Goal: Task Accomplishment & Management: Use online tool/utility

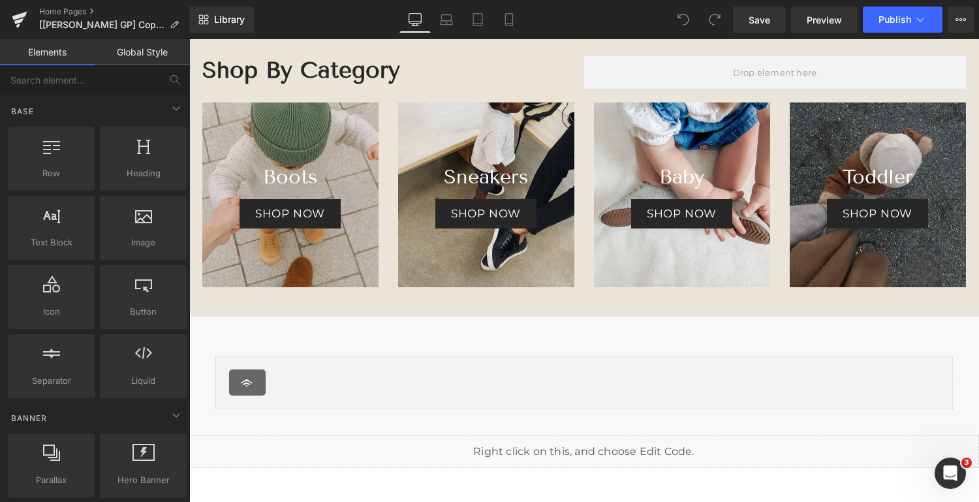
scroll to position [1584, 0]
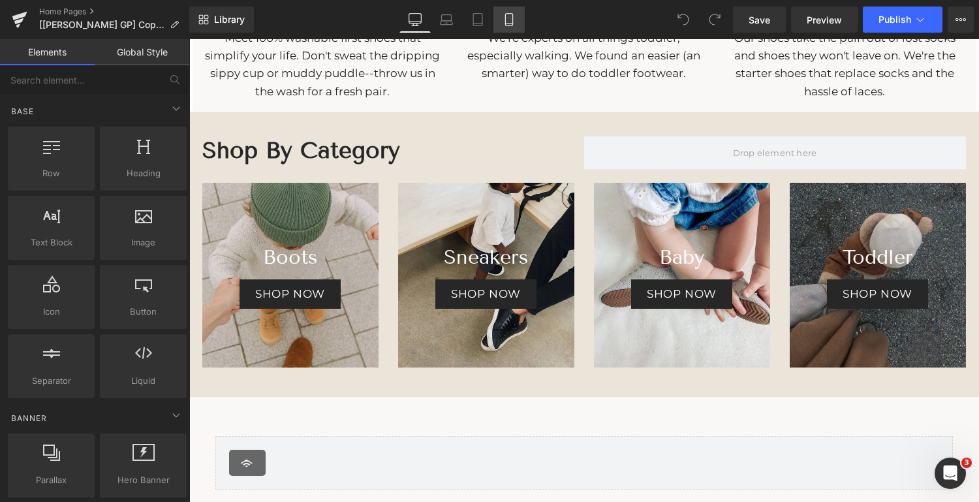
click at [514, 18] on icon at bounding box center [508, 19] width 13 height 13
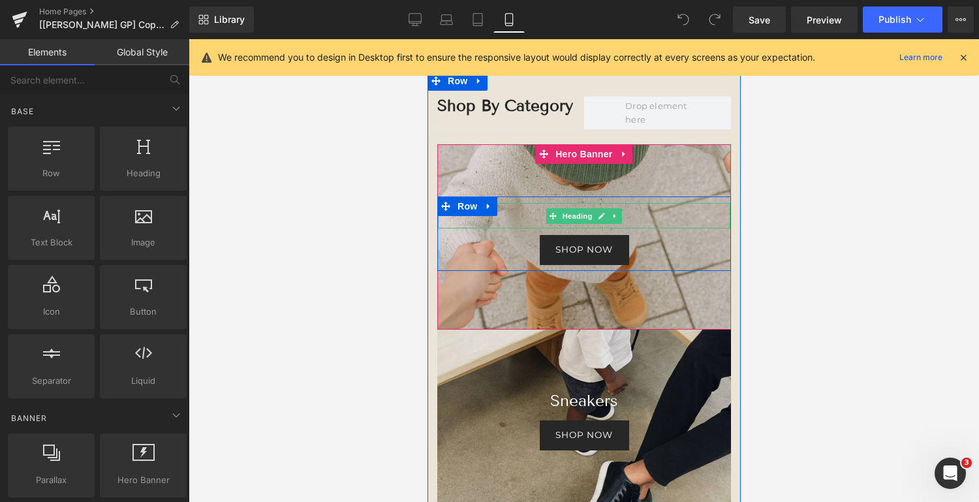
scroll to position [1931, 0]
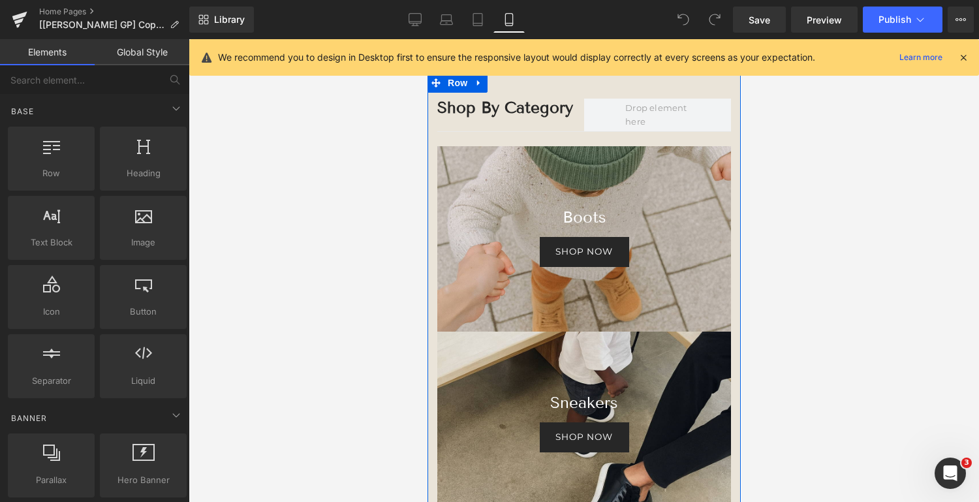
click at [519, 93] on div "Shop By Category Heading Row Separator Row Boots Heading shop now [GEOGRAPHIC_D…" at bounding box center [583, 484] width 313 height 823
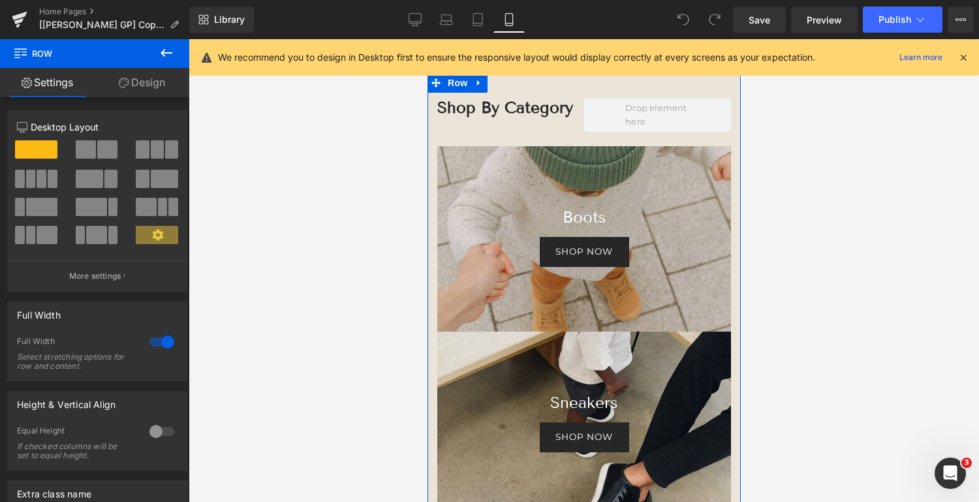
click at [155, 83] on link "Design" at bounding box center [142, 82] width 95 height 29
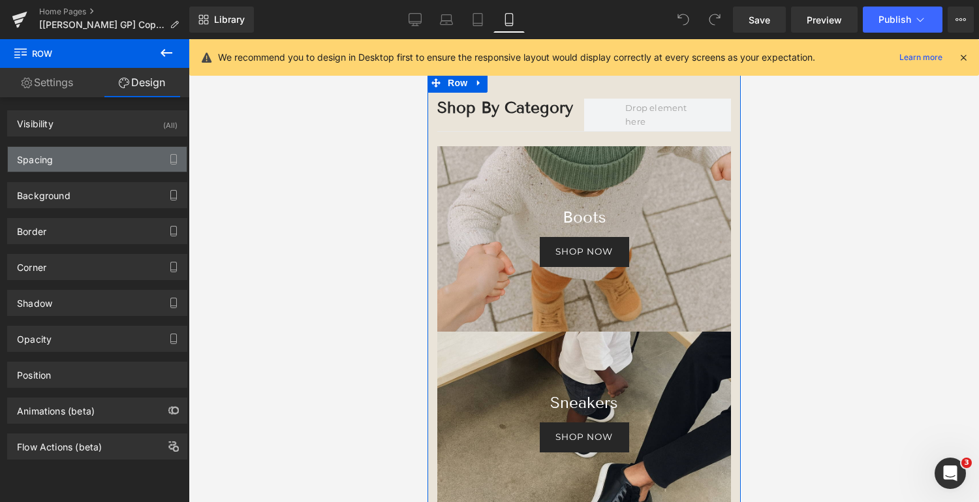
click at [125, 157] on div "Spacing" at bounding box center [97, 159] width 179 height 25
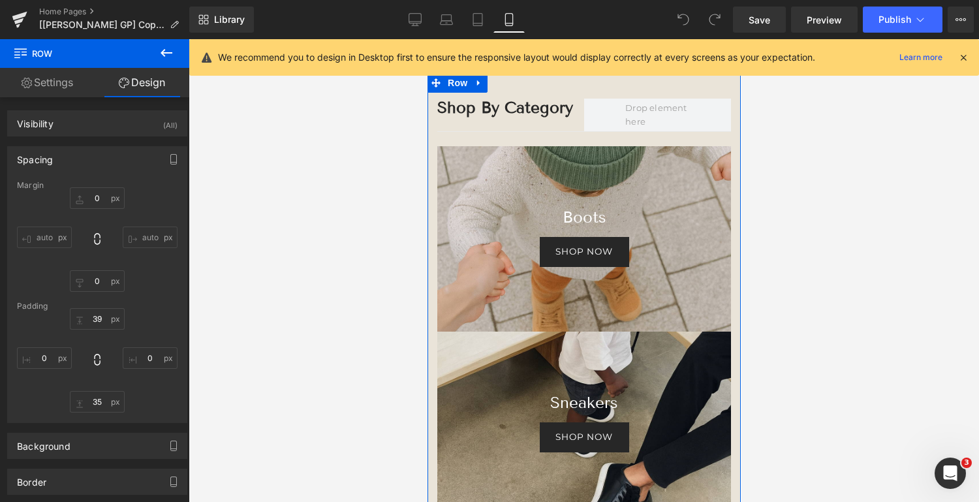
scroll to position [217, 0]
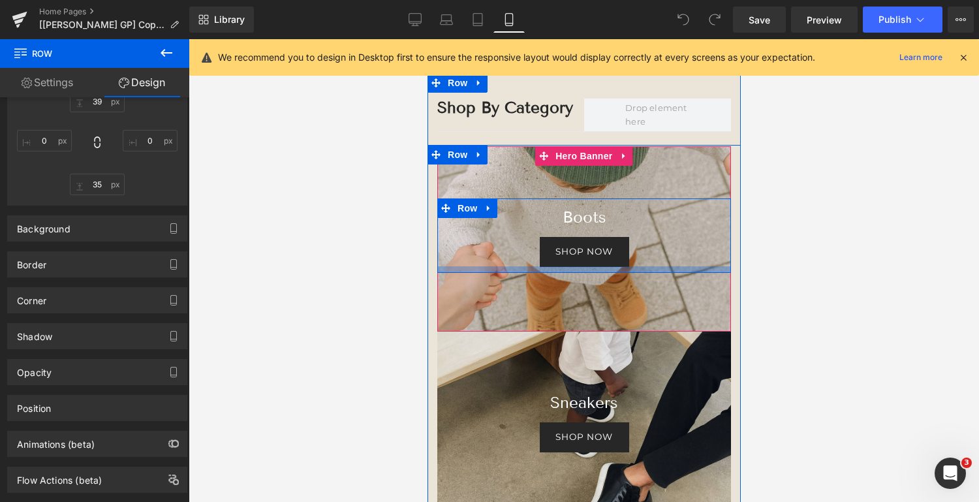
click at [513, 269] on div at bounding box center [583, 269] width 294 height 7
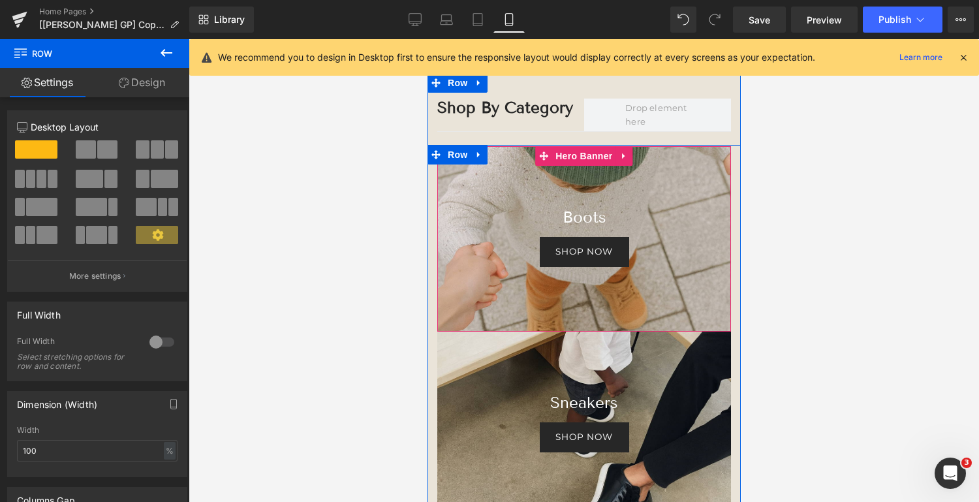
click at [512, 162] on div at bounding box center [583, 238] width 294 height 185
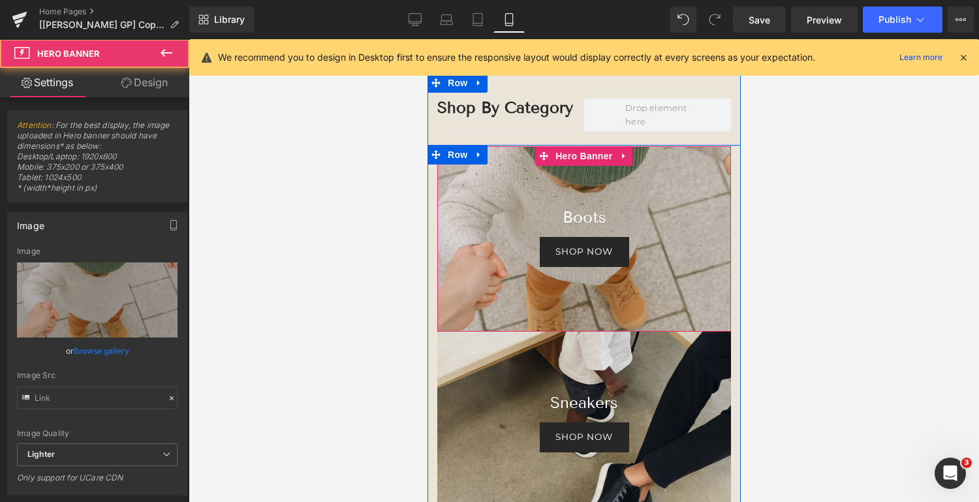
type input "[URL][DOMAIN_NAME][DATE]"
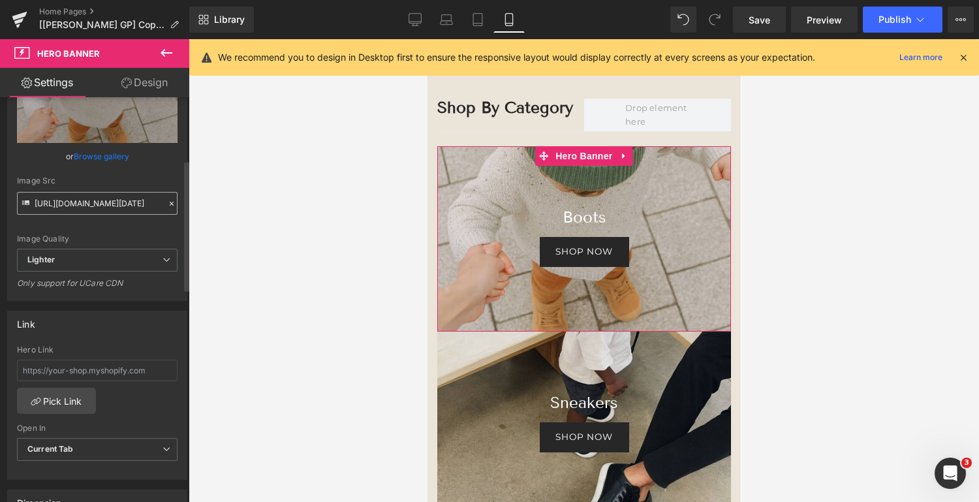
scroll to position [195, 0]
click at [114, 371] on input "text" at bounding box center [97, 370] width 161 height 22
click at [64, 395] on link "Pick Link" at bounding box center [56, 400] width 79 height 26
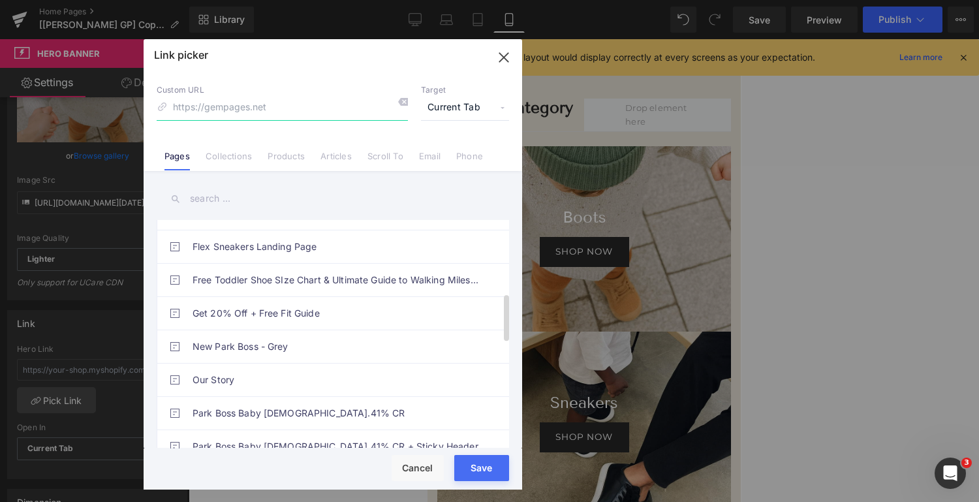
scroll to position [357, 0]
click at [286, 160] on link "Products" at bounding box center [286, 161] width 37 height 20
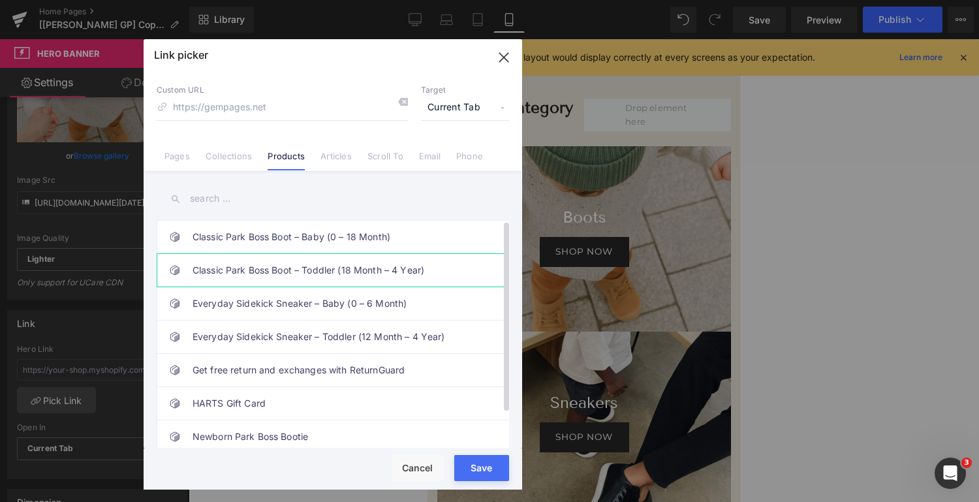
click at [300, 268] on link "Classic Park Boss Boot – Toddler (18 Month – 4 Year)" at bounding box center [335, 270] width 287 height 33
type input "/products/all-season-park-boss-boot-toddler-18m-4y"
click at [487, 468] on button "Save" at bounding box center [481, 468] width 55 height 26
type input "/products/all-season-park-boss-boot-toddler-18m-4y"
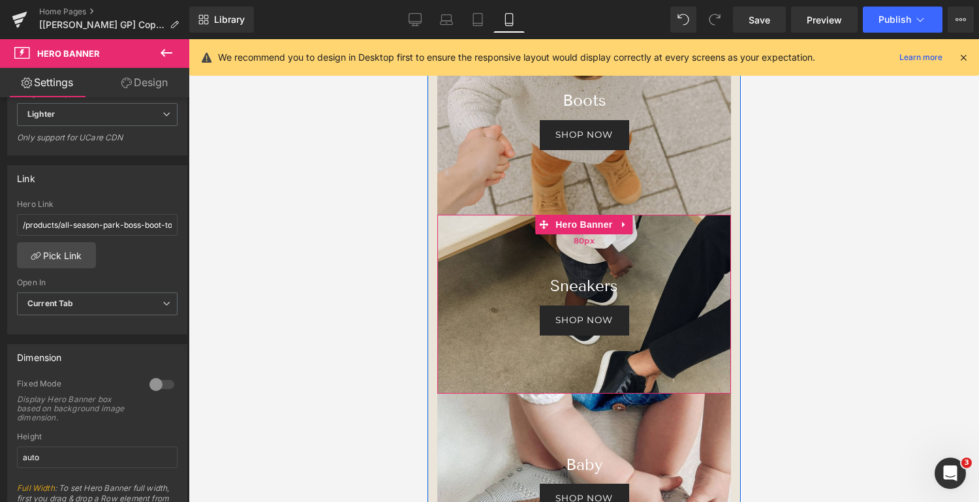
scroll to position [2049, 0]
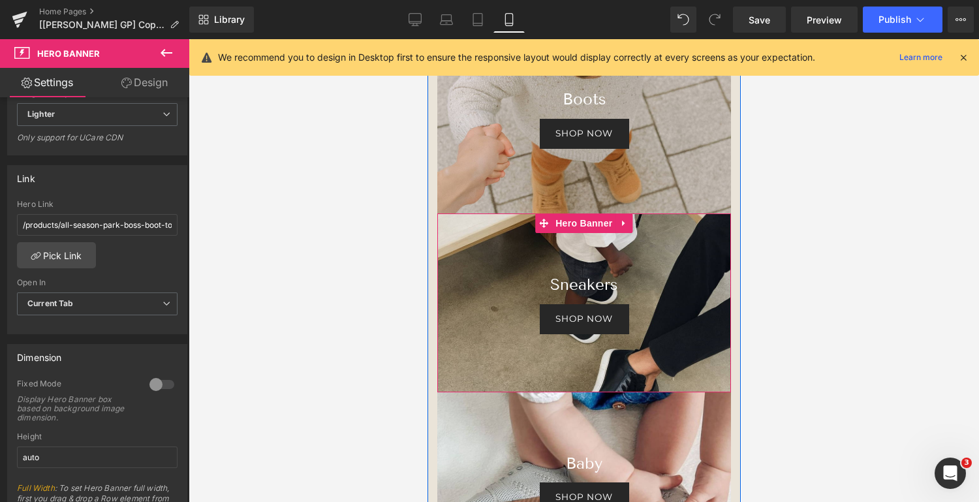
click at [502, 355] on div at bounding box center [583, 302] width 294 height 179
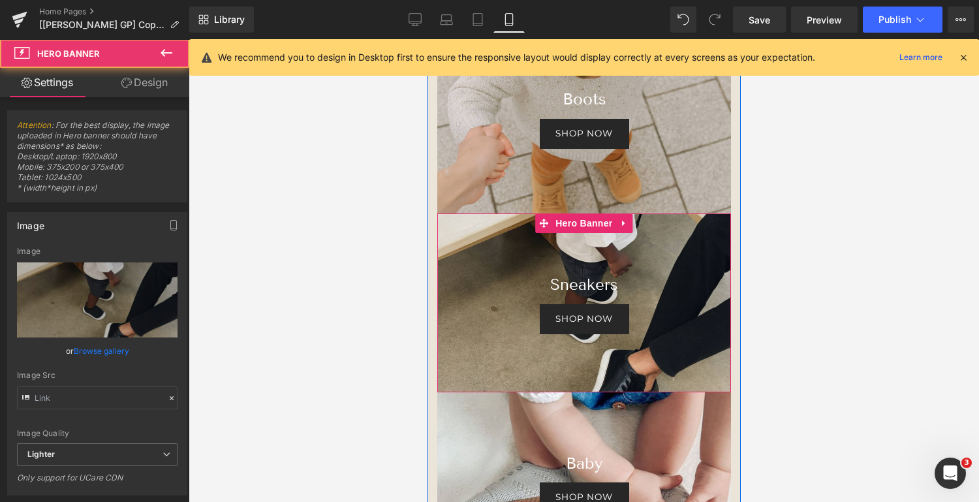
type input "[URL][DOMAIN_NAME][DATE]"
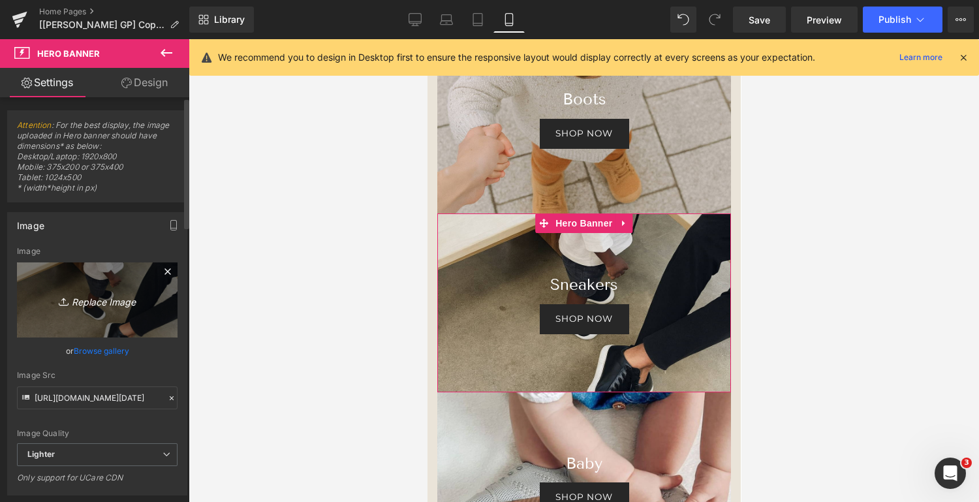
click at [115, 299] on icon "Replace Image" at bounding box center [97, 300] width 104 height 16
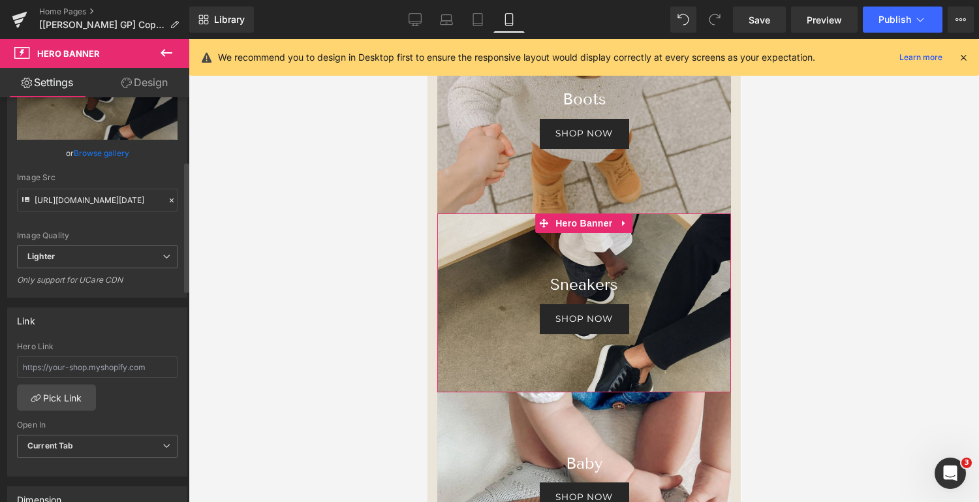
scroll to position [200, 0]
click at [50, 393] on link "Pick Link" at bounding box center [56, 395] width 79 height 26
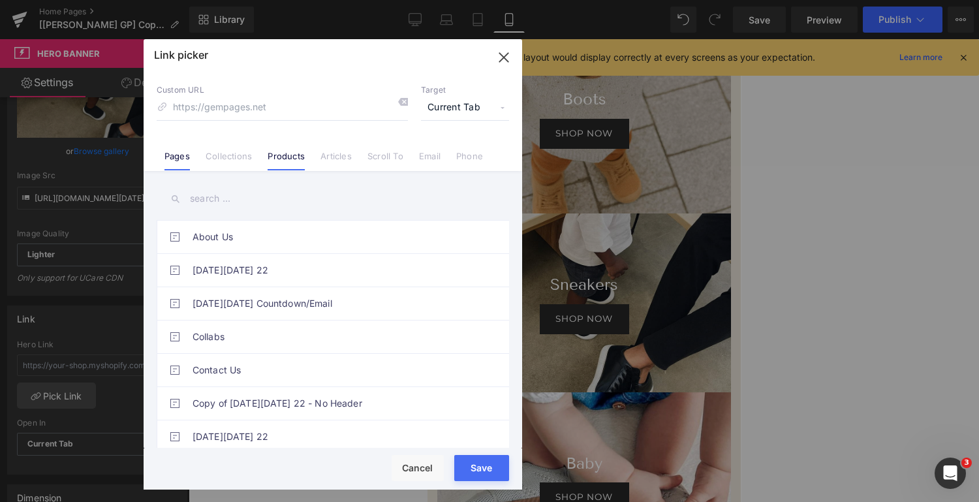
click at [294, 145] on li "Products" at bounding box center [286, 151] width 53 height 23
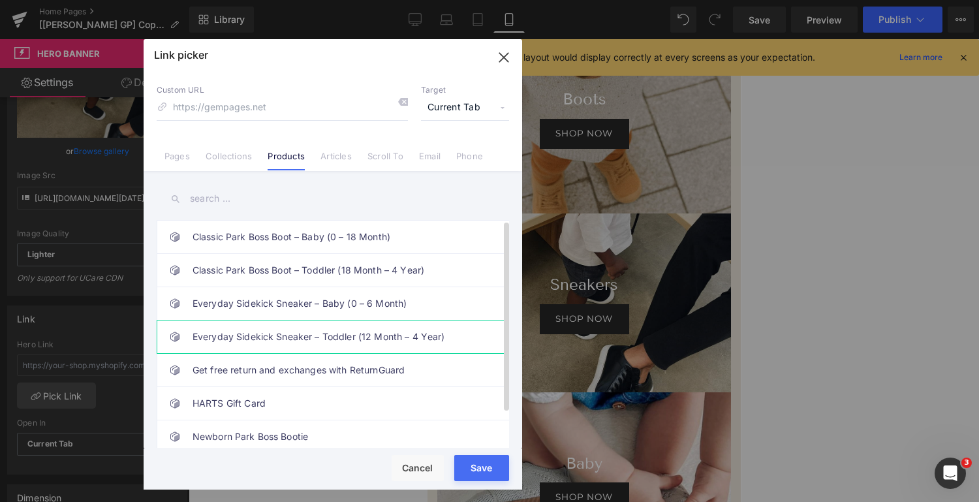
click at [308, 331] on link "Everyday Sidekick Sneaker – Toddler (12 Month – 4 Year)" at bounding box center [335, 336] width 287 height 33
type input "/products/sidekick-sneaker-2-0"
click at [478, 470] on button "Save" at bounding box center [481, 468] width 55 height 26
type input "/products/sidekick-sneaker-2-0"
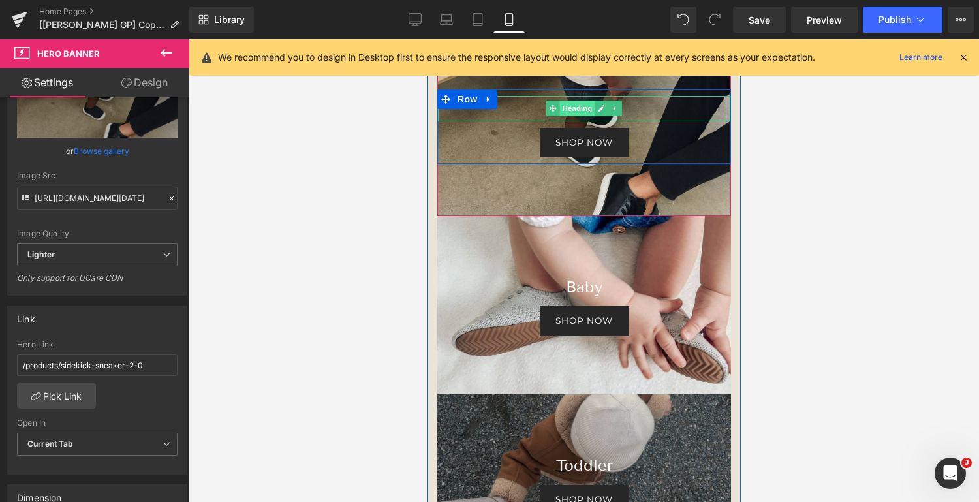
scroll to position [2230, 0]
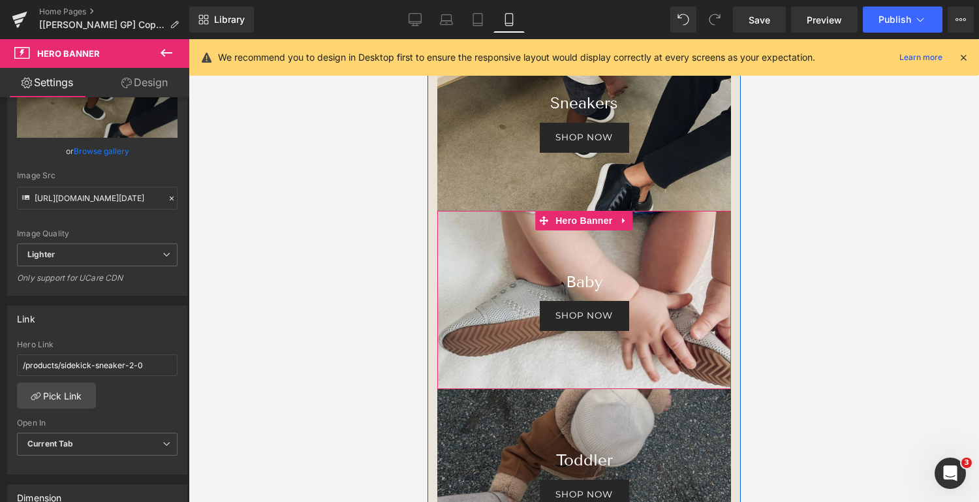
click at [508, 352] on div at bounding box center [583, 300] width 294 height 179
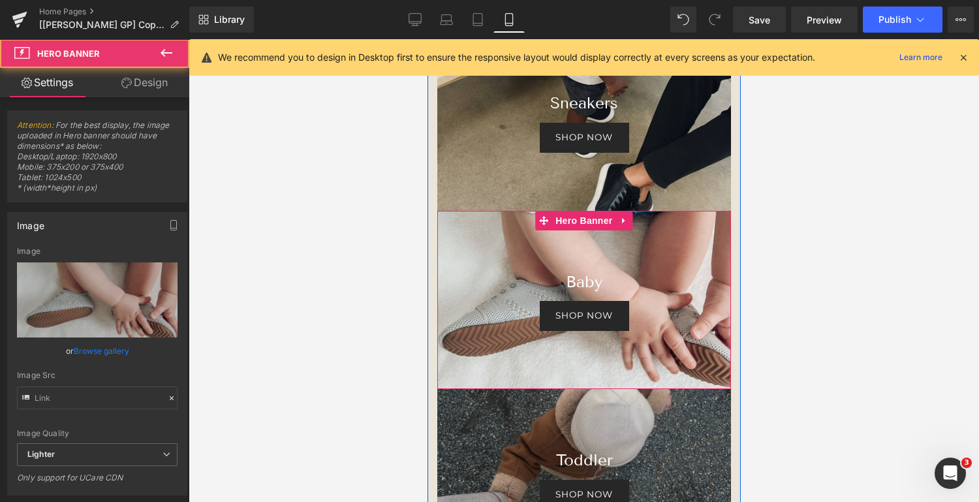
type input "[URL][DOMAIN_NAME]"
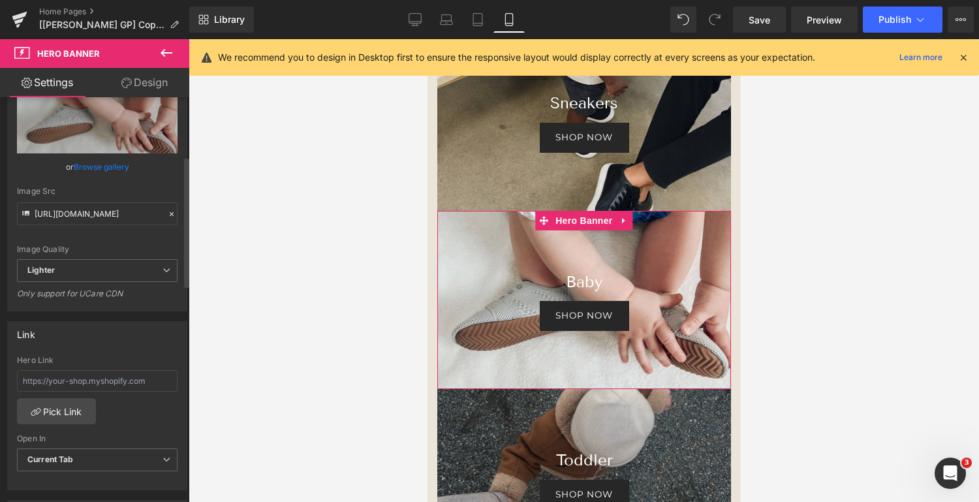
scroll to position [186, 0]
click at [55, 411] on link "Pick Link" at bounding box center [56, 409] width 79 height 26
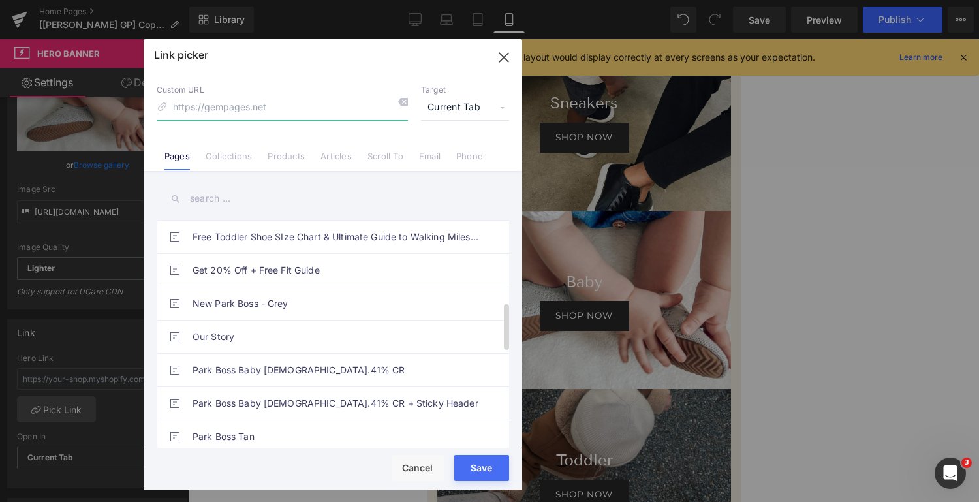
scroll to position [401, 0]
click at [283, 151] on link "Products" at bounding box center [286, 161] width 37 height 20
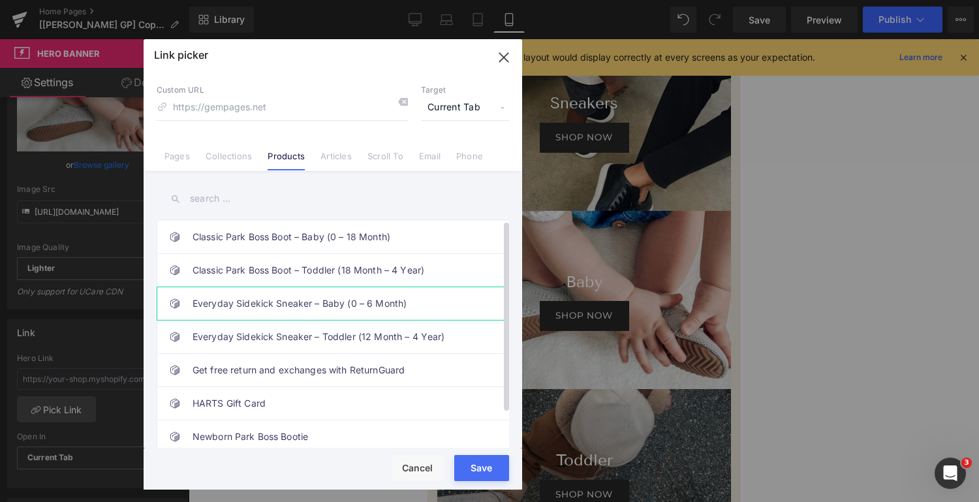
click at [286, 305] on link "Everyday Sidekick Sneaker – Baby (0 – 6 Month)" at bounding box center [335, 303] width 287 height 33
type input "/products/sidekick-grey-silver"
click at [482, 472] on button "Save" at bounding box center [481, 468] width 55 height 26
type input "/products/sidekick-grey-silver"
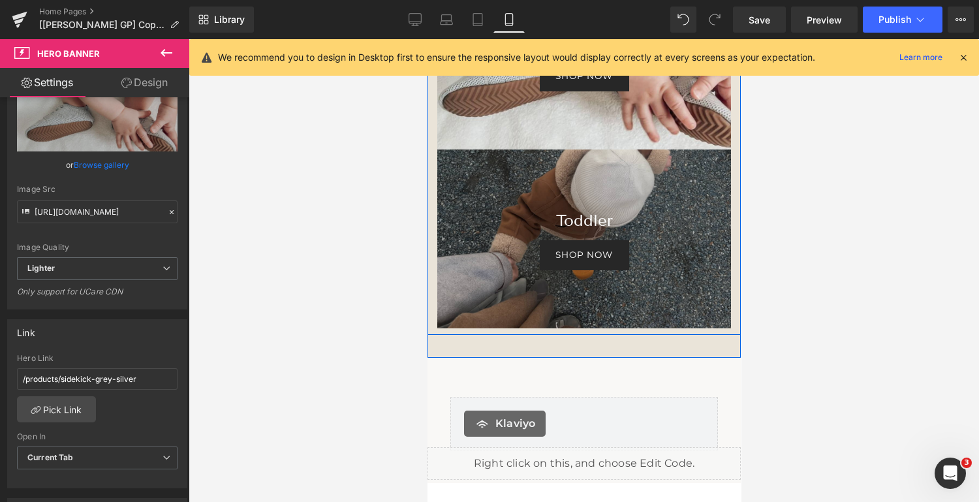
scroll to position [2488, 0]
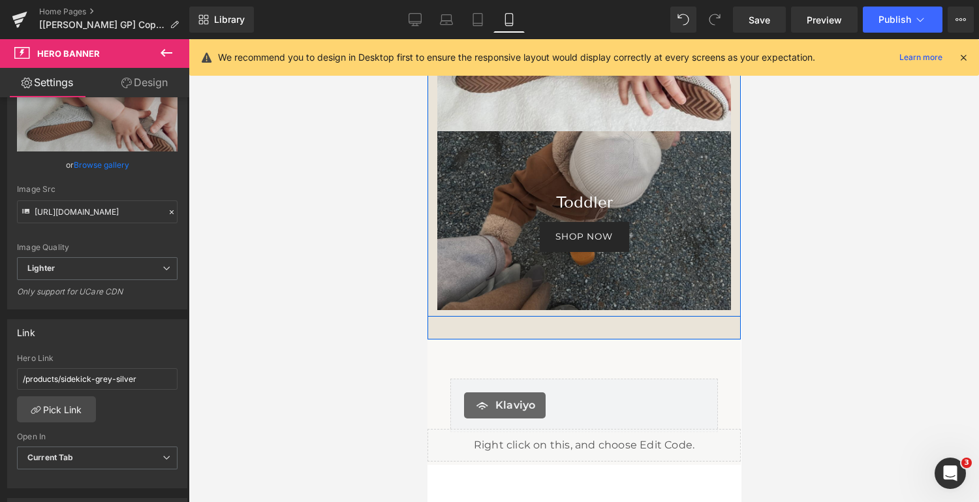
click at [493, 269] on div at bounding box center [583, 220] width 294 height 179
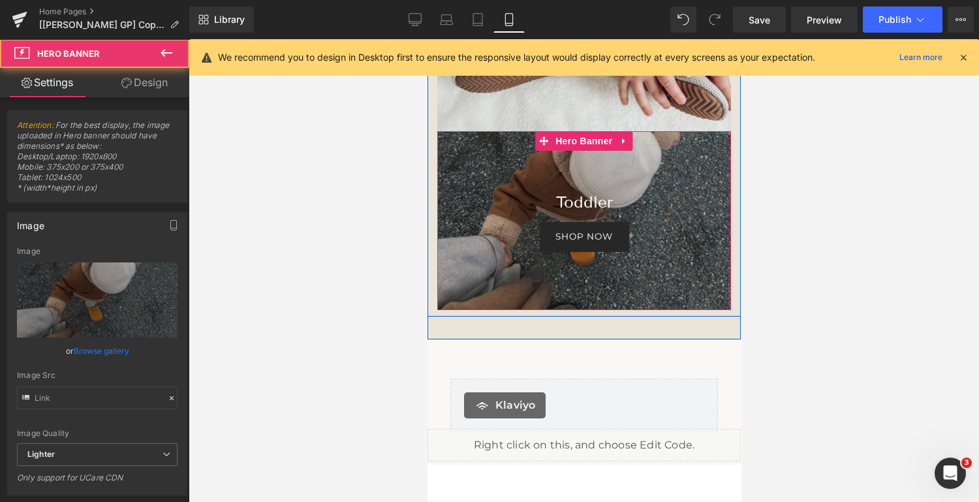
type input "[URL][DOMAIN_NAME]"
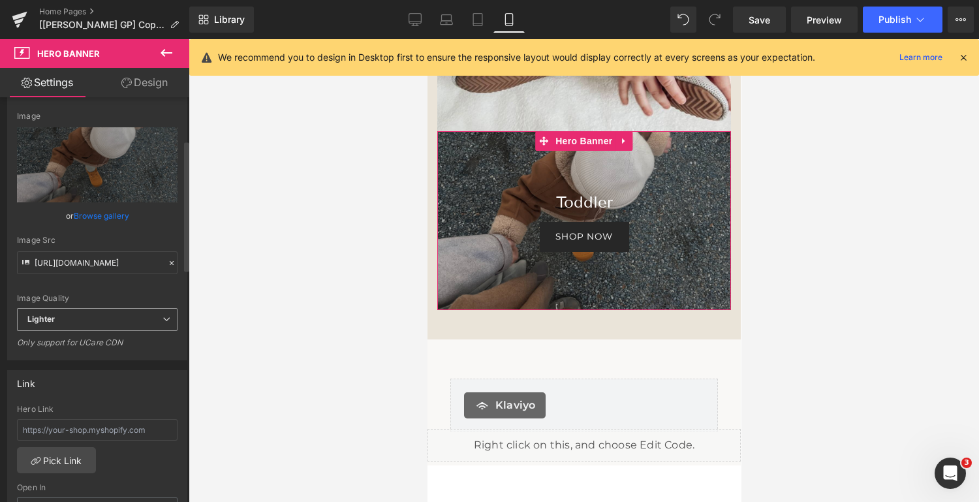
scroll to position [136, 0]
click at [80, 451] on link "Pick Link" at bounding box center [56, 459] width 79 height 26
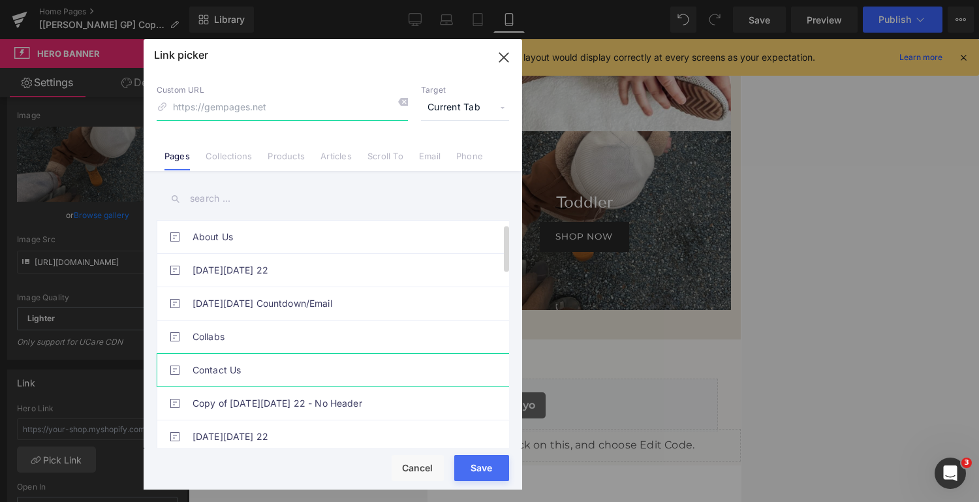
scroll to position [43, 0]
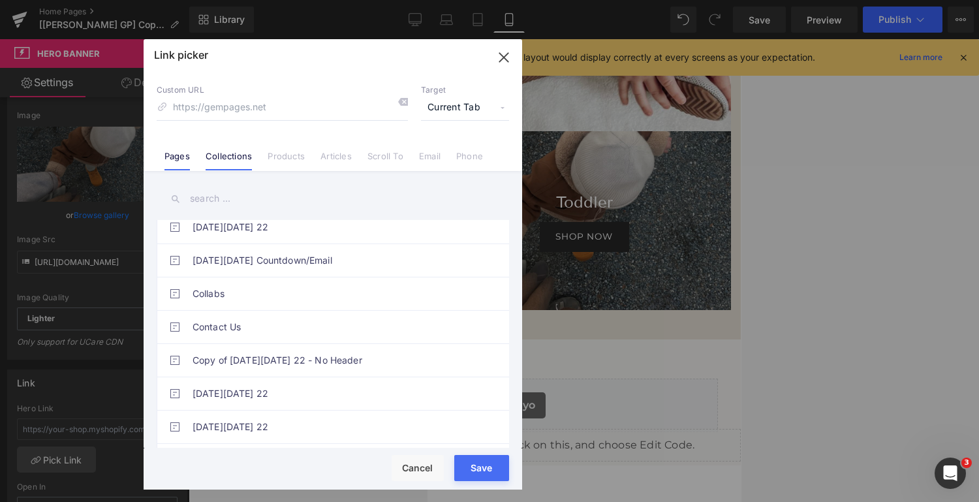
click at [222, 145] on li "Collections" at bounding box center [229, 151] width 62 height 23
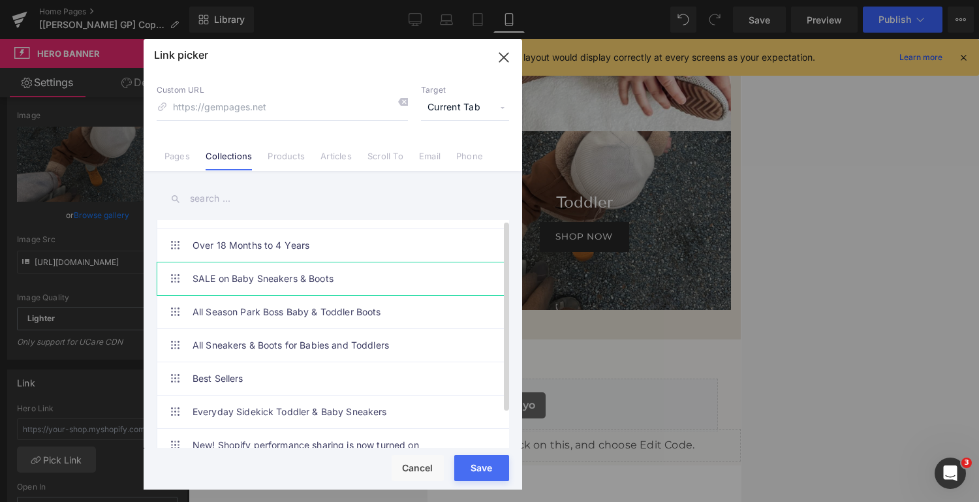
scroll to position [0, 0]
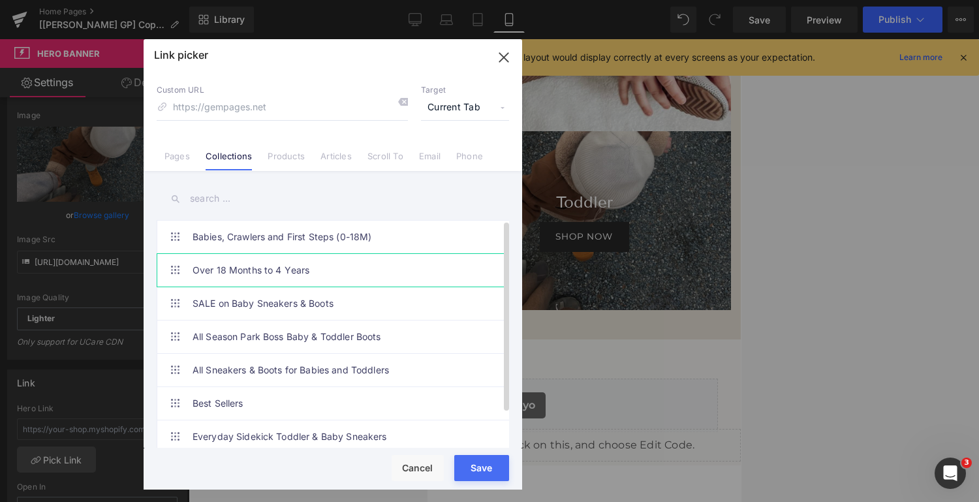
click at [380, 269] on link "Over 18 Months to 4 Years" at bounding box center [335, 270] width 287 height 33
type input "/collections/over-18-months-to-4-years"
click at [472, 469] on button "Save" at bounding box center [481, 468] width 55 height 26
type input "/collections/over-18-months-to-4-years"
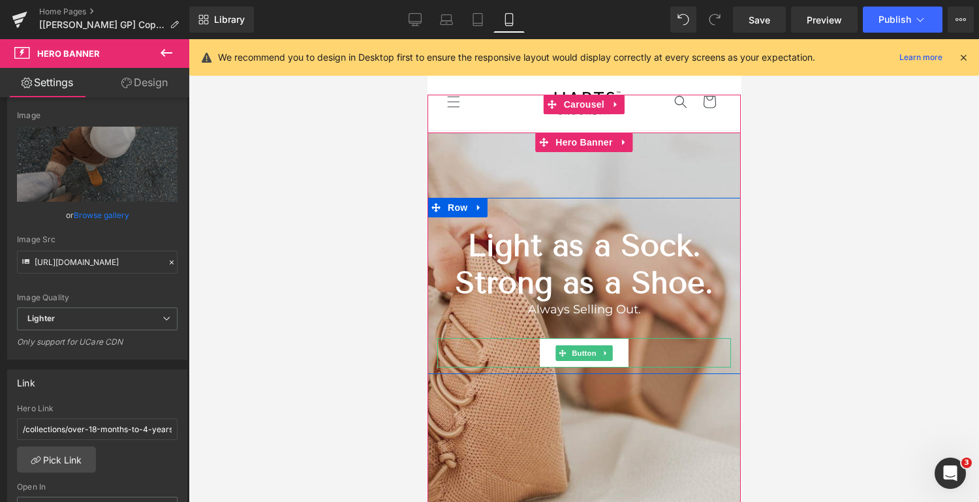
click at [617, 355] on link "Shop now" at bounding box center [583, 352] width 88 height 29
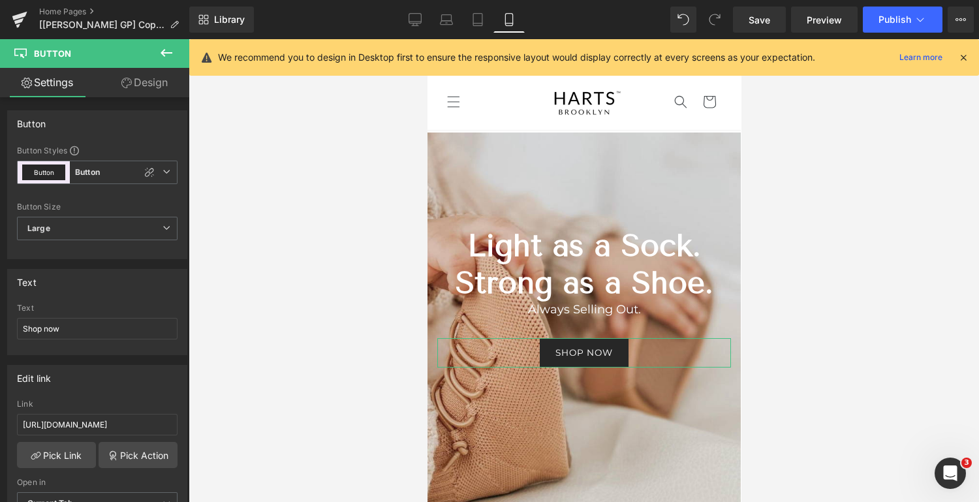
click at [153, 79] on link "Design" at bounding box center [144, 82] width 95 height 29
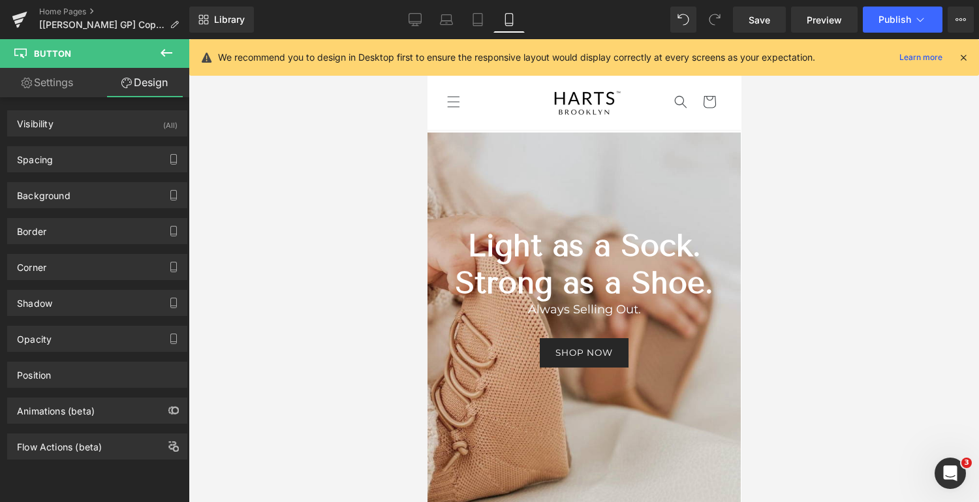
click at [821, 254] on div at bounding box center [584, 270] width 790 height 463
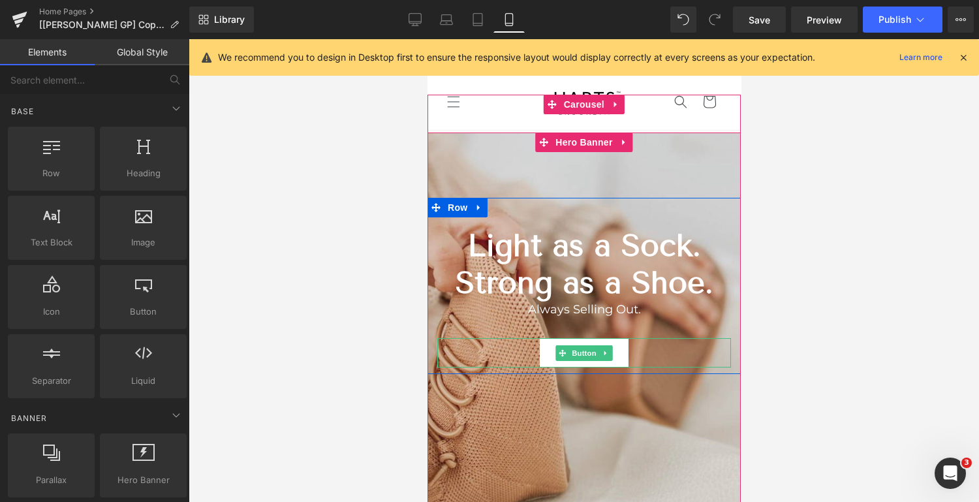
click at [617, 352] on link "Shop now" at bounding box center [583, 352] width 88 height 29
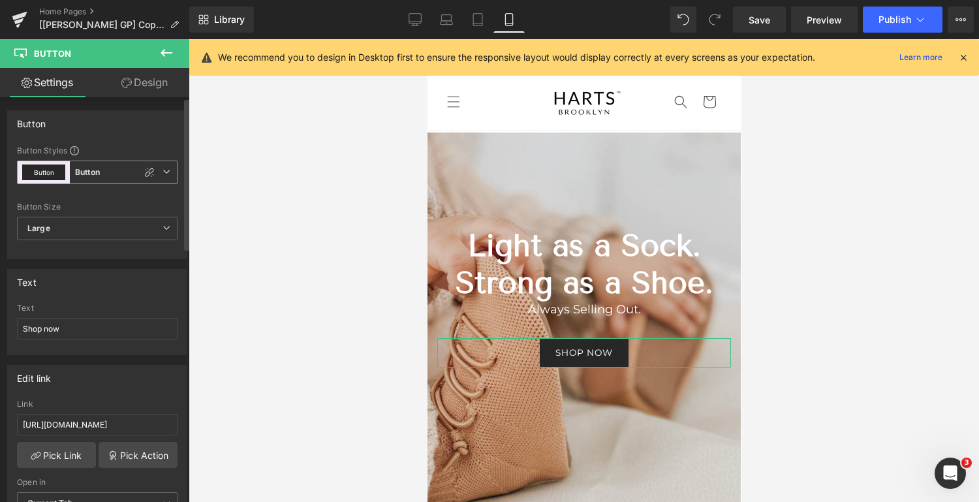
click at [85, 164] on span "Button Button" at bounding box center [97, 172] width 161 height 23
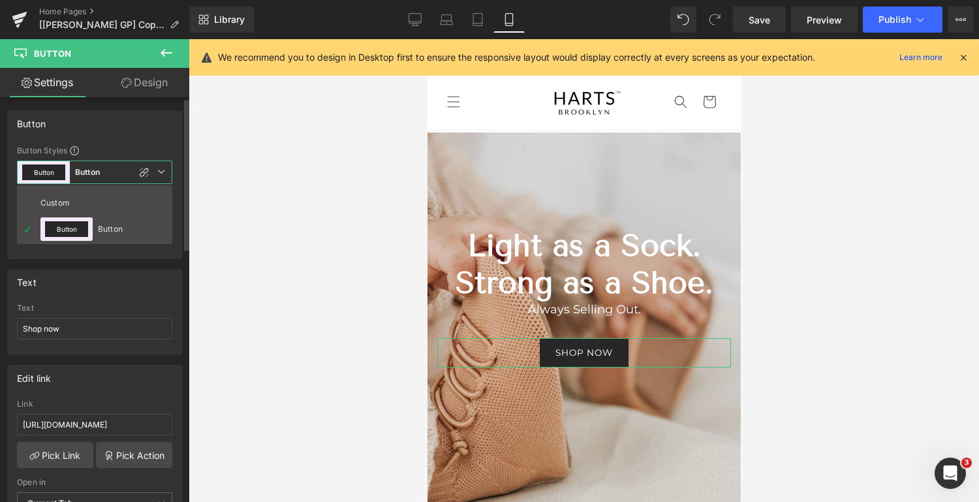
click at [143, 118] on div "Button" at bounding box center [95, 123] width 174 height 25
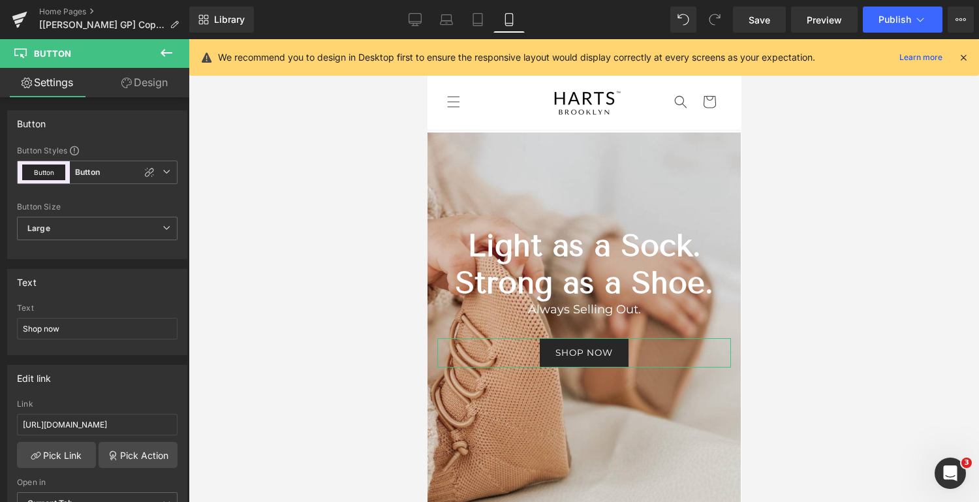
click at [140, 82] on link "Design" at bounding box center [144, 82] width 95 height 29
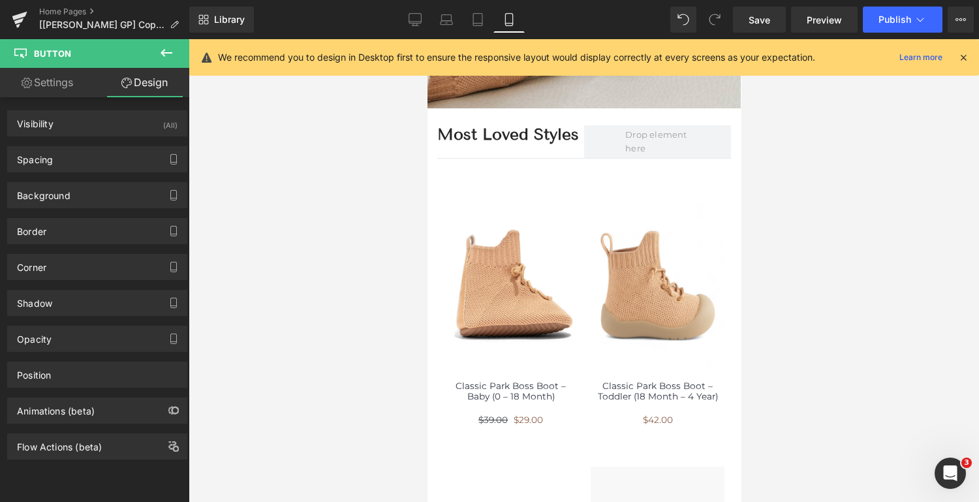
scroll to position [412, 0]
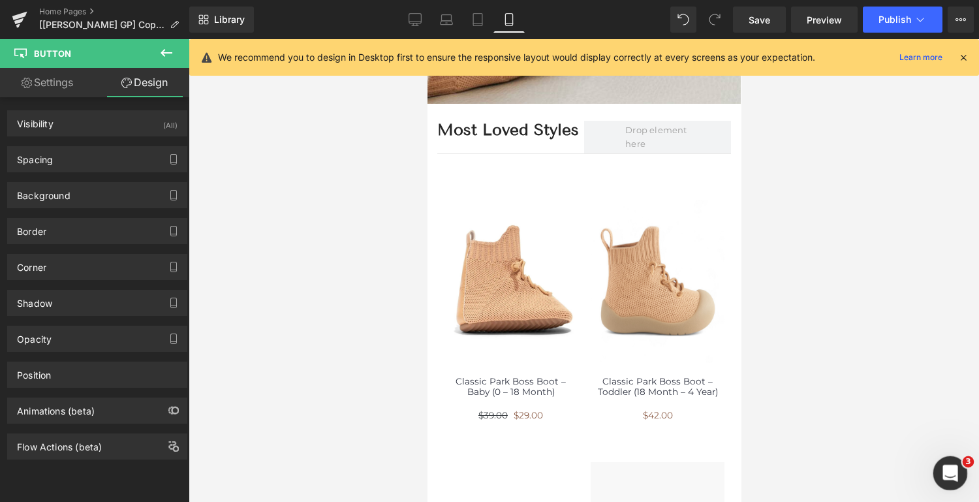
click at [949, 474] on icon "Open Intercom Messenger" at bounding box center [949, 472] width 22 height 22
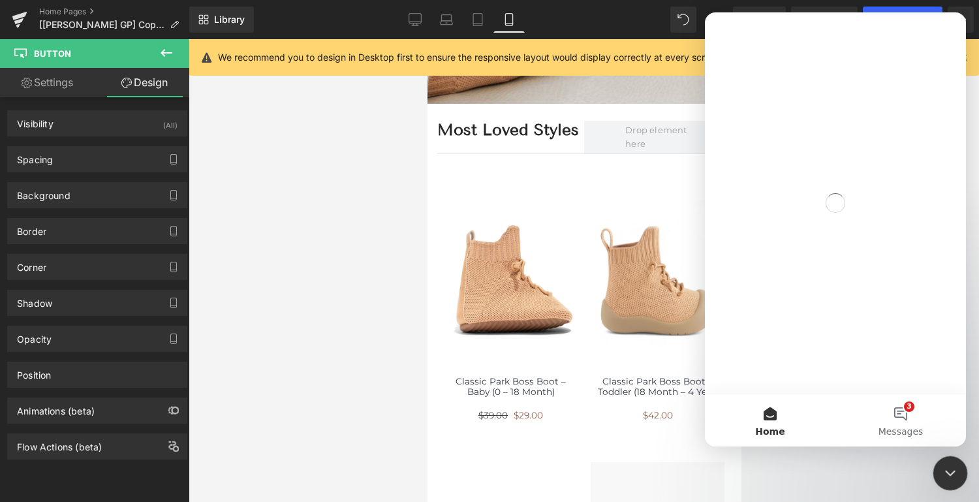
scroll to position [0, 0]
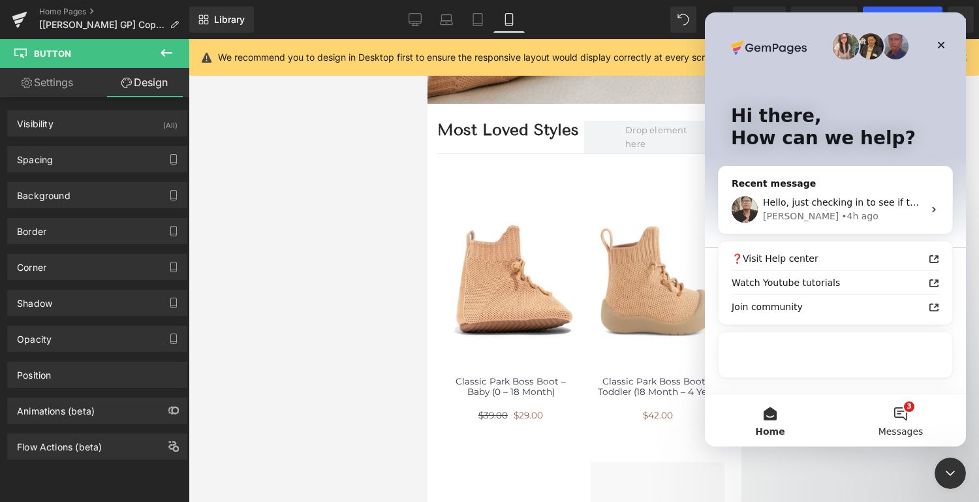
click at [896, 414] on button "3 Messages" at bounding box center [900, 420] width 130 height 52
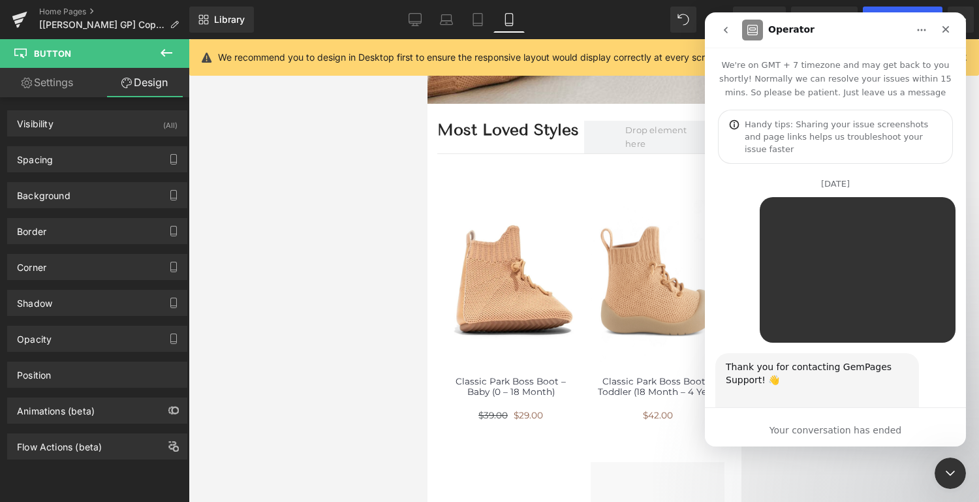
click at [817, 433] on div "Your conversation has ended" at bounding box center [835, 430] width 261 height 14
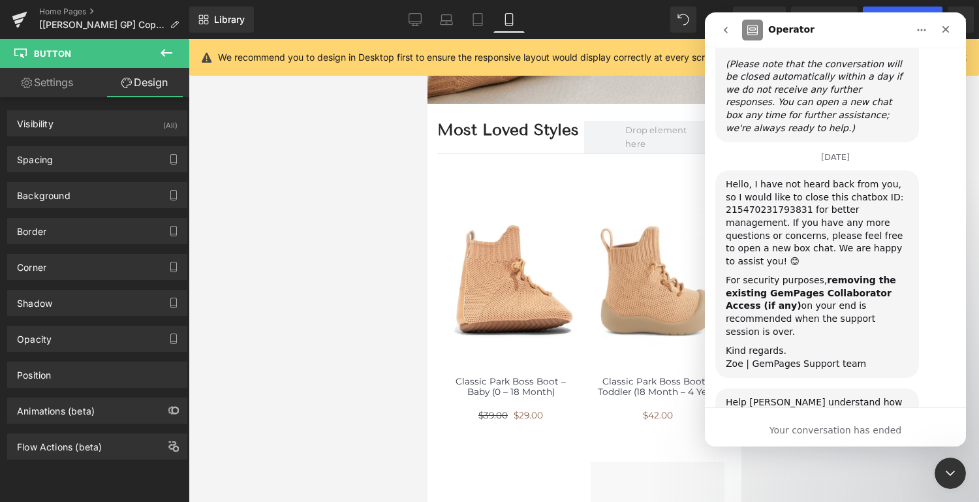
click at [868, 470] on span "Amazing" at bounding box center [868, 479] width 18 height 18
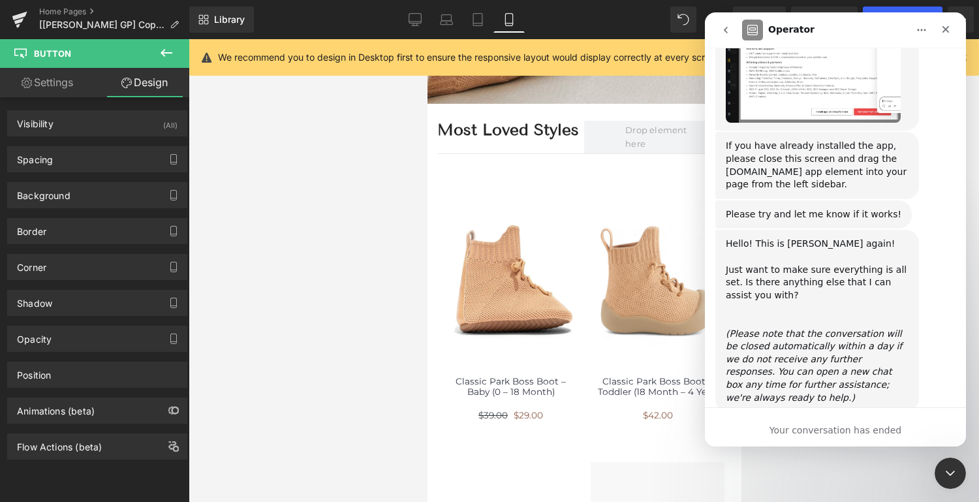
scroll to position [756, 0]
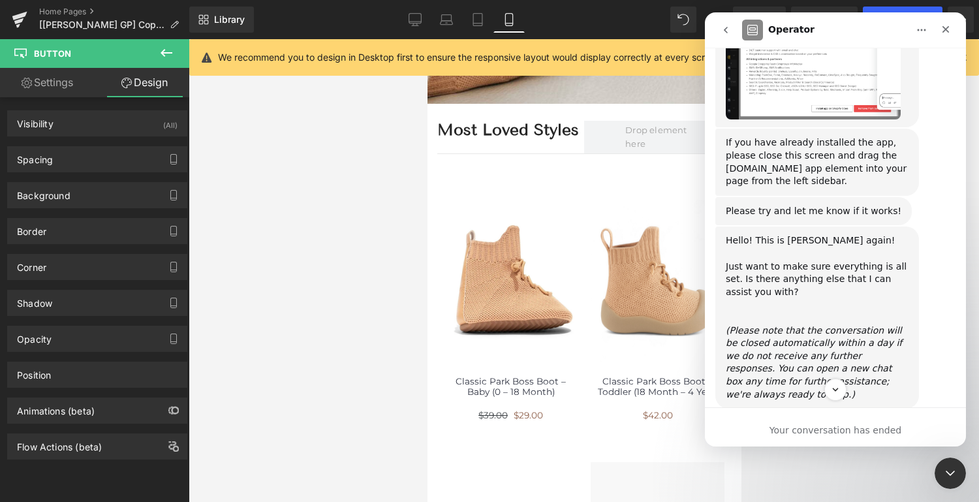
click at [724, 25] on icon "go back" at bounding box center [725, 30] width 10 height 10
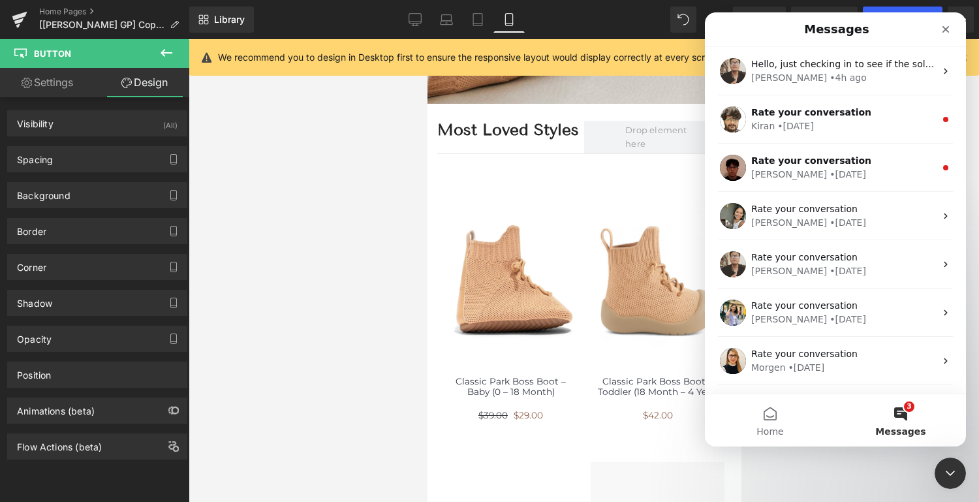
scroll to position [0, 0]
click at [902, 420] on button "3 Messages" at bounding box center [900, 420] width 130 height 52
click at [892, 406] on button "3 Messages" at bounding box center [900, 420] width 130 height 52
click at [895, 414] on button "3 Messages" at bounding box center [900, 420] width 130 height 52
click at [764, 423] on button "Home" at bounding box center [770, 420] width 130 height 52
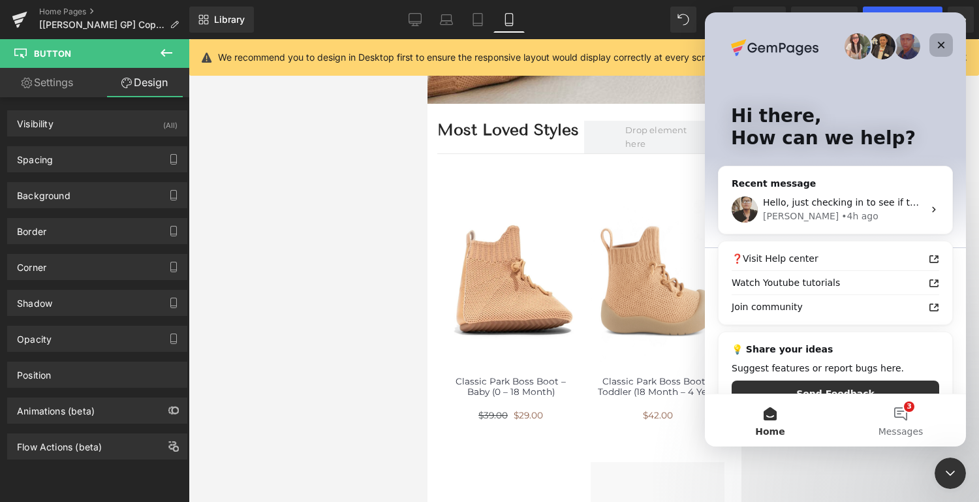
click at [944, 42] on icon "Close" at bounding box center [941, 45] width 10 height 10
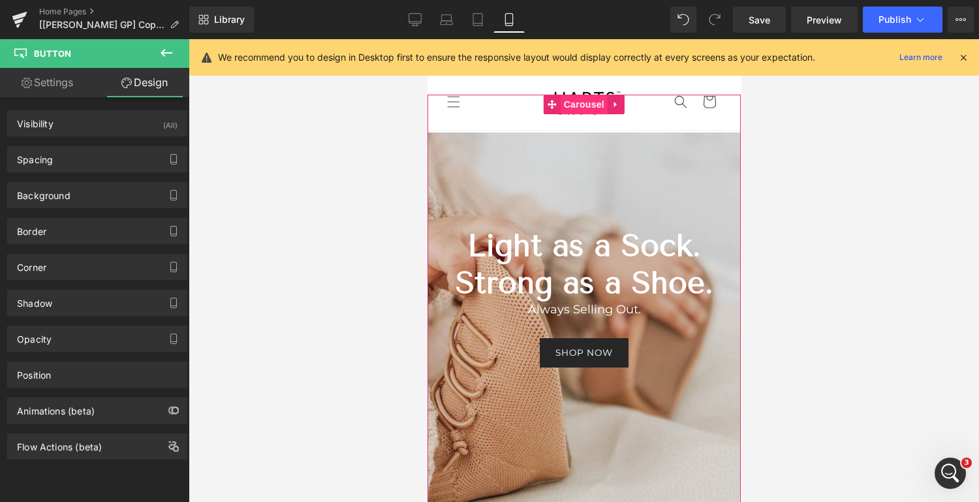
click at [583, 106] on span "Carousel" at bounding box center [583, 105] width 47 height 20
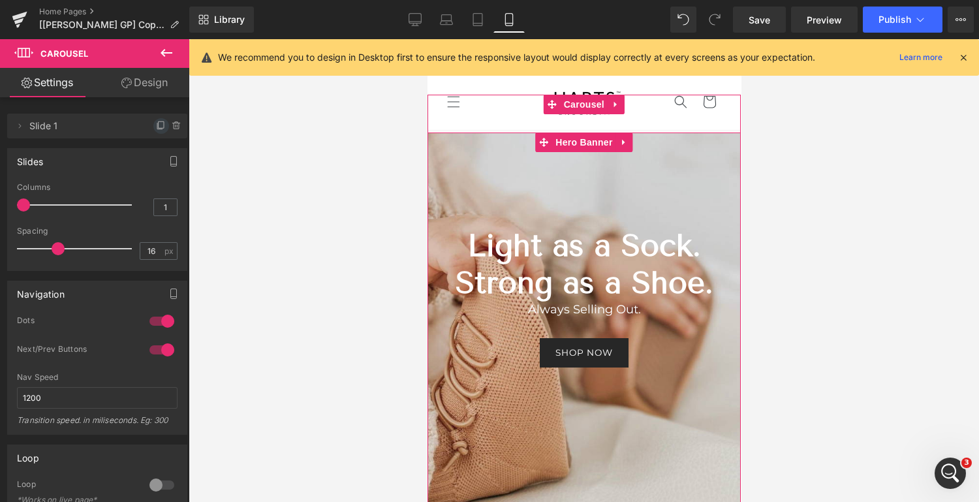
click at [157, 127] on icon at bounding box center [161, 126] width 10 height 10
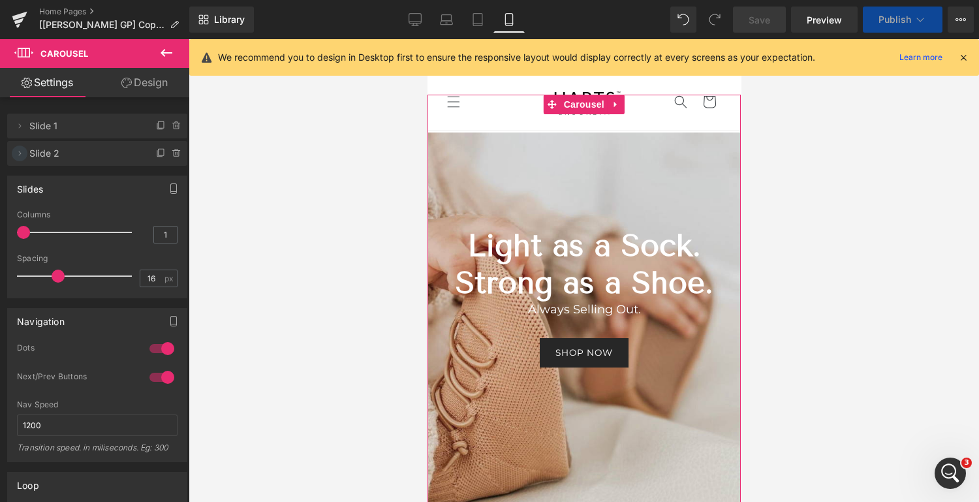
click at [40, 155] on span "Slide 2" at bounding box center [84, 153] width 110 height 25
click at [19, 151] on icon at bounding box center [19, 153] width 10 height 10
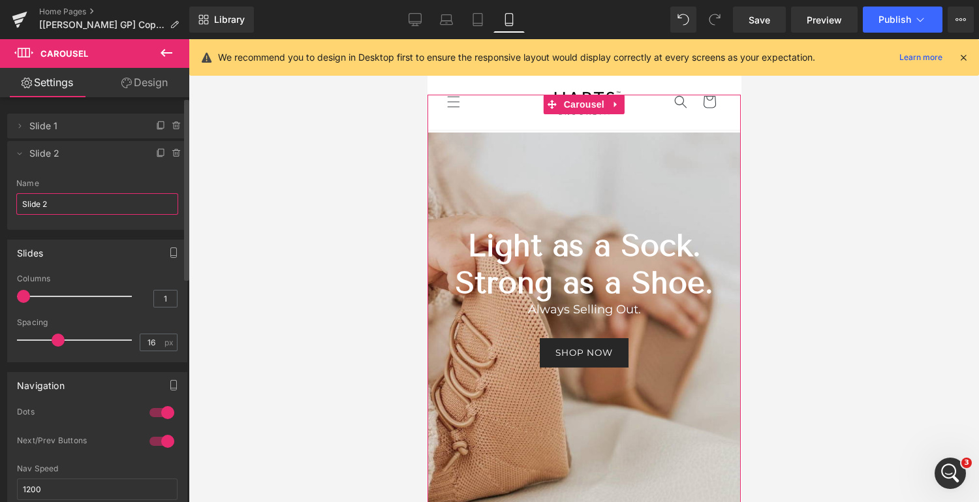
click at [72, 211] on input "Slide 2" at bounding box center [97, 204] width 162 height 22
click at [132, 155] on span "Slide 2" at bounding box center [84, 153] width 110 height 25
click at [39, 153] on span "Slide 2" at bounding box center [84, 153] width 110 height 25
click at [16, 153] on icon at bounding box center [19, 153] width 10 height 10
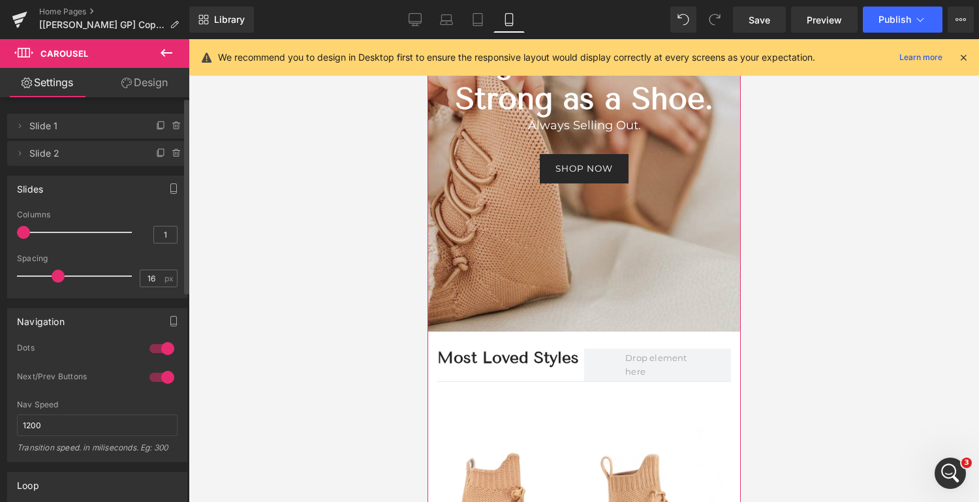
click at [34, 153] on span "Slide 2" at bounding box center [84, 153] width 110 height 25
click at [58, 155] on span "Slide 2" at bounding box center [84, 153] width 110 height 25
click at [59, 153] on span "Slide 2" at bounding box center [84, 153] width 110 height 25
click at [16, 152] on icon at bounding box center [19, 153] width 10 height 10
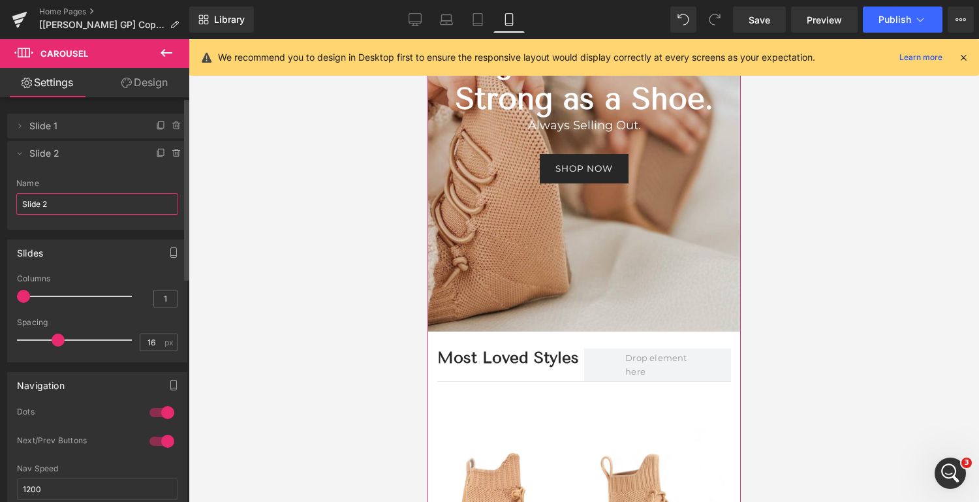
click at [52, 202] on input "Slide 2" at bounding box center [97, 204] width 162 height 22
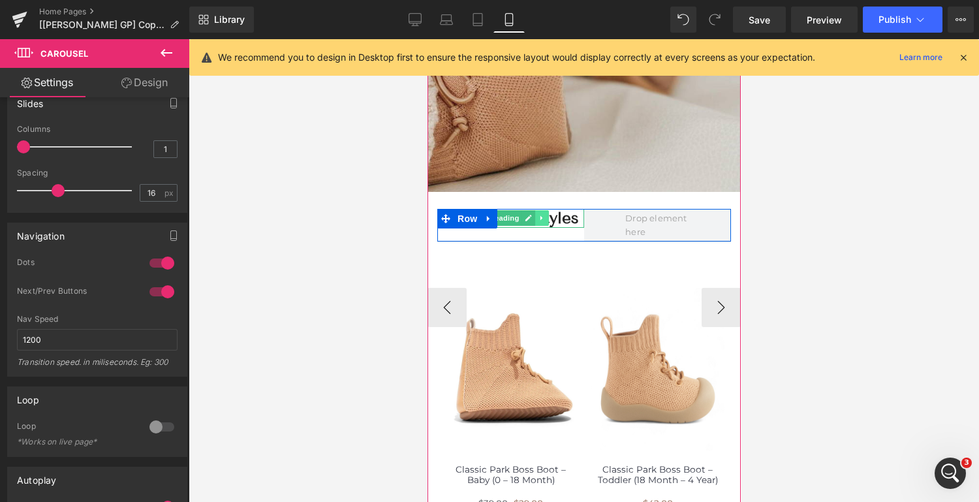
scroll to position [326, 0]
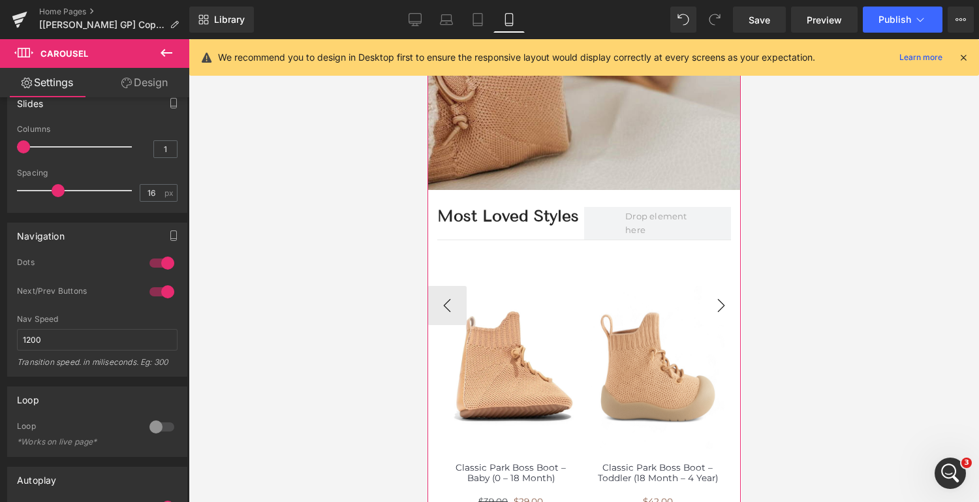
click at [718, 305] on button "›" at bounding box center [720, 305] width 39 height 39
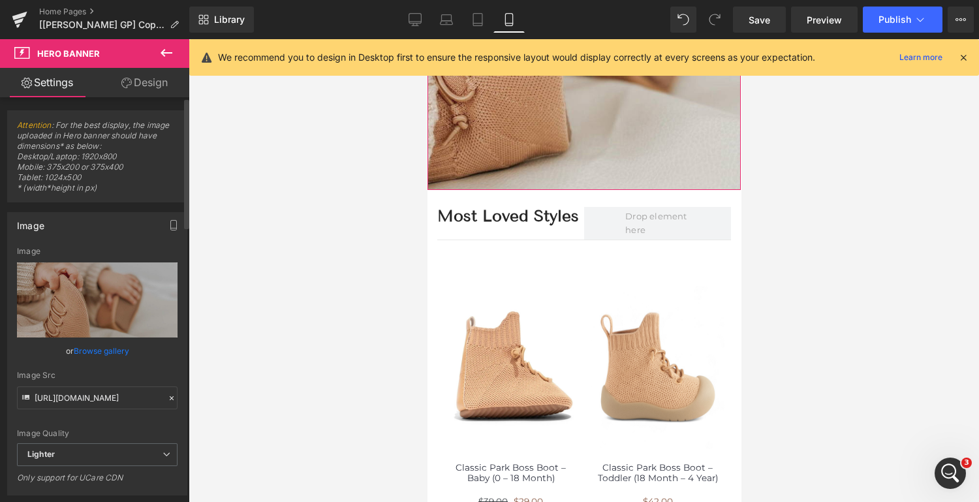
click at [87, 347] on link "Browse gallery" at bounding box center [101, 350] width 55 height 23
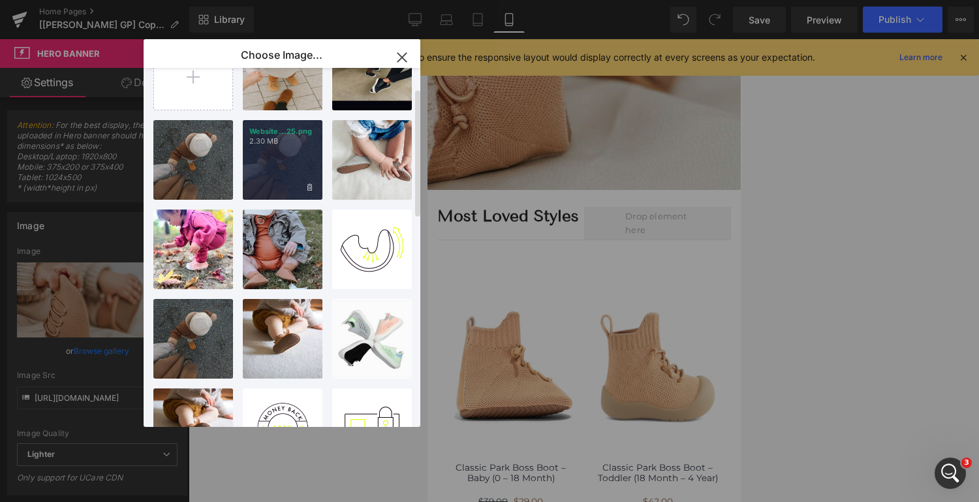
scroll to position [56, 0]
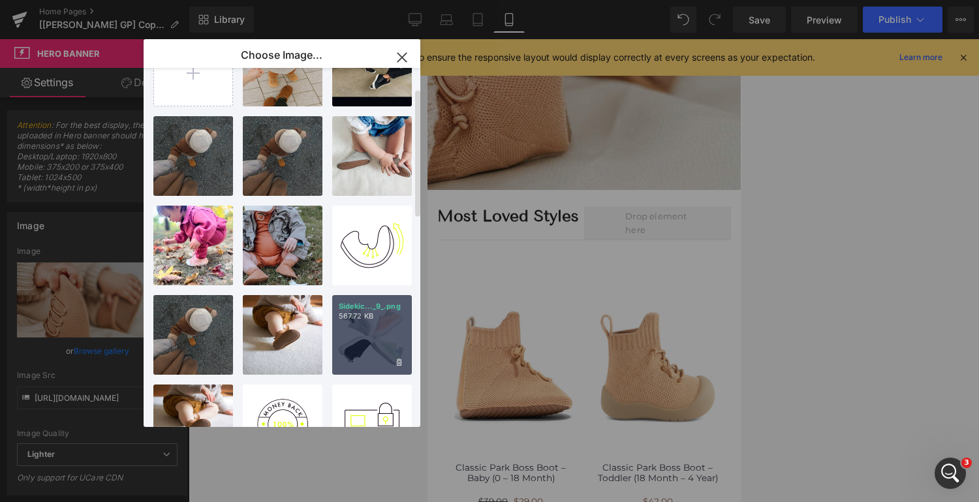
click at [376, 350] on div "Sidekic..._9_.png 567.72 KB" at bounding box center [372, 335] width 80 height 80
type input "[URL][DOMAIN_NAME]"
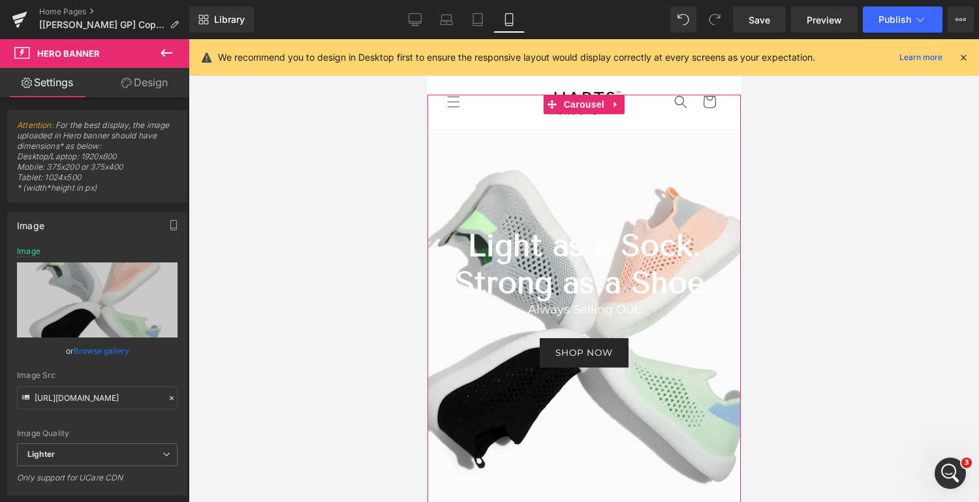
scroll to position [114, 0]
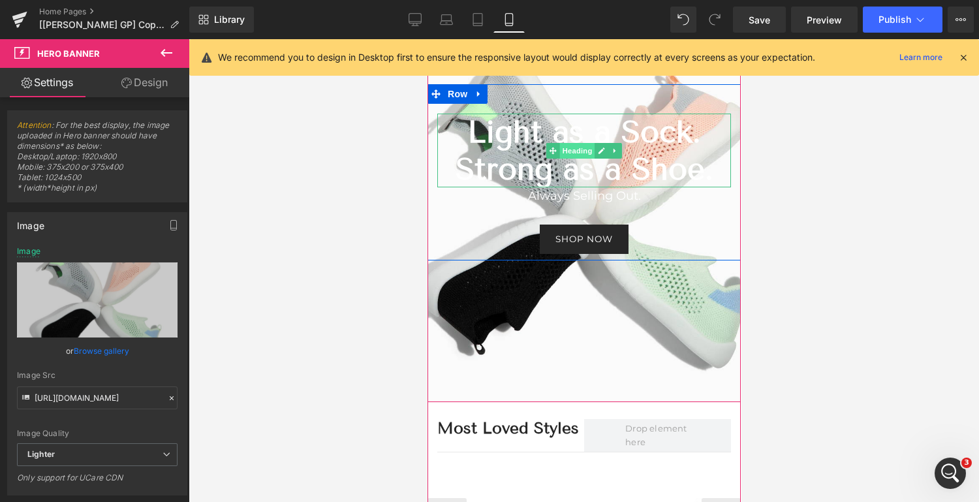
click at [577, 145] on span "Heading" at bounding box center [576, 151] width 35 height 16
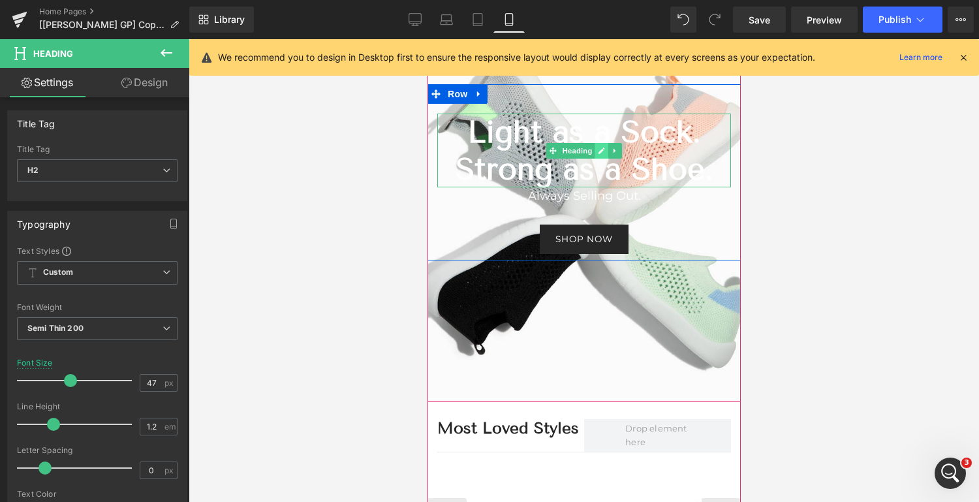
click at [595, 151] on link at bounding box center [601, 151] width 14 height 16
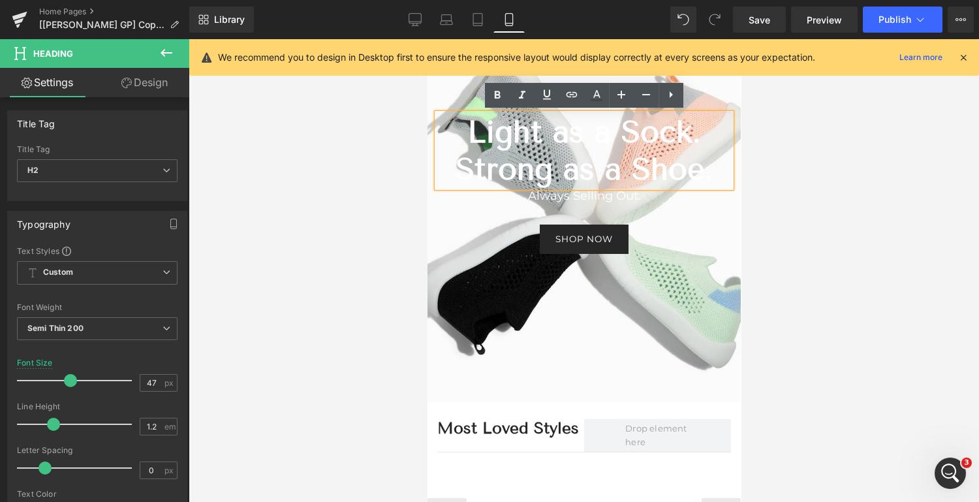
click at [613, 144] on b "Light as a Sock. Strong as a Shoe." at bounding box center [584, 150] width 258 height 73
click at [585, 168] on b "Light as a Sock. Strong as a Shoe." at bounding box center [584, 150] width 258 height 73
click at [713, 166] on h2 "Light as a Sock. Strong as a Shoe." at bounding box center [583, 151] width 294 height 74
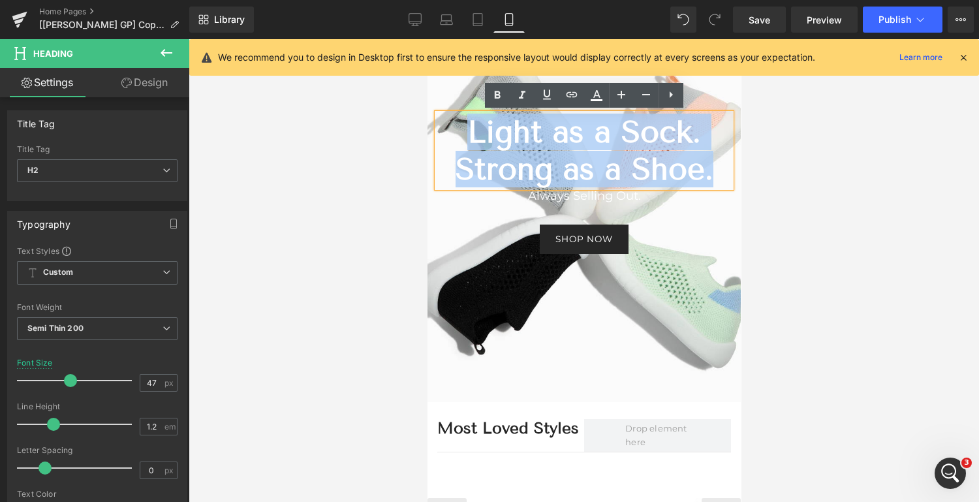
drag, startPoint x: 710, startPoint y: 168, endPoint x: 450, endPoint y: 119, distance: 264.1
click at [450, 119] on h2 "Light as a Sock. Strong as a Shoe." at bounding box center [583, 151] width 294 height 74
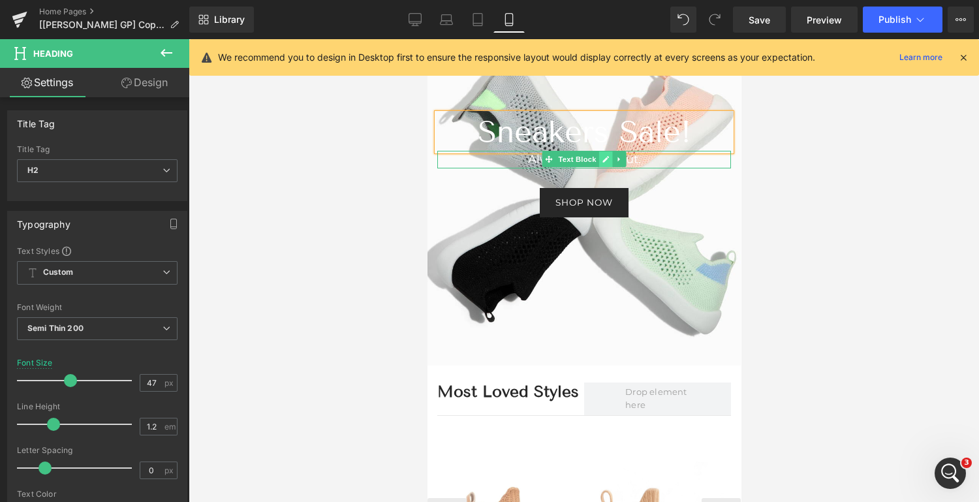
click at [603, 158] on icon at bounding box center [605, 159] width 7 height 7
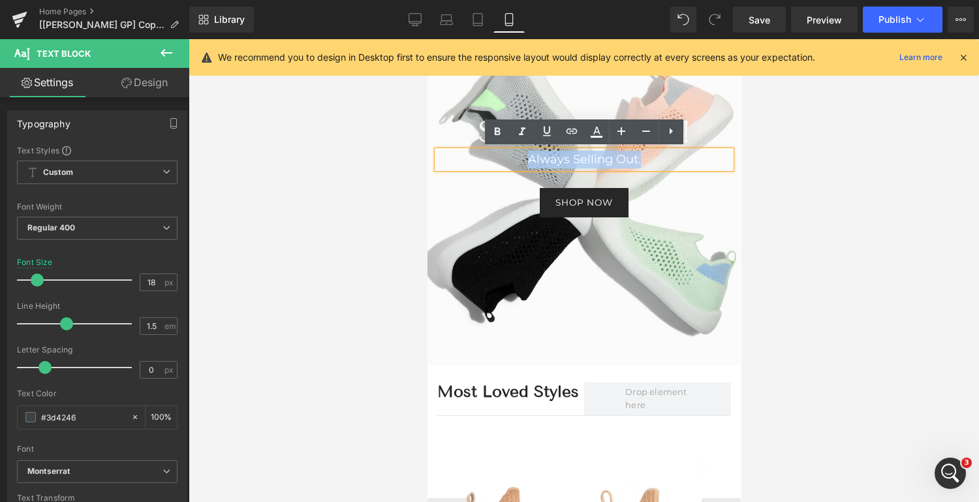
drag, startPoint x: 645, startPoint y: 161, endPoint x: 524, endPoint y: 160, distance: 120.7
click at [524, 160] on p "Always Selling Out." at bounding box center [583, 160] width 294 height 18
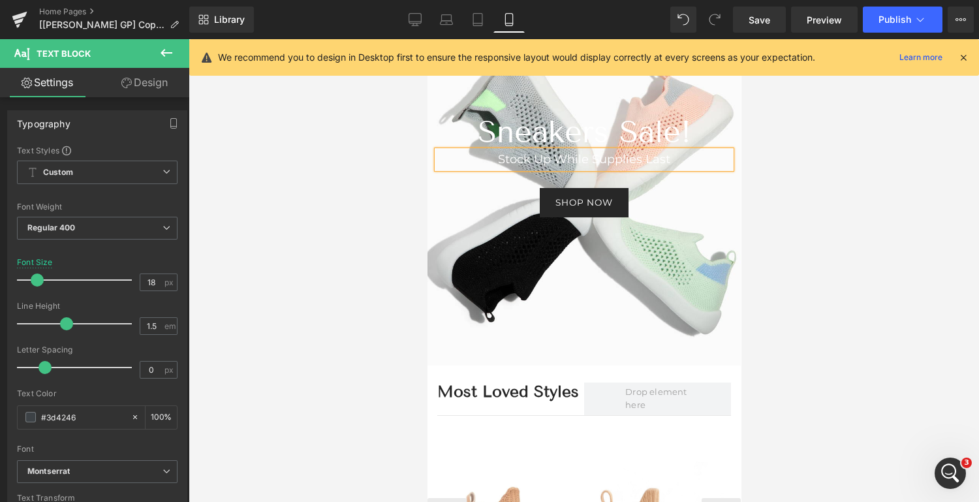
click at [551, 157] on font "Stock Up While Supplies Last" at bounding box center [583, 159] width 172 height 14
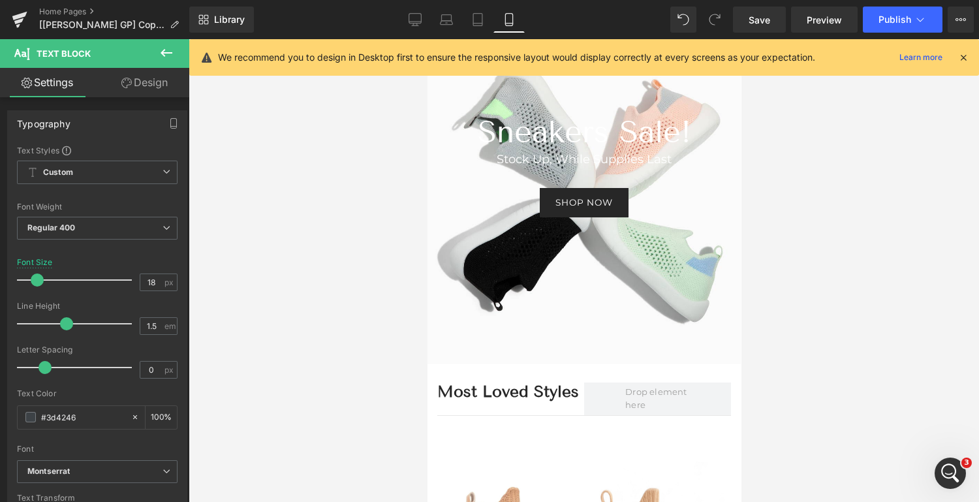
click at [141, 85] on link "Design" at bounding box center [144, 82] width 95 height 29
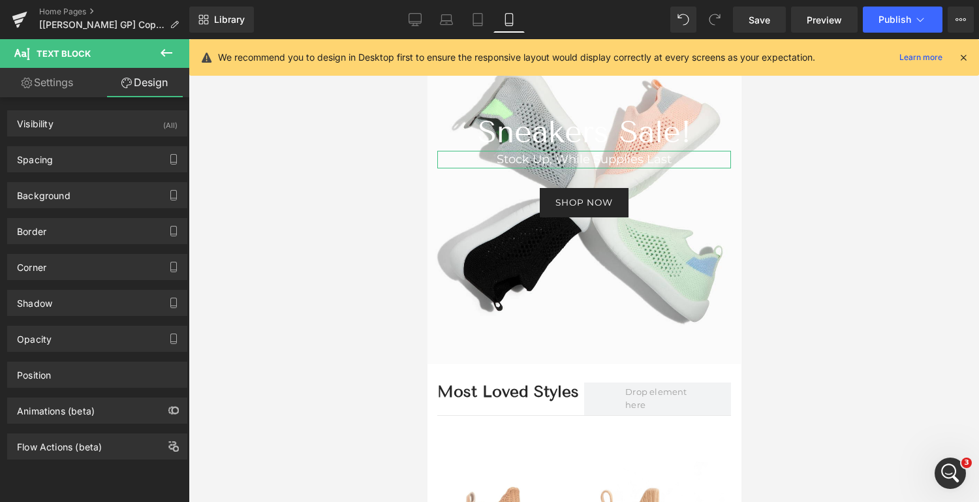
click at [58, 81] on link "Settings" at bounding box center [47, 82] width 95 height 29
type input "100"
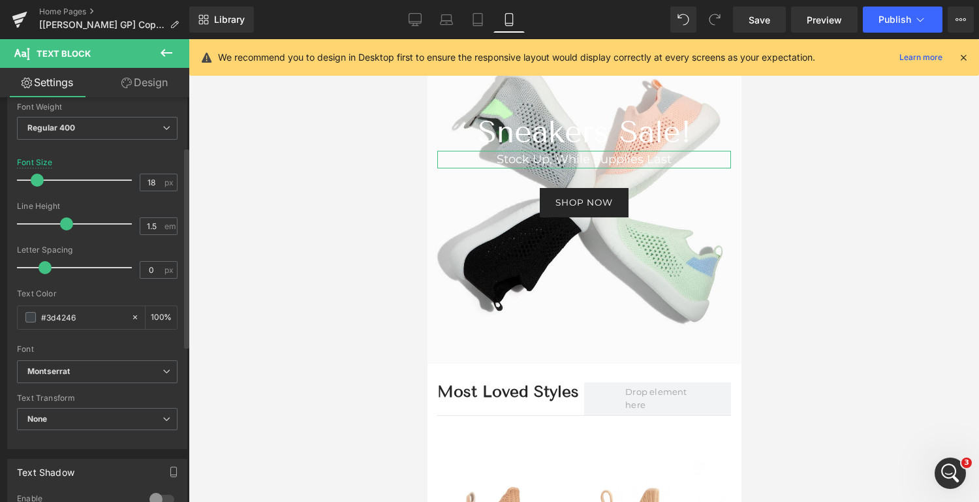
scroll to position [102, 0]
click at [79, 314] on input "#3d4246" at bounding box center [83, 314] width 84 height 14
drag, startPoint x: 89, startPoint y: 314, endPoint x: 36, endPoint y: 311, distance: 53.6
click at [36, 311] on div "#3d4246" at bounding box center [74, 314] width 113 height 23
click at [91, 314] on input "#3d4246" at bounding box center [83, 314] width 84 height 14
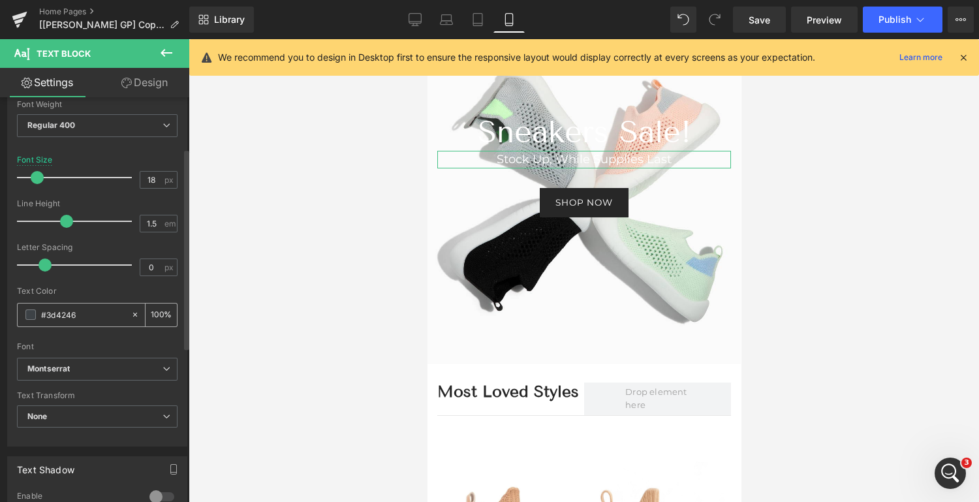
drag, startPoint x: 91, startPoint y: 314, endPoint x: 34, endPoint y: 320, distance: 57.1
click at [34, 320] on div "#3d4246" at bounding box center [74, 314] width 113 height 23
type input "2727"
type input "47"
type input "272727"
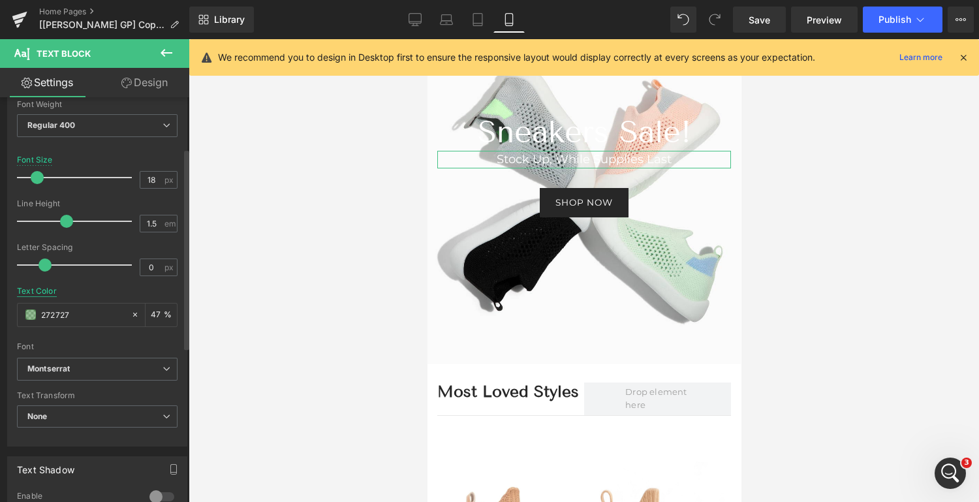
type input "100"
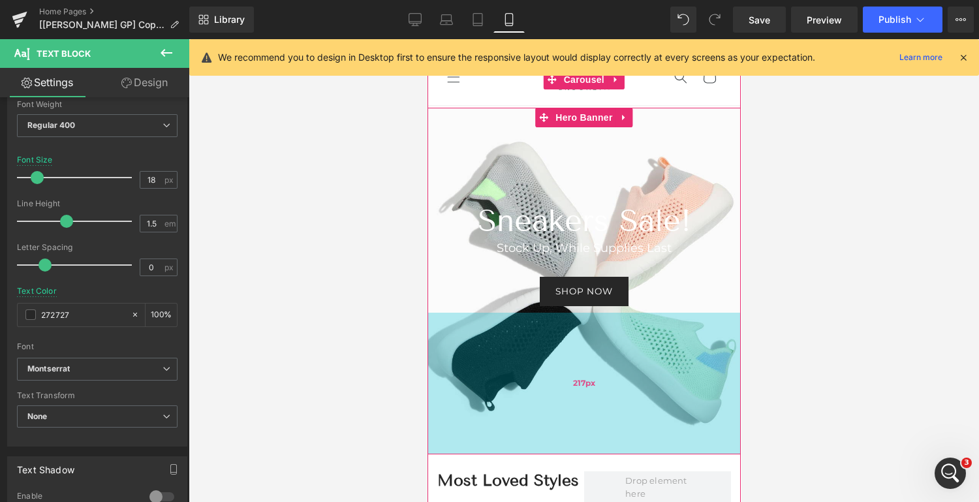
scroll to position [0, 0]
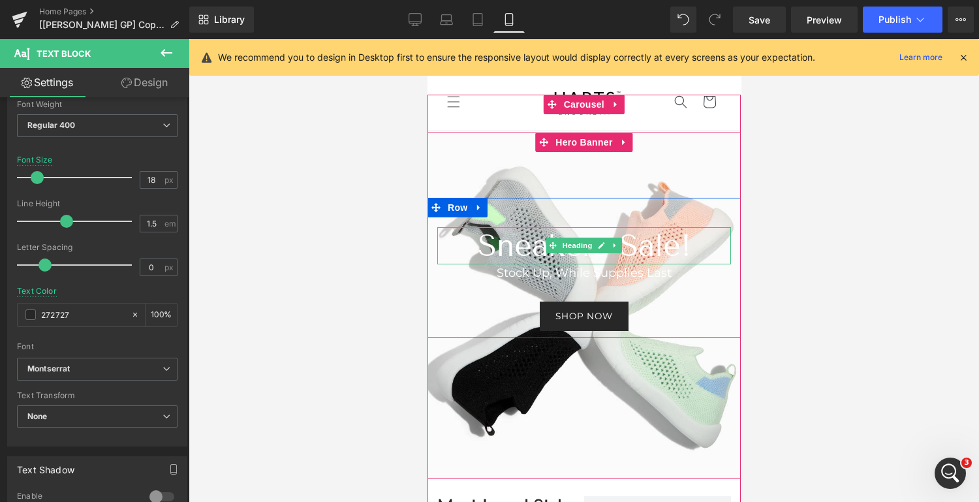
click at [654, 236] on h2 "Sneakers Sale!" at bounding box center [583, 245] width 294 height 37
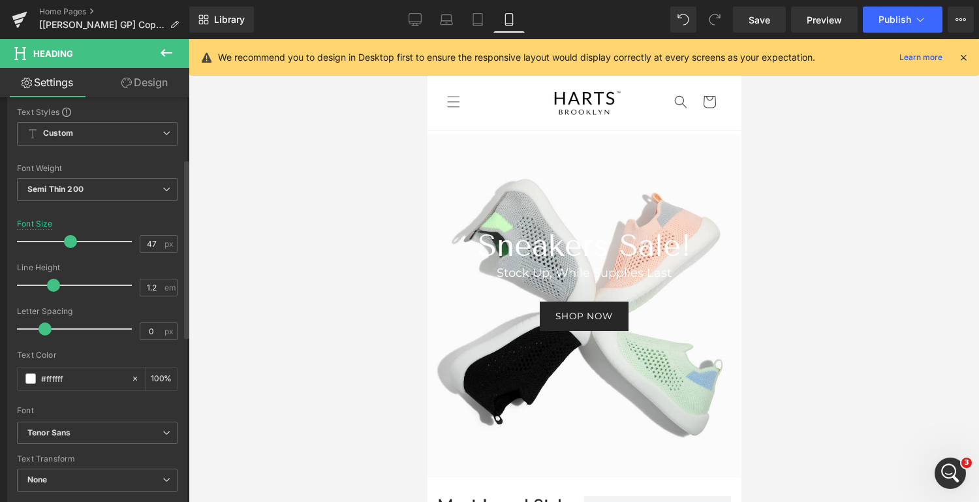
scroll to position [140, 0]
drag, startPoint x: 87, startPoint y: 377, endPoint x: 25, endPoint y: 373, distance: 62.1
click at [25, 373] on div "#ffffff" at bounding box center [74, 378] width 113 height 23
type input "2727"
type input "47"
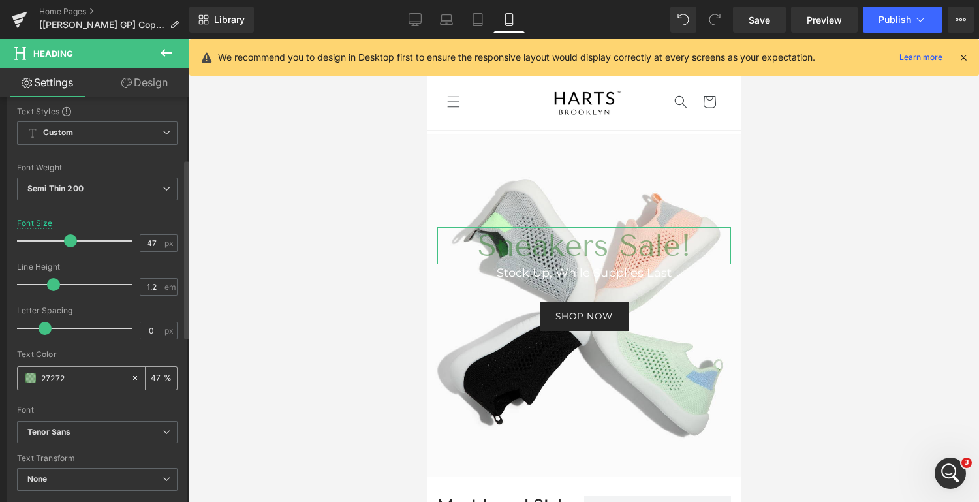
type input "272727"
type input "100"
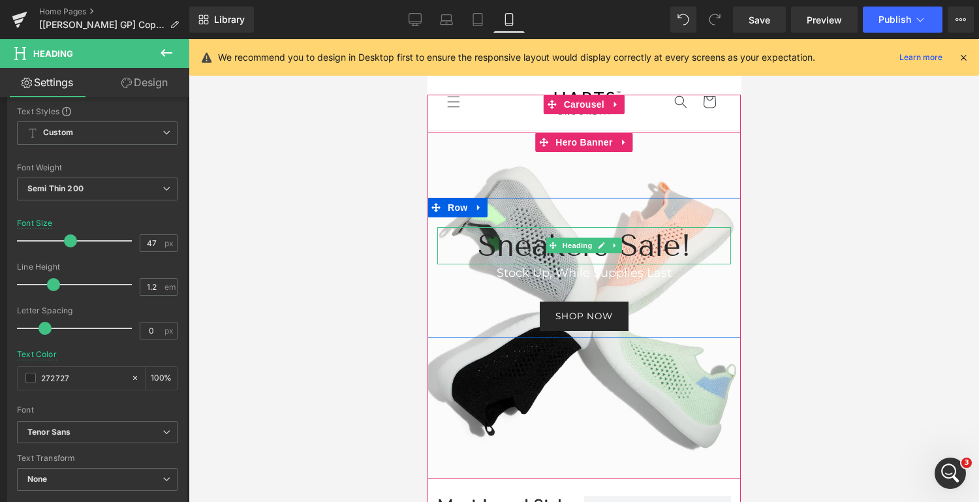
click at [636, 248] on h2 "Sneakers Sale!" at bounding box center [583, 245] width 294 height 37
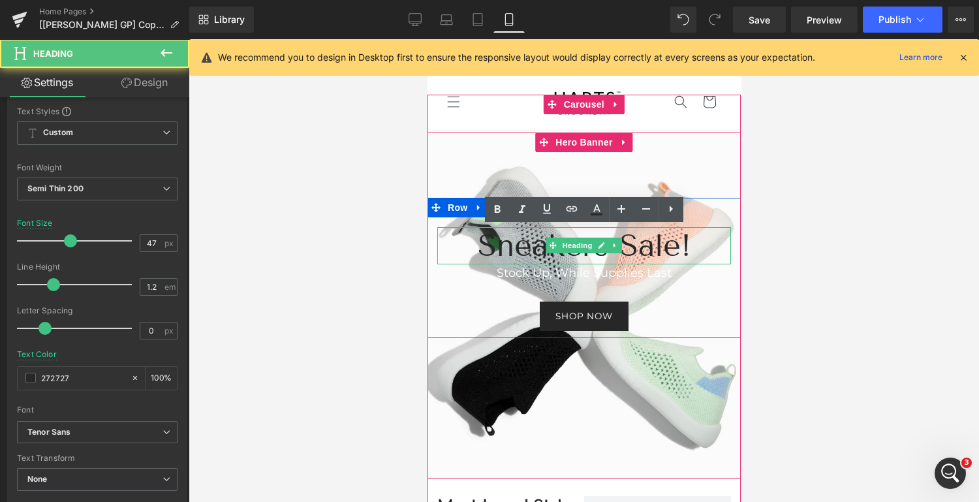
type input "#272727"
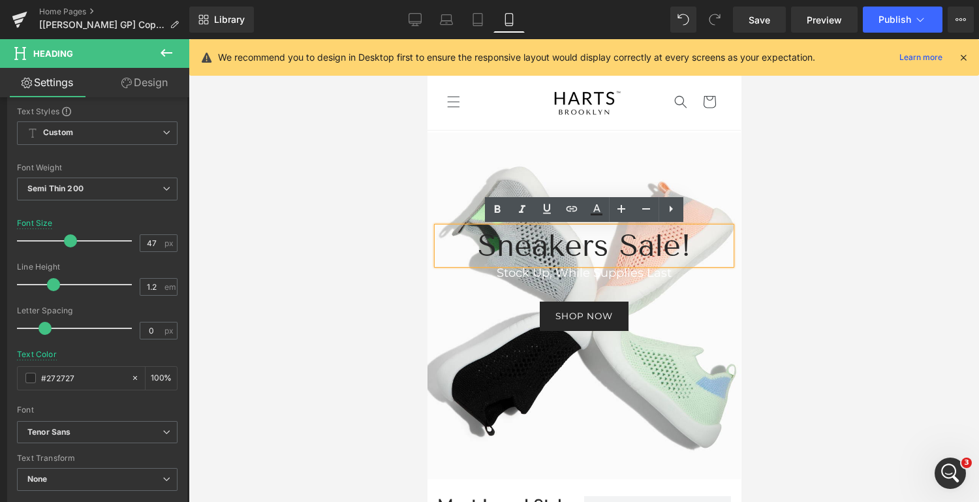
click at [622, 246] on h2 "Sneakers Sale!" at bounding box center [583, 245] width 294 height 37
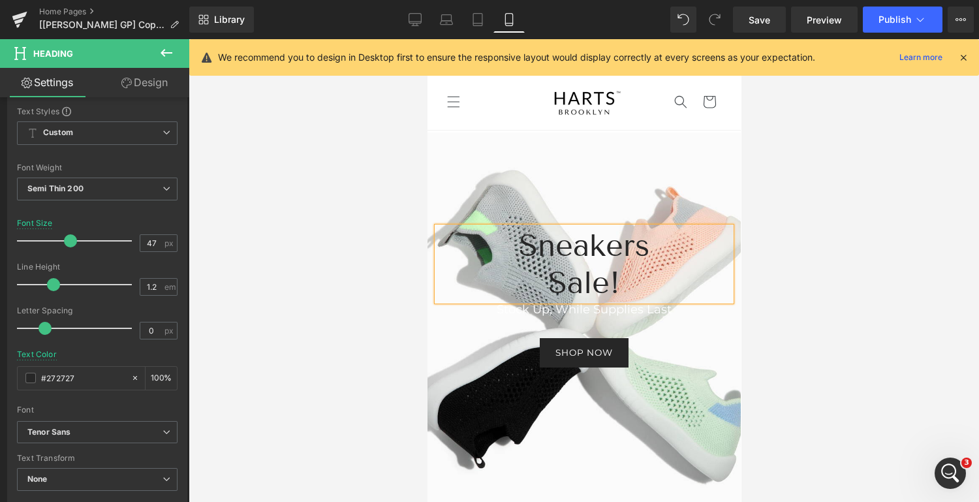
click at [636, 287] on h2 "Sale!" at bounding box center [583, 282] width 294 height 37
click at [645, 245] on h2 "Sneakers" at bounding box center [583, 245] width 294 height 37
click at [641, 311] on font "Stock Up, While Supplies Last" at bounding box center [583, 309] width 175 height 14
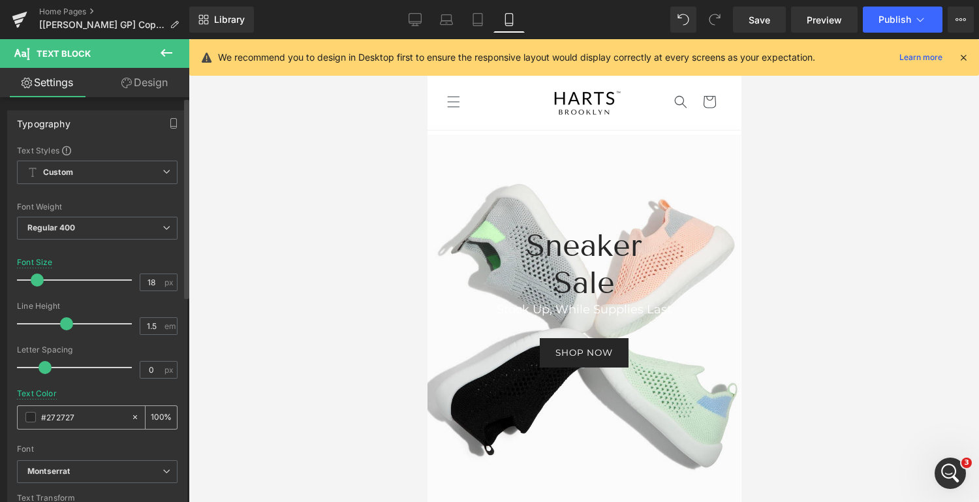
click at [80, 420] on input "#272727" at bounding box center [83, 417] width 84 height 14
drag, startPoint x: 89, startPoint y: 420, endPoint x: 28, endPoint y: 414, distance: 60.9
click at [28, 414] on div "#272727" at bounding box center [74, 417] width 113 height 23
type input "272727"
type input "100"
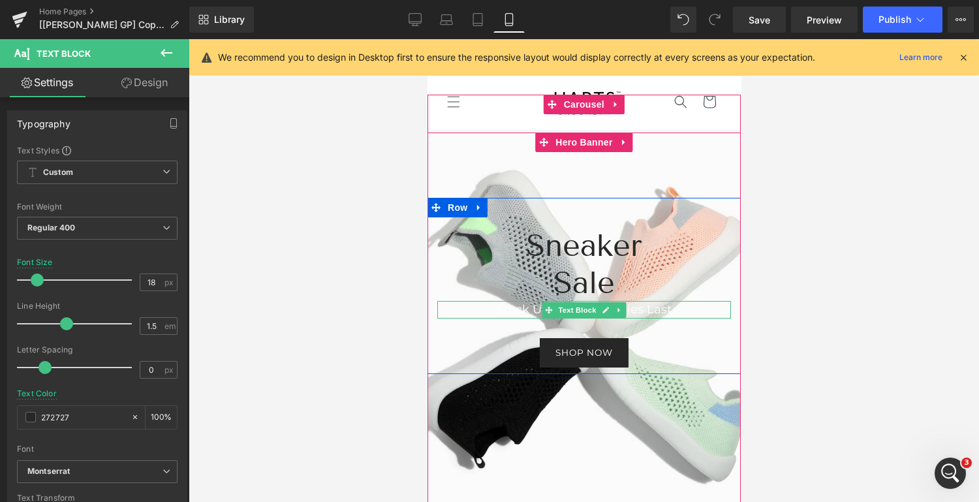
click at [655, 308] on font "Stock Up, While Supplies Last" at bounding box center [583, 309] width 175 height 14
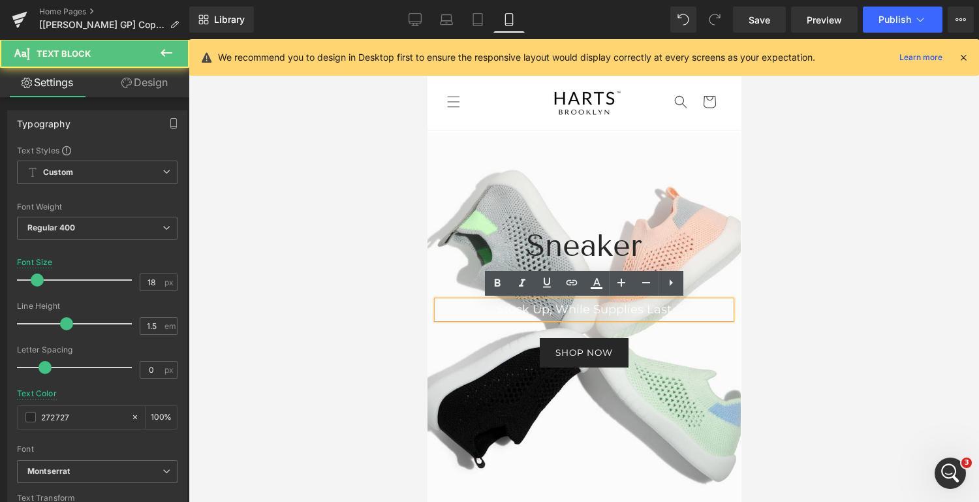
type input "#272727"
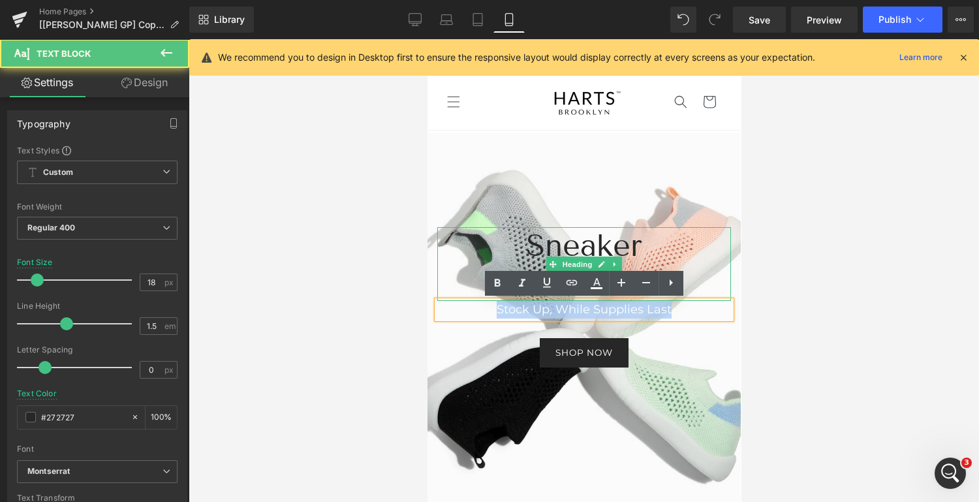
drag, startPoint x: 685, startPoint y: 306, endPoint x: 455, endPoint y: 292, distance: 230.7
click at [455, 292] on div "Sneaker Sale Heading Stock Up, While Supplies Last Text Block Shop now Button" at bounding box center [583, 297] width 313 height 140
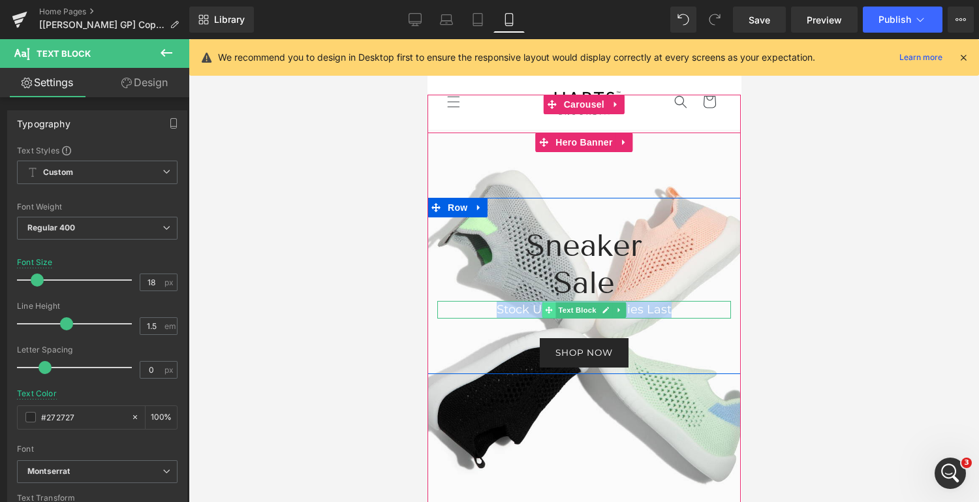
click at [551, 307] on icon at bounding box center [547, 310] width 7 height 8
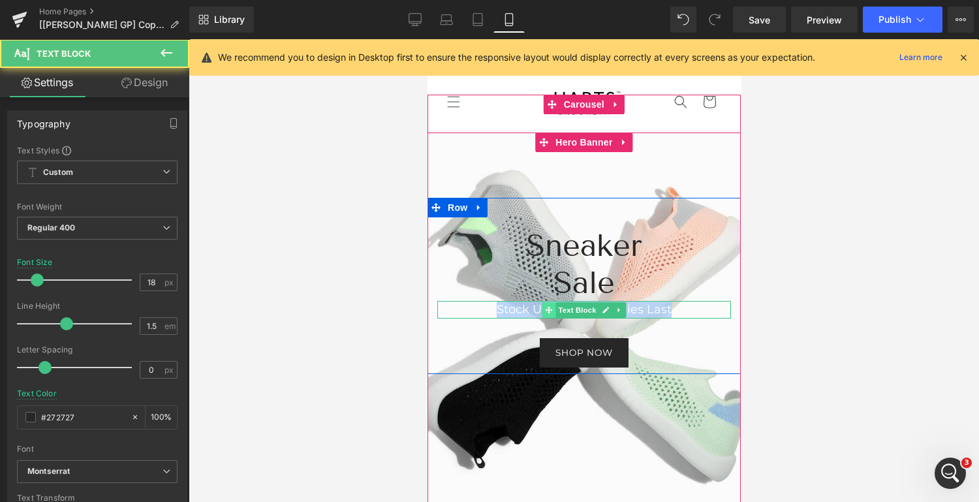
click at [551, 307] on icon at bounding box center [547, 310] width 7 height 8
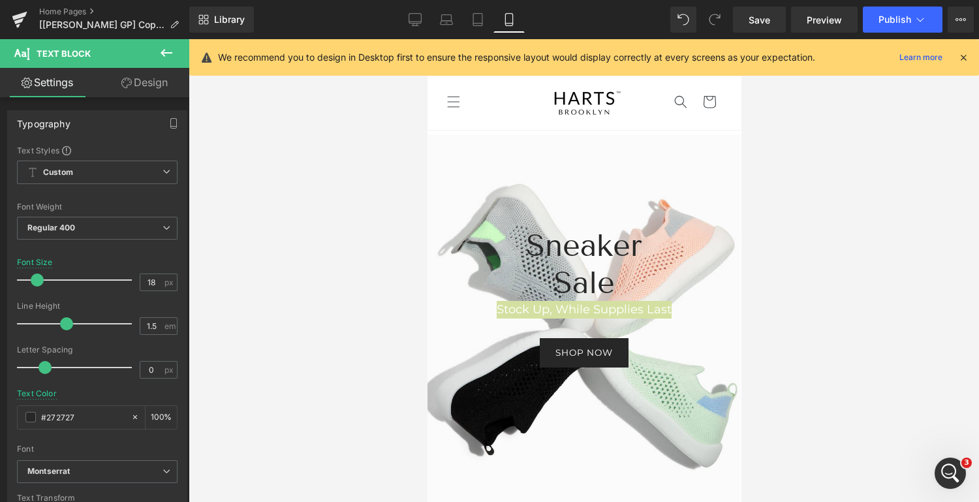
click at [784, 226] on div at bounding box center [584, 270] width 790 height 463
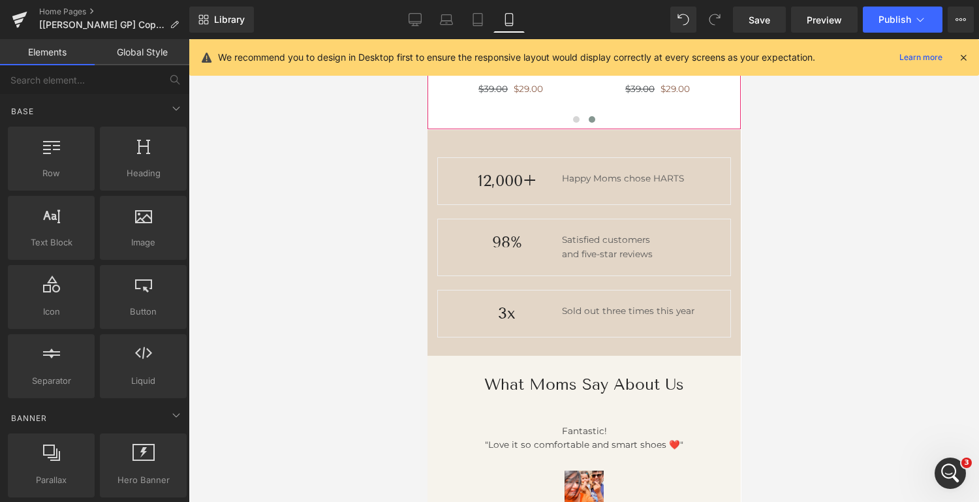
scroll to position [1032, 0]
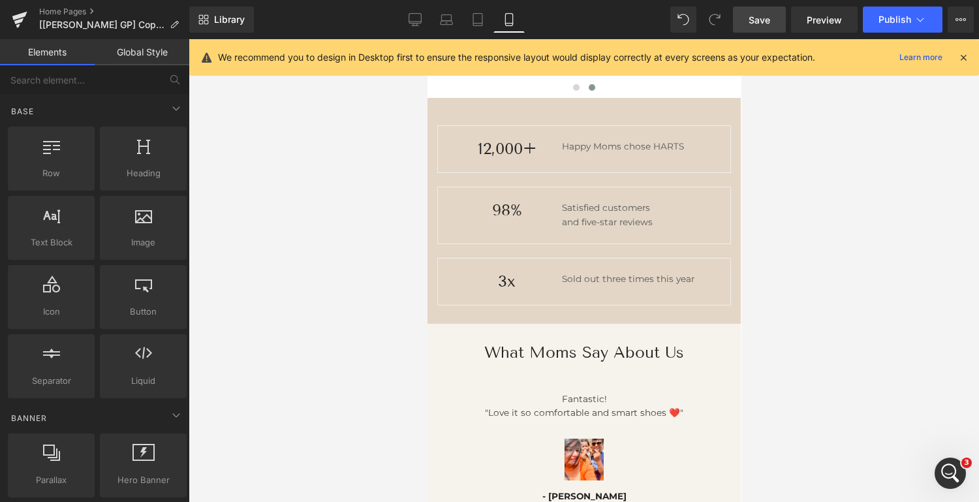
click at [752, 16] on span "Save" at bounding box center [759, 20] width 22 height 14
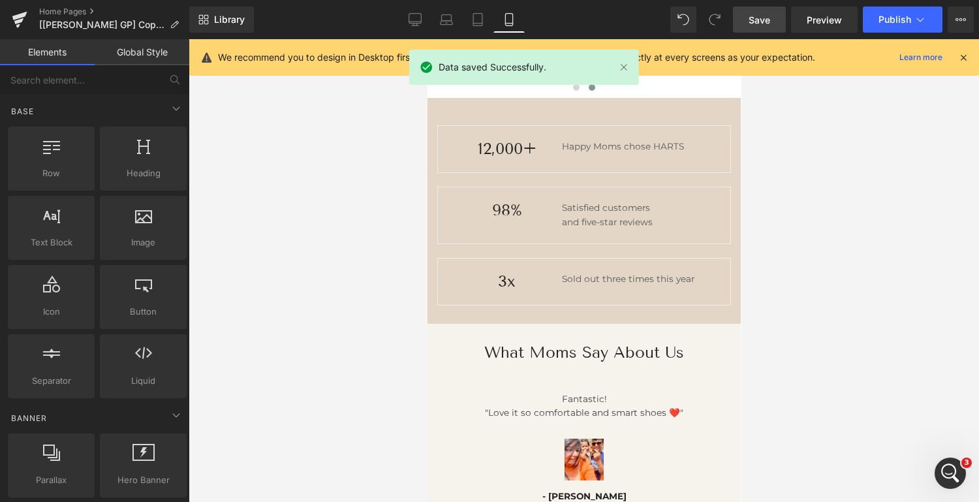
scroll to position [0, 0]
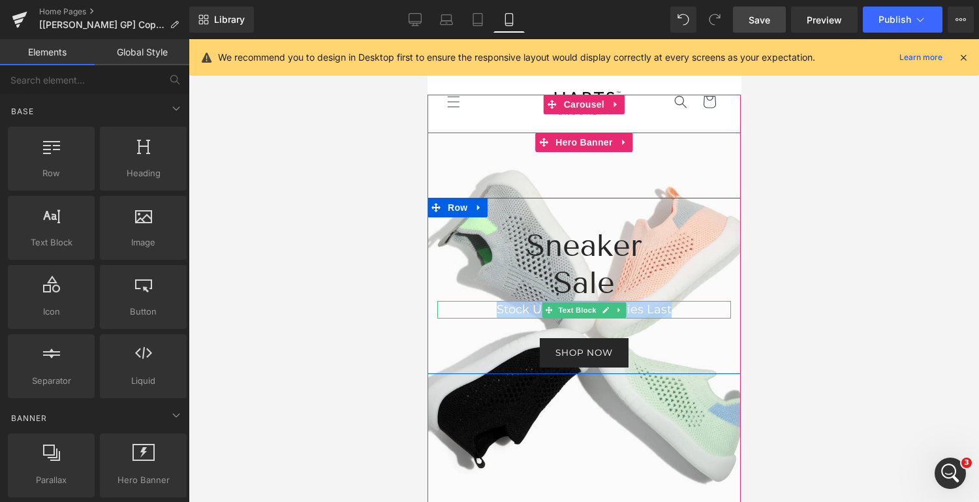
click at [640, 311] on font "Stock Up, While Supplies Last" at bounding box center [583, 309] width 175 height 14
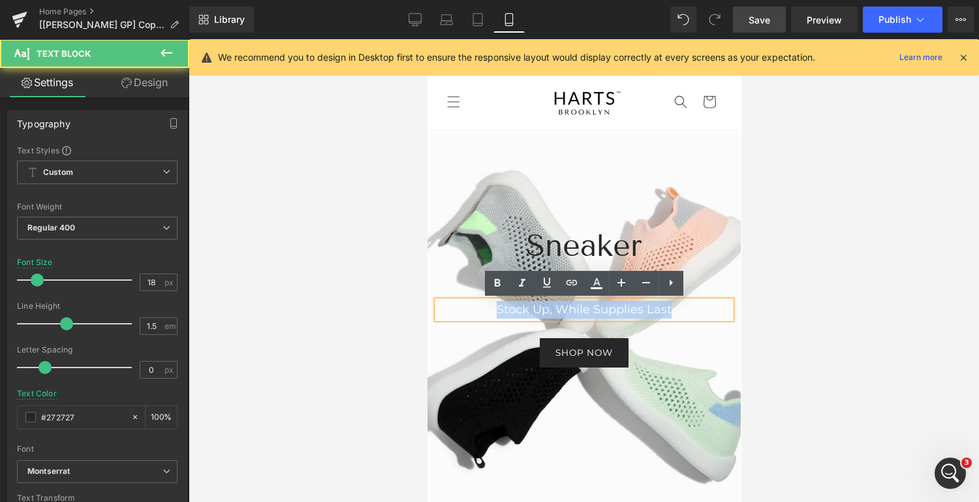
drag, startPoint x: 684, startPoint y: 313, endPoint x: 475, endPoint y: 324, distance: 209.8
click at [475, 324] on div "Sneaker Sale Heading Stock Up, While Supplies Last Text Block Shop now Button" at bounding box center [583, 297] width 313 height 140
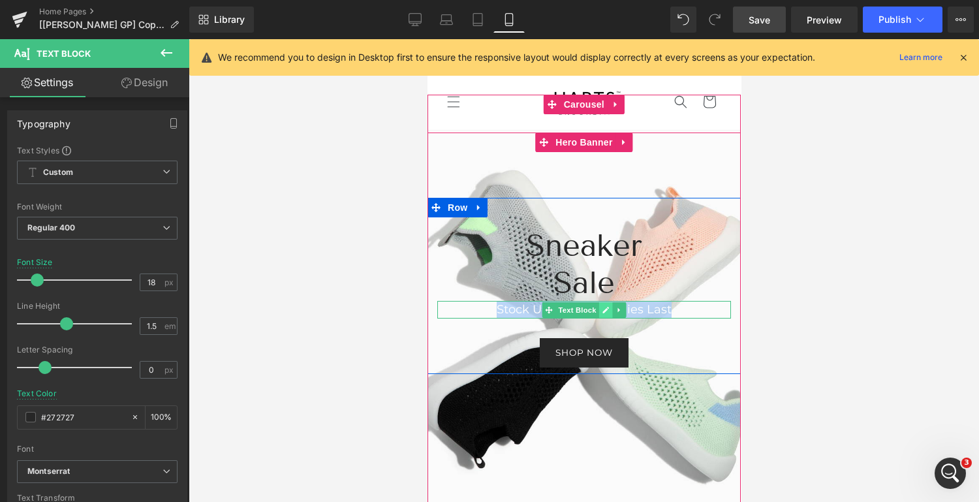
click at [606, 307] on icon at bounding box center [605, 310] width 7 height 7
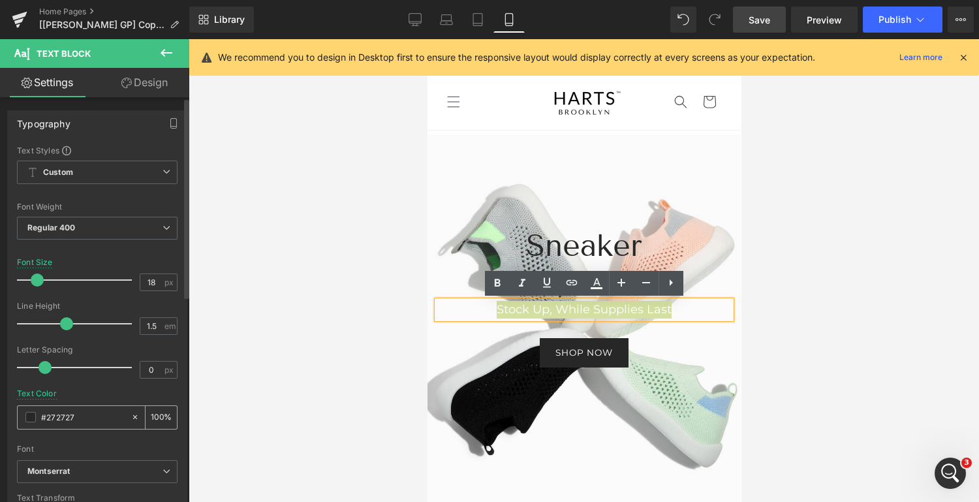
click at [87, 420] on input "#272727" at bounding box center [83, 417] width 84 height 14
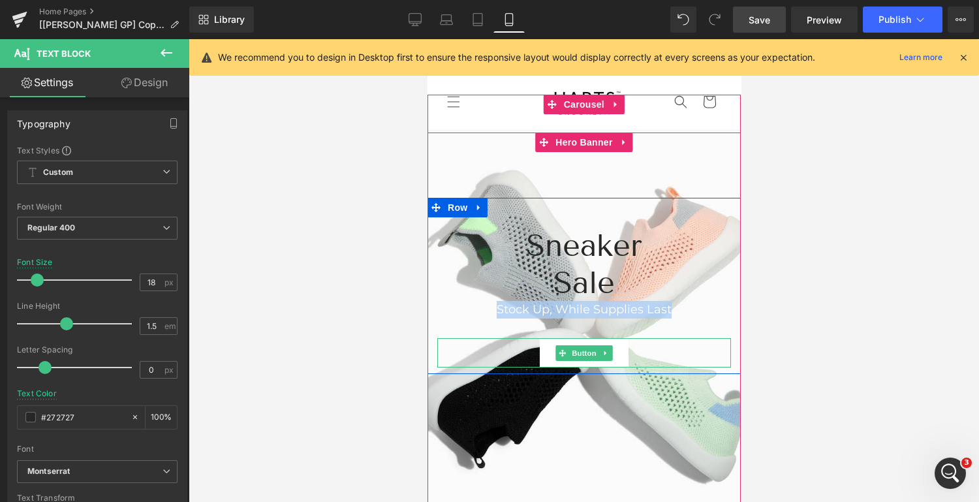
click at [617, 355] on link "Shop now" at bounding box center [583, 352] width 88 height 29
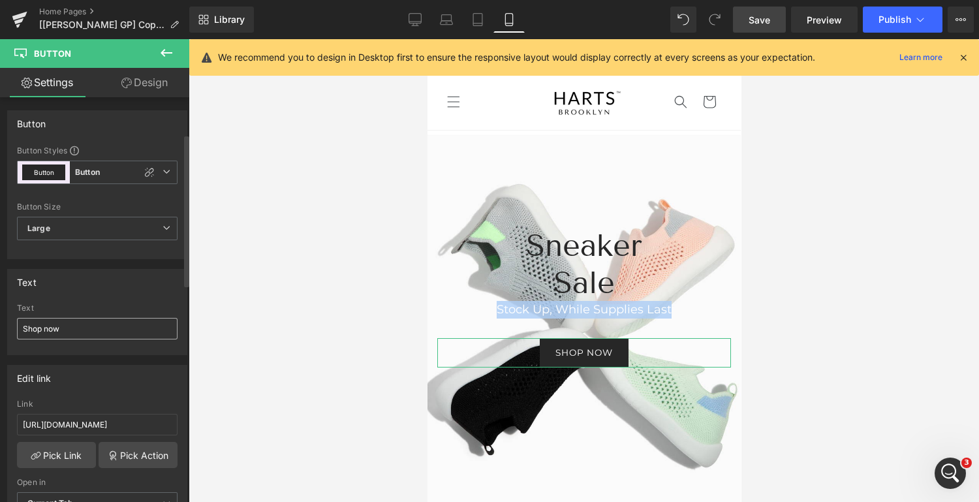
scroll to position [98, 0]
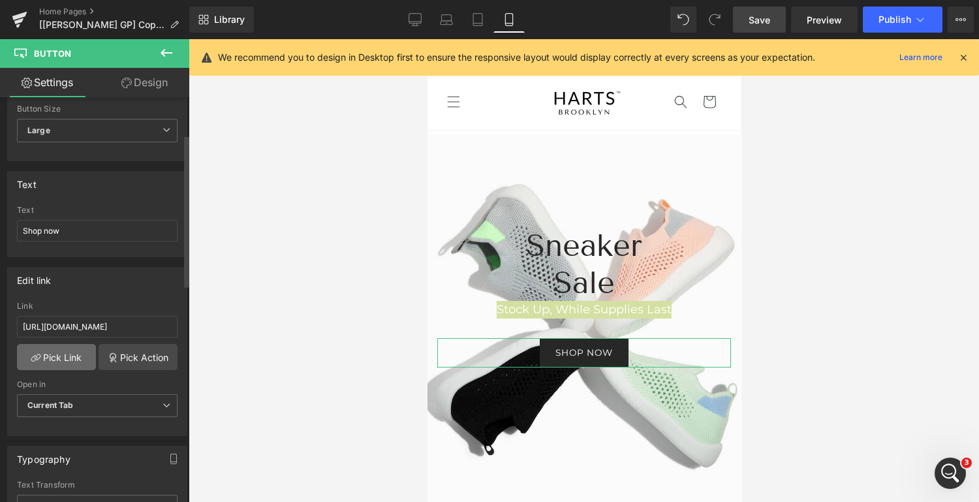
click at [65, 358] on link "Pick Link" at bounding box center [56, 357] width 79 height 26
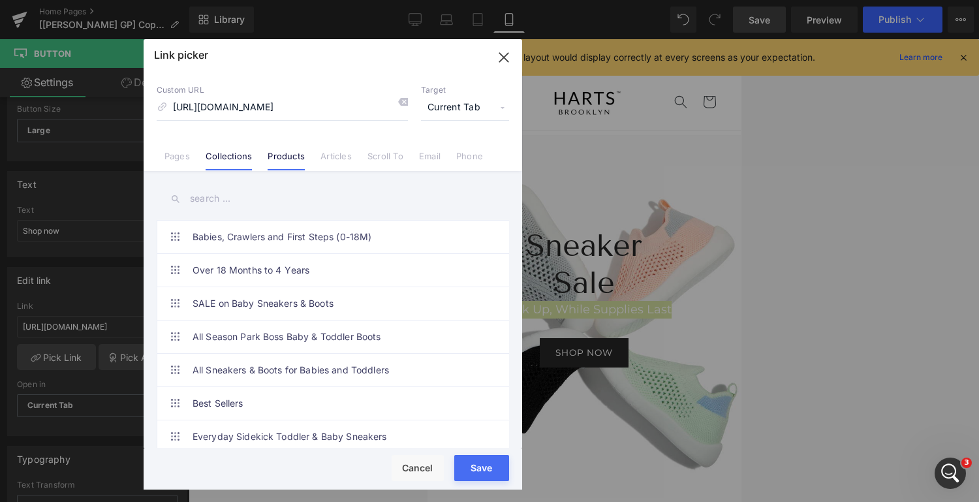
click at [284, 159] on link "Products" at bounding box center [286, 161] width 37 height 20
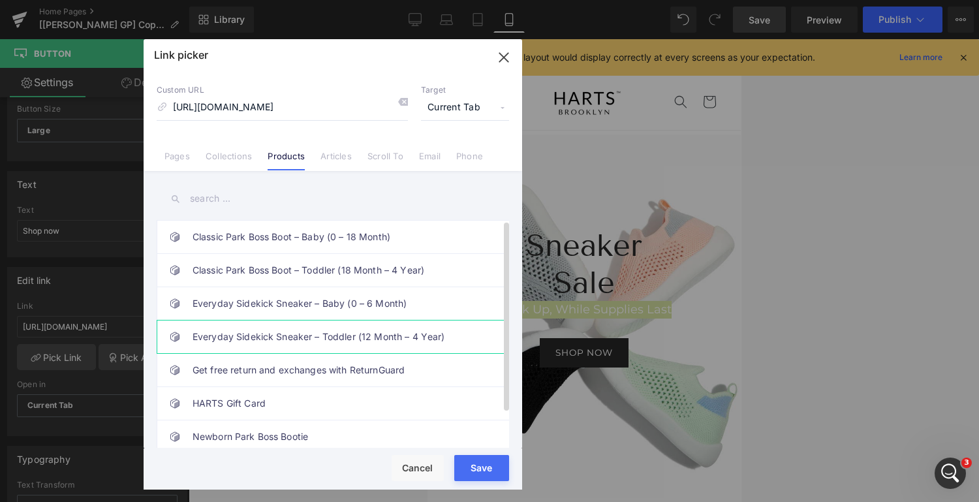
click at [301, 326] on link "Everyday Sidekick Sneaker – Toddler (12 Month – 4 Year)" at bounding box center [335, 336] width 287 height 33
type input "/products/sidekick-sneaker-2-0"
click at [493, 468] on button "Save" at bounding box center [481, 468] width 55 height 26
type input "/products/sidekick-sneaker-2-0"
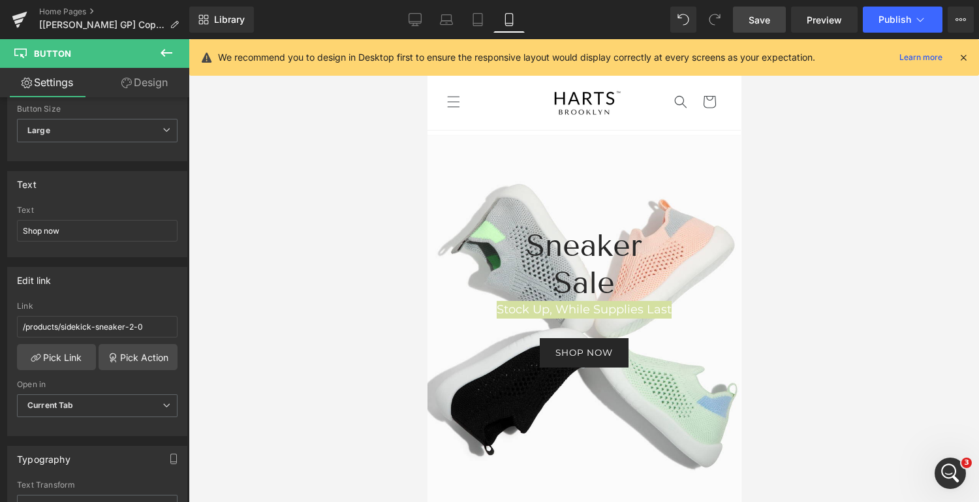
click at [763, 22] on span "Save" at bounding box center [759, 20] width 22 height 14
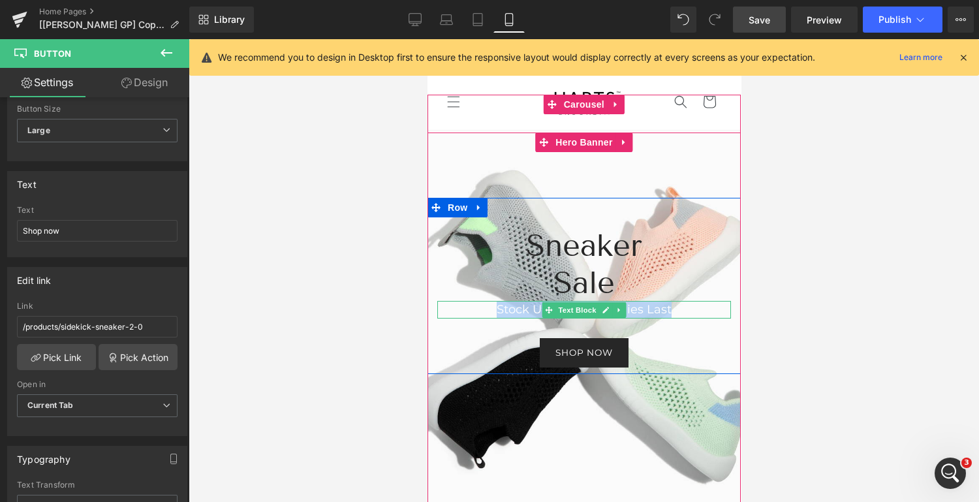
click at [640, 309] on font "Stock Up, While Supplies Last" at bounding box center [583, 309] width 175 height 14
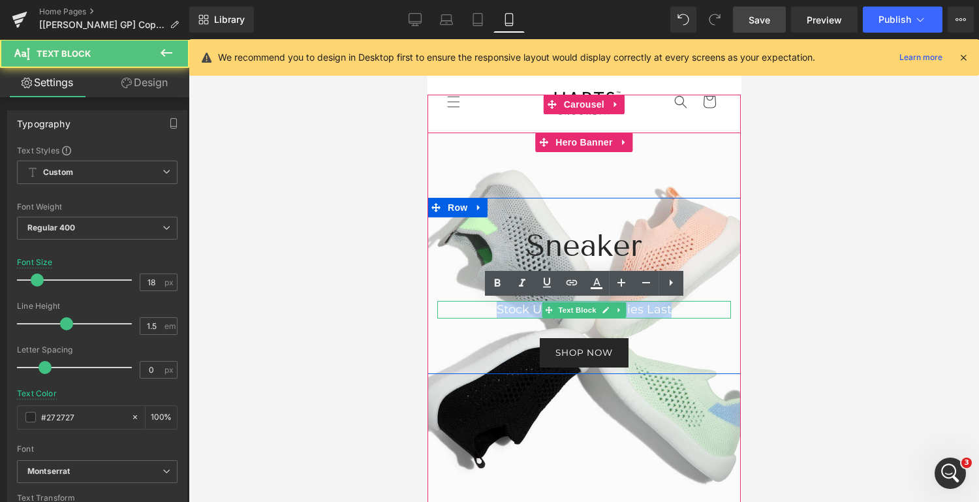
click at [679, 442] on div at bounding box center [583, 323] width 313 height 383
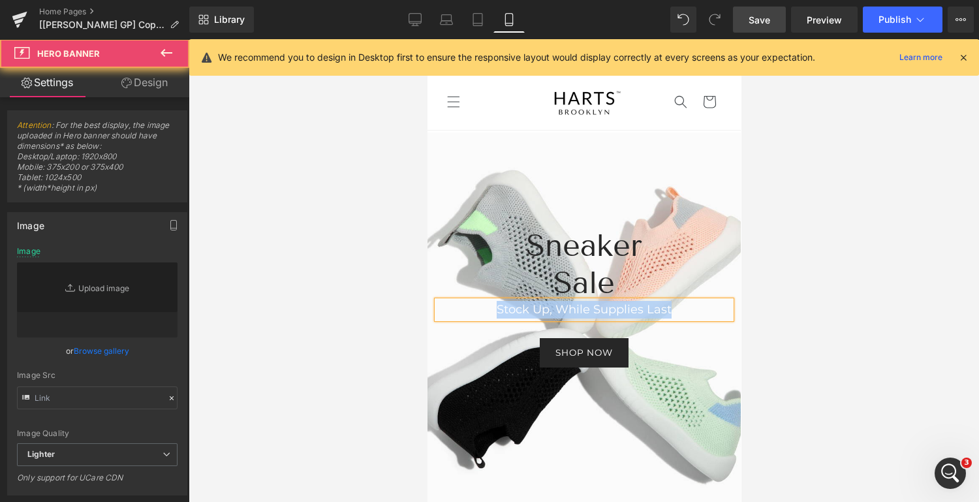
click at [647, 309] on font "Stock Up, While Supplies Last" at bounding box center [583, 309] width 175 height 14
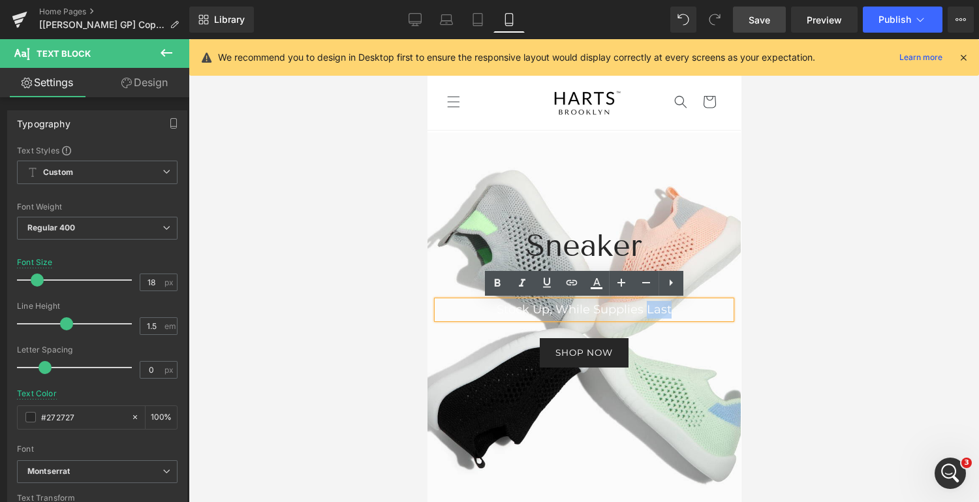
click at [684, 308] on p "Stock Up, While Supplies Last" at bounding box center [583, 310] width 294 height 18
drag, startPoint x: 684, startPoint y: 308, endPoint x: 489, endPoint y: 312, distance: 194.5
click at [489, 312] on p "Stock Up, While Supplies Last" at bounding box center [583, 310] width 294 height 18
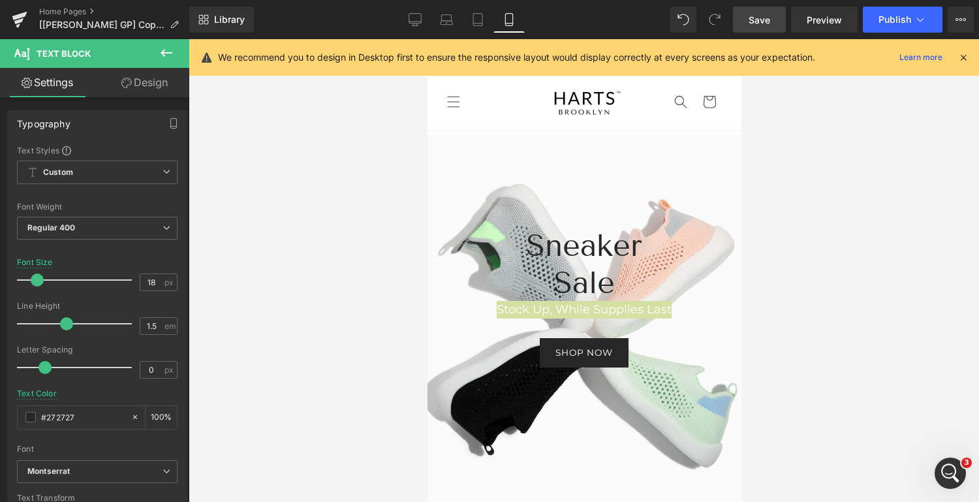
click at [769, 20] on span "Save" at bounding box center [759, 20] width 22 height 14
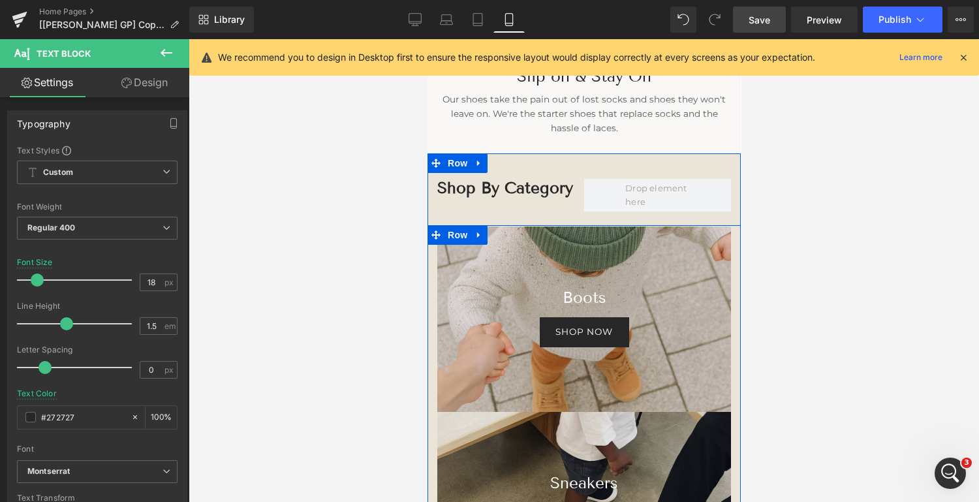
scroll to position [1854, 0]
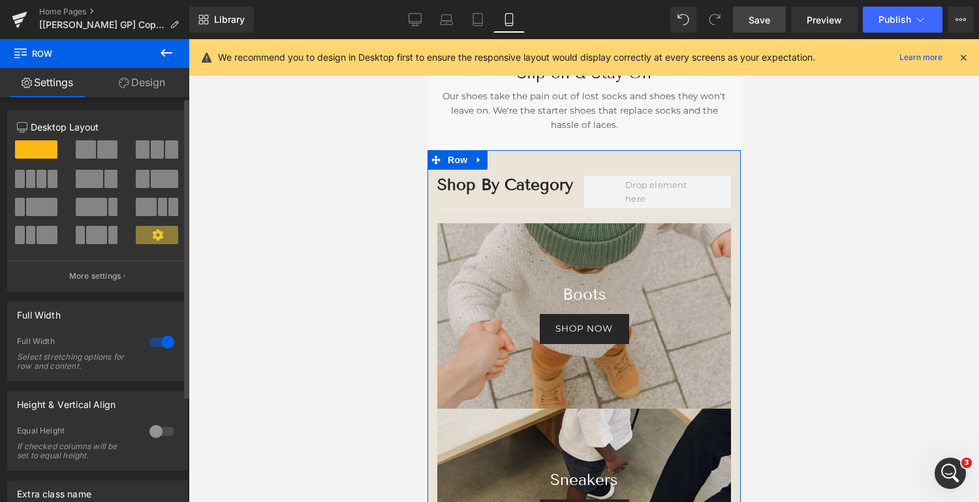
click at [155, 236] on icon at bounding box center [158, 235] width 12 height 12
click at [123, 281] on button "More settings" at bounding box center [97, 275] width 179 height 31
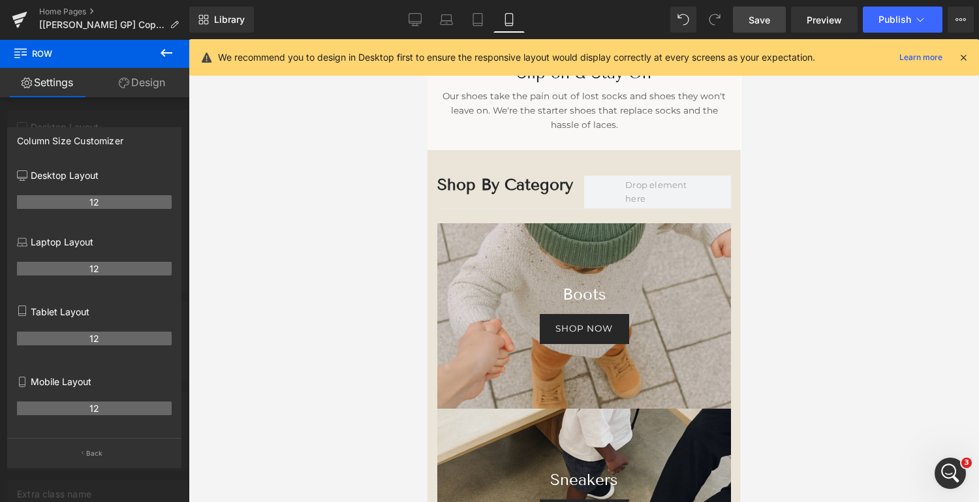
click at [168, 50] on icon at bounding box center [167, 53] width 16 height 16
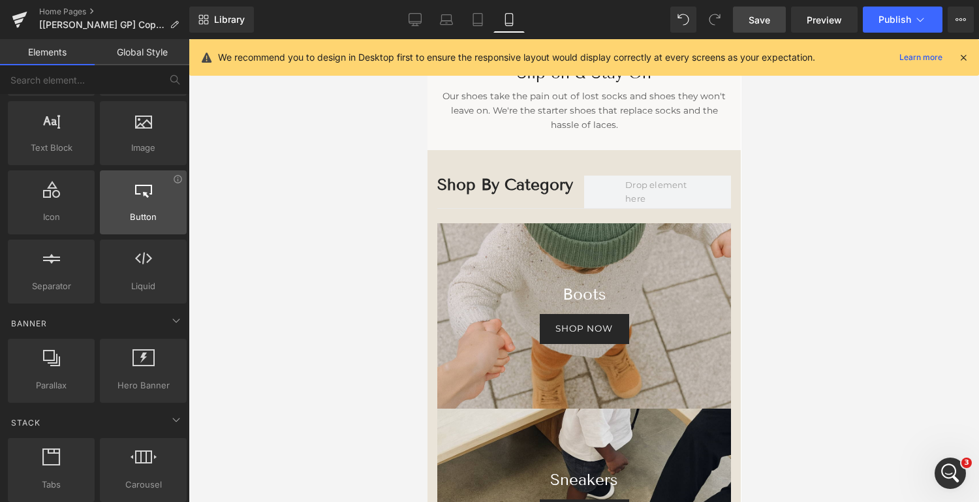
scroll to position [95, 0]
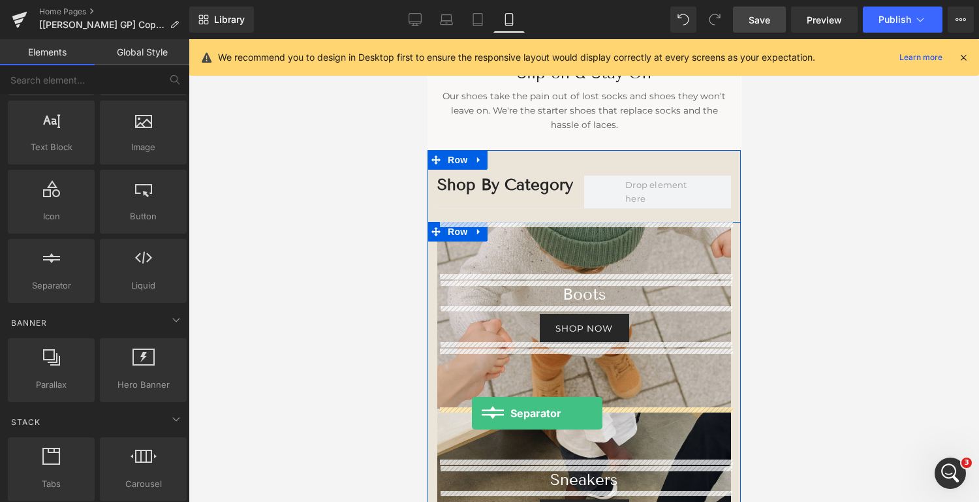
drag, startPoint x: 485, startPoint y: 312, endPoint x: 471, endPoint y: 413, distance: 102.1
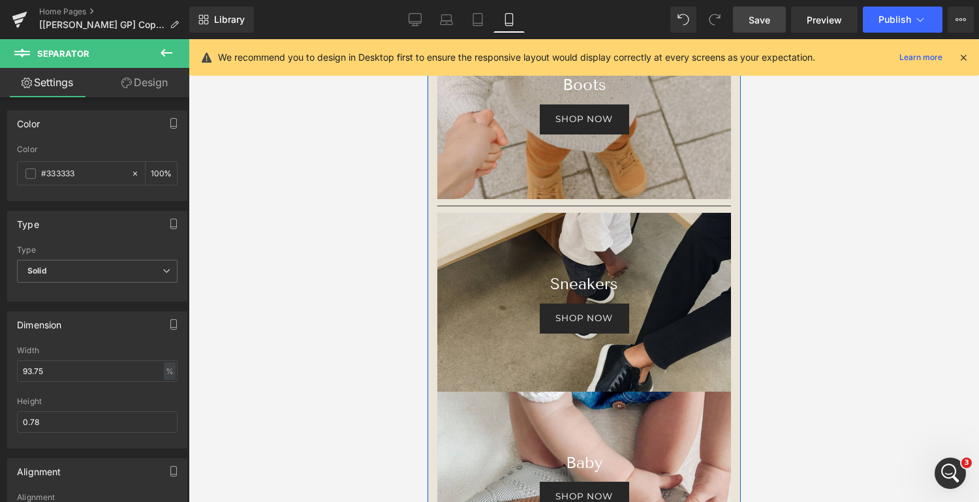
scroll to position [2064, 0]
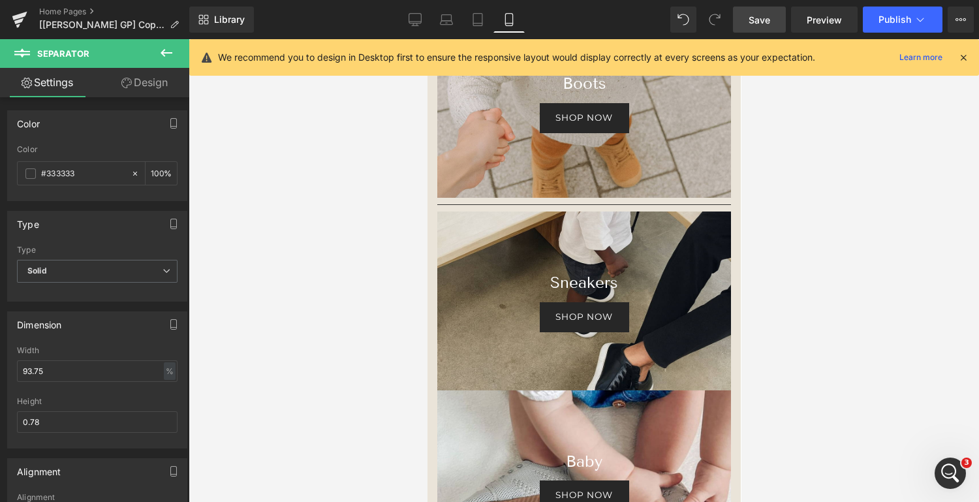
click at [163, 51] on icon at bounding box center [167, 53] width 12 height 8
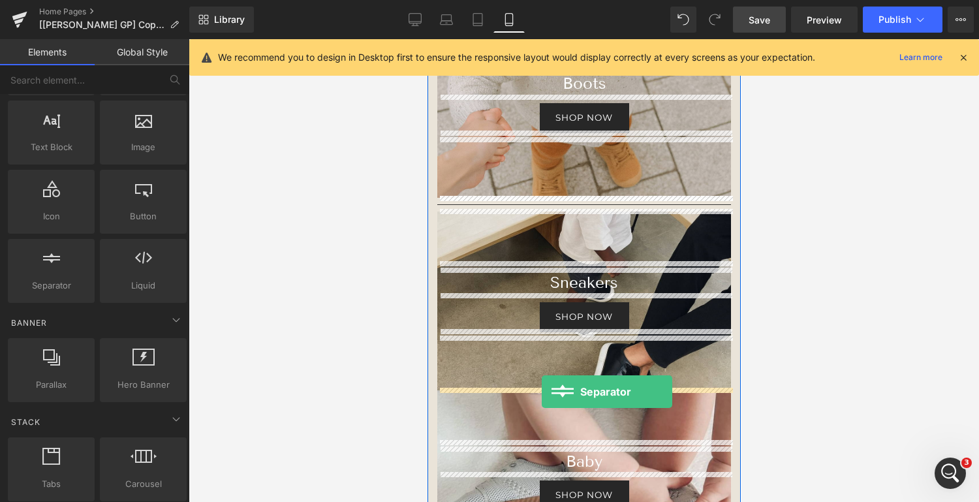
drag, startPoint x: 481, startPoint y: 307, endPoint x: 541, endPoint y: 391, distance: 103.9
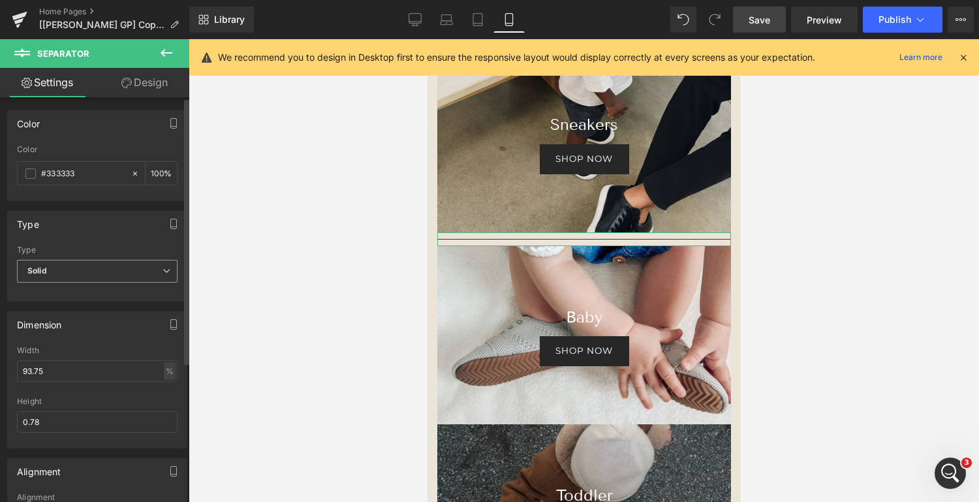
scroll to position [2257, 0]
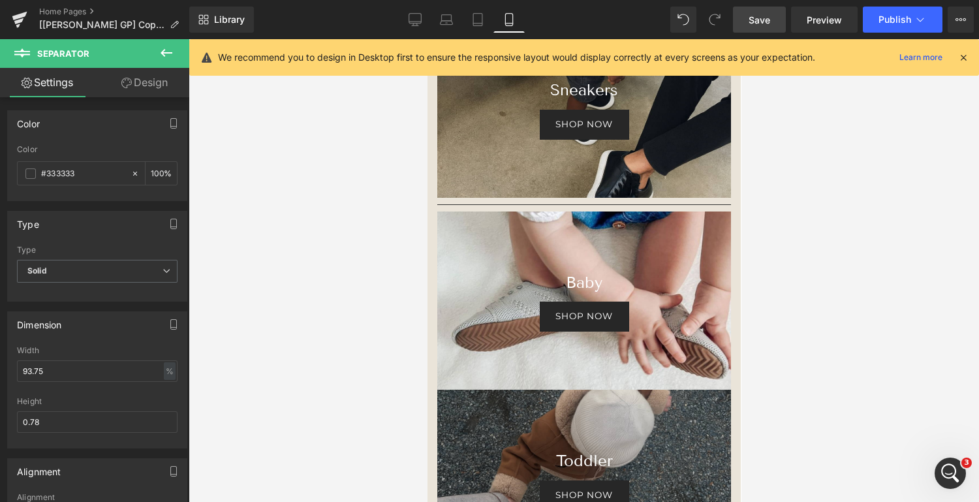
click at [164, 48] on icon at bounding box center [167, 53] width 16 height 16
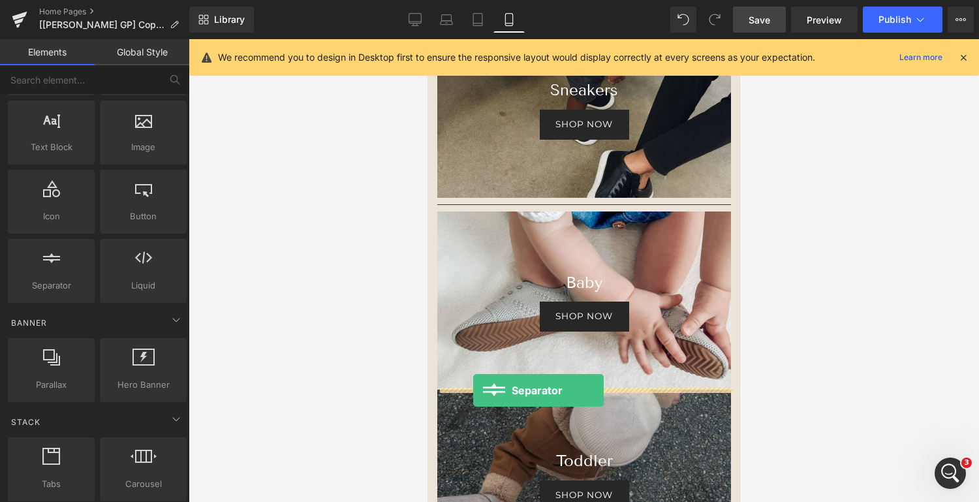
drag, startPoint x: 480, startPoint y: 312, endPoint x: 472, endPoint y: 390, distance: 78.6
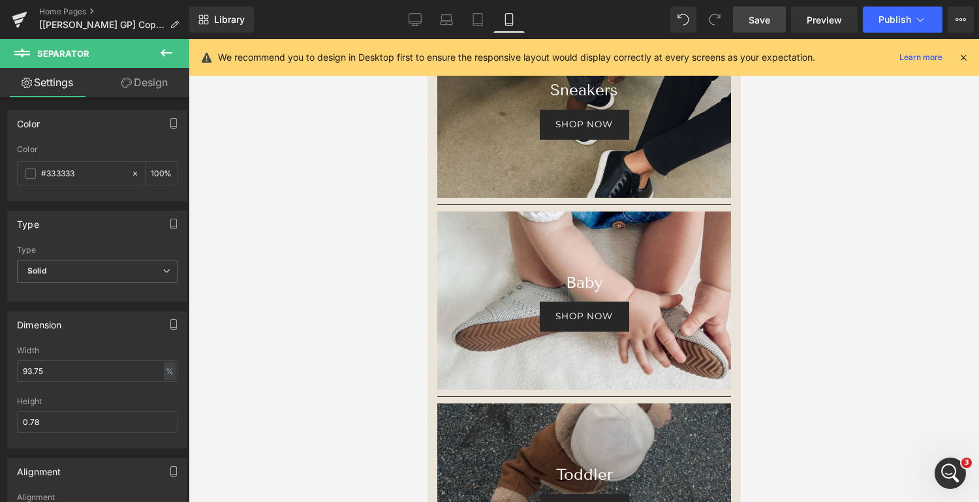
click at [162, 52] on icon at bounding box center [167, 53] width 12 height 8
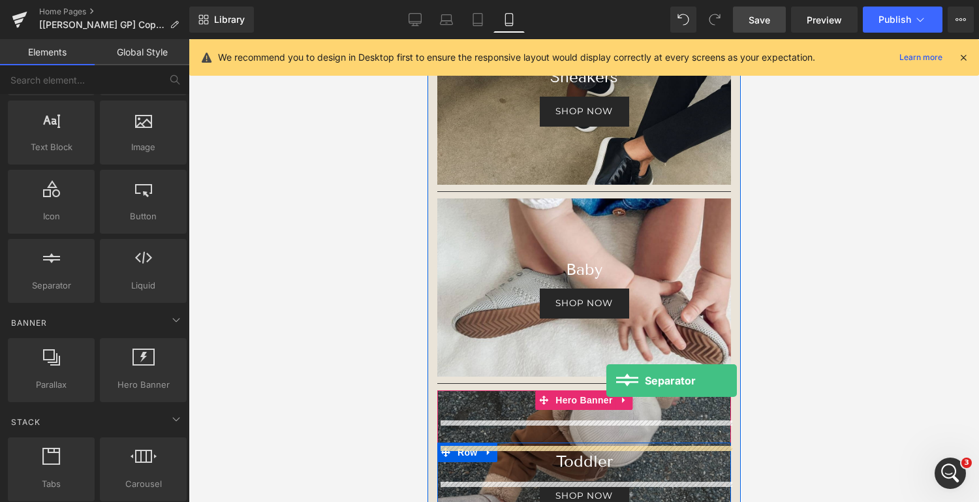
scroll to position [2297, 0]
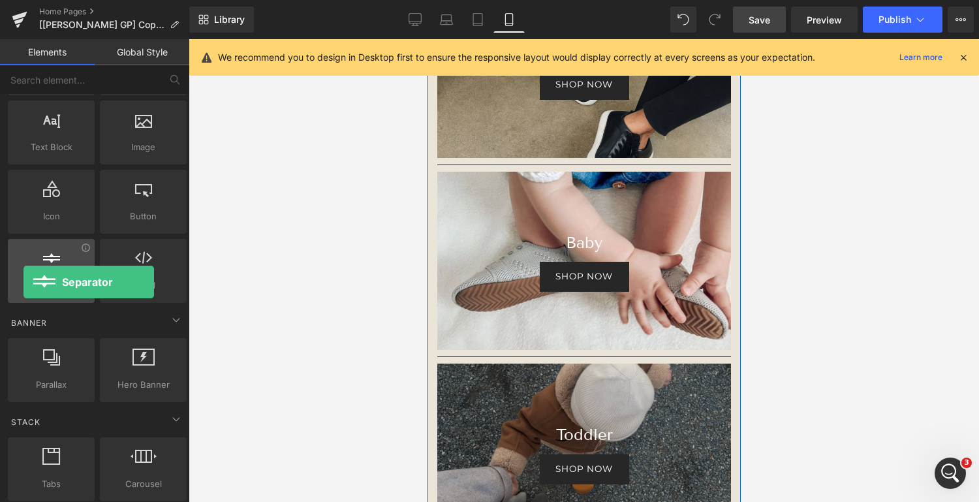
drag, startPoint x: 54, startPoint y: 262, endPoint x: 23, endPoint y: 280, distance: 35.1
click at [23, 280] on div "Separator separators, dividers, horizontal lines" at bounding box center [51, 271] width 87 height 64
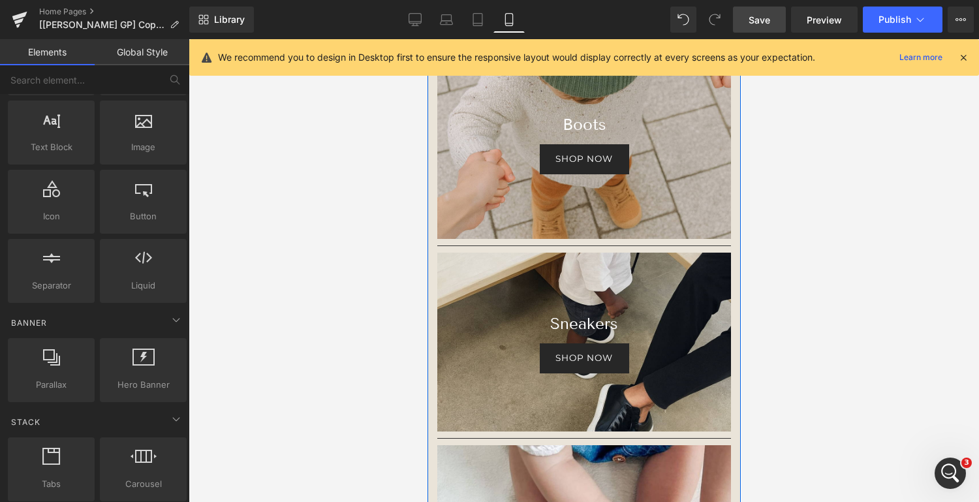
scroll to position [2024, 0]
click at [589, 243] on span "Separator" at bounding box center [583, 245] width 40 height 16
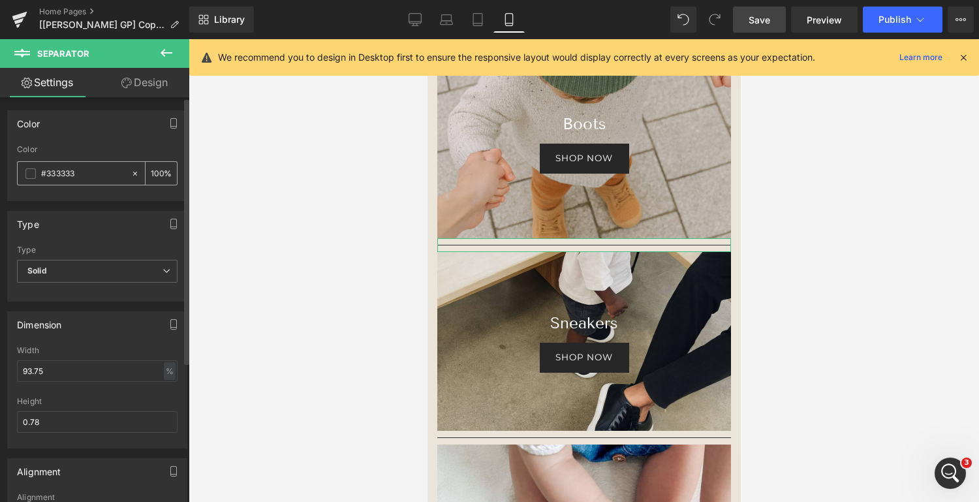
click at [84, 174] on input "#333333" at bounding box center [83, 173] width 84 height 14
drag, startPoint x: 85, startPoint y: 174, endPoint x: 0, endPoint y: 161, distance: 86.6
click at [0, 161] on div "Color rgb(51, 51, 51) Color #333333 100 %" at bounding box center [97, 150] width 195 height 100
type input "0"
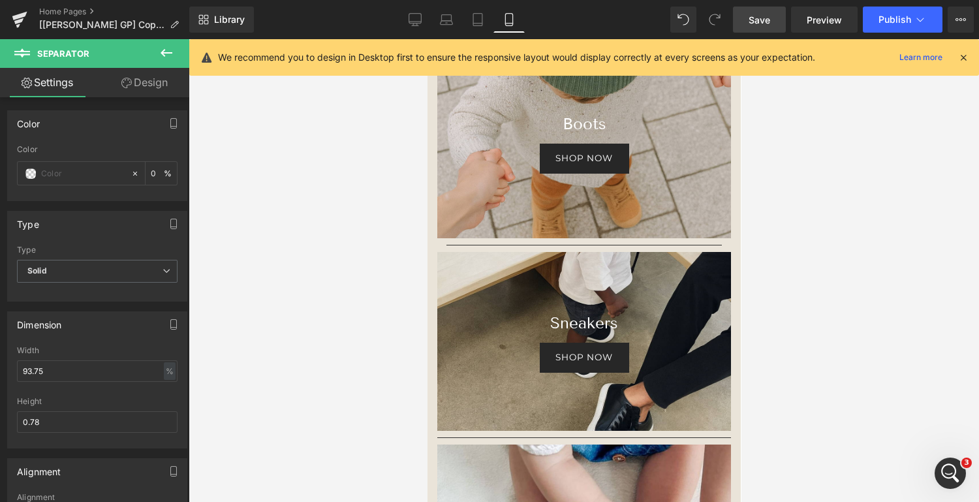
click at [296, 246] on div at bounding box center [584, 270] width 790 height 463
click at [344, 281] on div at bounding box center [584, 270] width 790 height 463
click at [763, 16] on span "Save" at bounding box center [759, 20] width 22 height 14
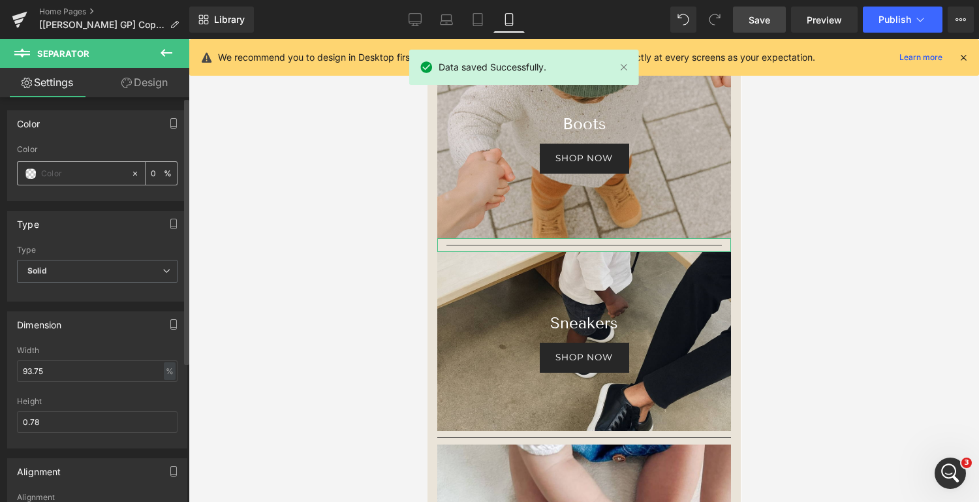
click at [50, 178] on input "text" at bounding box center [83, 173] width 84 height 14
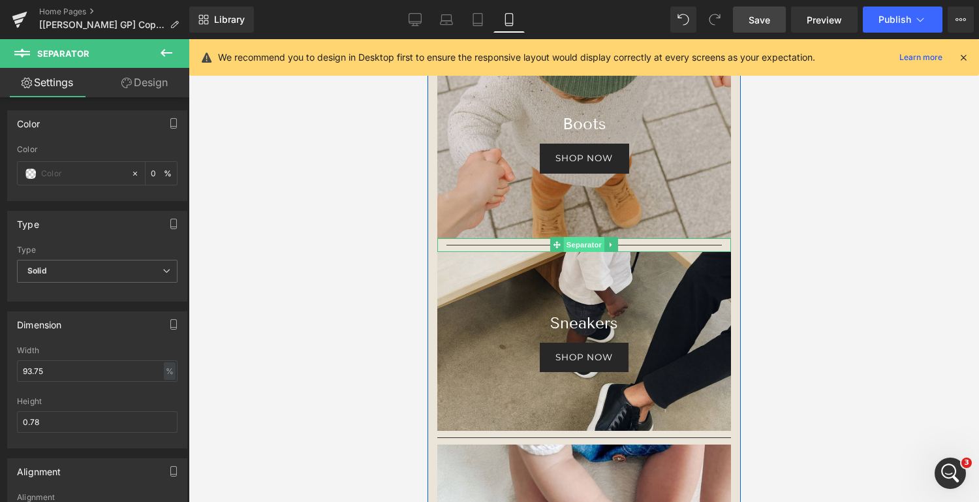
click at [587, 242] on span "Separator" at bounding box center [583, 245] width 40 height 16
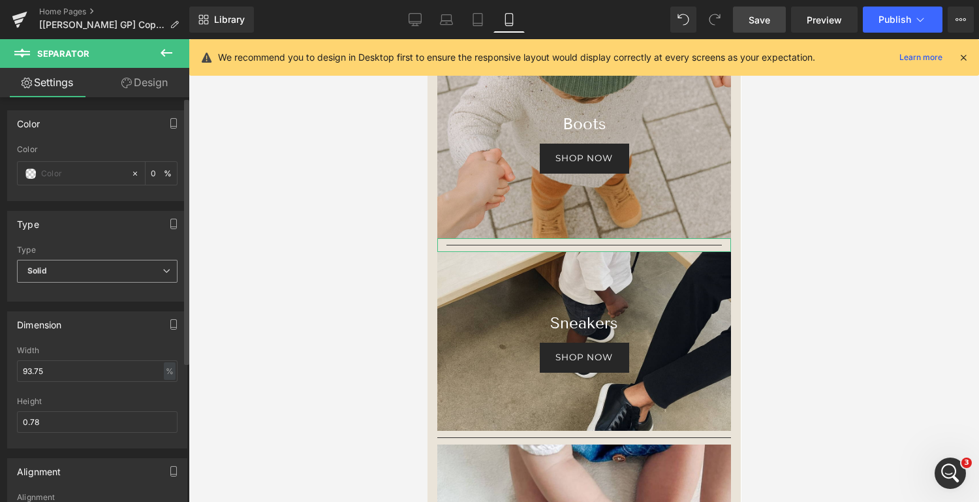
click at [121, 274] on span "Solid" at bounding box center [97, 271] width 161 height 23
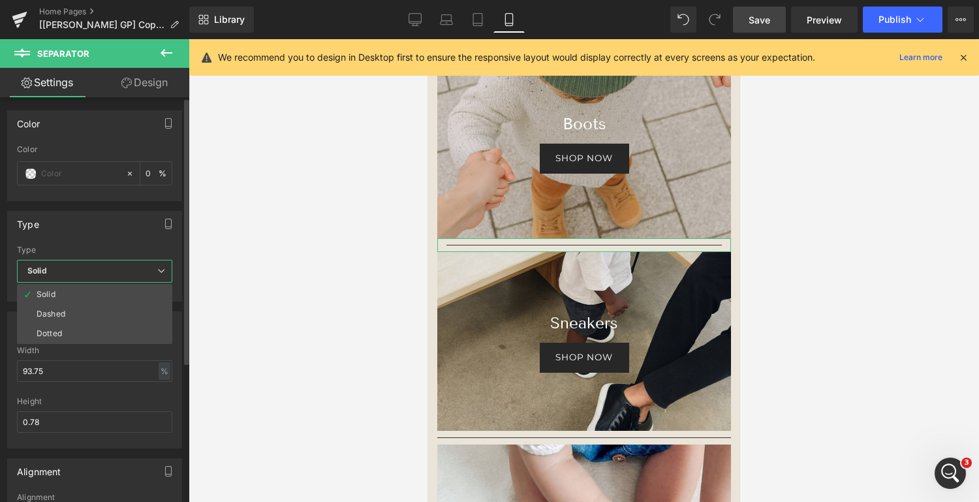
click at [125, 222] on div "Type" at bounding box center [95, 223] width 174 height 25
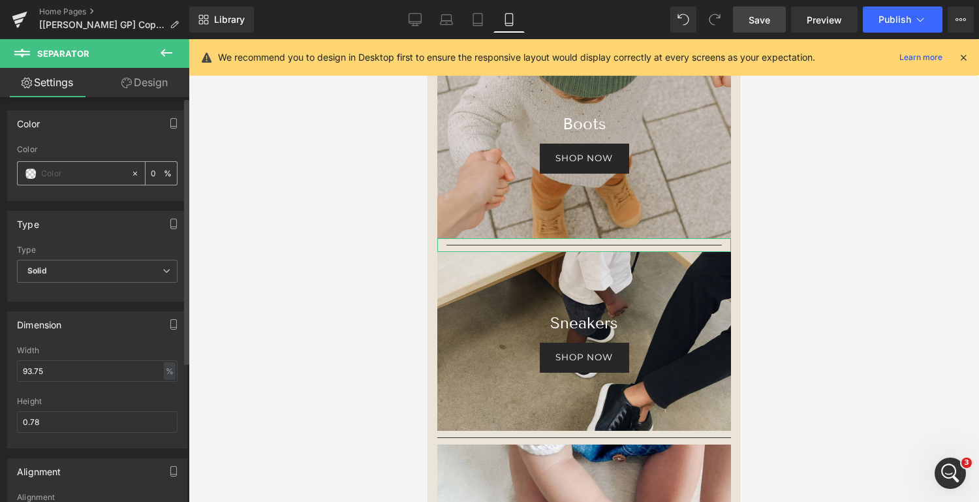
click at [76, 174] on input "text" at bounding box center [83, 173] width 84 height 14
paste input "#eae4d9"
type input "#eae4d9"
type input "100"
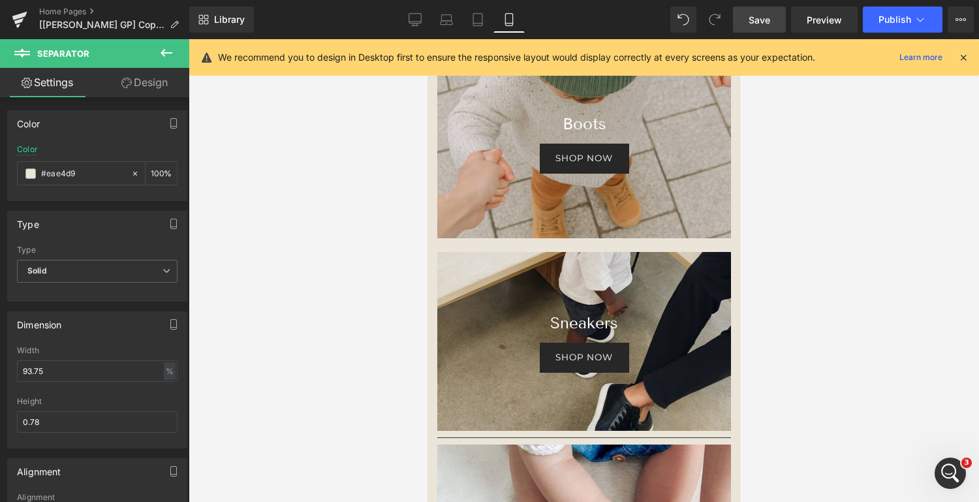
type input "#eae4d9"
click at [266, 164] on div at bounding box center [584, 270] width 790 height 463
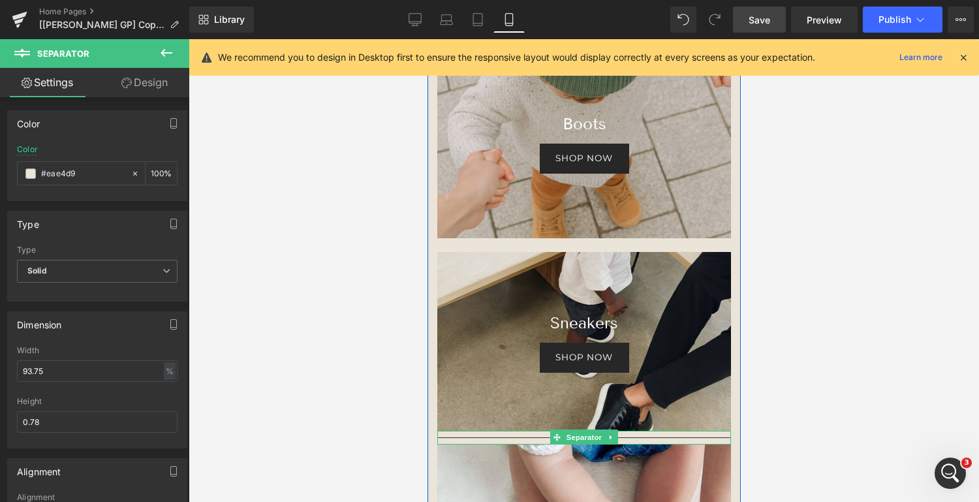
click at [502, 437] on hr at bounding box center [583, 440] width 294 height 7
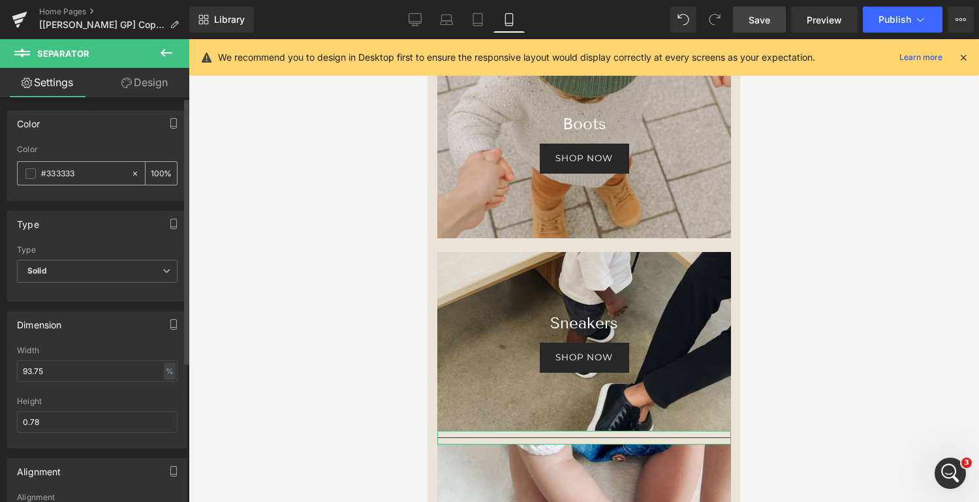
click at [99, 173] on input "#333333" at bounding box center [83, 173] width 84 height 14
drag, startPoint x: 99, startPoint y: 173, endPoint x: 0, endPoint y: 163, distance: 99.0
click at [0, 163] on div "Color rgb(51, 51, 51) Color #333333 100 %" at bounding box center [97, 150] width 195 height 100
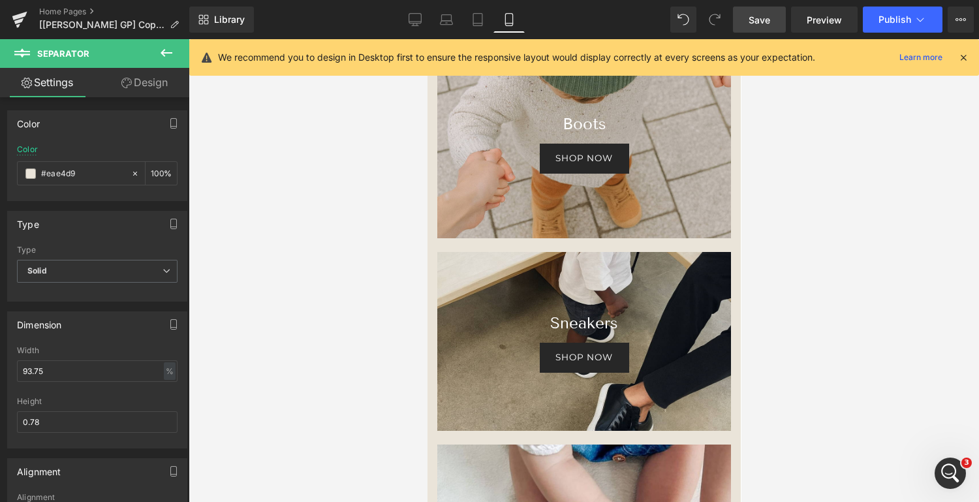
type input "#eae4d9"
click at [246, 330] on div at bounding box center [584, 270] width 790 height 463
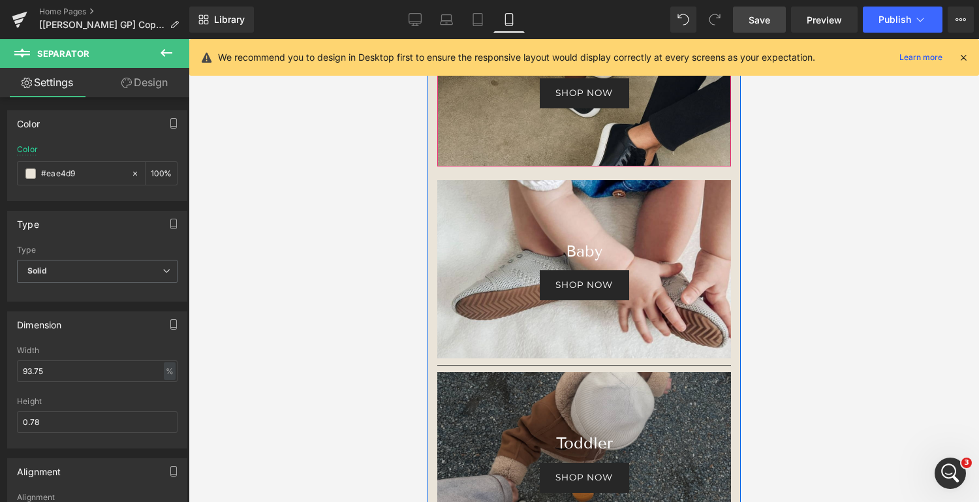
scroll to position [2291, 0]
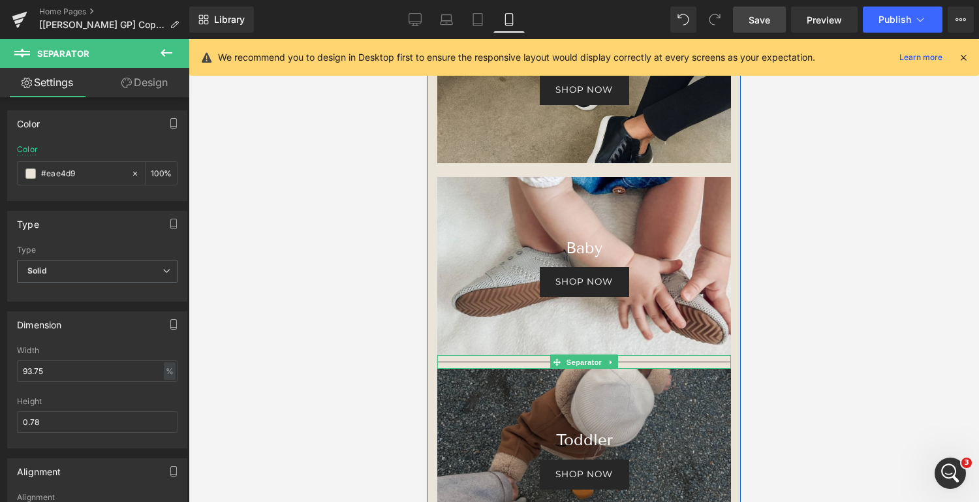
click at [504, 362] on hr at bounding box center [583, 364] width 294 height 7
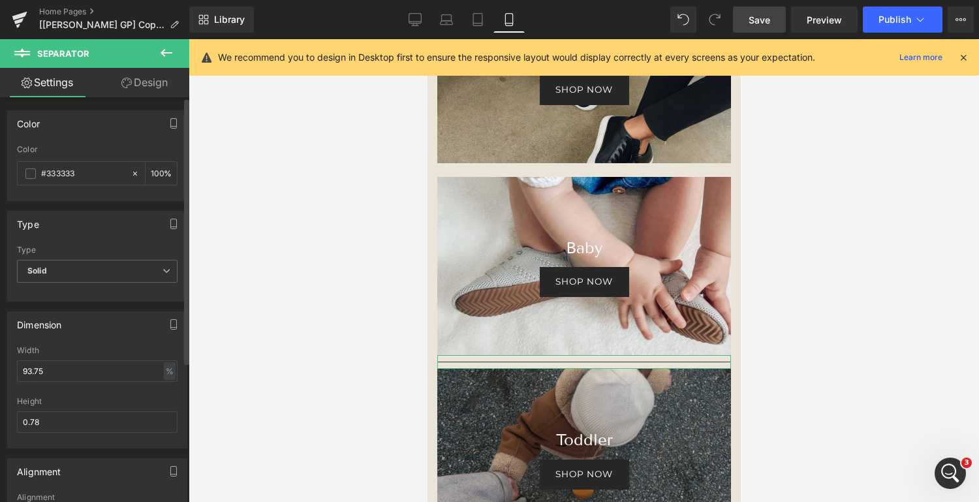
drag, startPoint x: 100, startPoint y: 173, endPoint x: 0, endPoint y: 149, distance: 102.7
click at [0, 149] on div "Color rgb(51, 51, 51) Color #333333 100 %" at bounding box center [97, 150] width 195 height 100
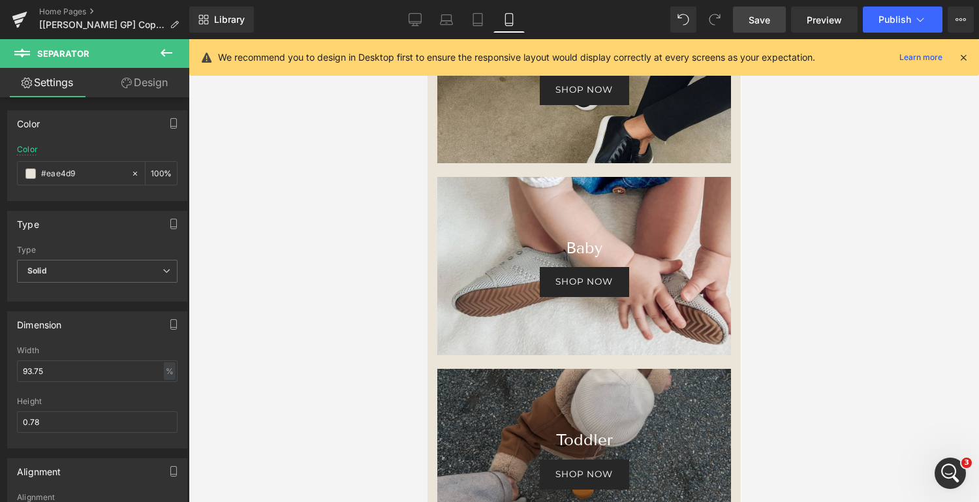
type input "#eae4d9"
click at [288, 337] on div at bounding box center [584, 270] width 790 height 463
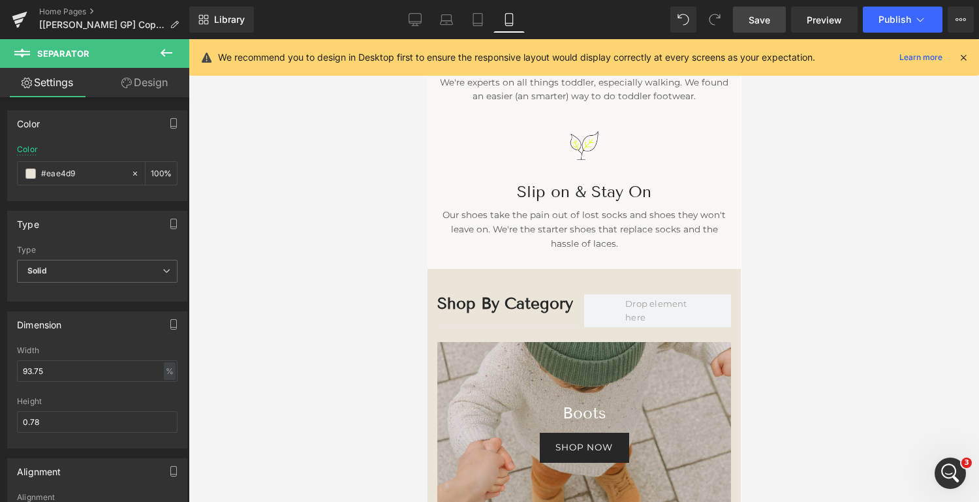
scroll to position [1704, 0]
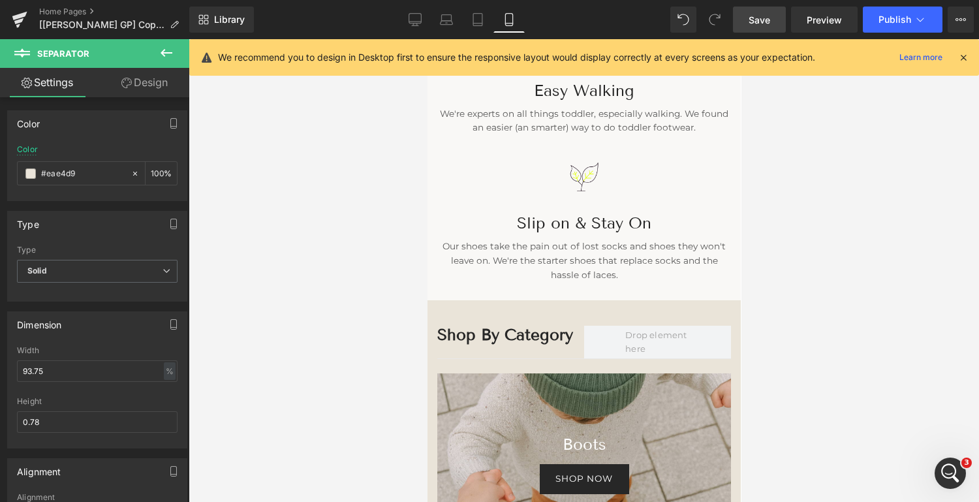
click at [771, 23] on link "Save" at bounding box center [759, 20] width 53 height 26
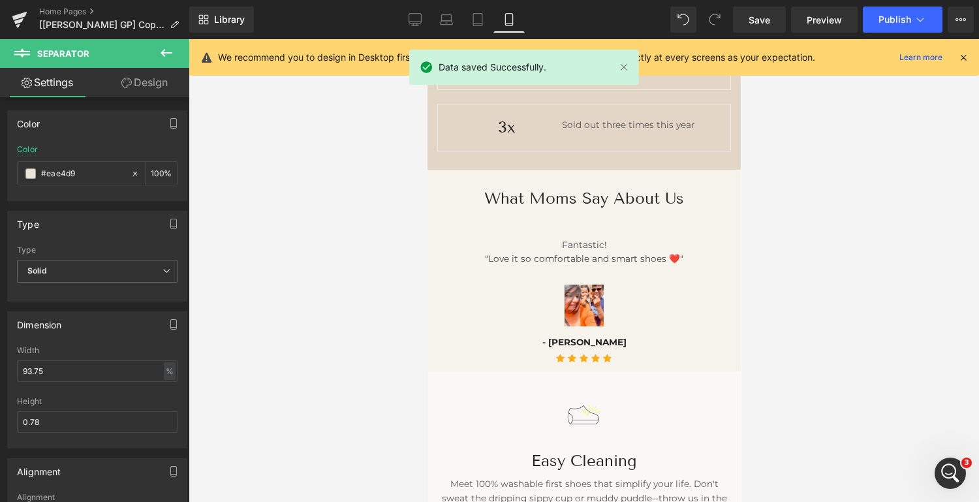
scroll to position [1187, 0]
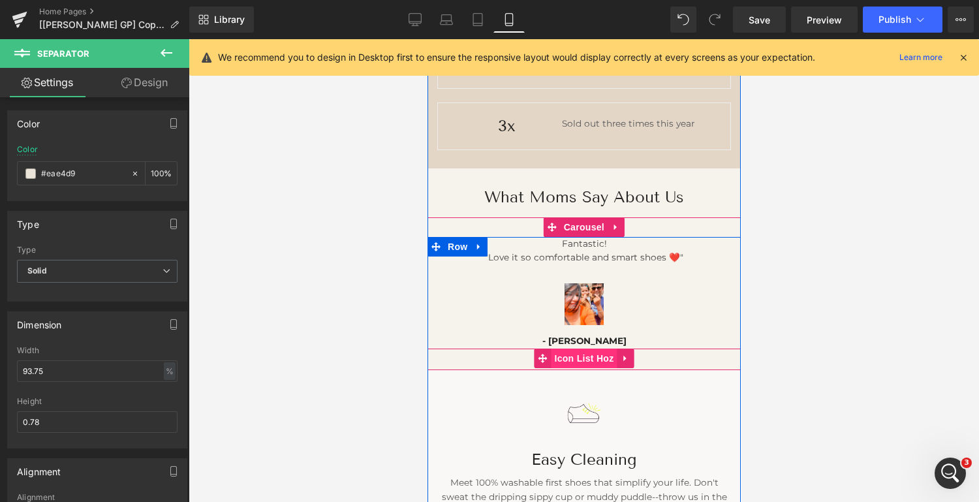
click at [581, 354] on span "Icon List Hoz" at bounding box center [583, 358] width 66 height 20
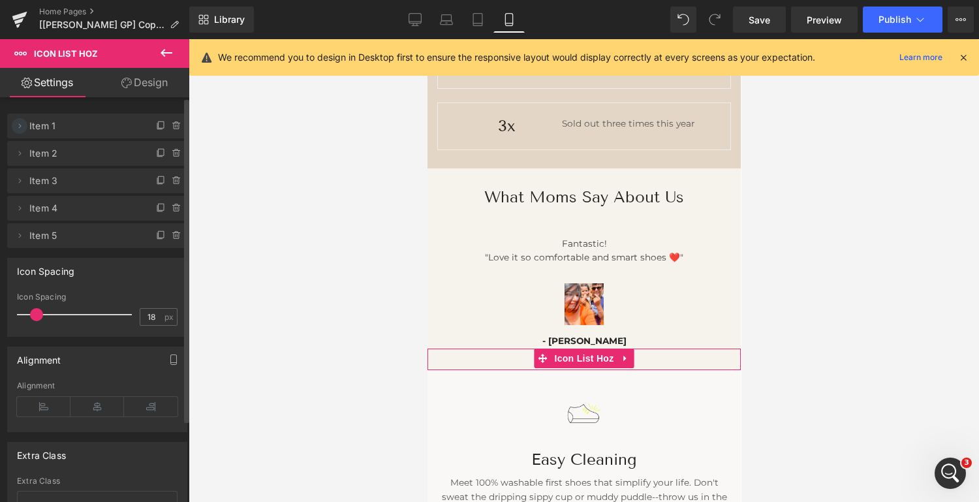
click at [20, 121] on icon at bounding box center [19, 126] width 10 height 10
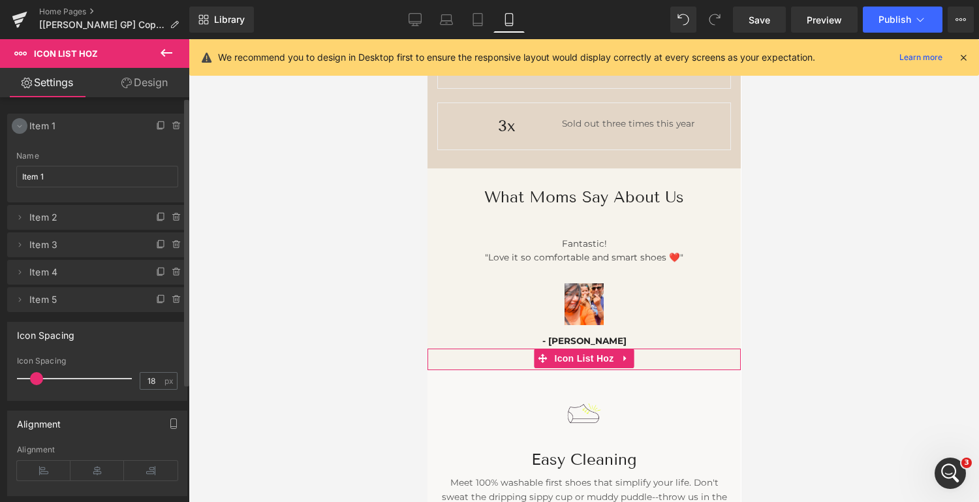
click at [20, 121] on icon at bounding box center [19, 126] width 10 height 10
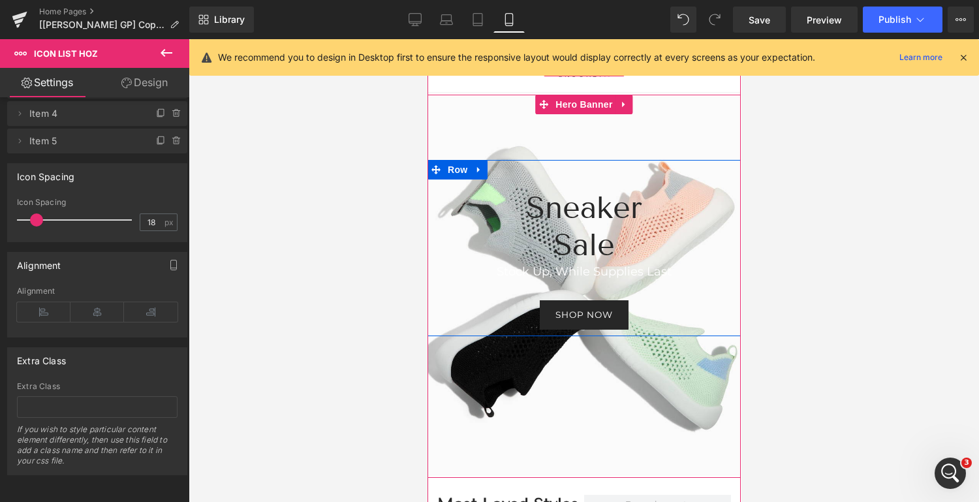
scroll to position [0, 0]
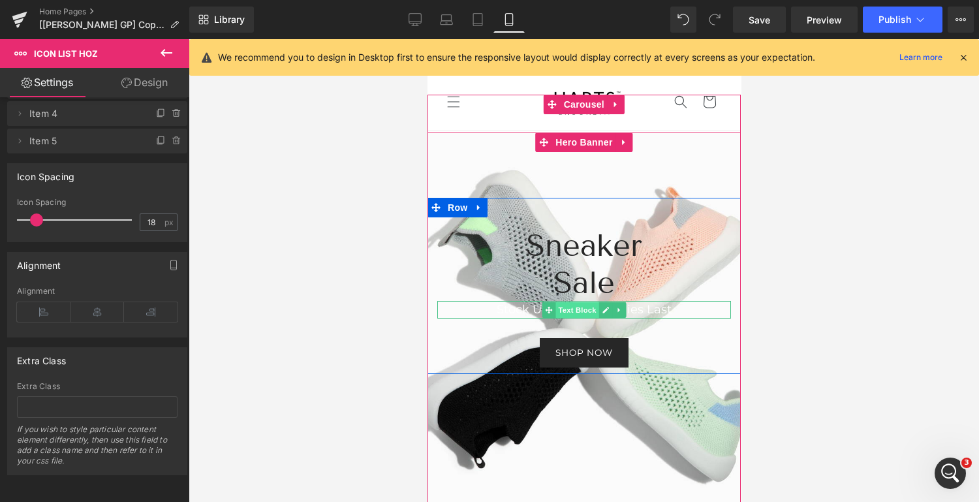
click at [574, 309] on span "Text Block" at bounding box center [576, 310] width 43 height 16
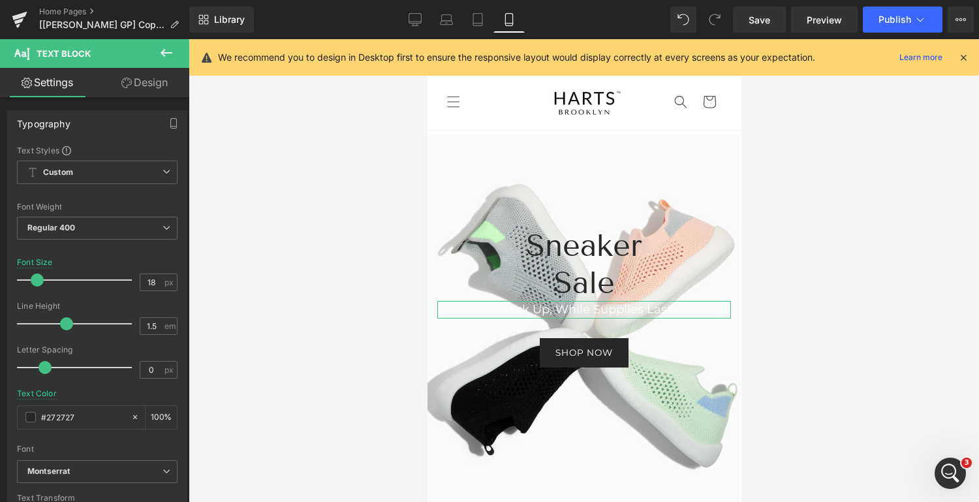
click at [153, 82] on link "Design" at bounding box center [144, 82] width 95 height 29
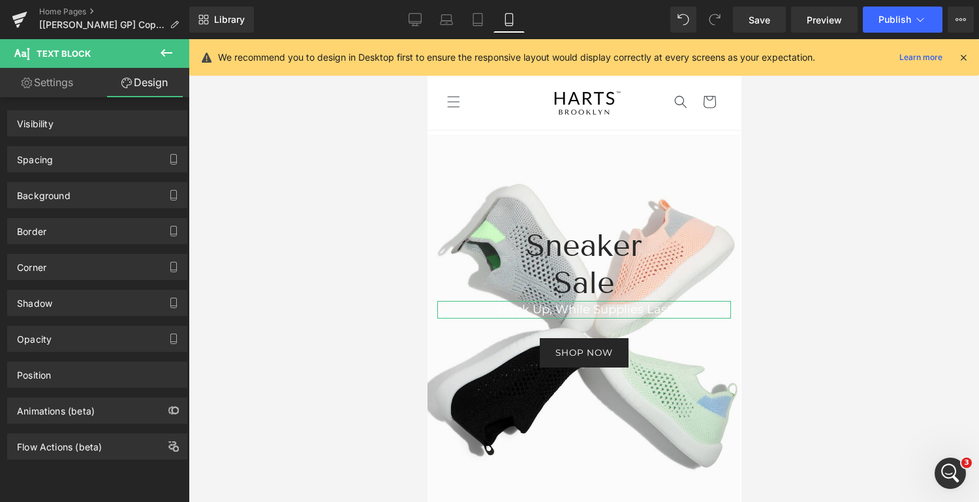
click at [48, 76] on link "Settings" at bounding box center [47, 82] width 95 height 29
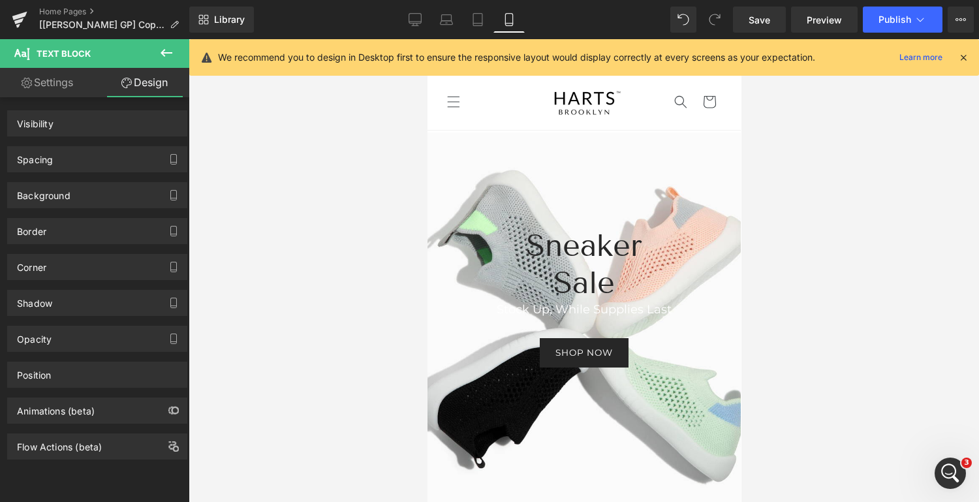
click at [669, 309] on font "Stock Up, While Supplies Last" at bounding box center [583, 309] width 175 height 14
type input "100"
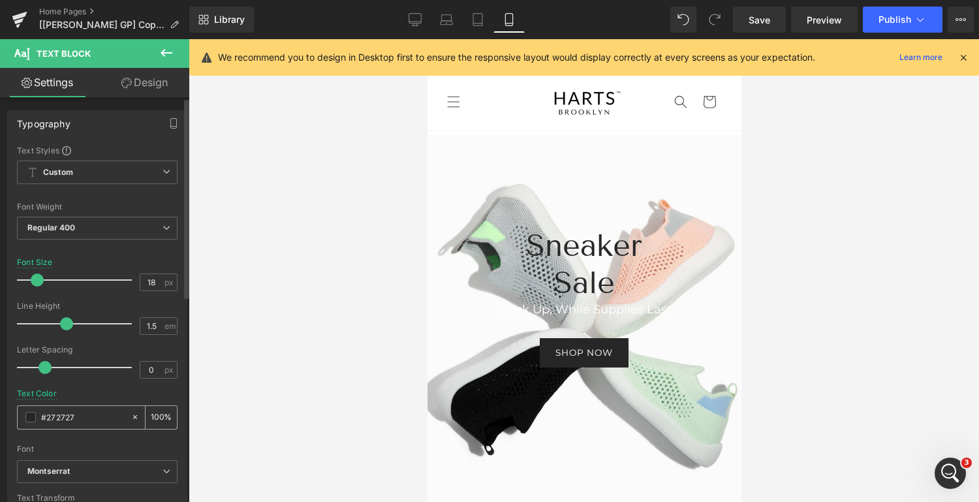
click at [85, 416] on input "#272727" at bounding box center [83, 417] width 84 height 14
click at [133, 415] on icon at bounding box center [135, 417] width 4 height 4
type input "none"
type input "0"
click at [85, 410] on input "none" at bounding box center [83, 417] width 84 height 14
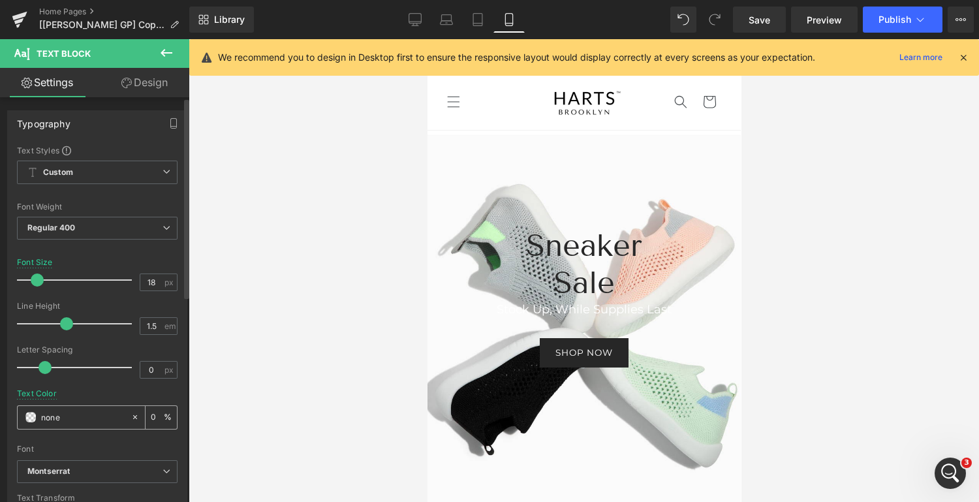
drag, startPoint x: 85, startPoint y: 408, endPoint x: 35, endPoint y: 408, distance: 49.6
click at [35, 408] on div "none" at bounding box center [74, 417] width 113 height 23
type input "27272"
type input "47"
type input "272727"
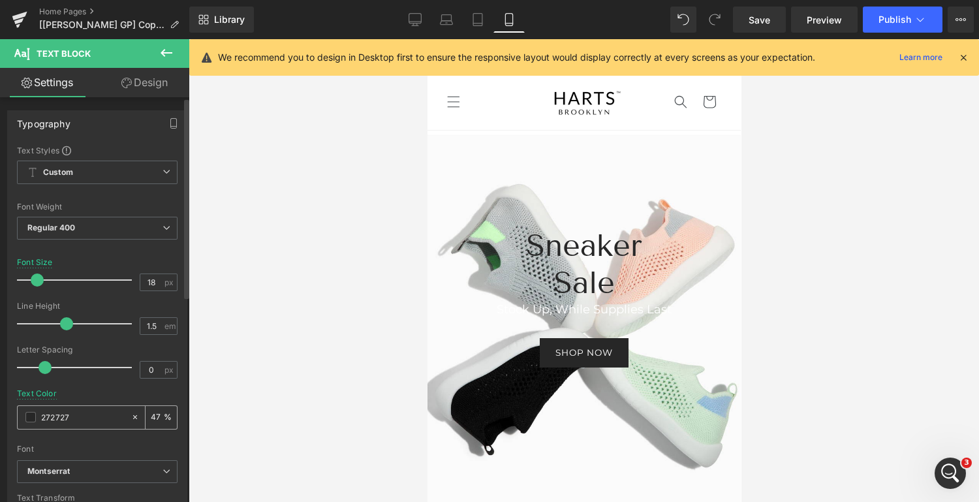
type input "100"
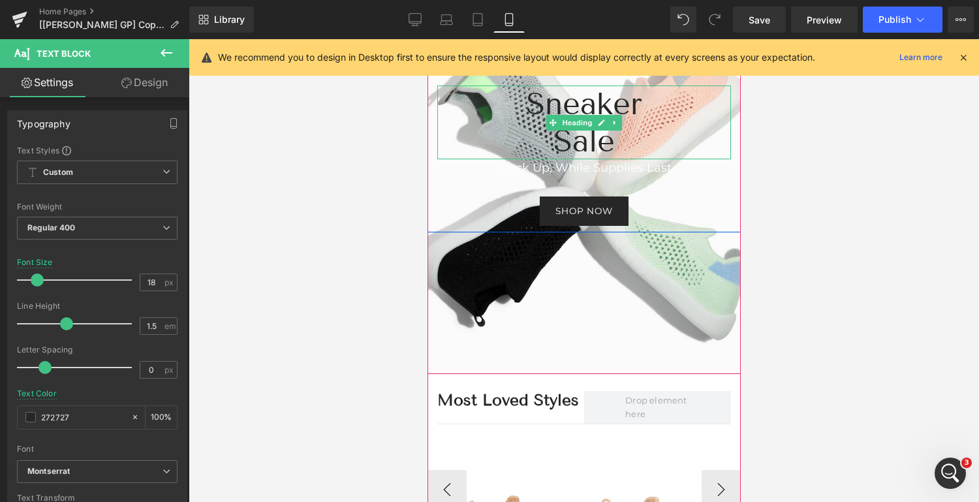
scroll to position [140, 0]
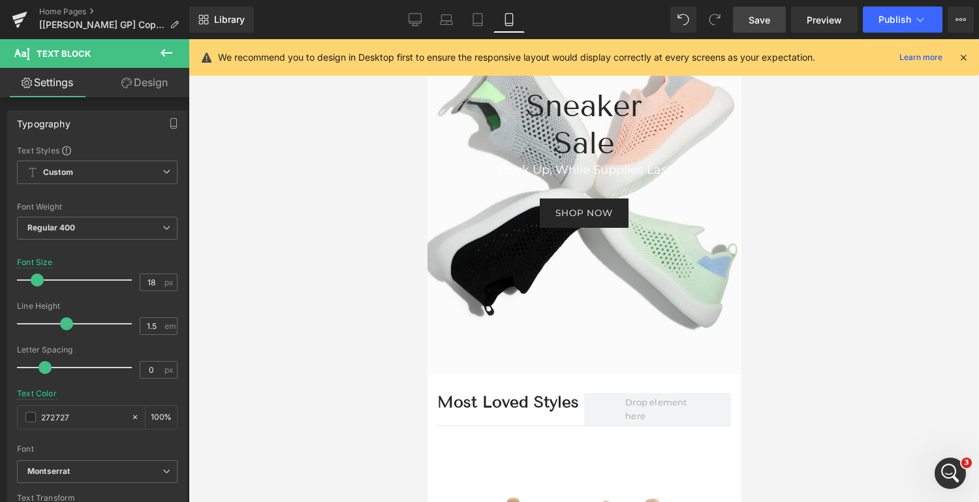
click at [759, 13] on span "Save" at bounding box center [759, 20] width 22 height 14
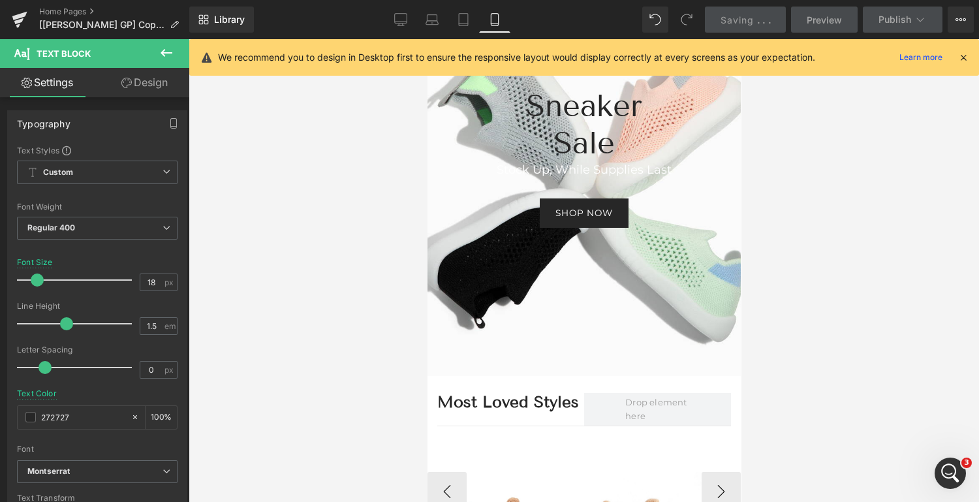
type input "#272727"
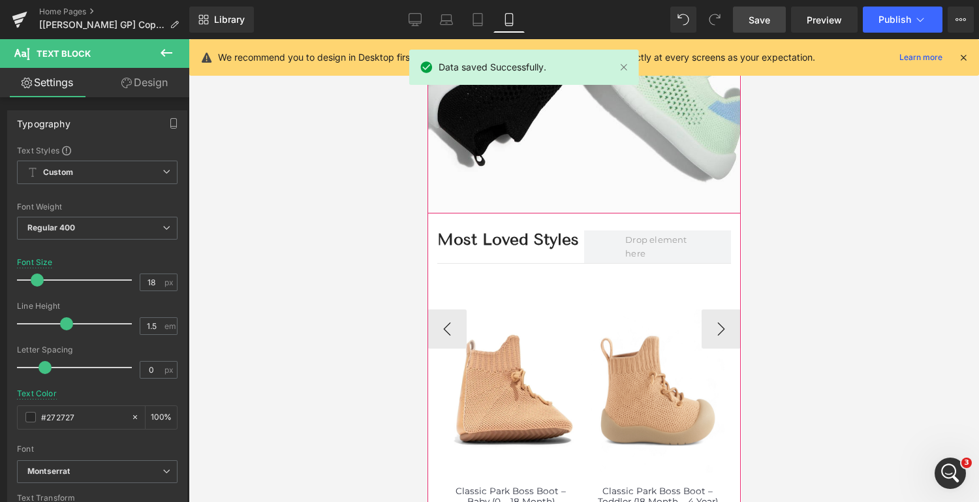
scroll to position [301, 0]
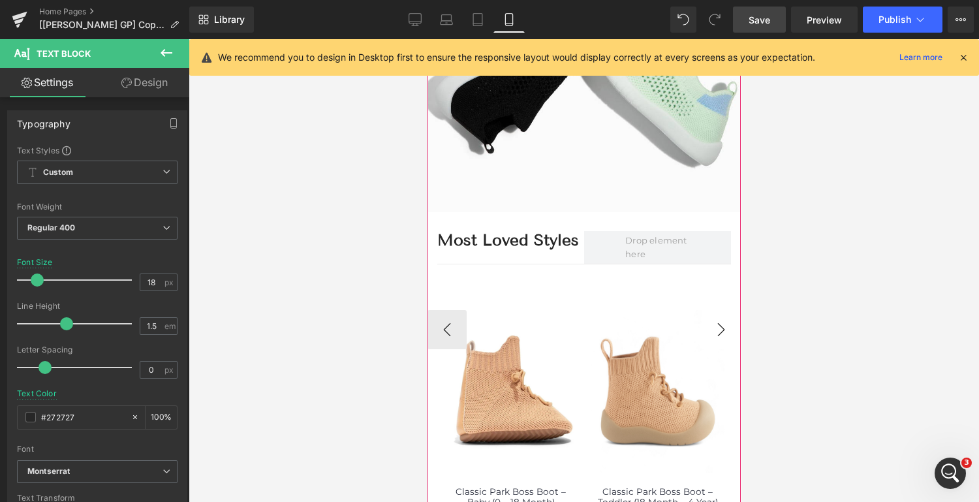
click at [716, 331] on button "›" at bounding box center [720, 329] width 39 height 39
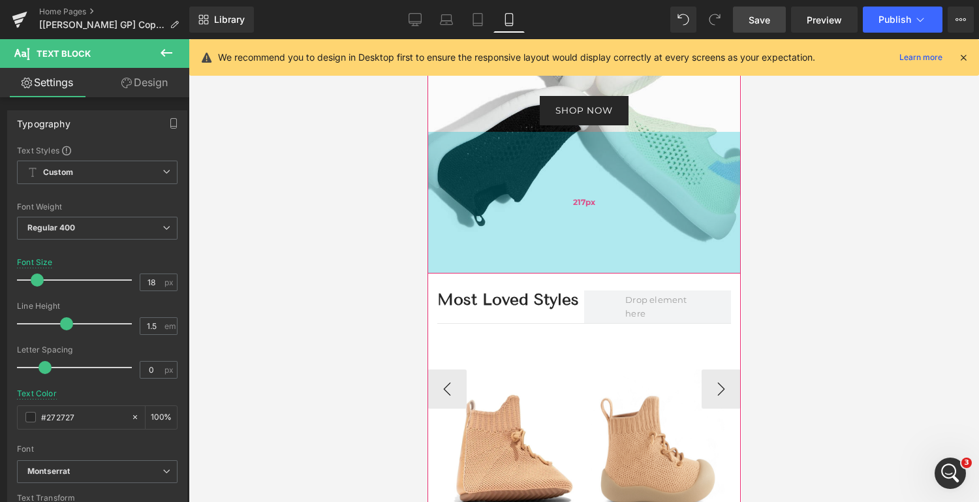
scroll to position [243, 0]
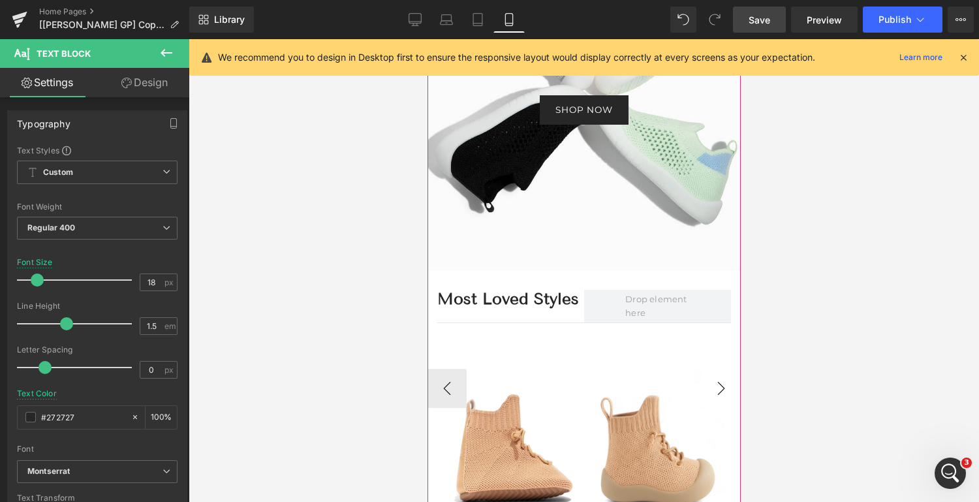
click at [725, 386] on button "›" at bounding box center [720, 388] width 39 height 39
click at [444, 382] on button "‹" at bounding box center [446, 388] width 39 height 39
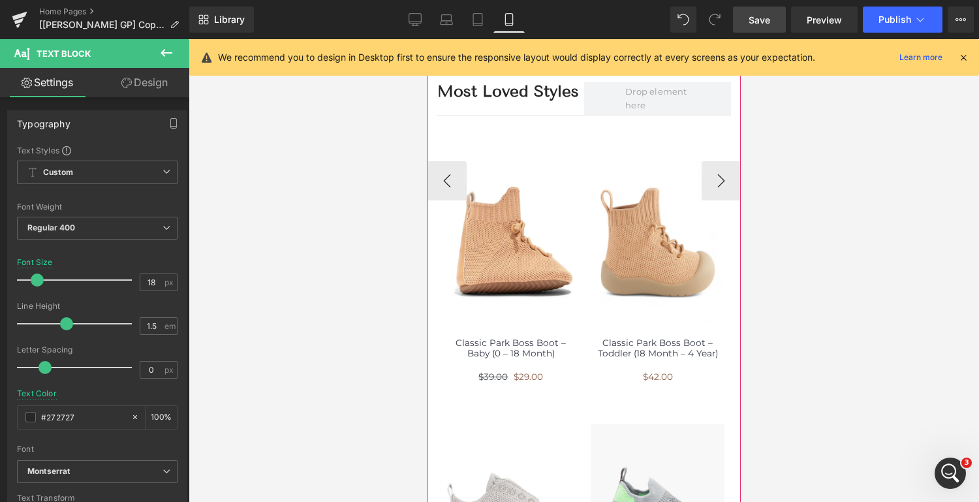
scroll to position [452, 0]
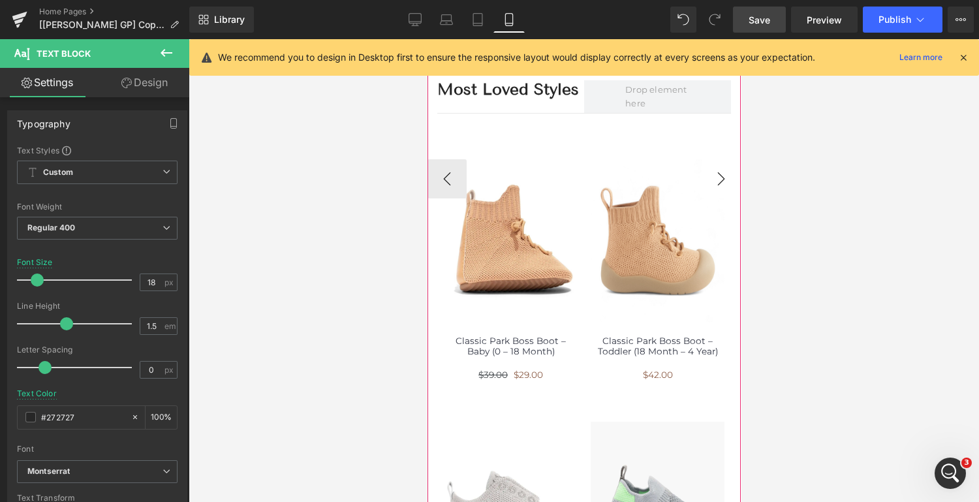
click at [714, 181] on button "›" at bounding box center [720, 178] width 39 height 39
click at [447, 178] on button "‹" at bounding box center [446, 178] width 39 height 39
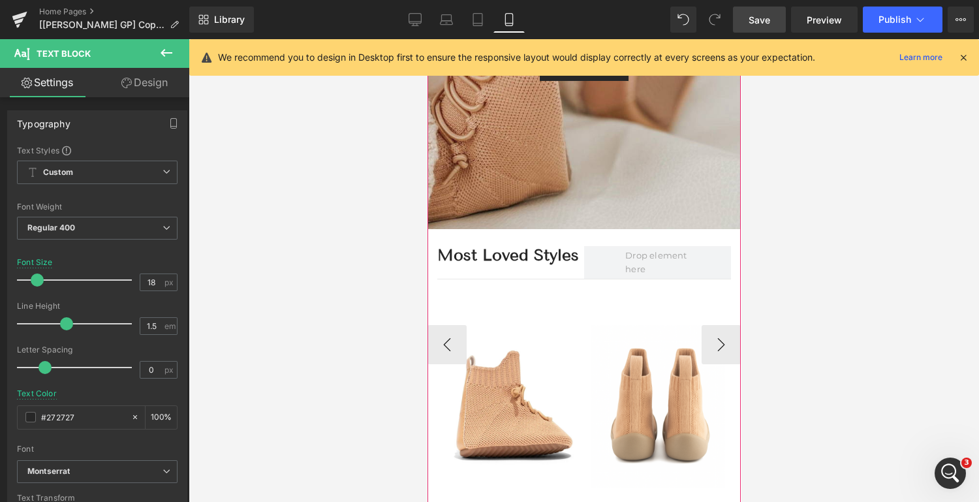
scroll to position [288, 0]
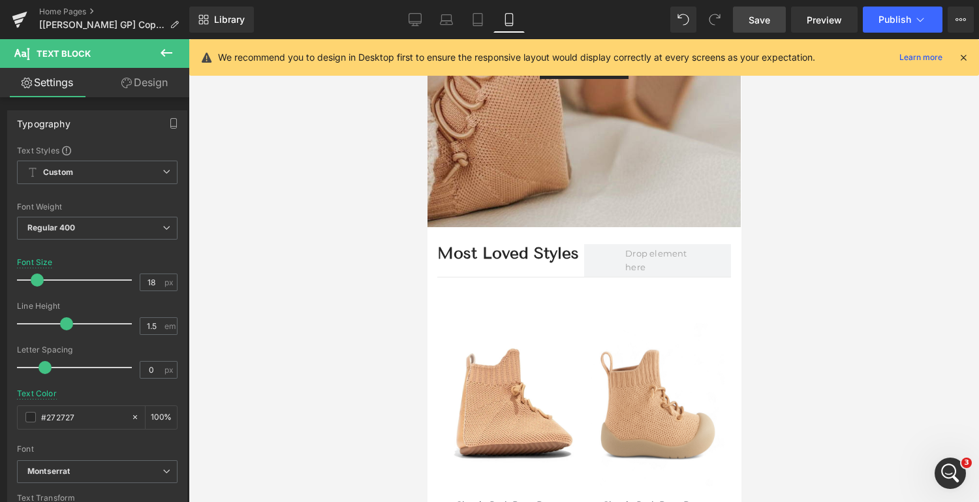
click at [166, 51] on icon at bounding box center [167, 53] width 16 height 16
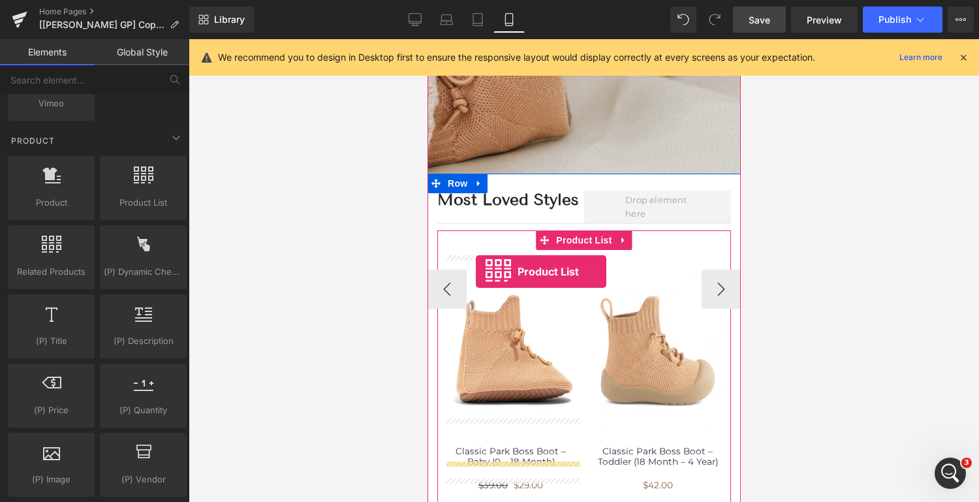
scroll to position [355, 0]
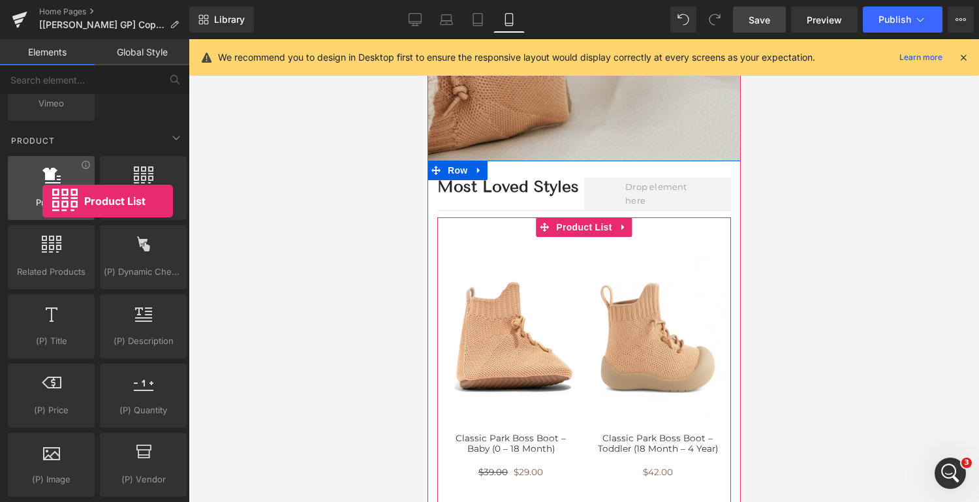
drag, startPoint x: 132, startPoint y: 170, endPoint x: 42, endPoint y: 201, distance: 94.5
click at [42, 201] on div "Product products, goods, sells Product List products, lists, collections, goods…" at bounding box center [97, 464] width 184 height 622
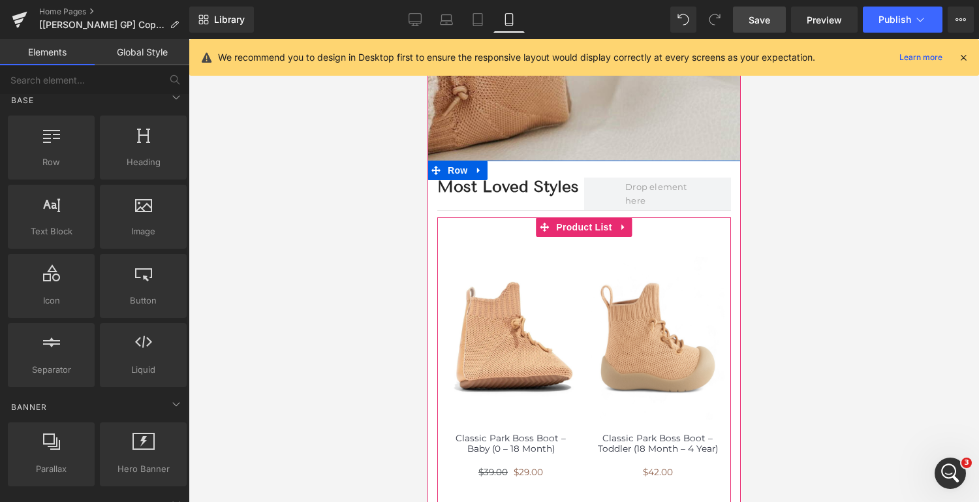
scroll to position [0, 0]
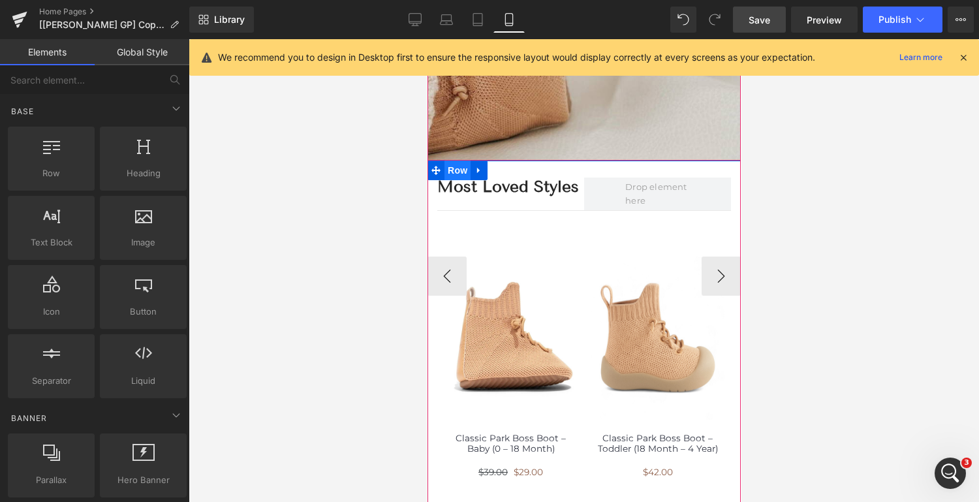
click at [457, 172] on span "Row" at bounding box center [457, 171] width 26 height 20
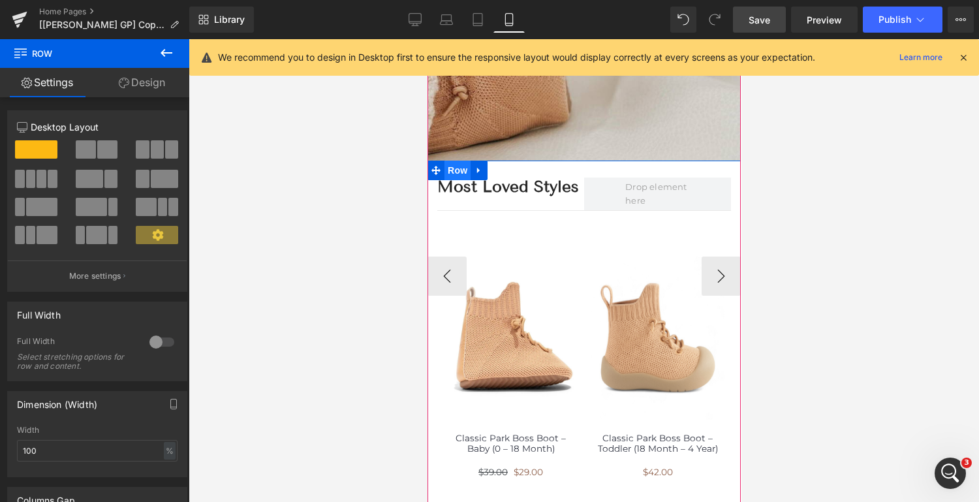
click at [451, 169] on span "Row" at bounding box center [457, 171] width 26 height 20
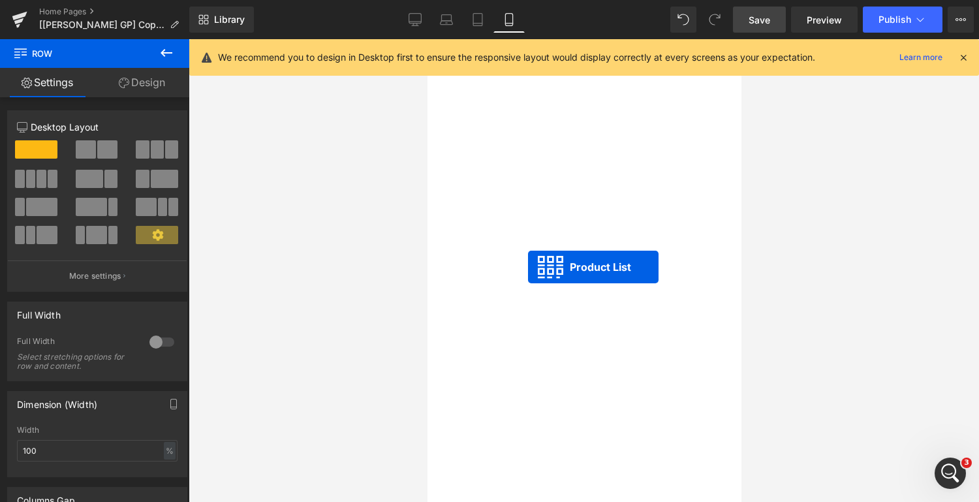
scroll to position [598, 0]
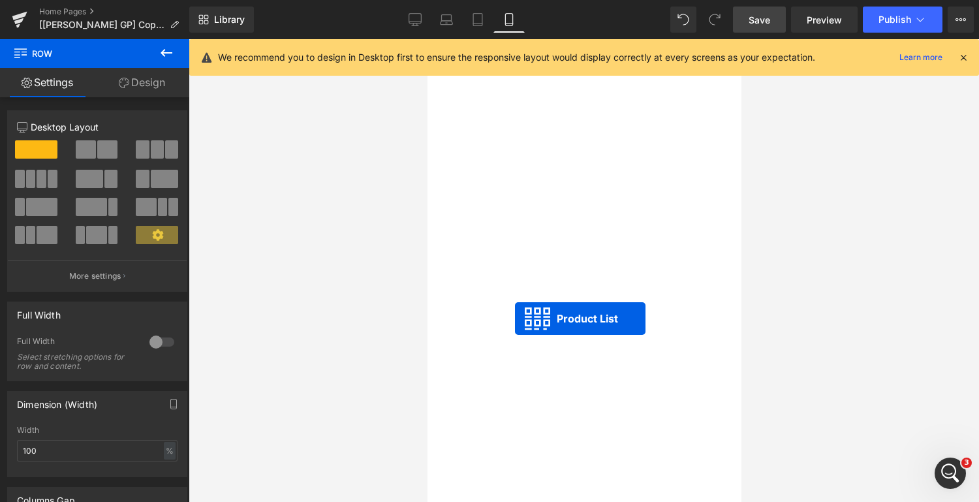
drag, startPoint x: 546, startPoint y: 154, endPoint x: 590, endPoint y: 373, distance: 223.7
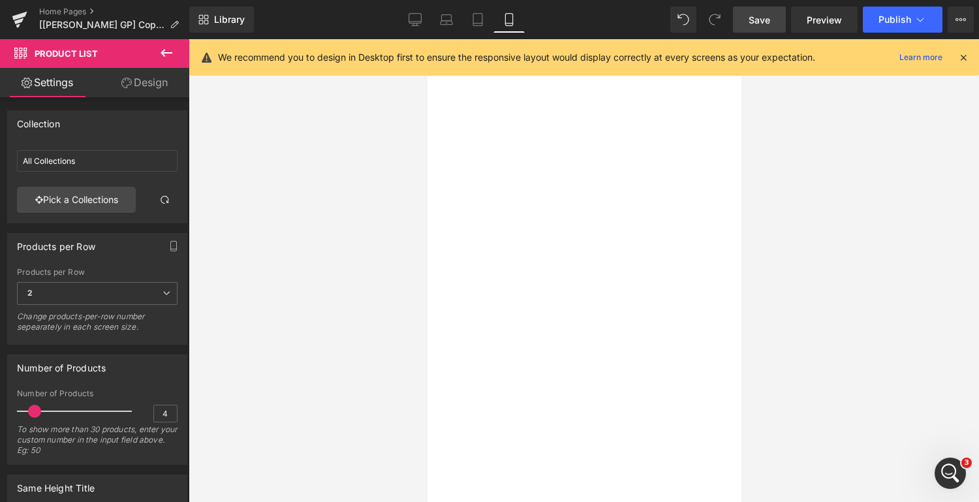
click at [754, 22] on span "Save" at bounding box center [759, 20] width 22 height 14
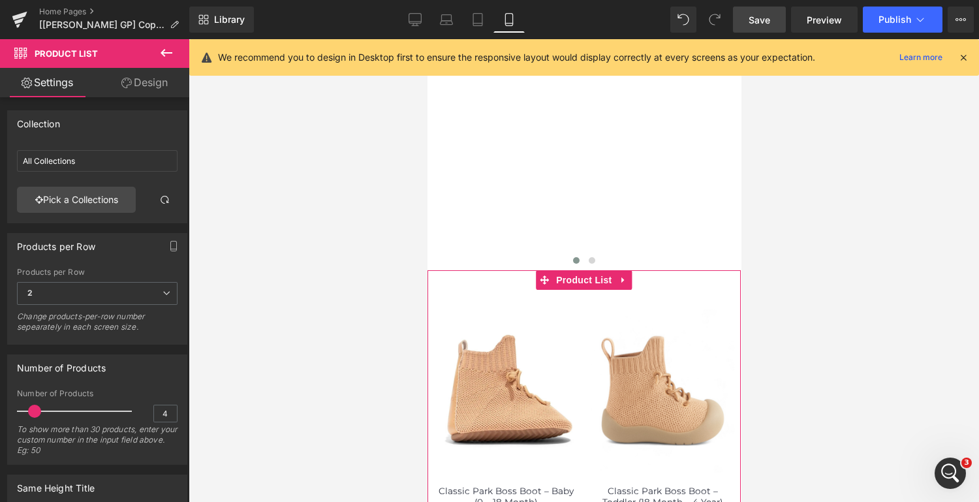
scroll to position [862, 0]
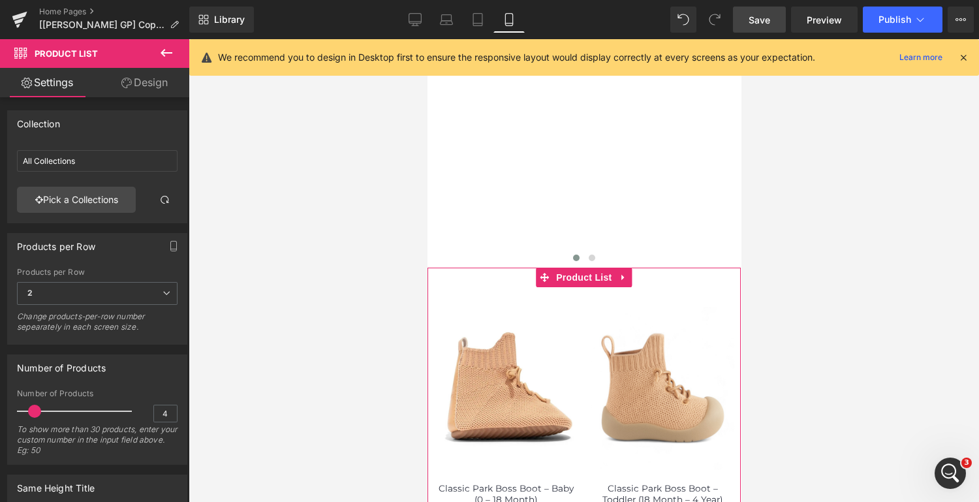
click at [582, 311] on div "(P) Image" at bounding box center [505, 418] width 157 height 262
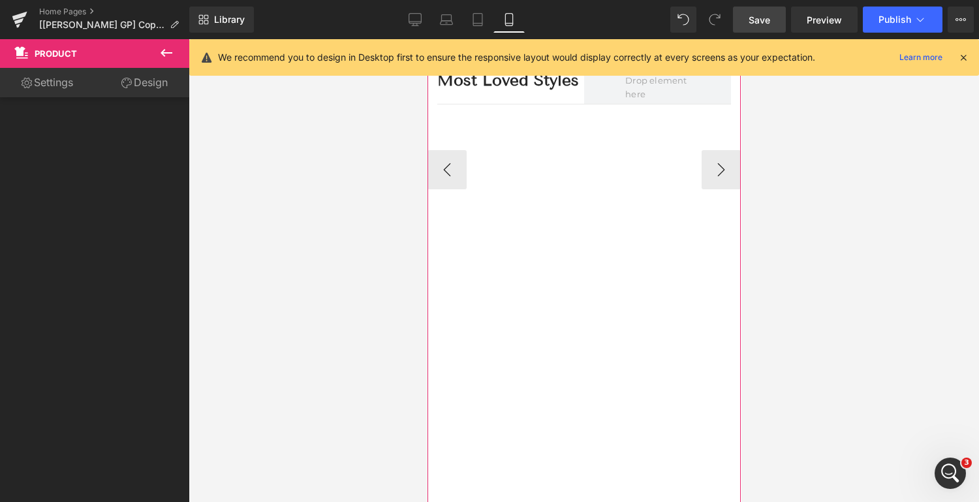
scroll to position [465, 0]
click at [596, 351] on div "Light as a Sock. Strong as a Shoe. Heading Always Selling Out. Text Block Shop …" at bounding box center [750, 165] width 647 height 997
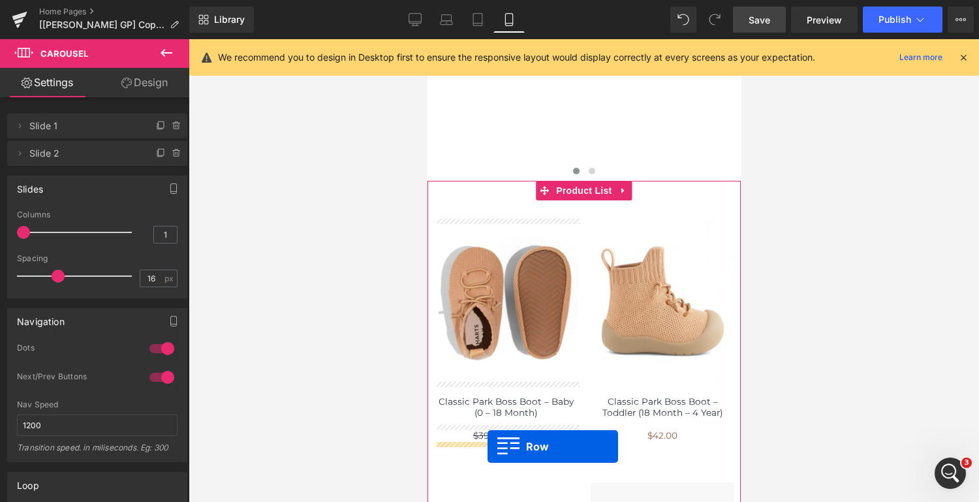
scroll to position [962, 0]
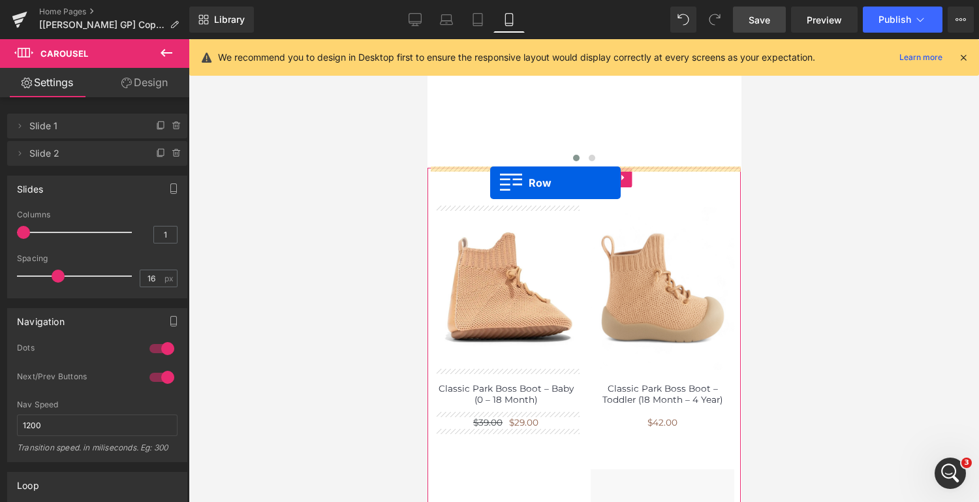
drag, startPoint x: 436, startPoint y: 264, endPoint x: 1347, endPoint y: 288, distance: 911.8
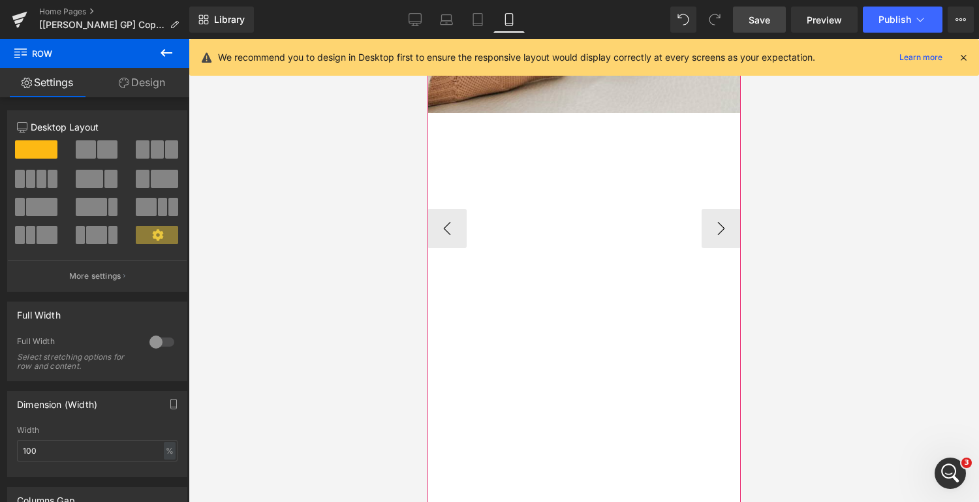
scroll to position [405, 0]
click at [645, 213] on div "Light as a Sock. Strong as a Shoe. Heading Always Selling Out. Text Block Shop …" at bounding box center [750, 226] width 647 height 997
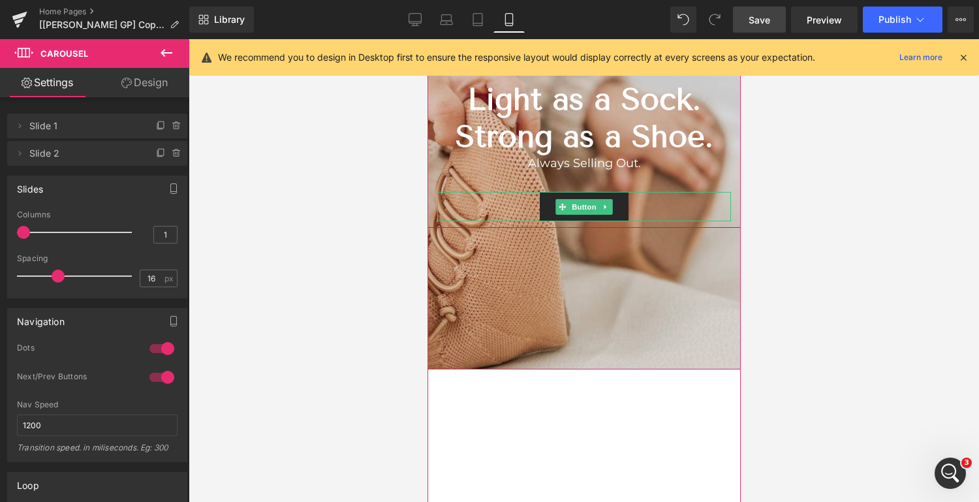
scroll to position [155, 0]
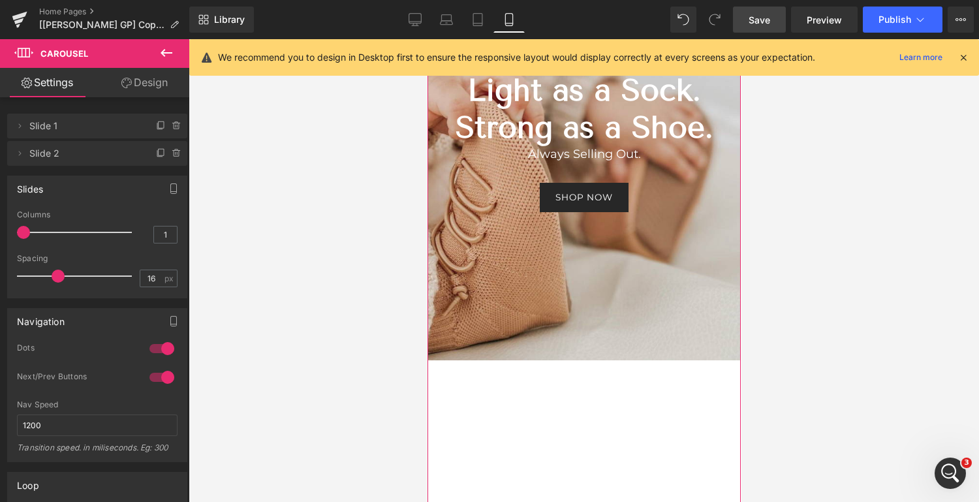
click at [740, 479] on button "›" at bounding box center [759, 475] width 39 height 39
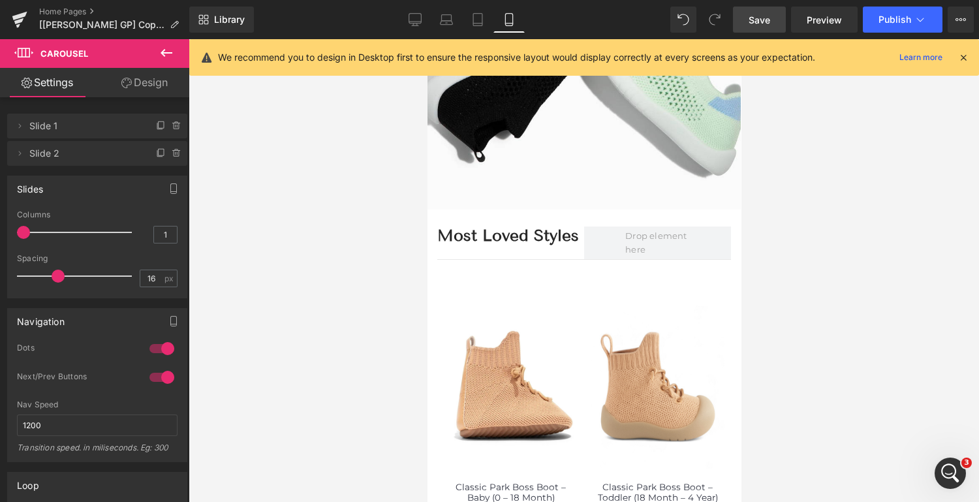
scroll to position [307, 0]
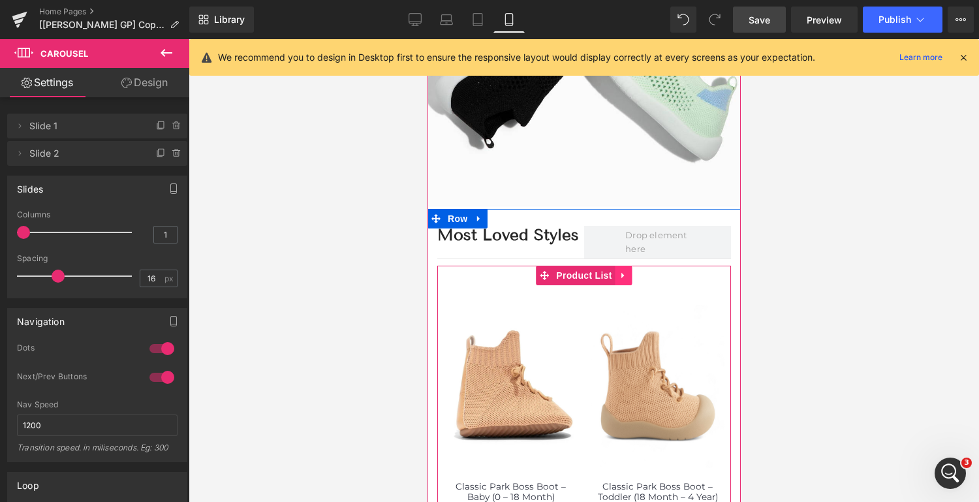
click at [624, 277] on icon at bounding box center [623, 276] width 9 height 10
click at [632, 275] on icon at bounding box center [631, 275] width 9 height 9
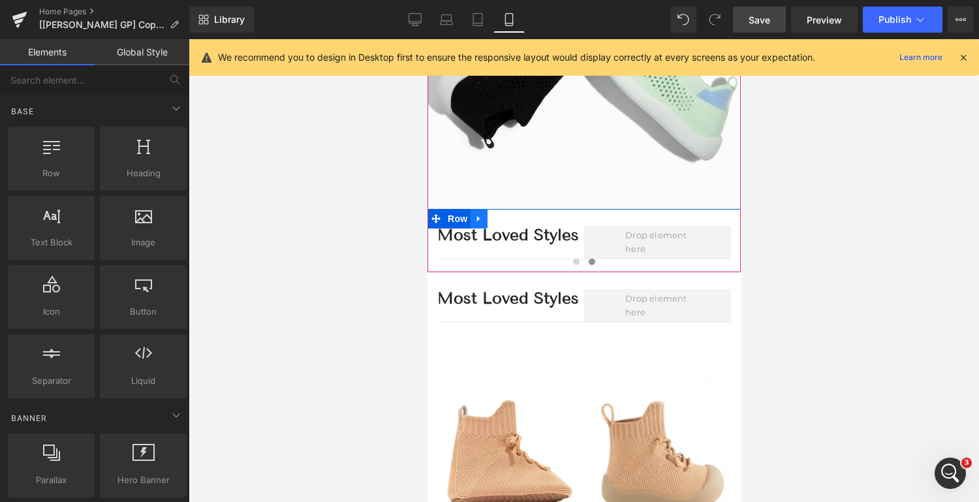
click at [481, 217] on icon at bounding box center [478, 219] width 9 height 10
click at [512, 219] on icon at bounding box center [512, 219] width 9 height 10
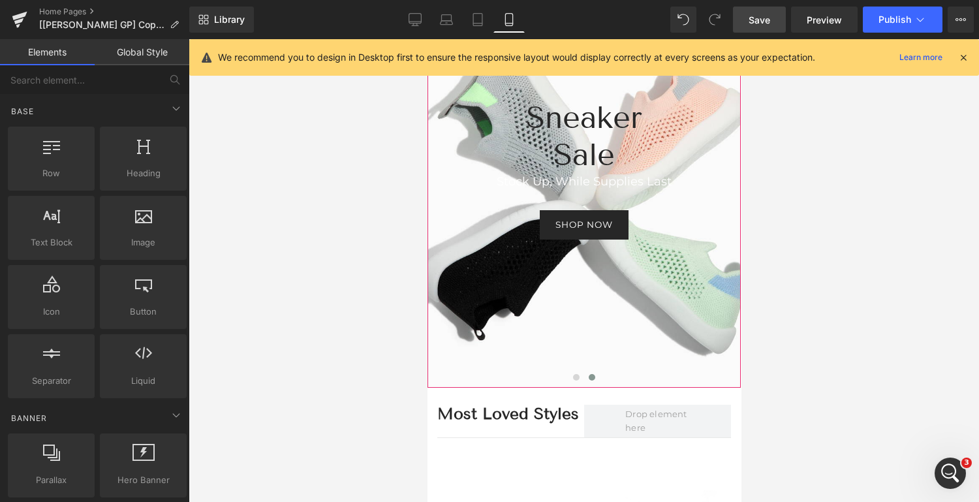
scroll to position [129, 0]
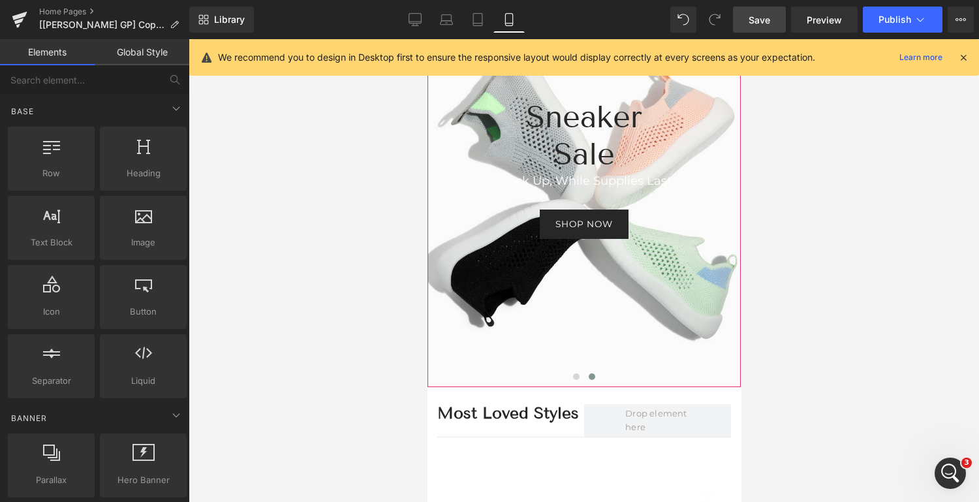
click at [427, 191] on button "‹" at bounding box center [407, 195] width 39 height 39
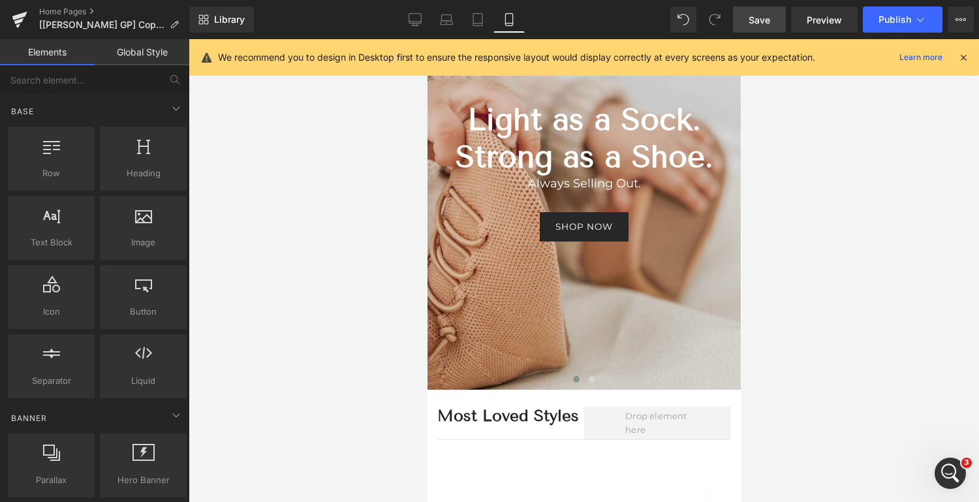
scroll to position [128, 0]
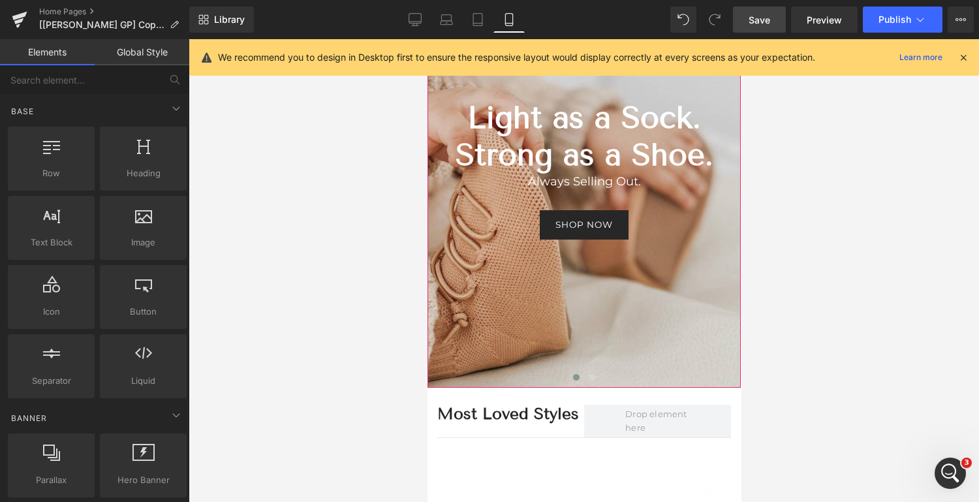
click at [740, 194] on button "›" at bounding box center [759, 196] width 39 height 39
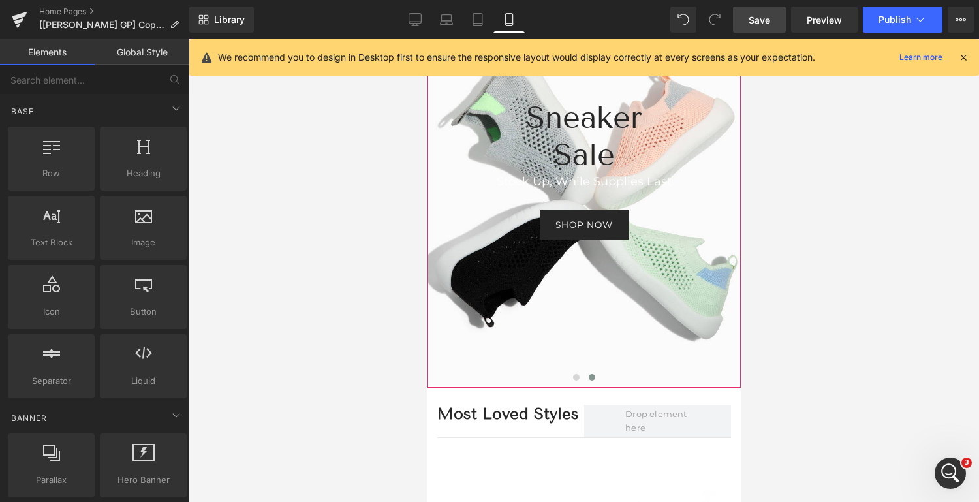
click at [740, 194] on button "›" at bounding box center [759, 196] width 39 height 39
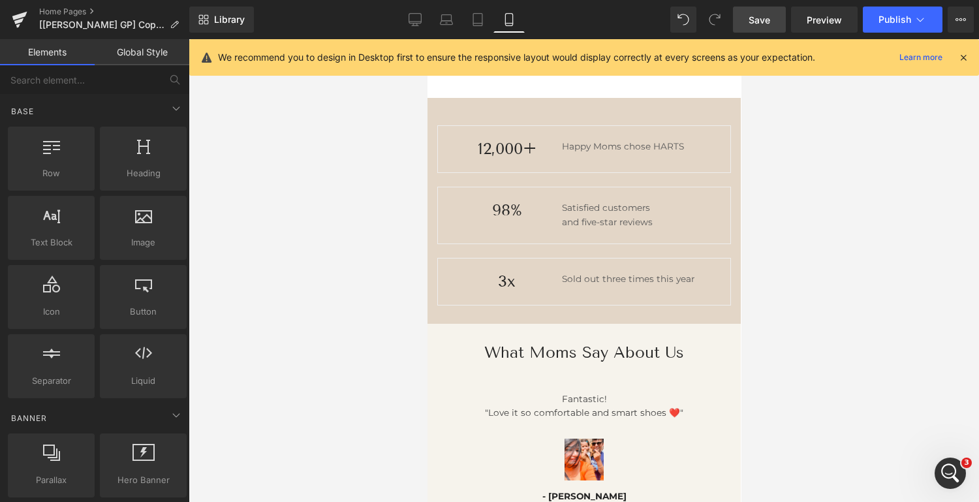
scroll to position [1033, 0]
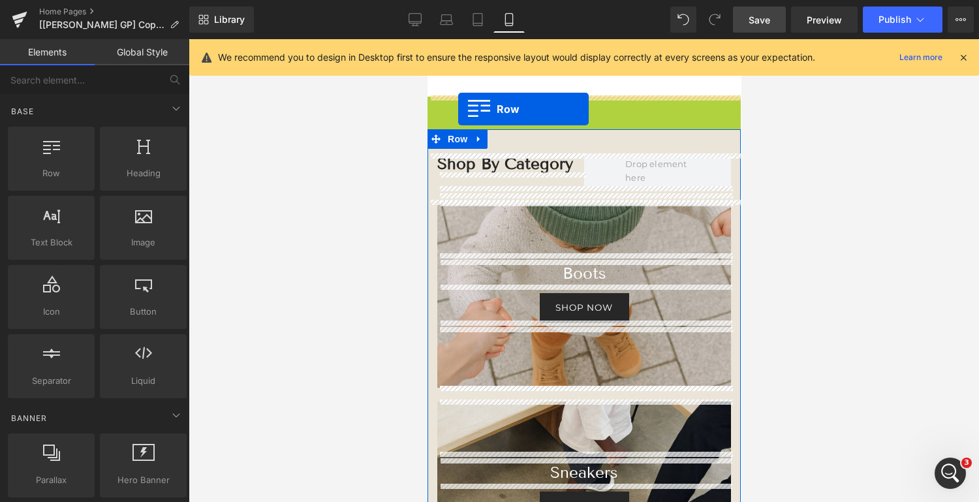
drag, startPoint x: 435, startPoint y: 102, endPoint x: 457, endPoint y: 109, distance: 23.1
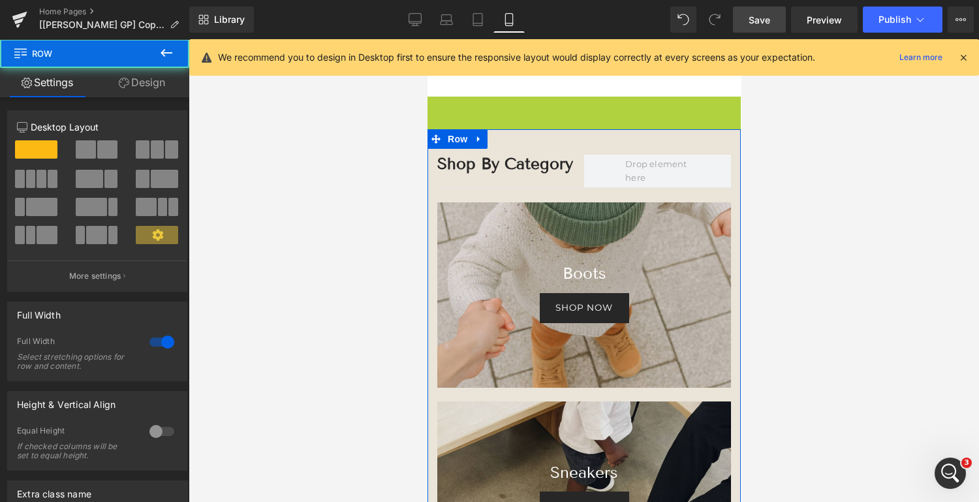
click at [831, 228] on div at bounding box center [584, 270] width 790 height 463
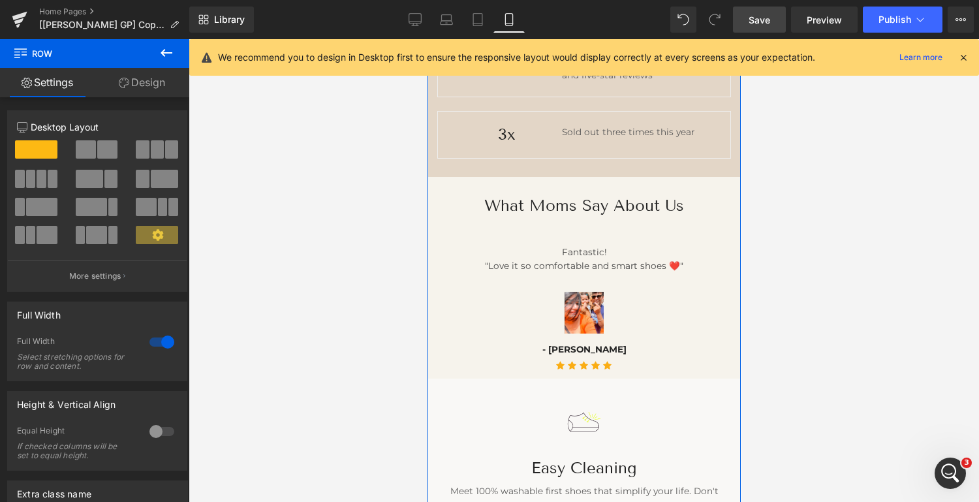
scroll to position [1180, 0]
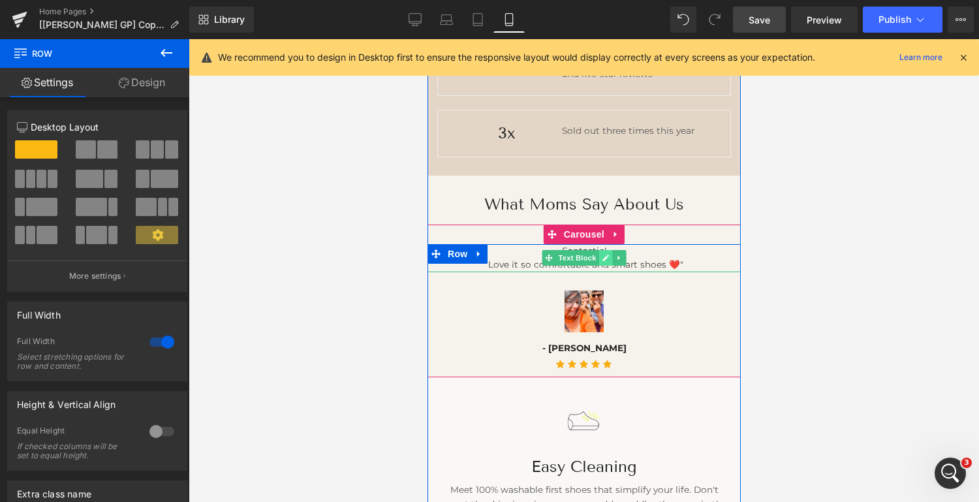
click at [602, 254] on icon at bounding box center [604, 258] width 7 height 8
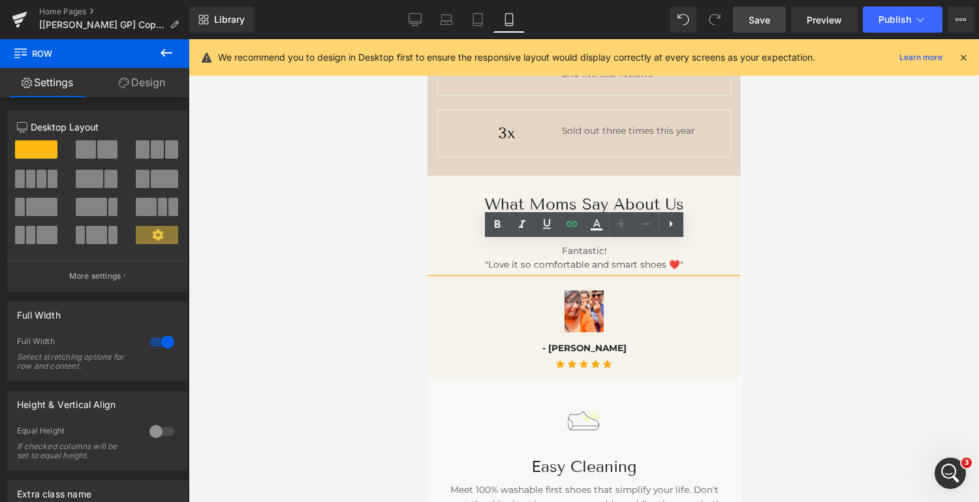
click at [626, 262] on p ""Love it so comfortable and smart shoes ❤️"" at bounding box center [583, 265] width 313 height 14
click at [706, 264] on p ""Love it so comfortable and smart shoes ❤️"" at bounding box center [583, 265] width 313 height 14
click at [675, 258] on p ""Love it so comfortable and smart shoes ❤️"" at bounding box center [583, 265] width 313 height 14
click at [587, 268] on p ""Love it so comfortable and smart shoes ❤️"" at bounding box center [583, 265] width 313 height 14
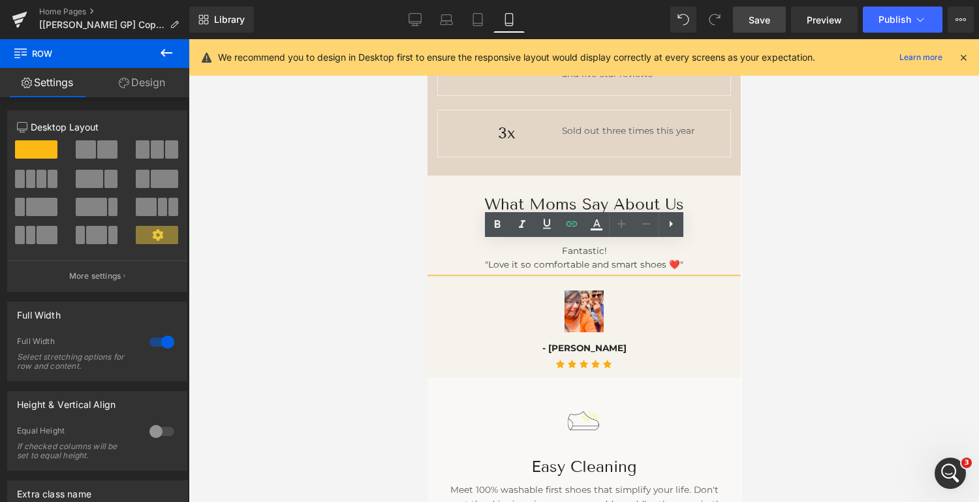
click at [587, 268] on p ""Love it so comfortable and smart shoes ❤️"" at bounding box center [583, 265] width 313 height 14
click at [592, 262] on p ""Love it so comfortable and smart shoes ❤️"" at bounding box center [583, 265] width 313 height 14
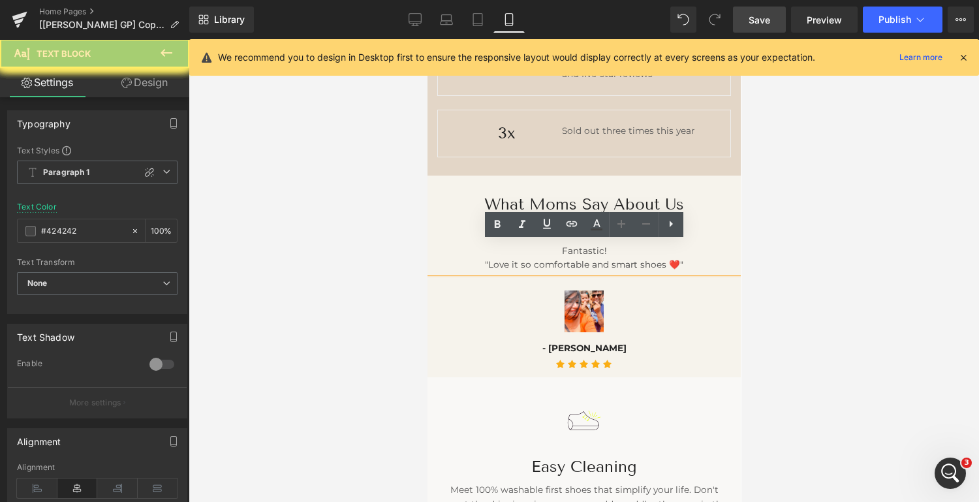
click at [693, 260] on p ""Love it so comfortable and smart shoes ❤️"" at bounding box center [583, 265] width 313 height 14
drag, startPoint x: 693, startPoint y: 260, endPoint x: 531, endPoint y: 245, distance: 162.5
click at [531, 245] on div "Fantastic! "Love it so comfortable and smart shoes ❤️"" at bounding box center [583, 258] width 313 height 29
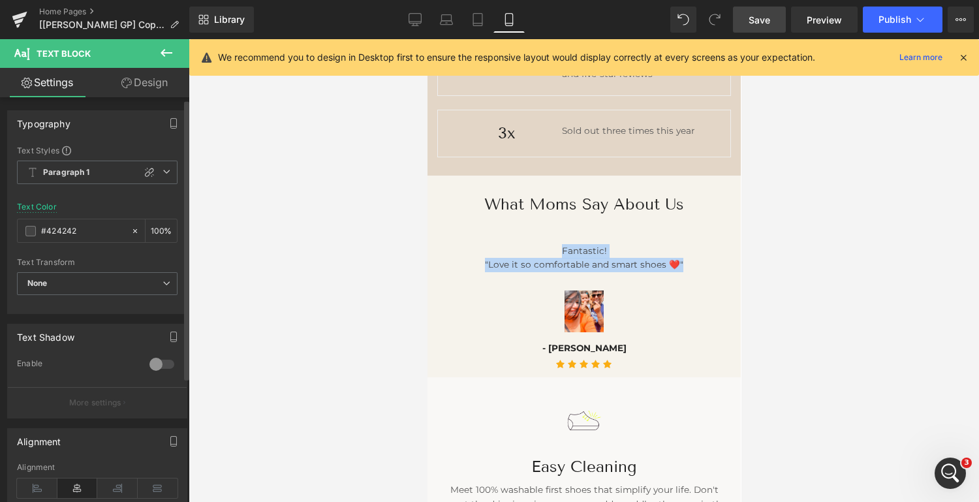
scroll to position [2, 0]
click at [87, 227] on input "#424242" at bounding box center [83, 229] width 84 height 14
drag, startPoint x: 87, startPoint y: 227, endPoint x: 26, endPoint y: 220, distance: 61.1
click at [26, 220] on div "#424242" at bounding box center [74, 228] width 113 height 23
type input "2"
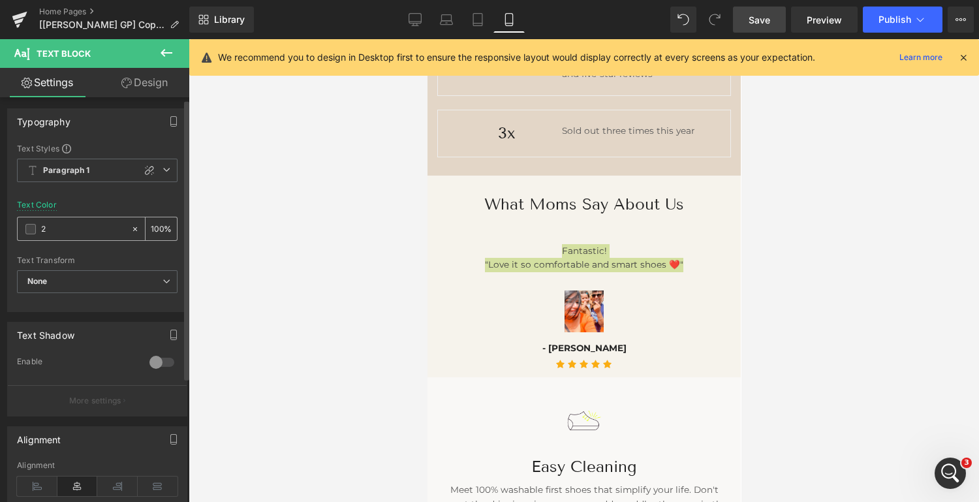
type input "0"
type input "272"
type input "100"
type input "27272"
type input "0"
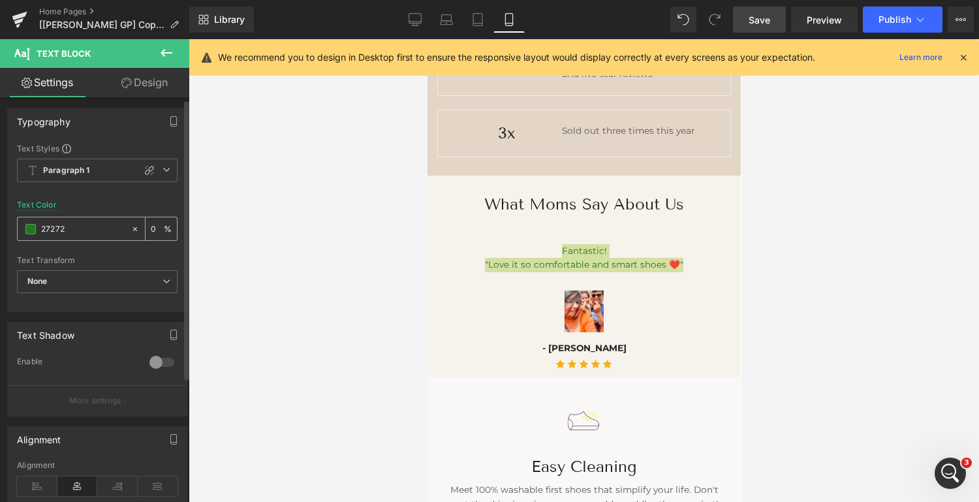
type input "272727"
type input "100"
click at [162, 166] on icon at bounding box center [166, 170] width 8 height 8
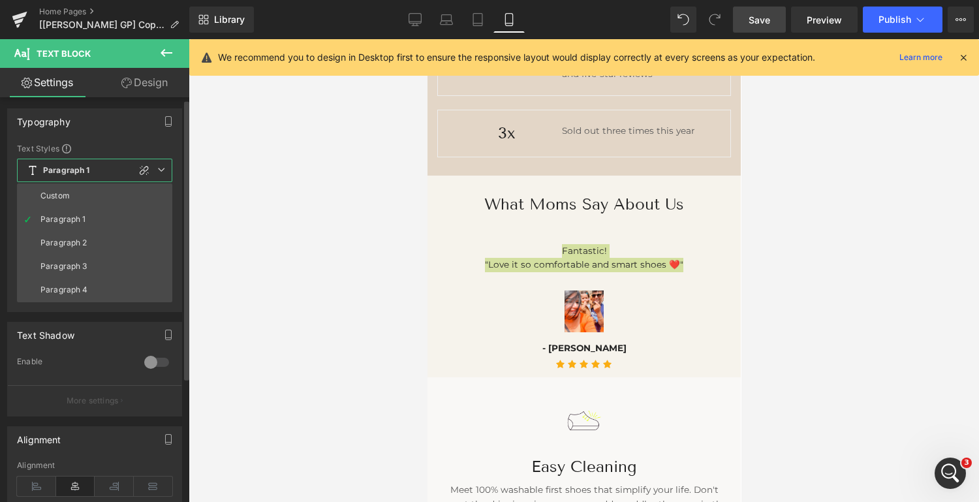
type input "#272727"
click at [78, 241] on div "Paragraph 2" at bounding box center [63, 242] width 47 height 9
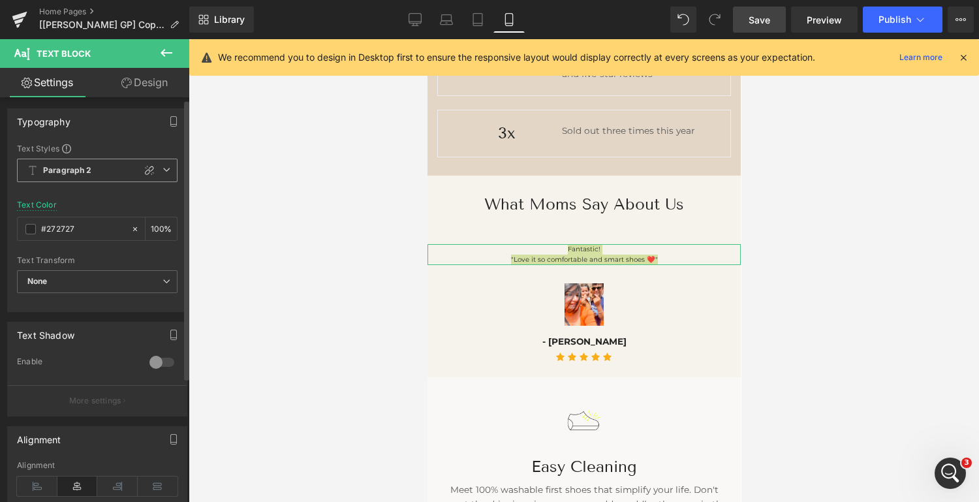
click at [162, 166] on icon at bounding box center [166, 170] width 8 height 8
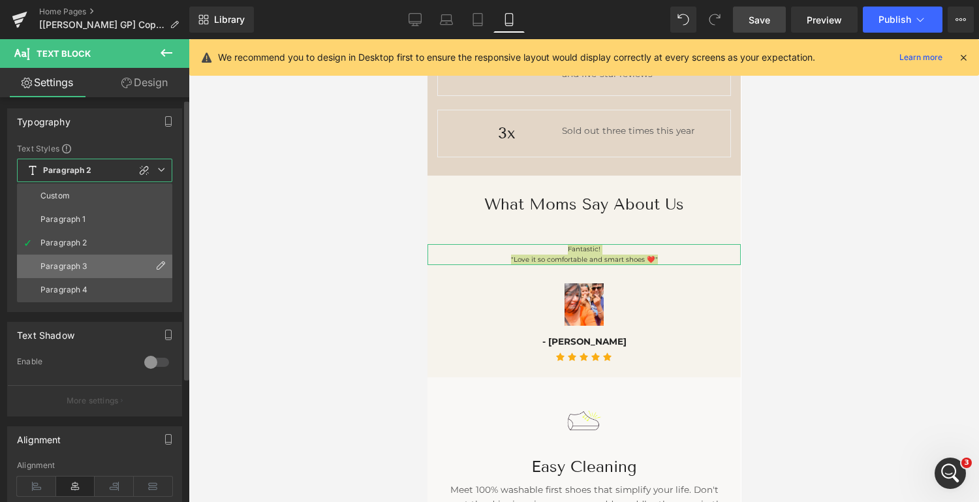
click at [61, 266] on div "Paragraph 3" at bounding box center [63, 266] width 47 height 9
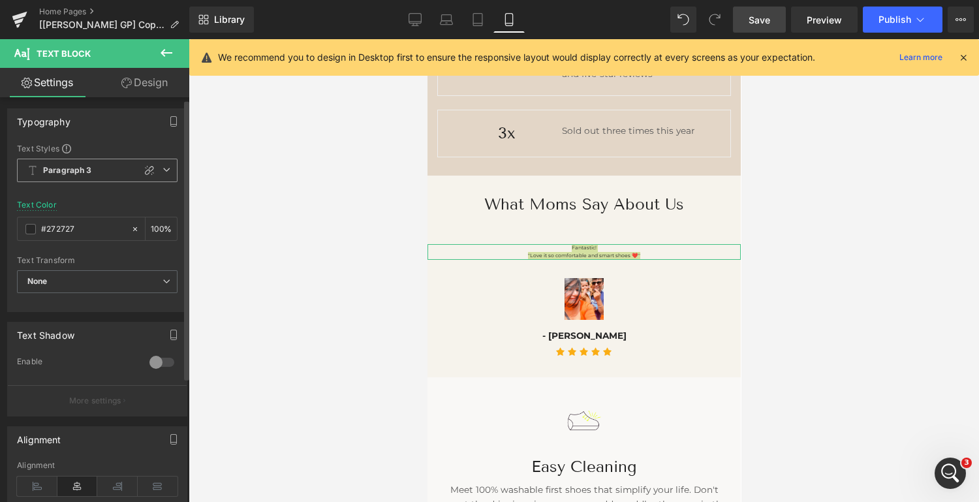
click at [162, 166] on icon at bounding box center [166, 170] width 8 height 8
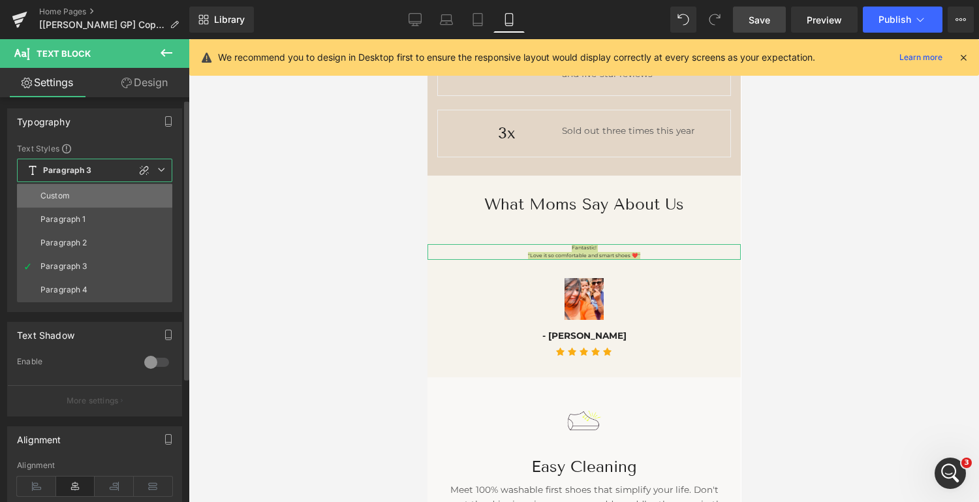
click at [100, 186] on li "Custom" at bounding box center [94, 195] width 155 height 23
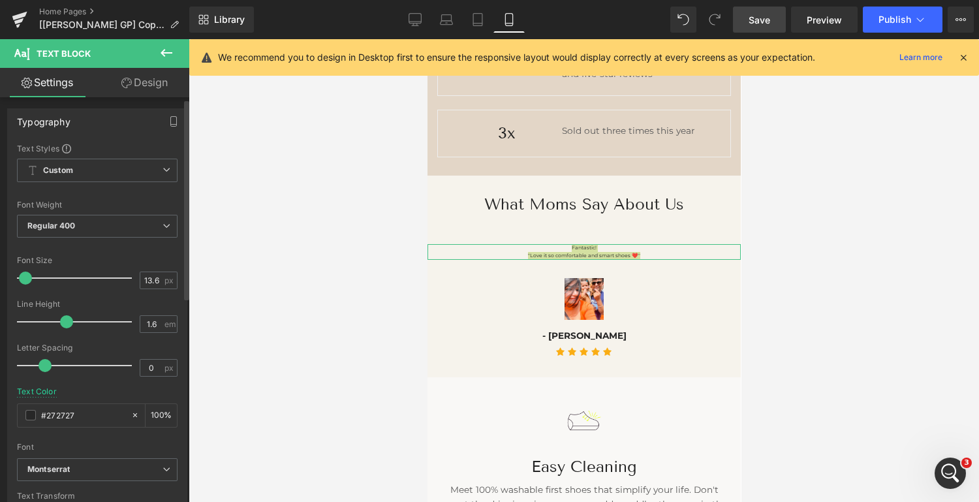
type input "7.65"
type input "1.5"
click at [40, 276] on div at bounding box center [77, 278] width 108 height 26
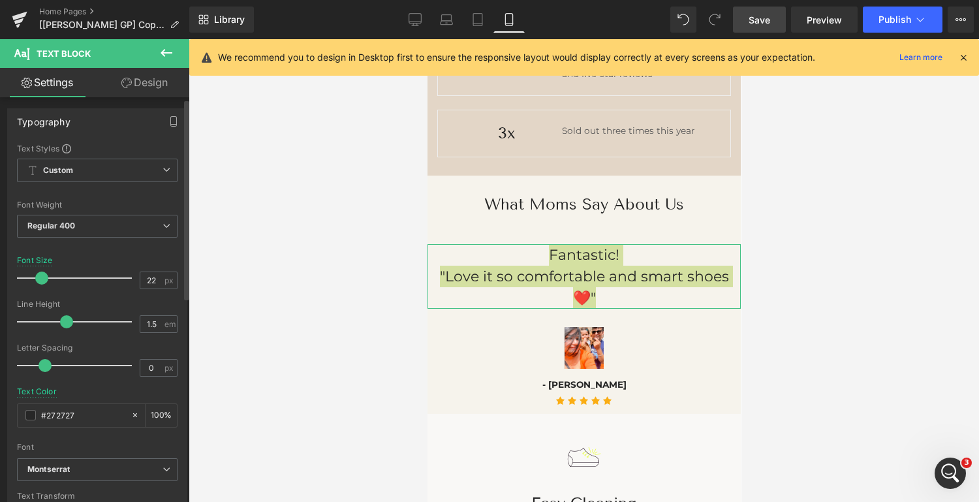
click at [30, 276] on div at bounding box center [77, 278] width 108 height 26
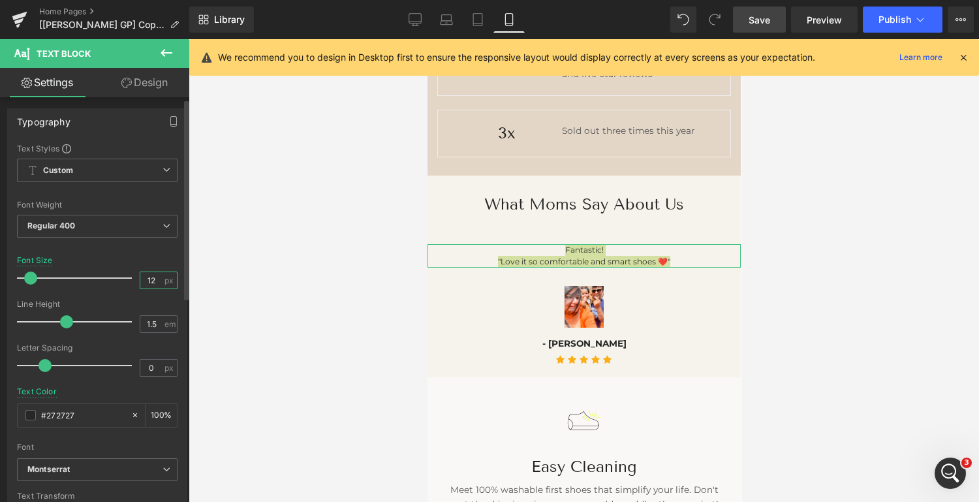
drag, startPoint x: 153, startPoint y: 278, endPoint x: 140, endPoint y: 277, distance: 12.4
click at [140, 277] on input "12" at bounding box center [151, 280] width 23 height 16
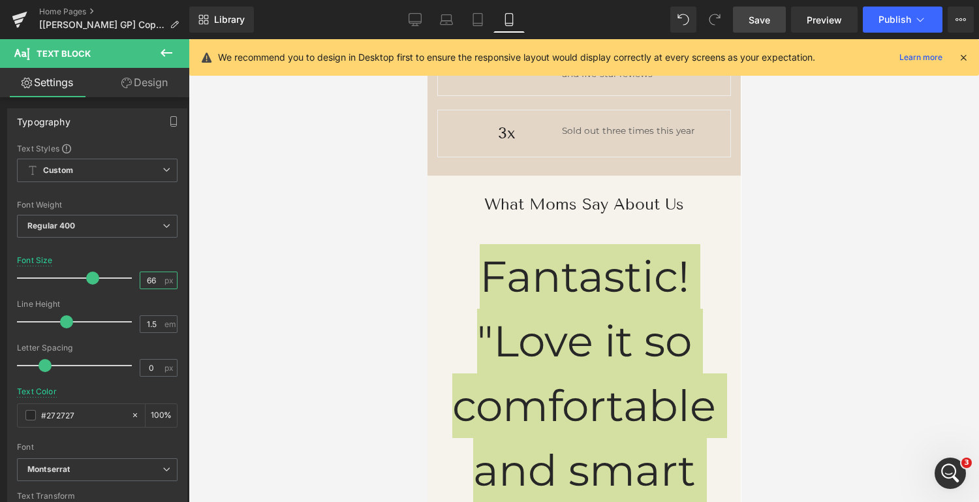
type input "6"
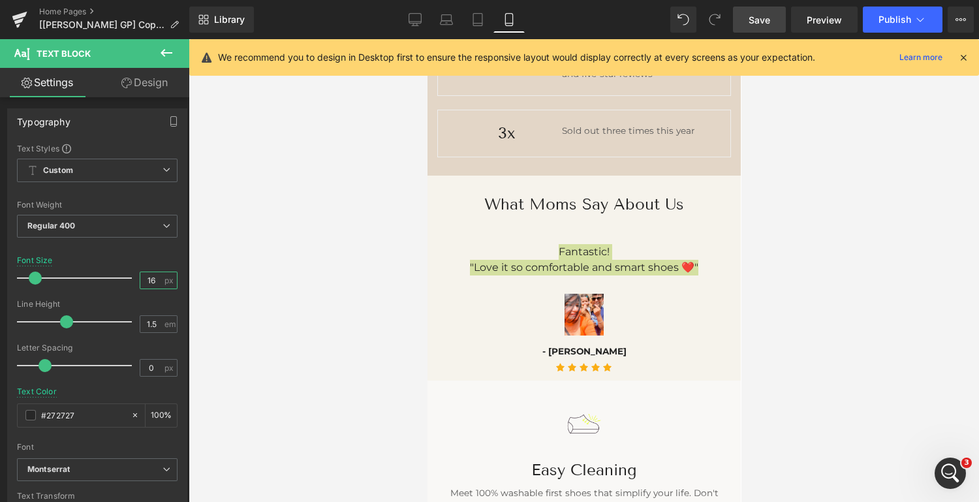
type input "16"
click at [849, 321] on div at bounding box center [584, 270] width 790 height 463
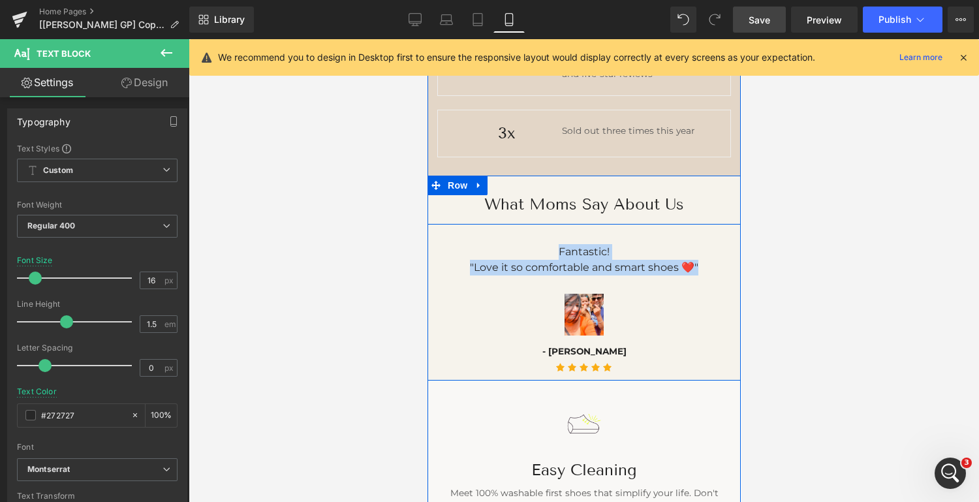
click at [683, 186] on div "What Moms Say About Us Heading Row" at bounding box center [583, 200] width 313 height 49
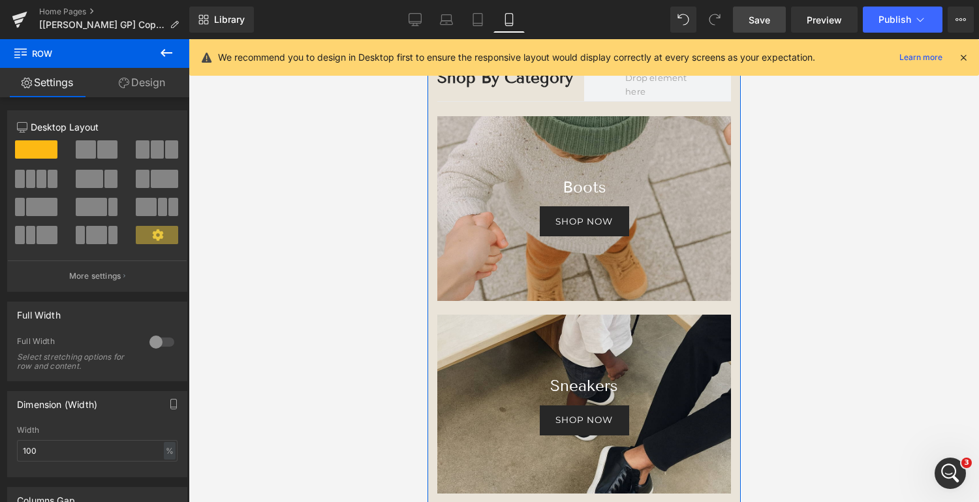
scroll to position [1960, 0]
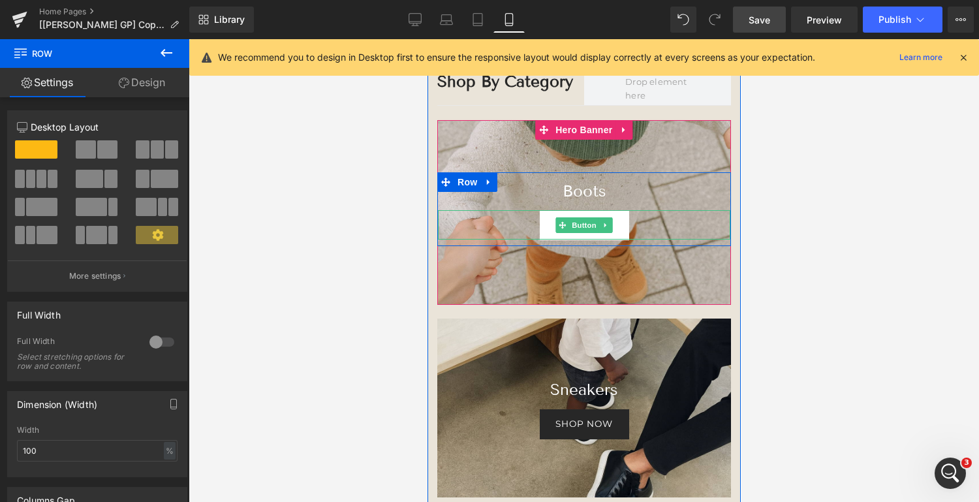
click at [616, 227] on link "shop now" at bounding box center [583, 224] width 88 height 29
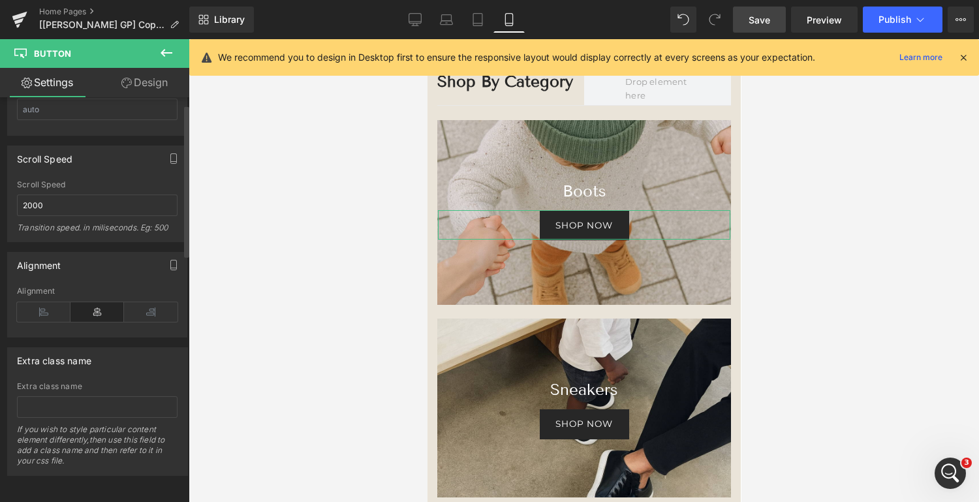
scroll to position [0, 0]
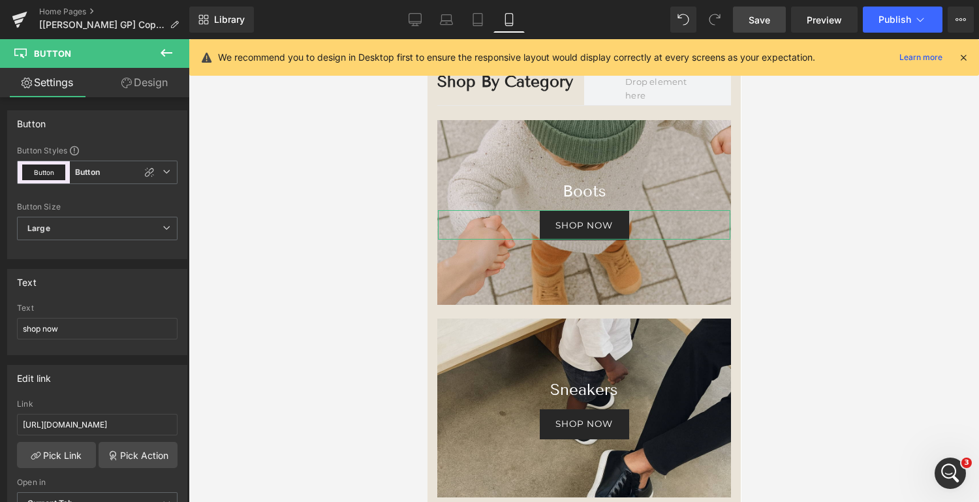
click at [149, 84] on link "Design" at bounding box center [144, 82] width 95 height 29
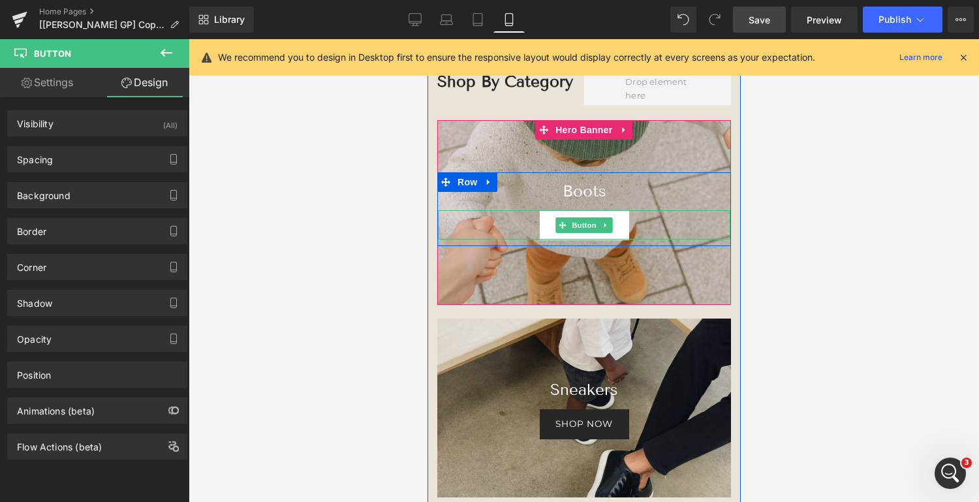
click at [622, 221] on link "shop now" at bounding box center [583, 224] width 88 height 29
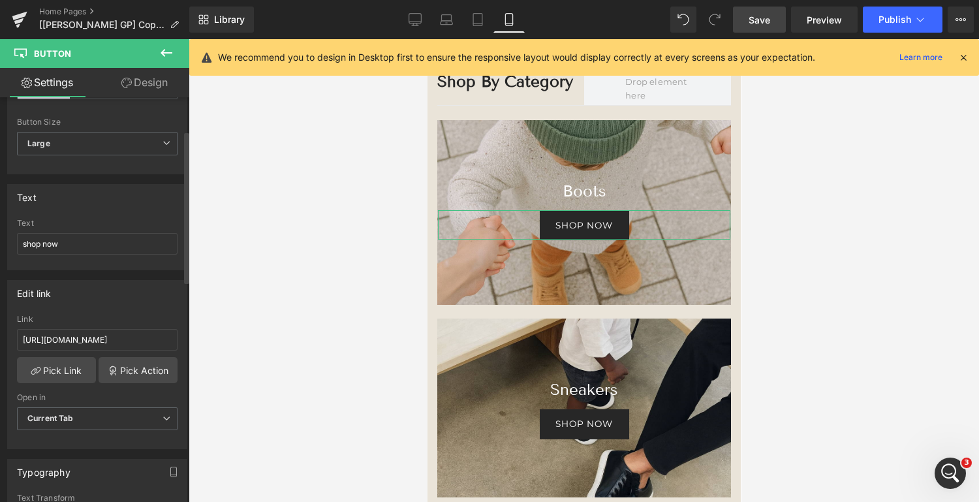
scroll to position [89, 0]
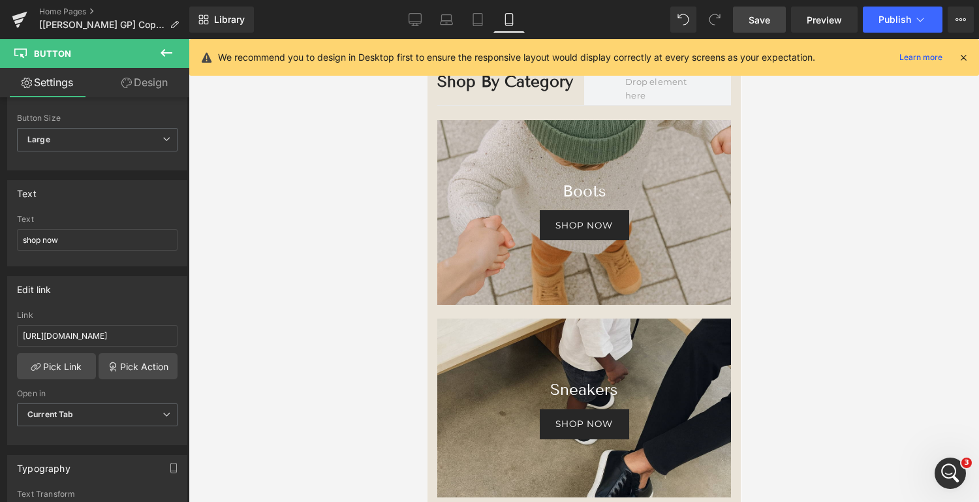
click at [866, 275] on div at bounding box center [584, 270] width 790 height 463
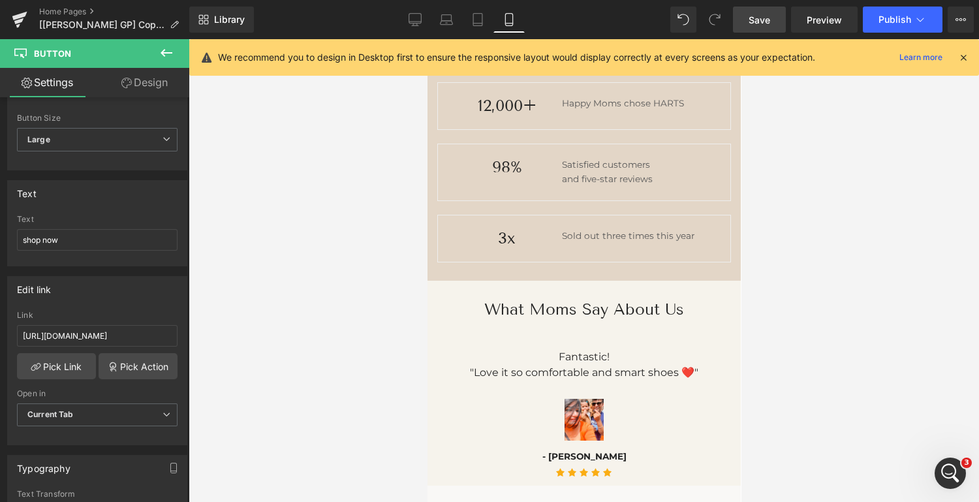
scroll to position [1076, 0]
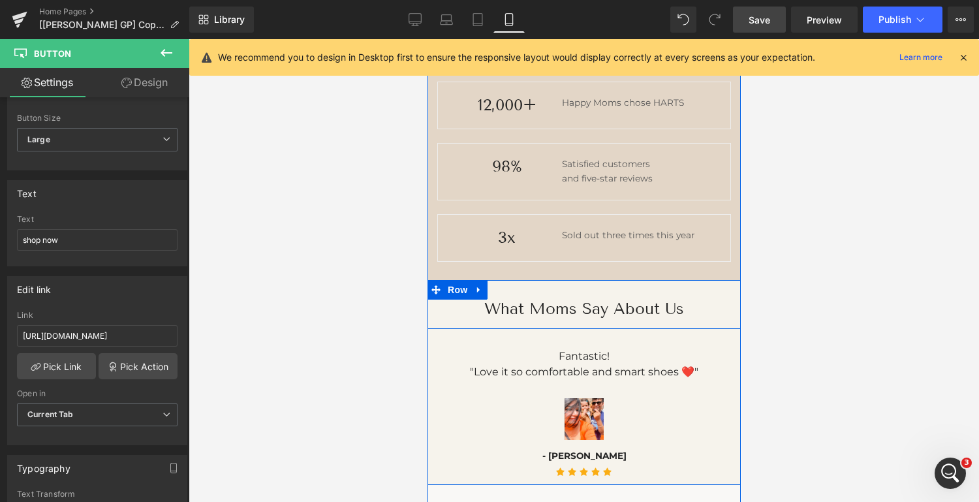
click at [724, 289] on div "What Moms Say About Us Heading Row" at bounding box center [583, 304] width 313 height 49
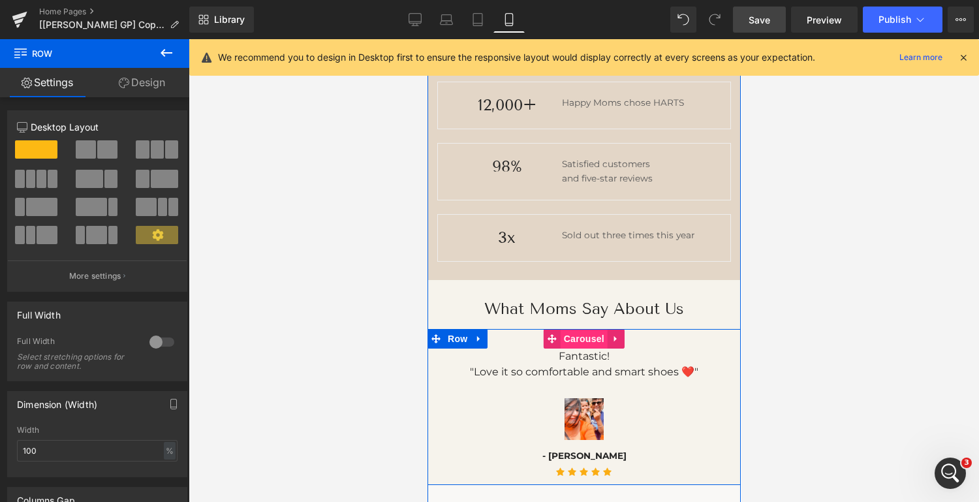
click at [581, 334] on span "Carousel" at bounding box center [583, 339] width 47 height 20
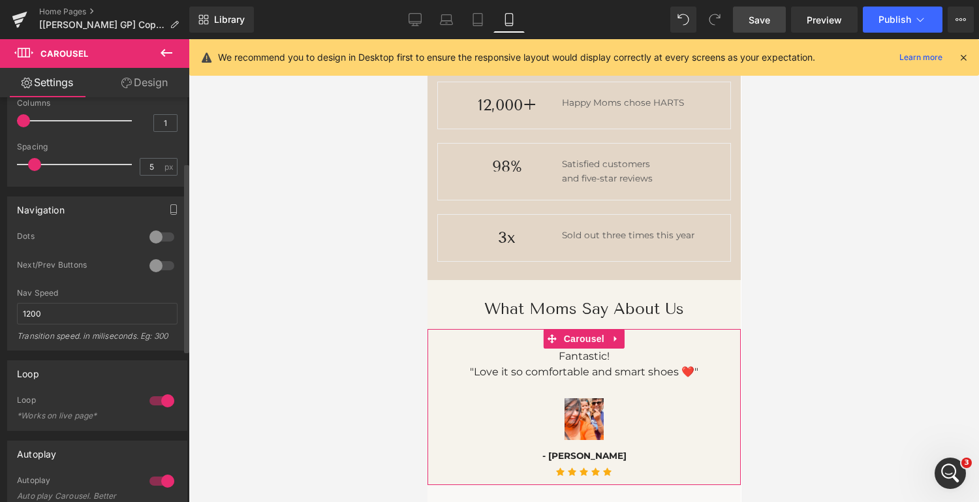
scroll to position [142, 0]
click at [157, 264] on div at bounding box center [161, 262] width 31 height 21
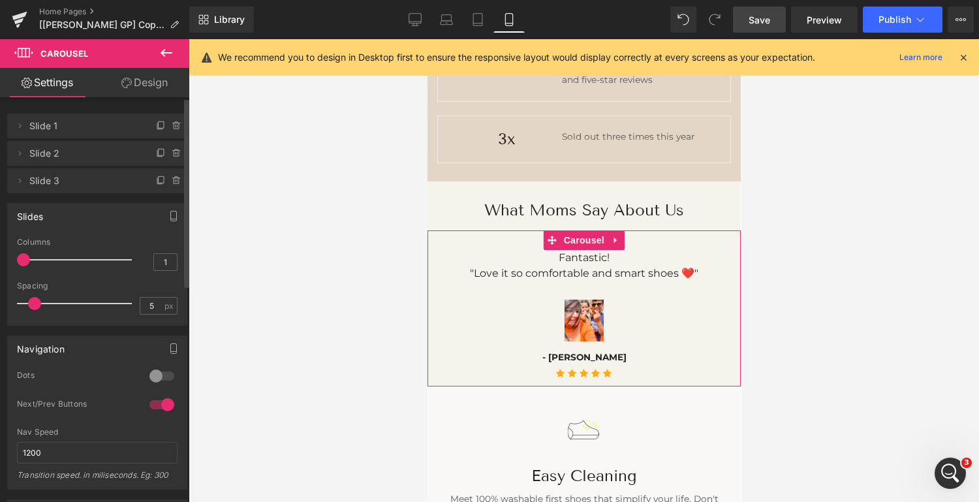
scroll to position [4, 0]
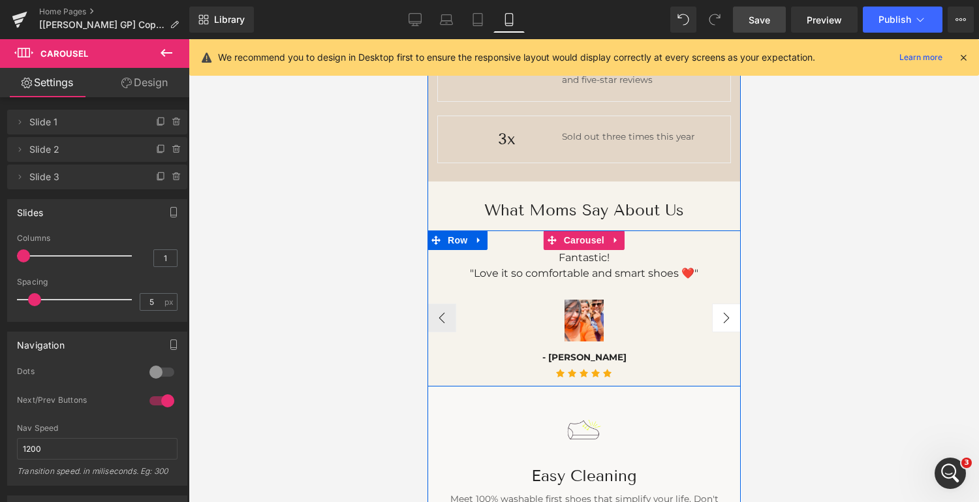
click at [727, 316] on button "›" at bounding box center [725, 317] width 29 height 29
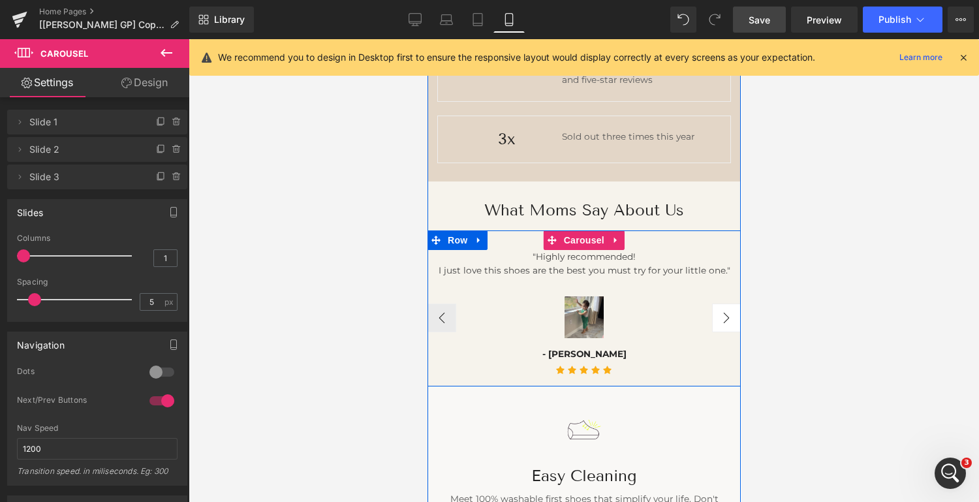
click at [727, 316] on button "›" at bounding box center [725, 317] width 29 height 29
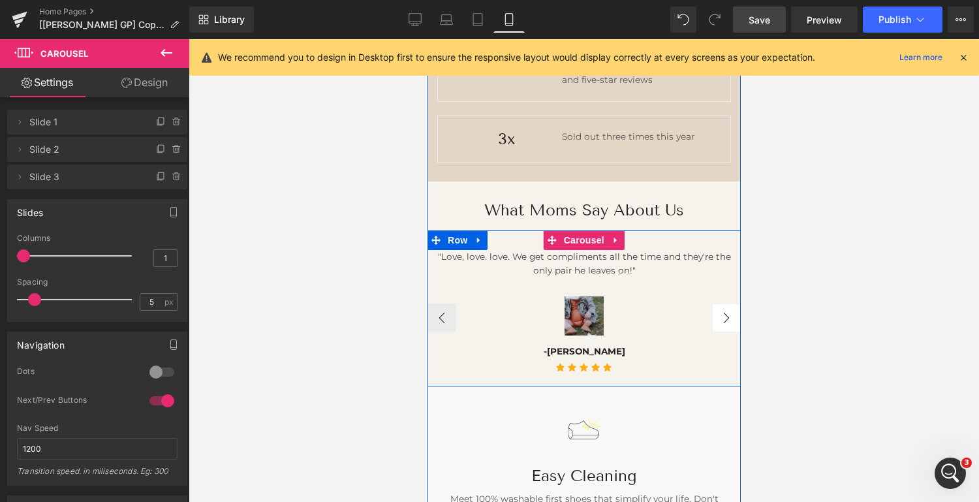
click at [727, 316] on button "›" at bounding box center [725, 317] width 29 height 29
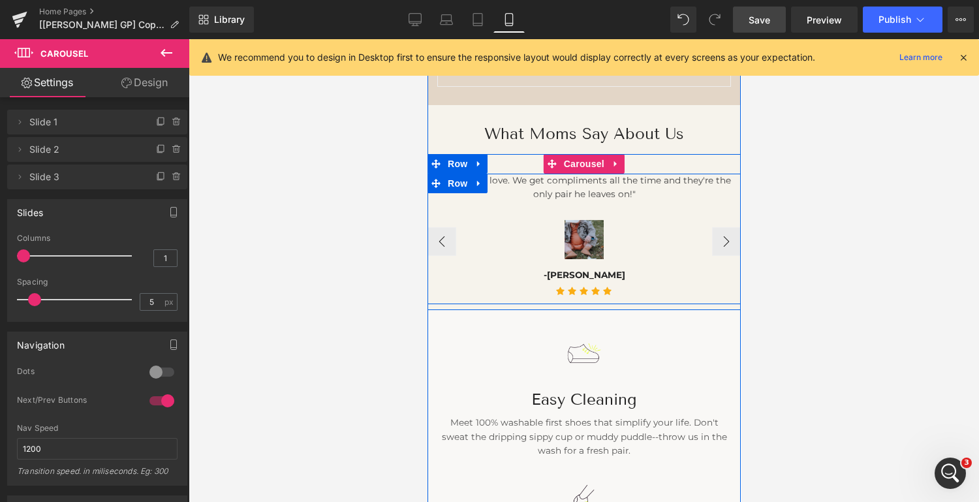
scroll to position [1255, 0]
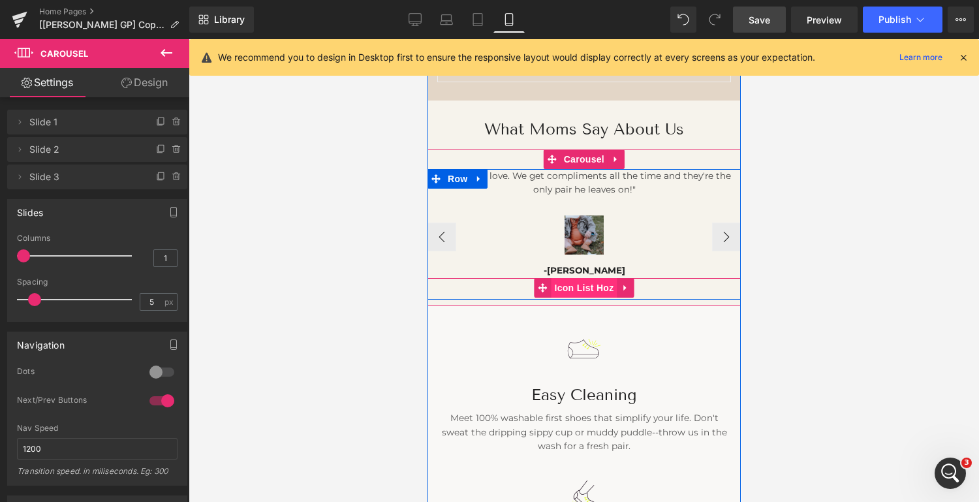
click at [579, 284] on span "Icon List Hoz" at bounding box center [583, 288] width 66 height 20
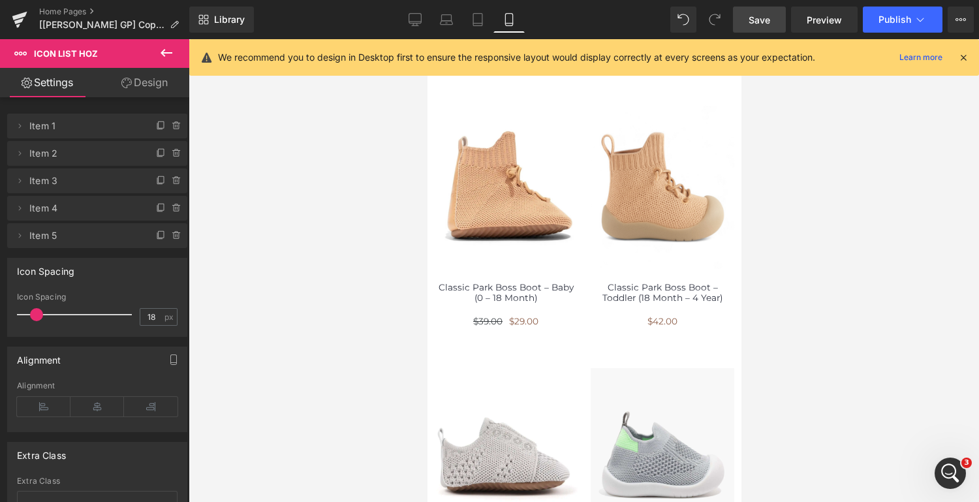
scroll to position [627, 0]
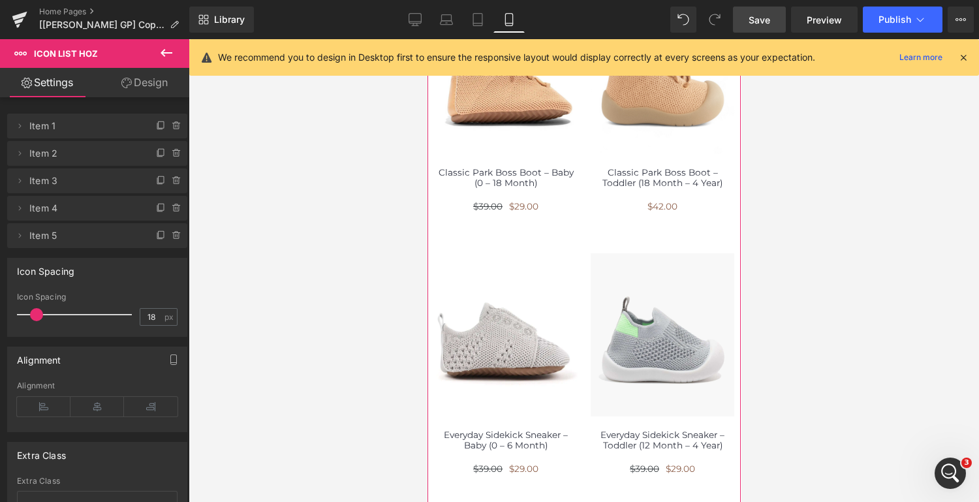
click at [575, 222] on div "(P) Image" at bounding box center [505, 102] width 157 height 262
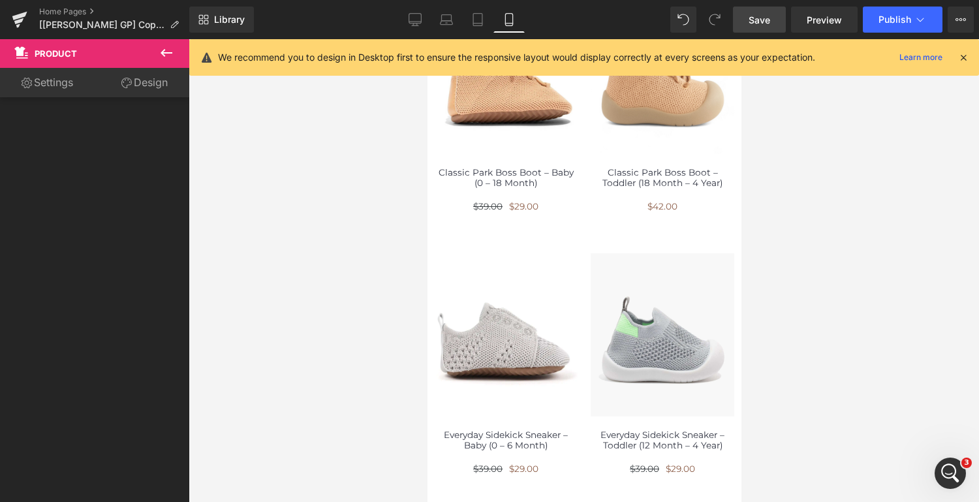
click at [162, 52] on icon at bounding box center [167, 53] width 12 height 8
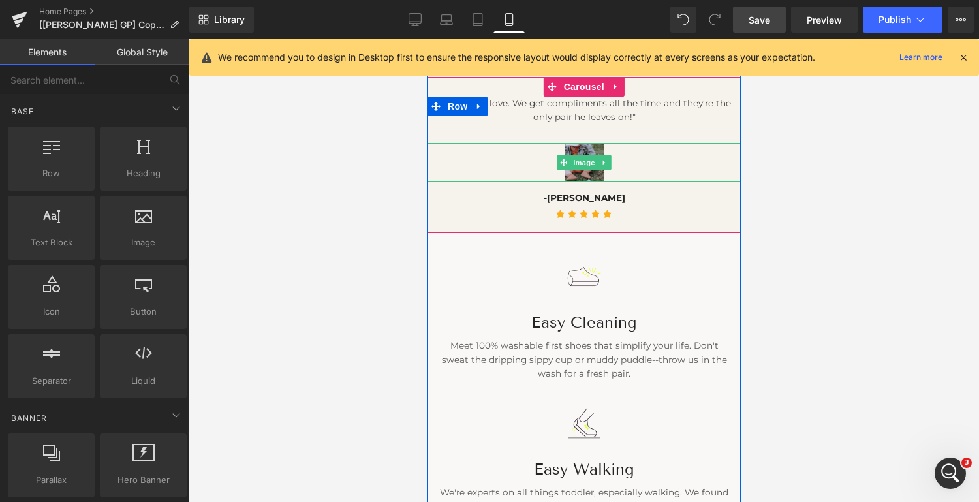
scroll to position [1331, 0]
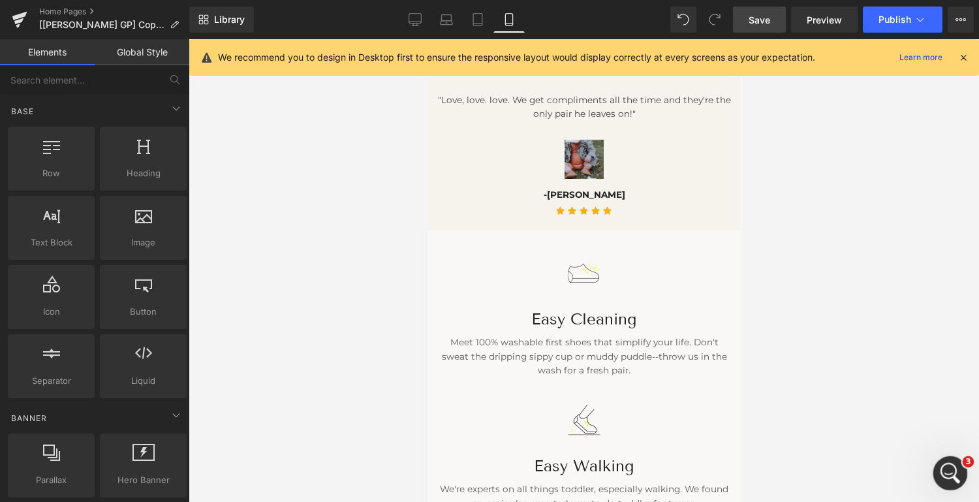
click at [951, 468] on icon "Open Intercom Messenger" at bounding box center [949, 472] width 22 height 22
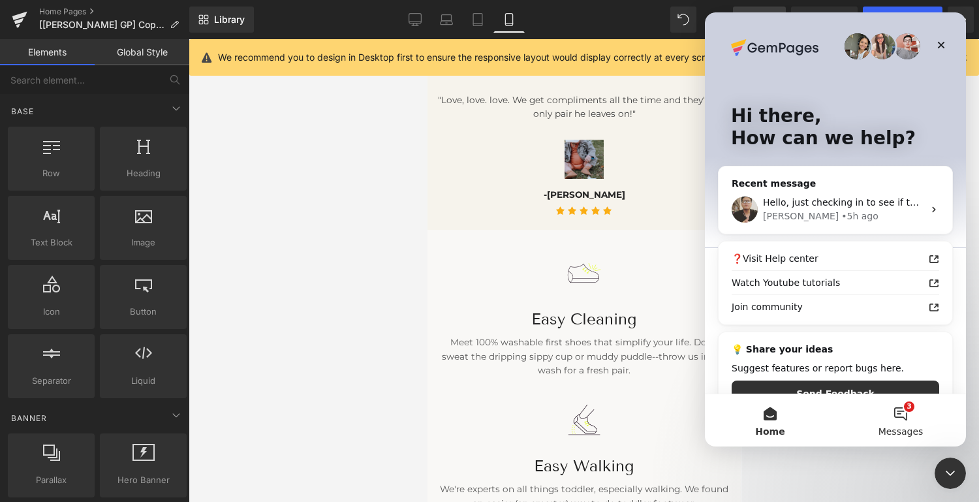
click at [900, 409] on button "3 Messages" at bounding box center [900, 420] width 130 height 52
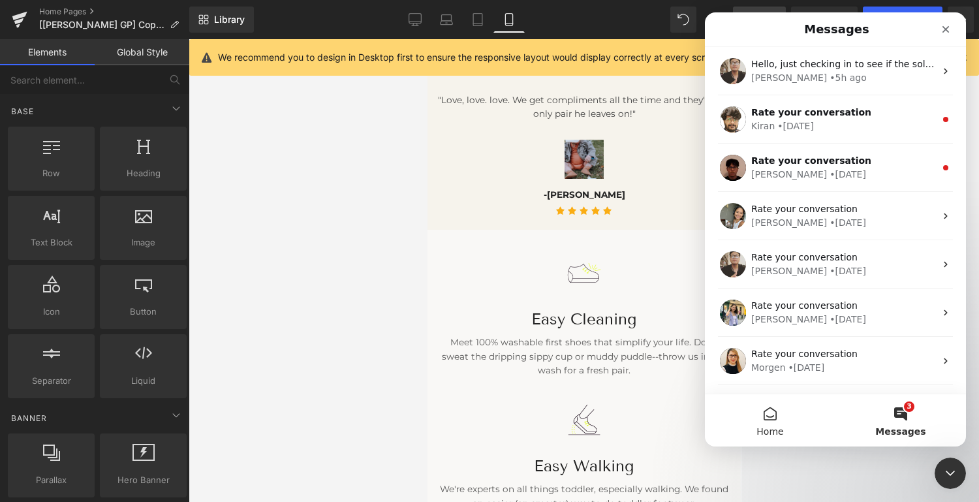
click at [771, 417] on button "Home" at bounding box center [770, 420] width 130 height 52
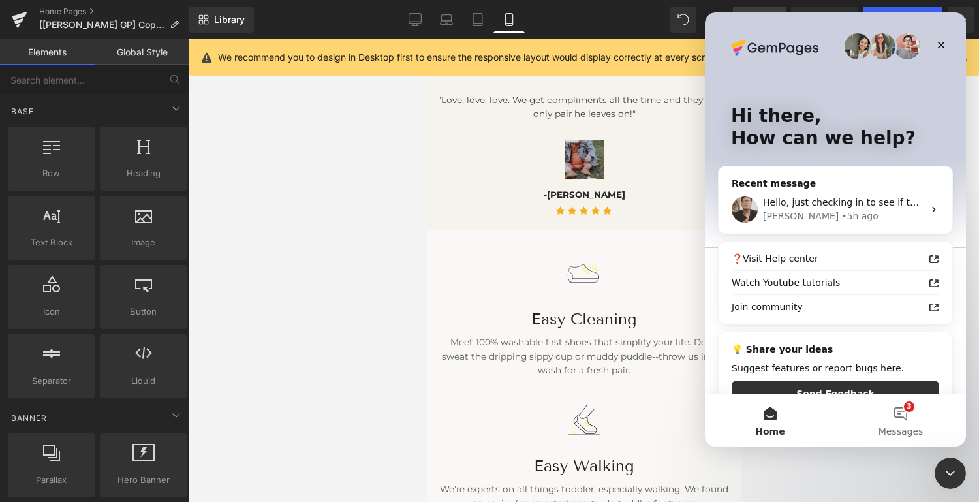
scroll to position [28, 0]
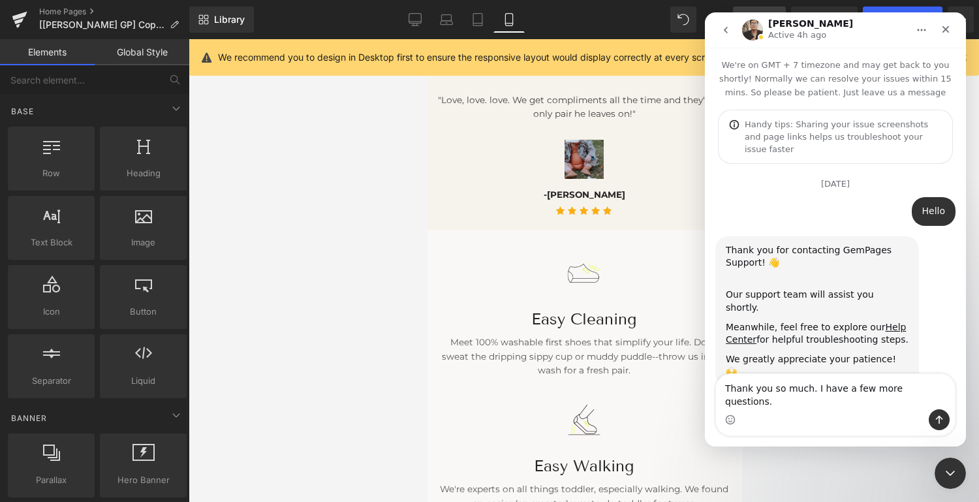
type textarea "Thank you so much. I have a few more questions."
type textarea "I keep changing the bottom"
click at [944, 28] on icon "Close" at bounding box center [945, 29] width 7 height 7
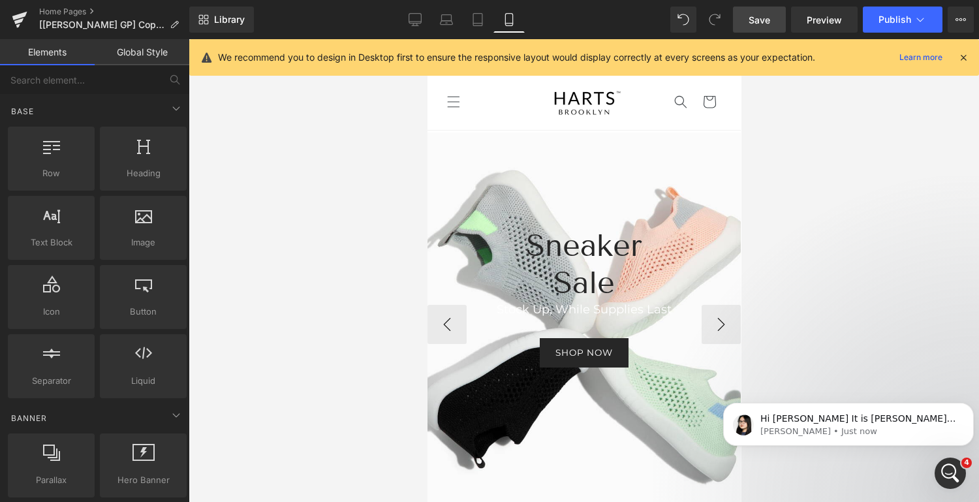
scroll to position [0, 0]
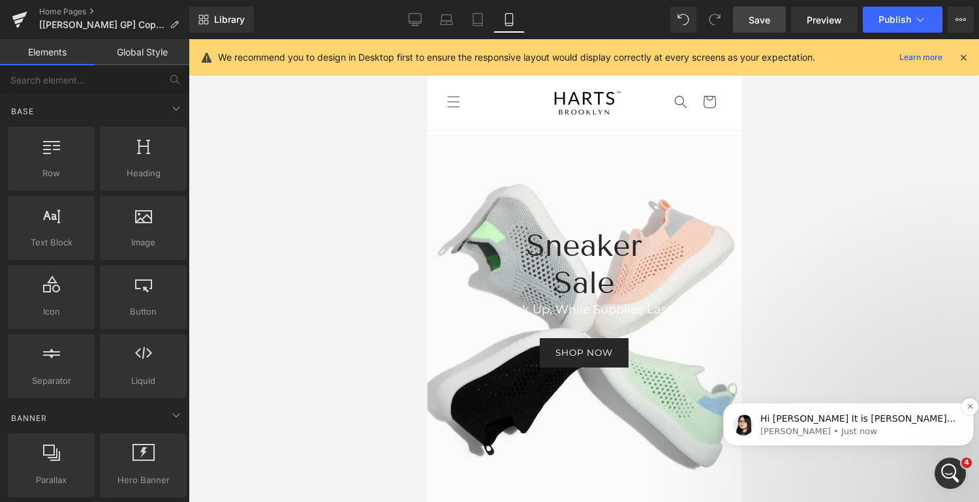
click at [919, 432] on p "[PERSON_NAME] • Just now" at bounding box center [858, 431] width 197 height 12
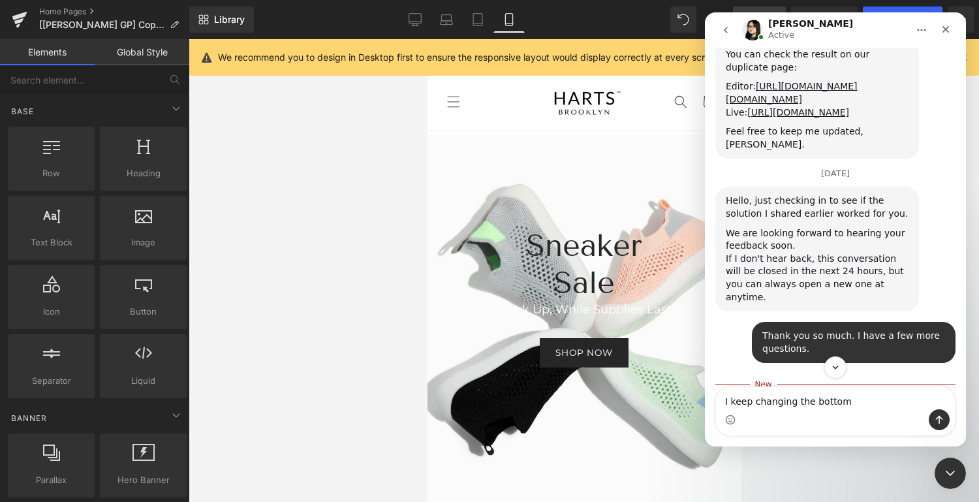
scroll to position [1272, 0]
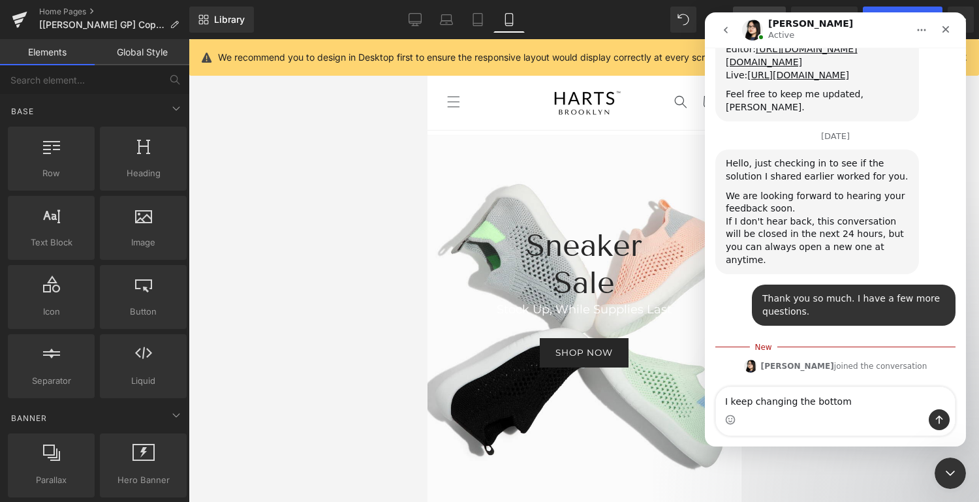
drag, startPoint x: 865, startPoint y: 406, endPoint x: 716, endPoint y: 397, distance: 149.7
click at [716, 397] on textarea "I keep changing the bottom" at bounding box center [835, 398] width 239 height 22
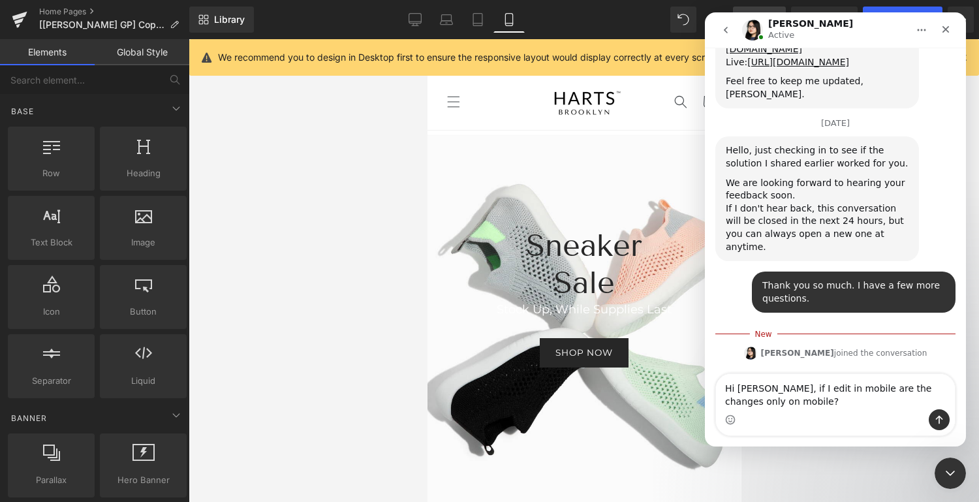
type textarea "Hi [PERSON_NAME], if I edit in mobile are the changes only on mobile?"
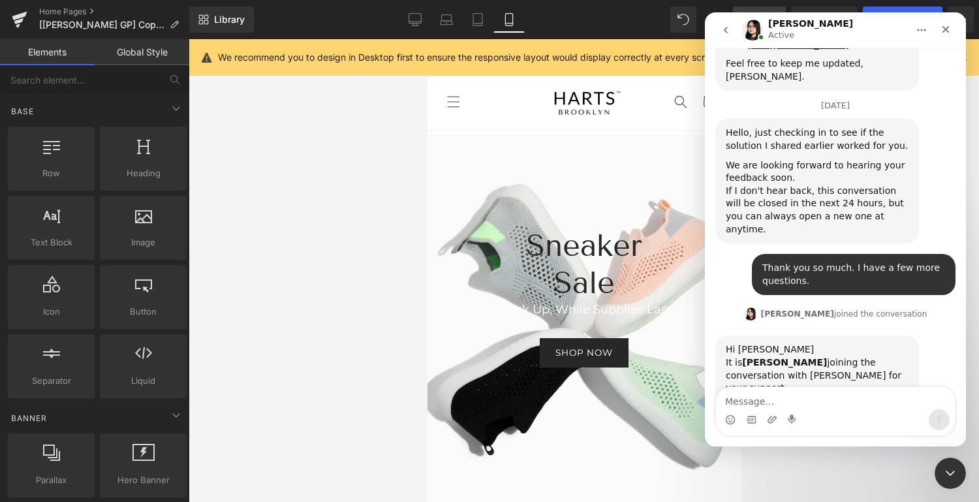
scroll to position [1302, 0]
click at [415, 14] on div at bounding box center [489, 231] width 979 height 463
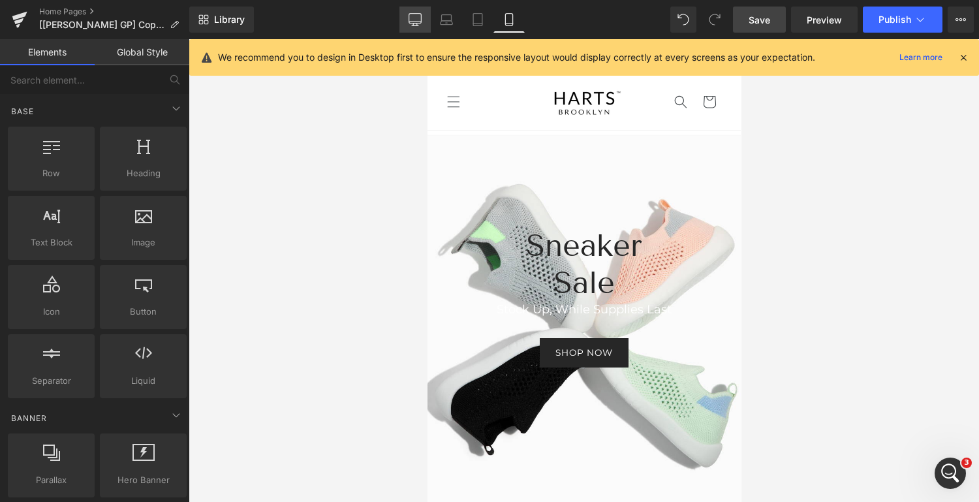
click at [416, 18] on icon at bounding box center [414, 19] width 13 height 13
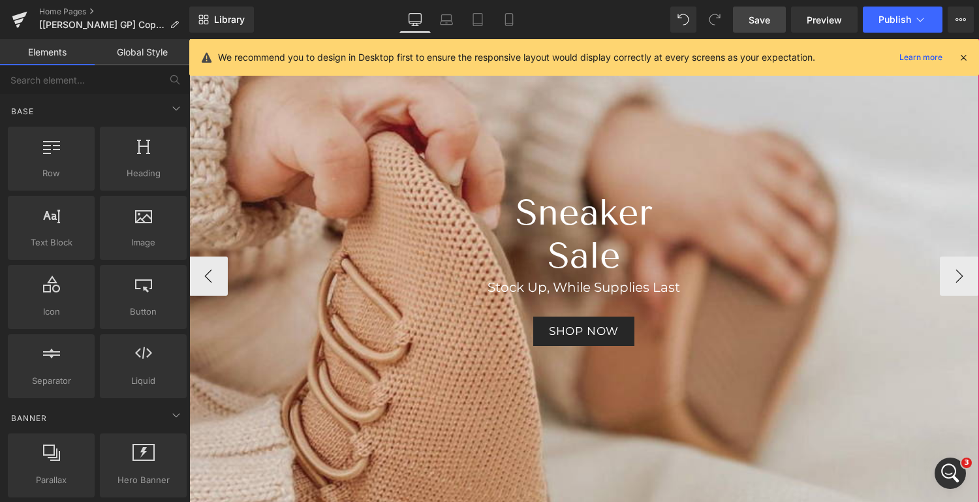
scroll to position [239, 0]
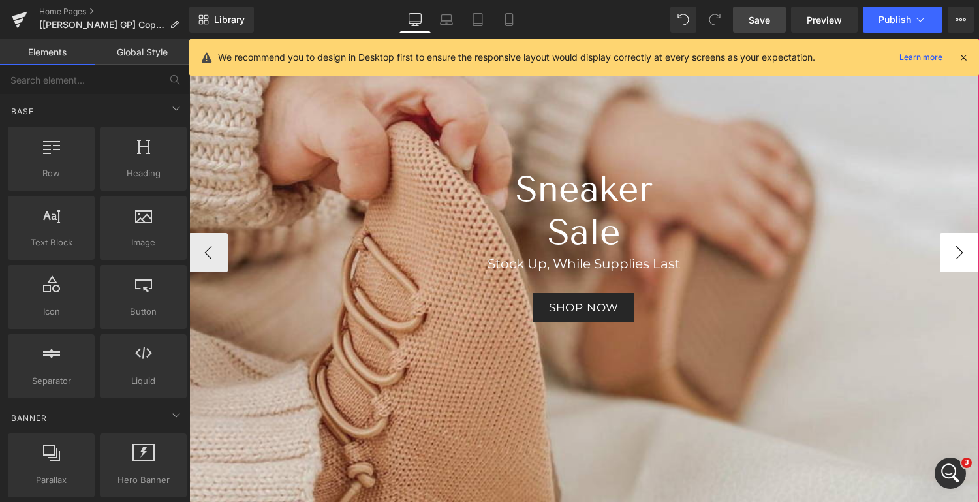
click at [959, 247] on button "›" at bounding box center [959, 252] width 39 height 39
click at [951, 254] on button "›" at bounding box center [959, 252] width 39 height 39
click at [204, 243] on button "‹" at bounding box center [208, 252] width 39 height 39
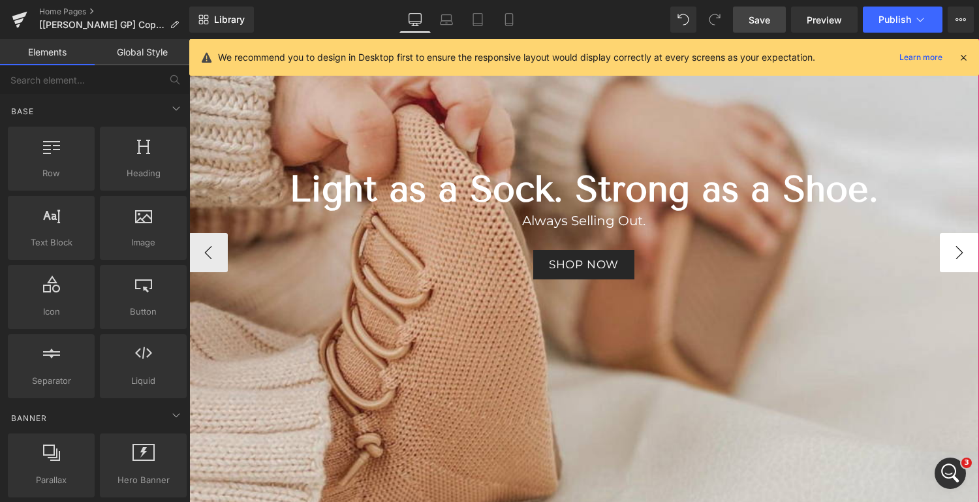
click at [949, 249] on button "›" at bounding box center [959, 252] width 39 height 39
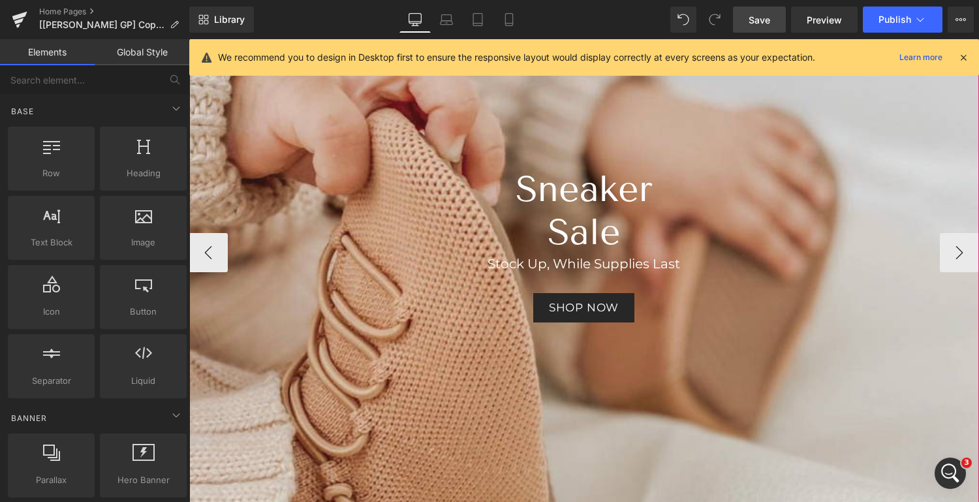
click at [666, 98] on div at bounding box center [584, 253] width 790 height 688
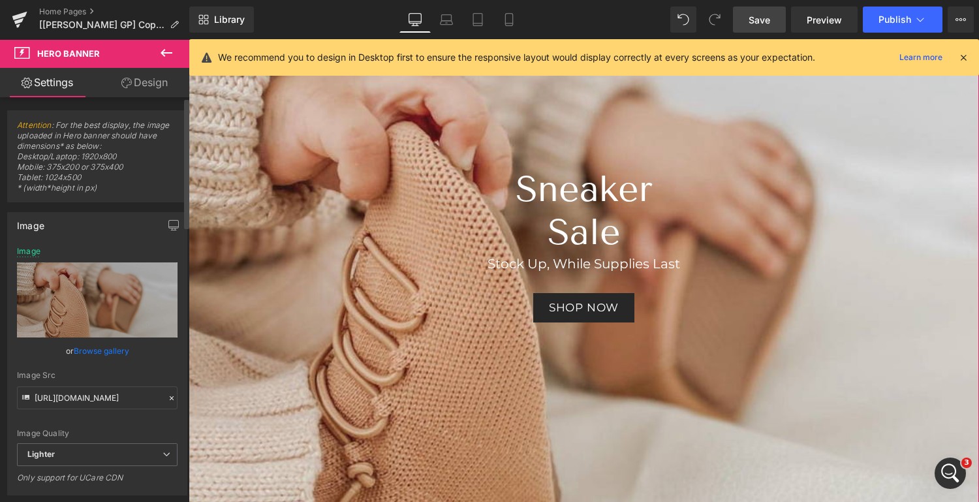
click at [103, 346] on link "Browse gallery" at bounding box center [101, 350] width 55 height 23
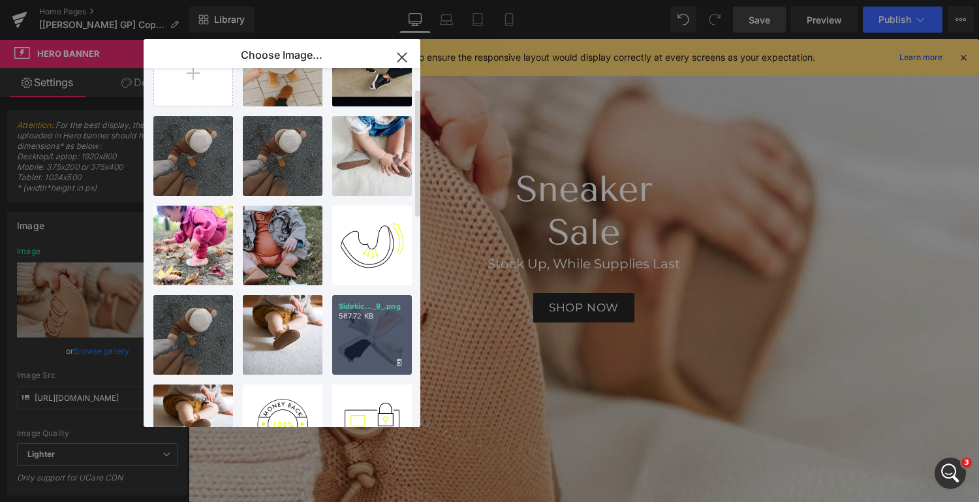
click at [375, 346] on div "Sidekic..._9_.png 567.72 KB" at bounding box center [372, 335] width 80 height 80
type input "[URL][DOMAIN_NAME]"
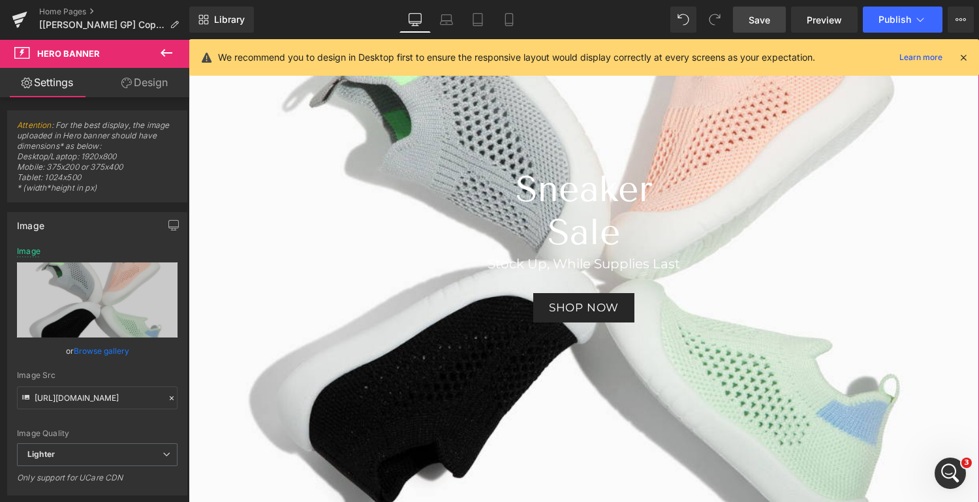
click at [370, 339] on div "410px" at bounding box center [584, 463] width 790 height 268
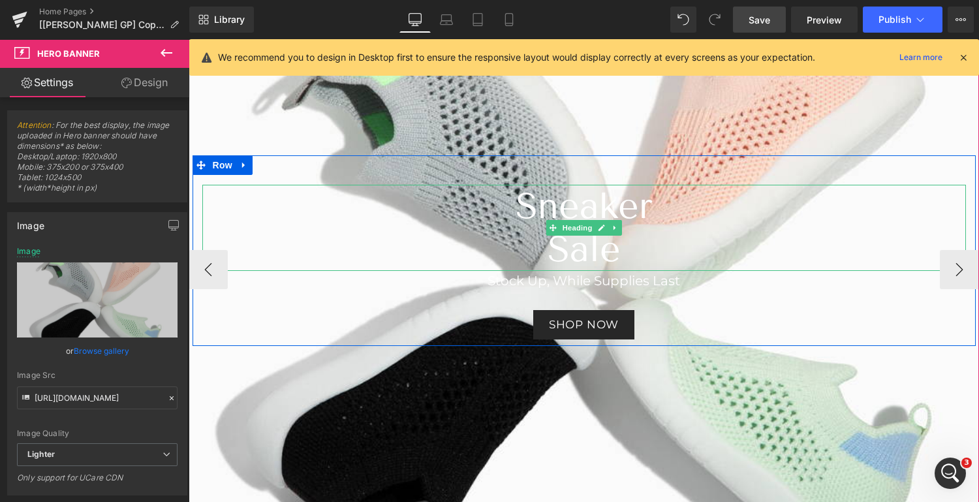
scroll to position [222, 0]
click at [578, 223] on span "Heading" at bounding box center [576, 227] width 35 height 16
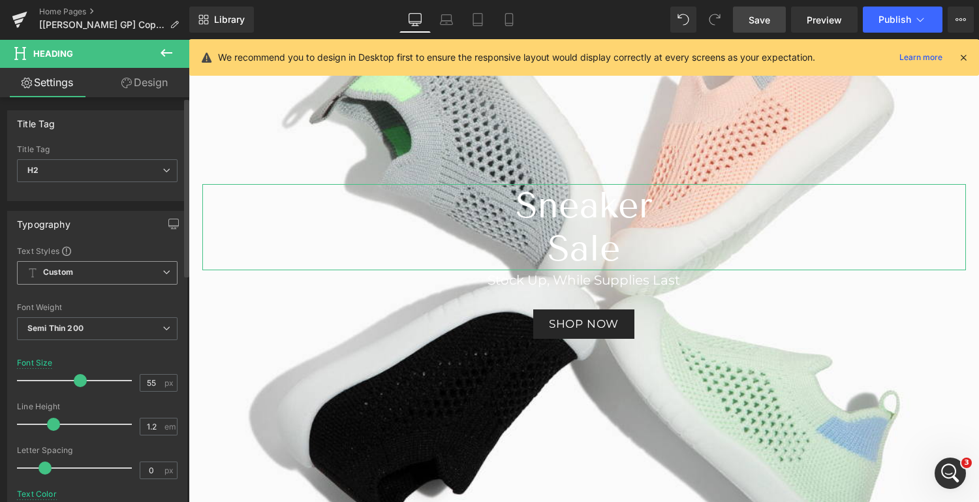
scroll to position [8, 0]
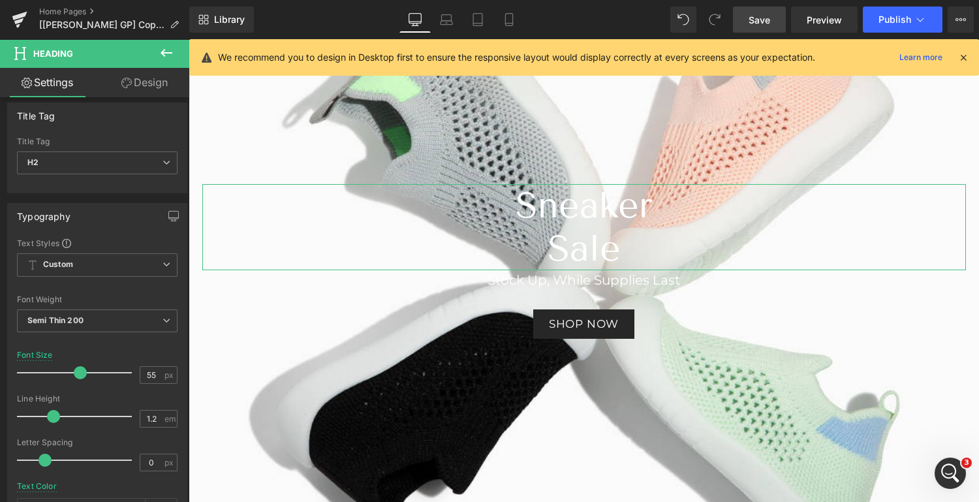
click at [151, 81] on link "Design" at bounding box center [144, 82] width 95 height 29
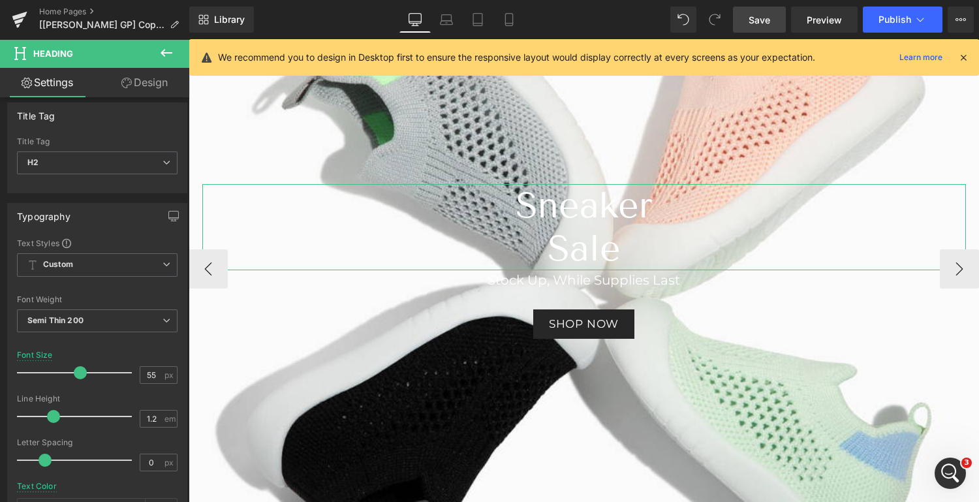
click at [589, 211] on h2 "Sneaker" at bounding box center [583, 205] width 763 height 43
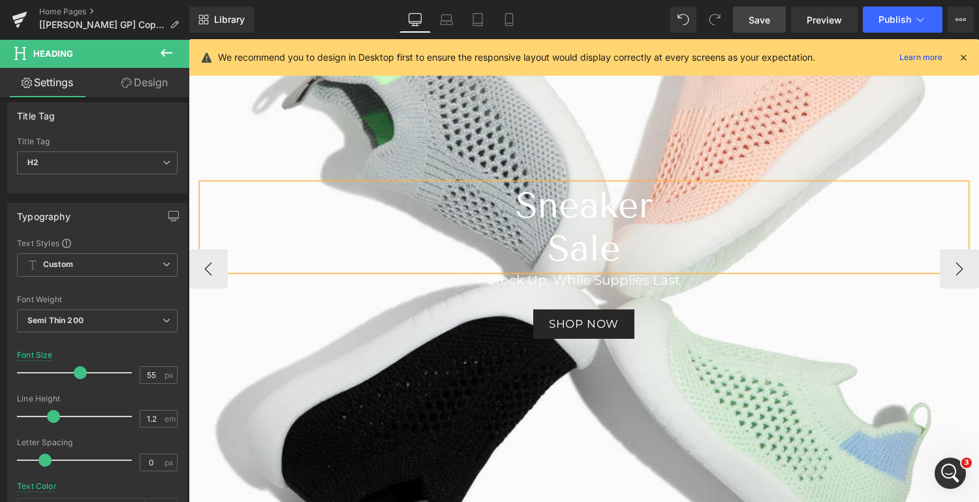
click at [577, 241] on h2 "Sale" at bounding box center [583, 248] width 763 height 43
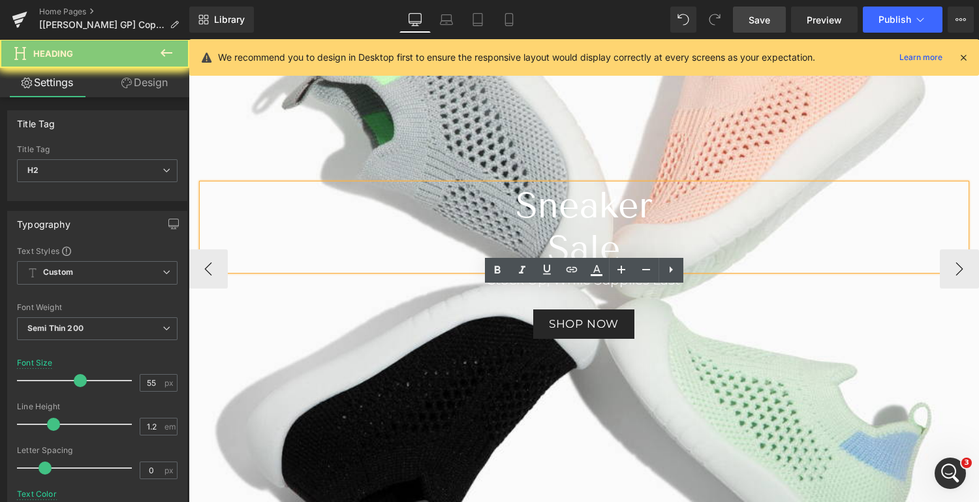
click at [632, 270] on h2 "Sale" at bounding box center [583, 248] width 763 height 43
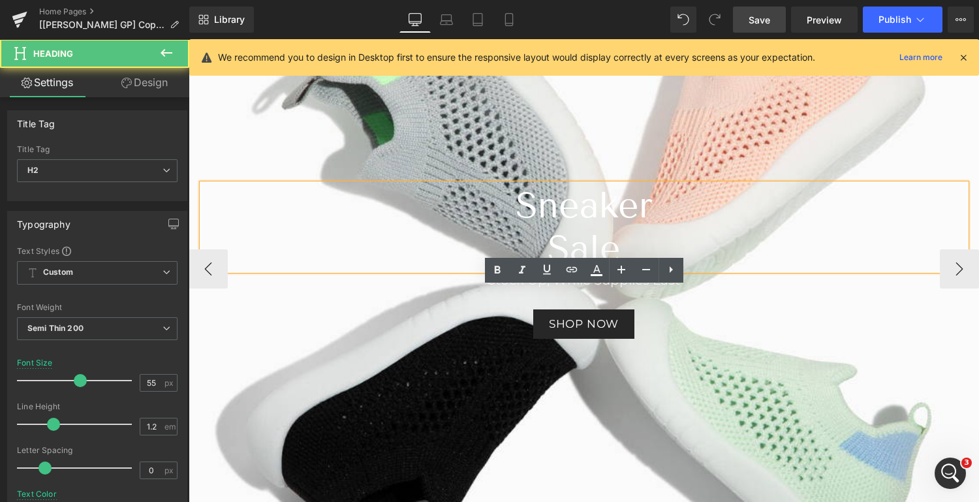
scroll to position [118, 0]
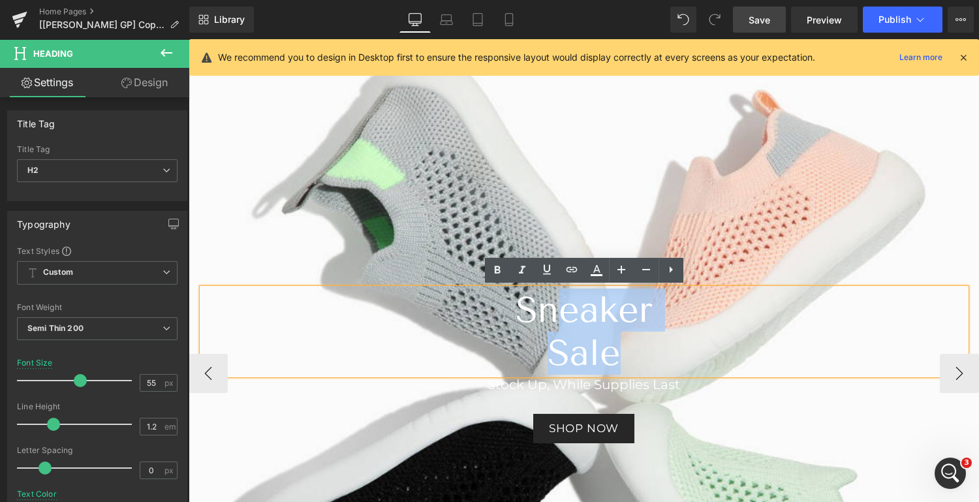
drag, startPoint x: 324, startPoint y: 284, endPoint x: 511, endPoint y: 310, distance: 189.1
click at [511, 310] on div "Sneaker Sale" at bounding box center [583, 331] width 763 height 86
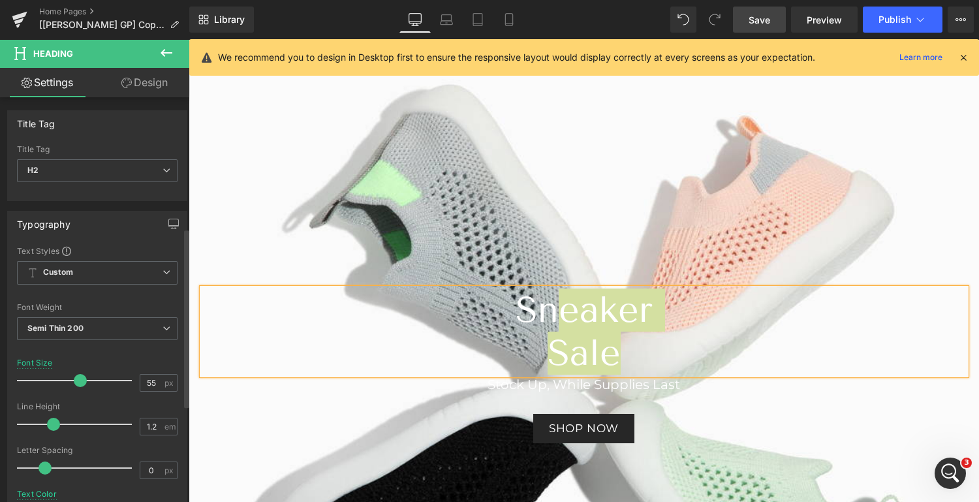
drag, startPoint x: 73, startPoint y: 221, endPoint x: 5, endPoint y: 224, distance: 68.6
click at [5, 224] on div "Typography Text Styles Custom Heading 1 Heading 2 Heading 3 Heading 4 Heading 5…" at bounding box center [97, 425] width 195 height 448
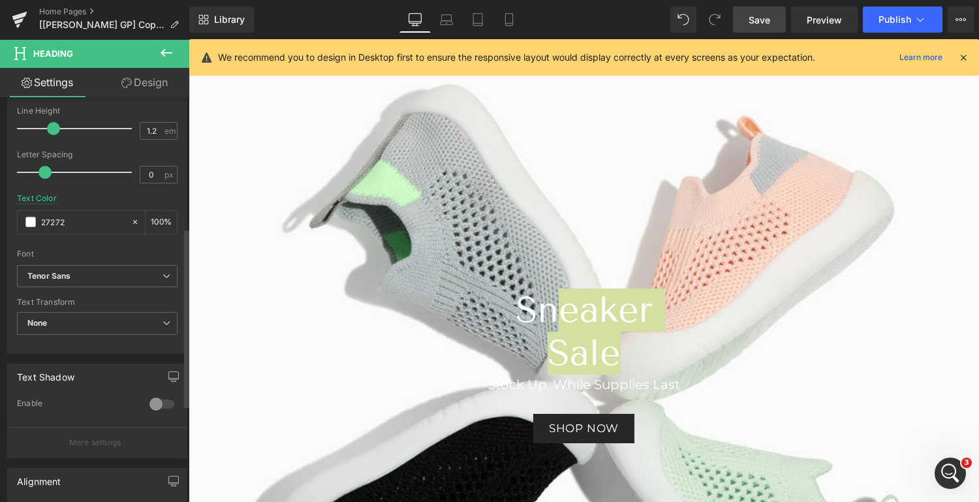
type input "272727"
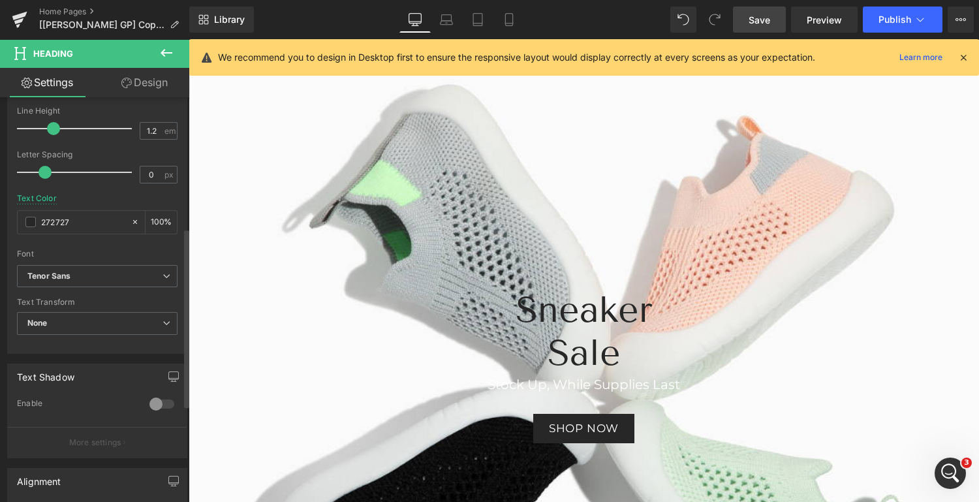
type input "100"
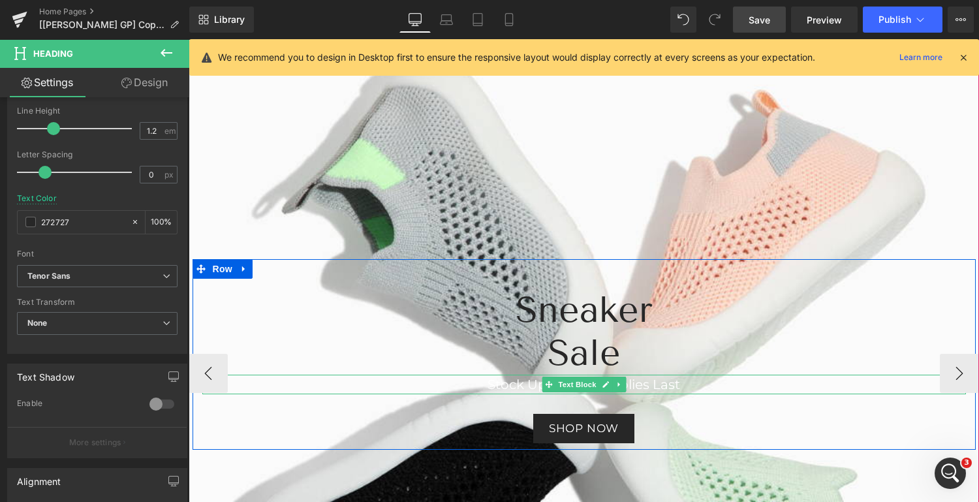
click at [574, 384] on span "Text Block" at bounding box center [576, 384] width 43 height 16
click at [577, 384] on span "Text Block" at bounding box center [576, 384] width 43 height 16
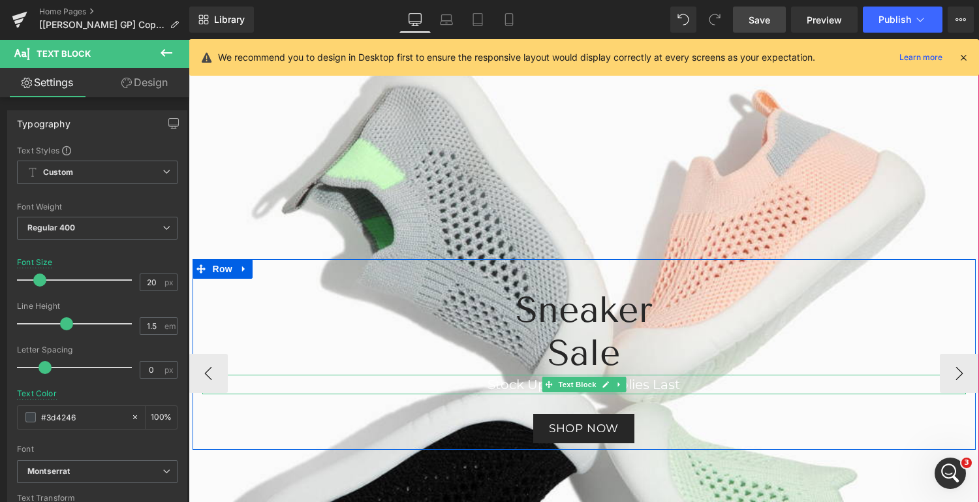
click at [645, 383] on font "Stock Up, While Supplies Last" at bounding box center [583, 384] width 192 height 16
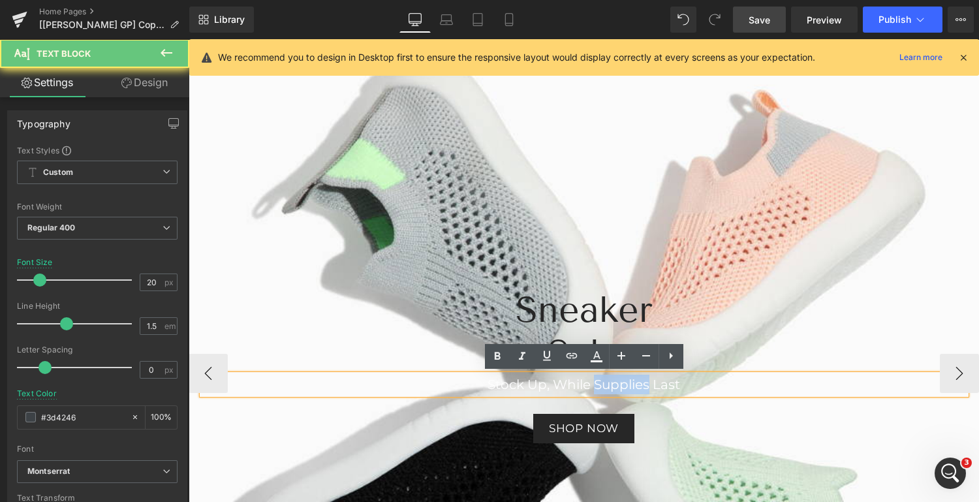
click at [645, 383] on font "Stock Up, While Supplies Last" at bounding box center [583, 384] width 192 height 16
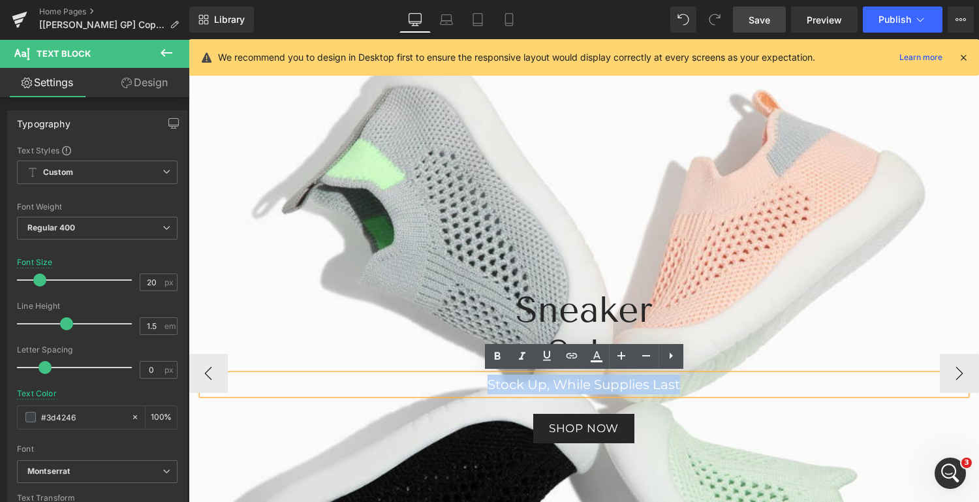
drag, startPoint x: 683, startPoint y: 382, endPoint x: 482, endPoint y: 384, distance: 201.6
click at [482, 384] on p "Stock Up, While Supplies Last" at bounding box center [583, 385] width 763 height 20
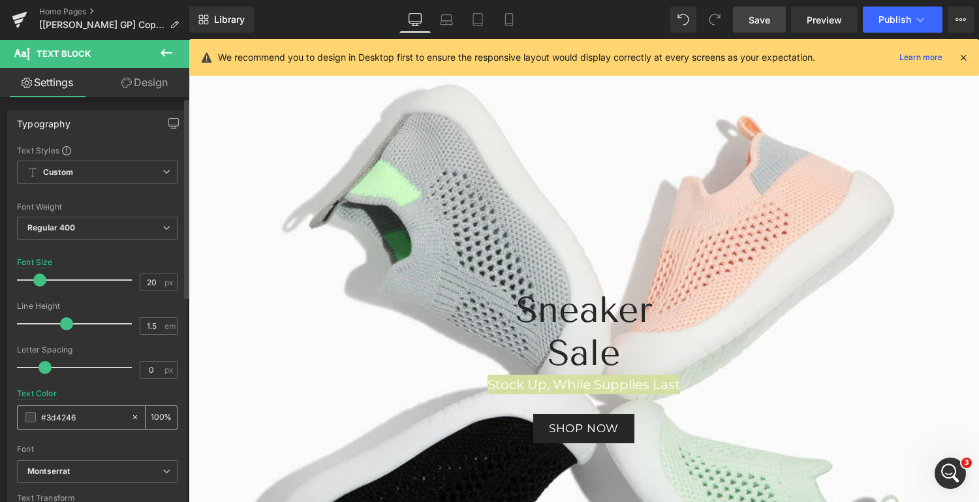
drag, startPoint x: 87, startPoint y: 416, endPoint x: 39, endPoint y: 416, distance: 47.6
click at [39, 416] on div "#3d4246" at bounding box center [74, 417] width 113 height 23
type input "2727"
type input "47"
type input "272727"
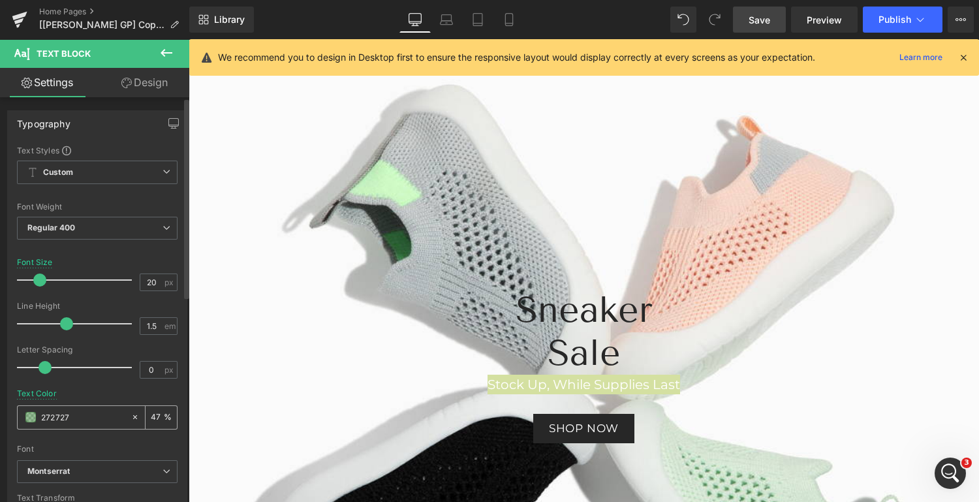
type input "100"
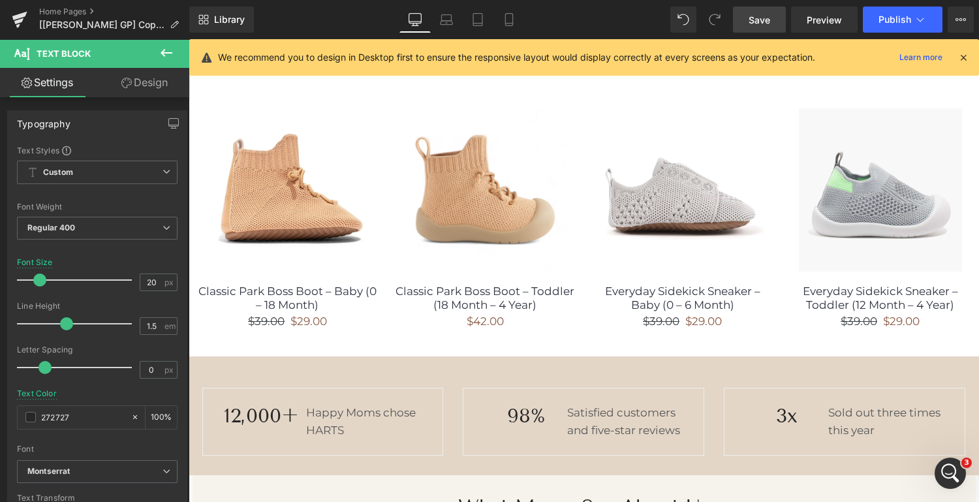
scroll to position [830, 0]
click at [761, 16] on span "Save" at bounding box center [759, 20] width 22 height 14
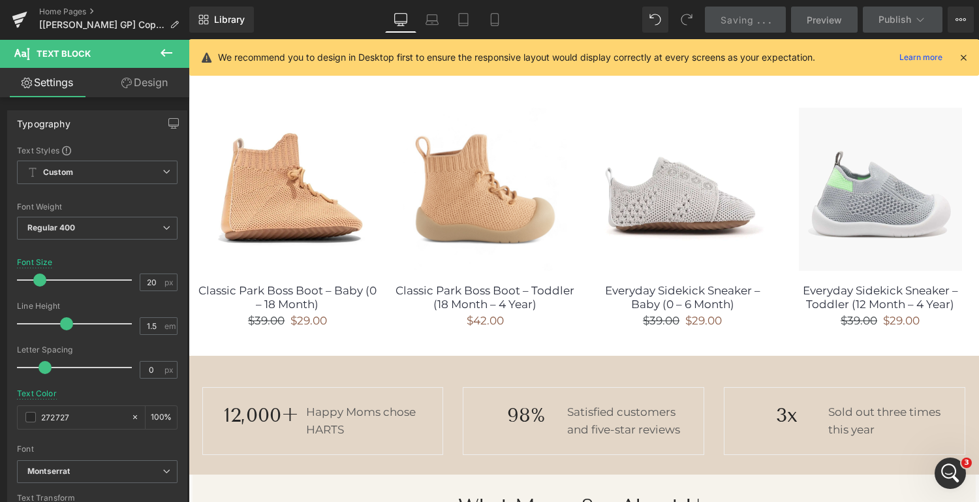
type input "#272727"
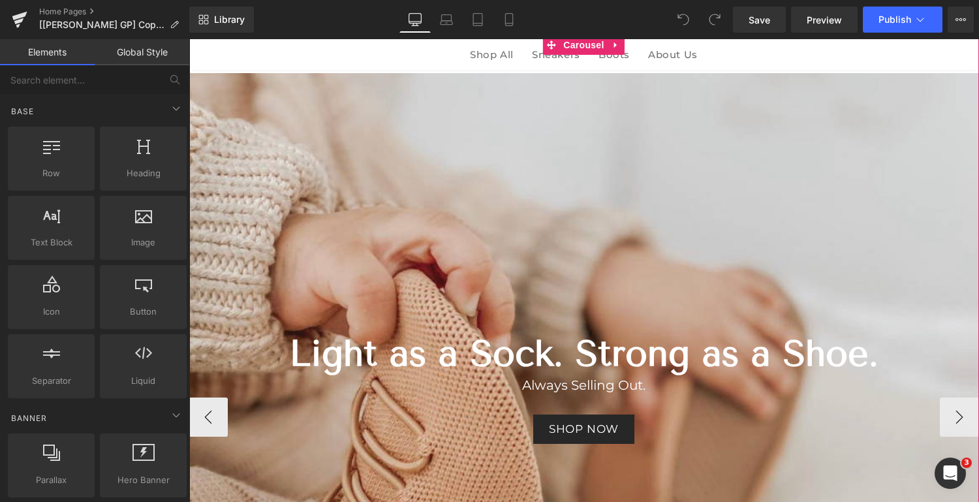
scroll to position [211, 0]
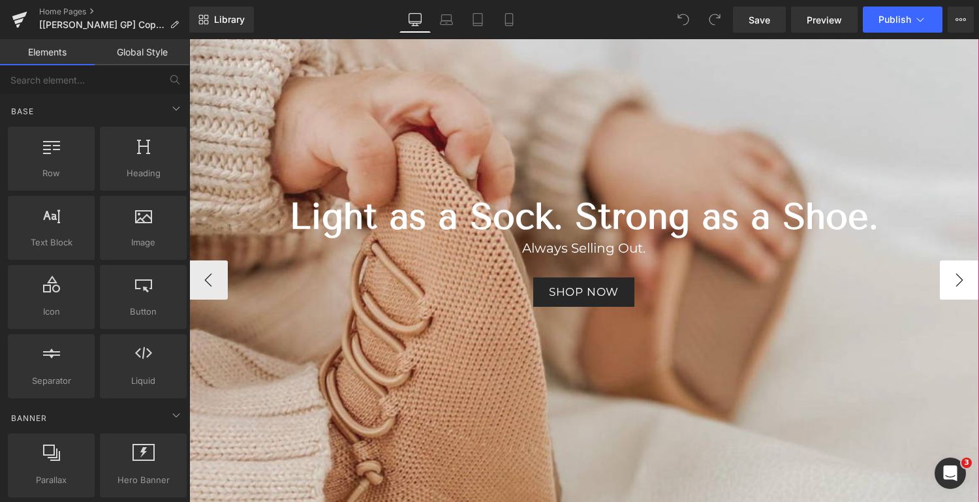
click at [958, 281] on button "›" at bounding box center [959, 279] width 39 height 39
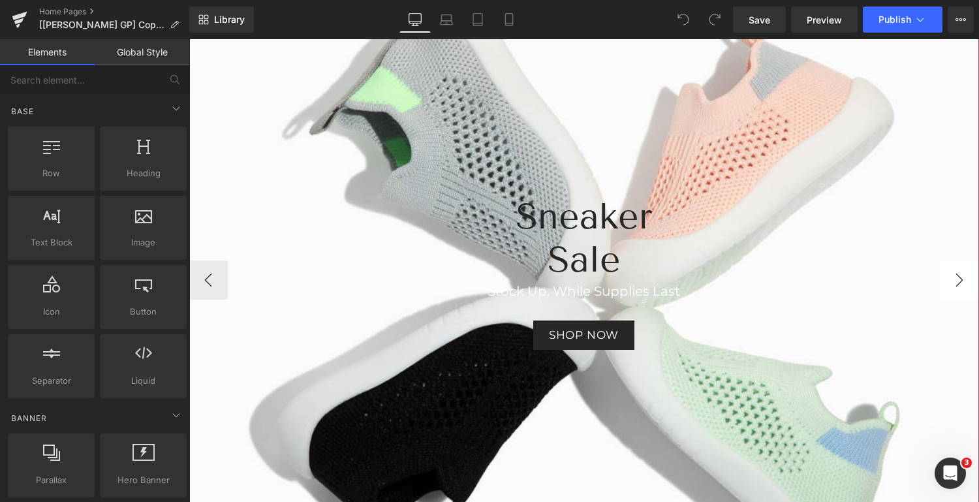
click at [958, 281] on button "›" at bounding box center [959, 279] width 39 height 39
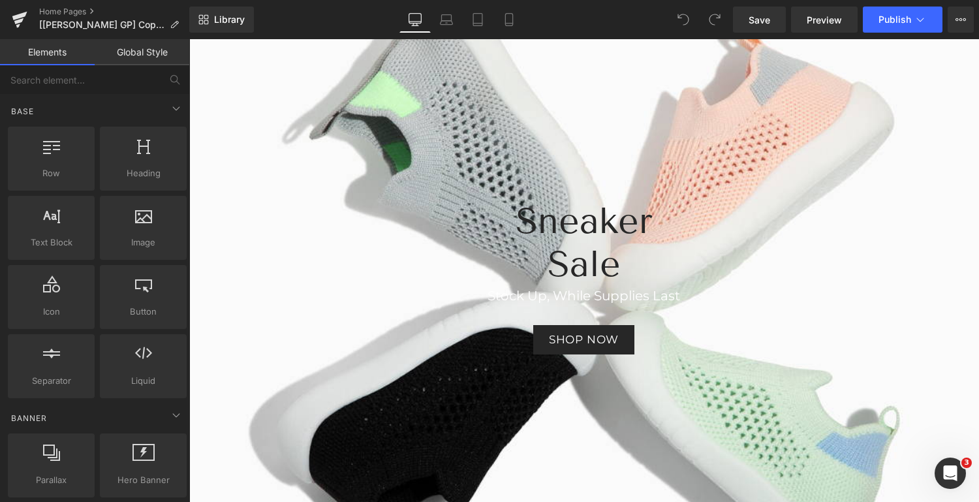
scroll to position [209, 0]
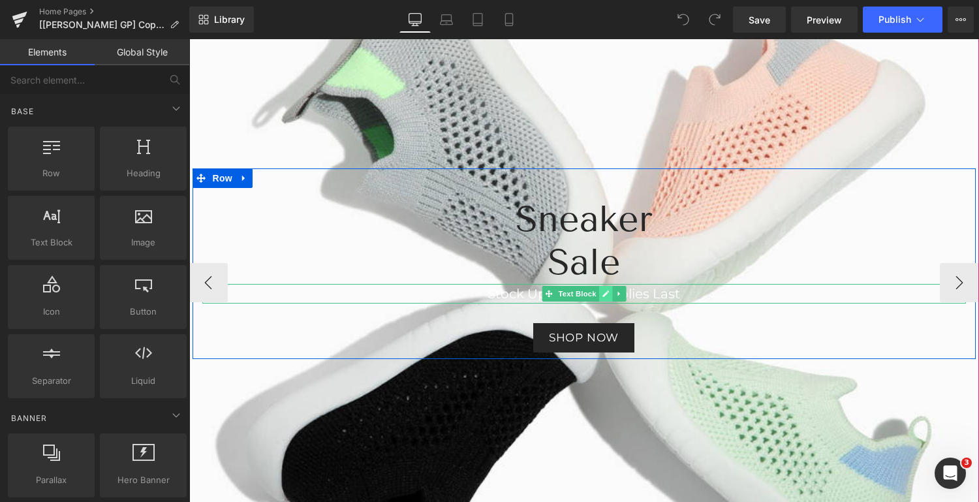
click at [602, 293] on icon at bounding box center [605, 294] width 7 height 8
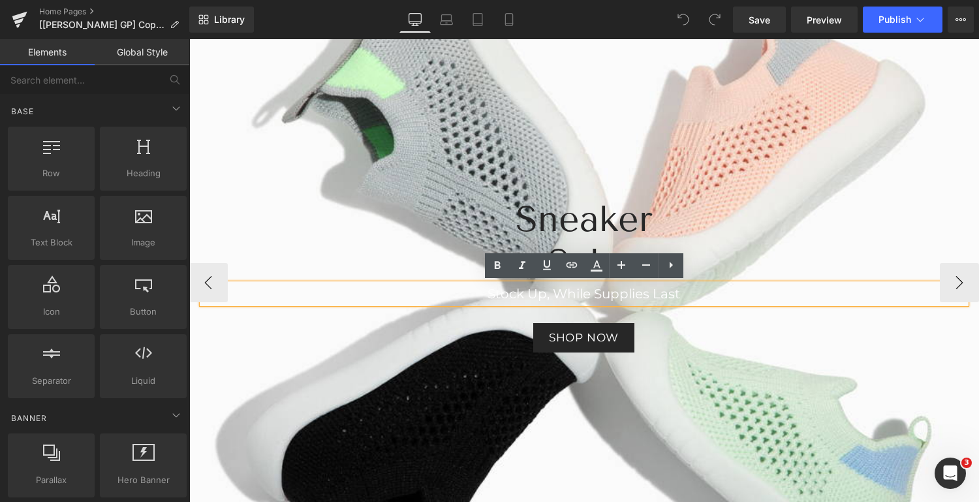
click at [464, 292] on p "Stock Up, While Supplies Last" at bounding box center [583, 294] width 763 height 20
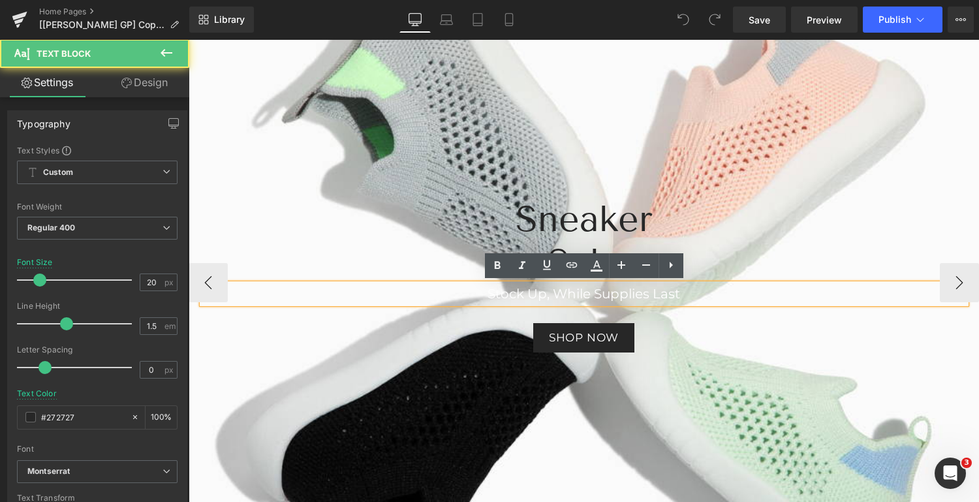
click at [597, 303] on div "Stock Up, While Supplies Last" at bounding box center [583, 294] width 763 height 20
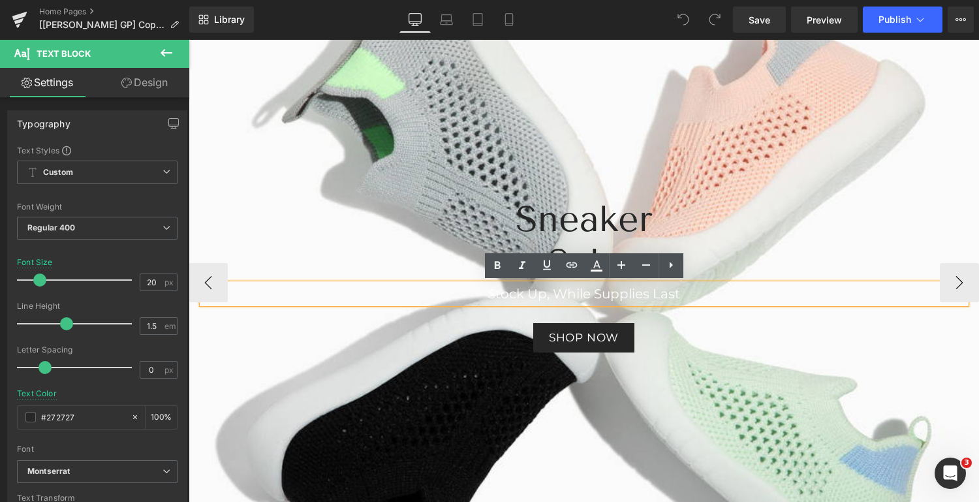
click at [693, 293] on p "Stock Up, While Supplies Last" at bounding box center [583, 294] width 763 height 20
click at [675, 292] on font "Stock Up, While Supplies Last" at bounding box center [583, 294] width 192 height 16
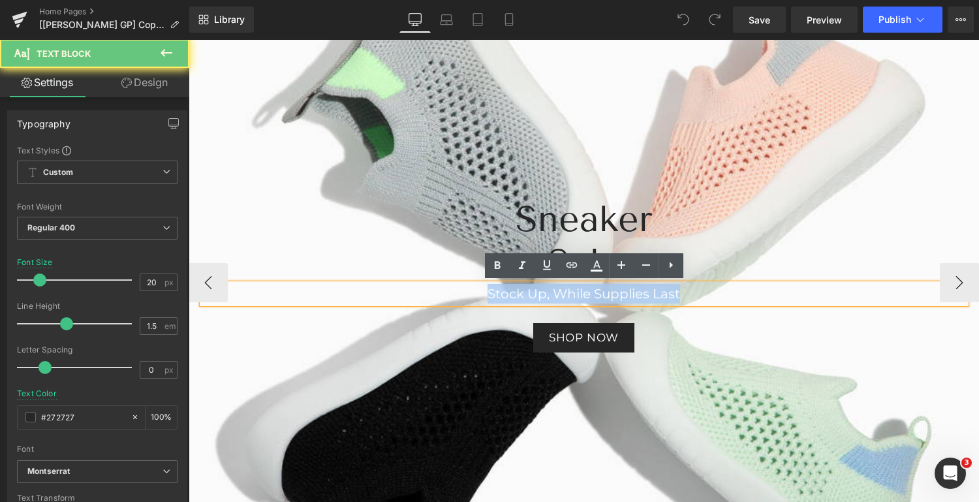
drag, startPoint x: 688, startPoint y: 294, endPoint x: 483, endPoint y: 296, distance: 205.5
click at [483, 296] on p "Stock Up, While Supplies Last" at bounding box center [583, 294] width 763 height 20
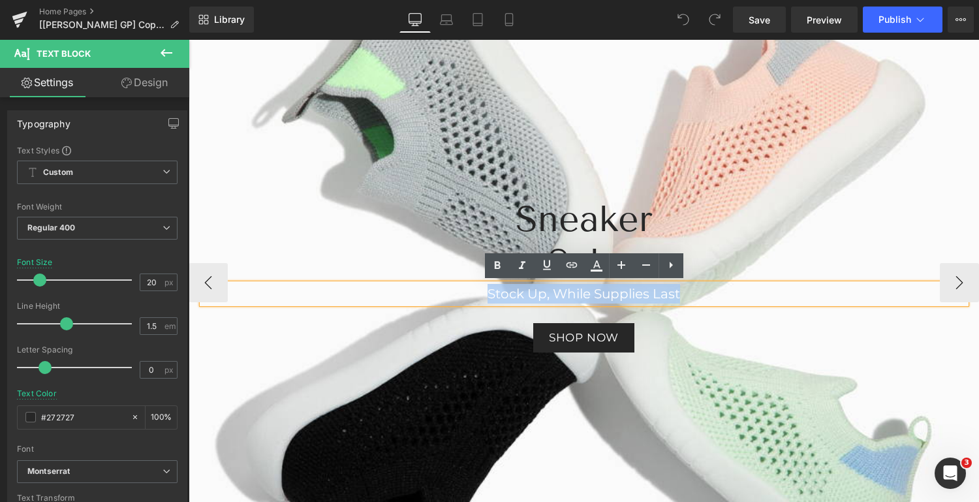
click at [483, 296] on p "Stock Up, While Supplies Last" at bounding box center [583, 294] width 763 height 20
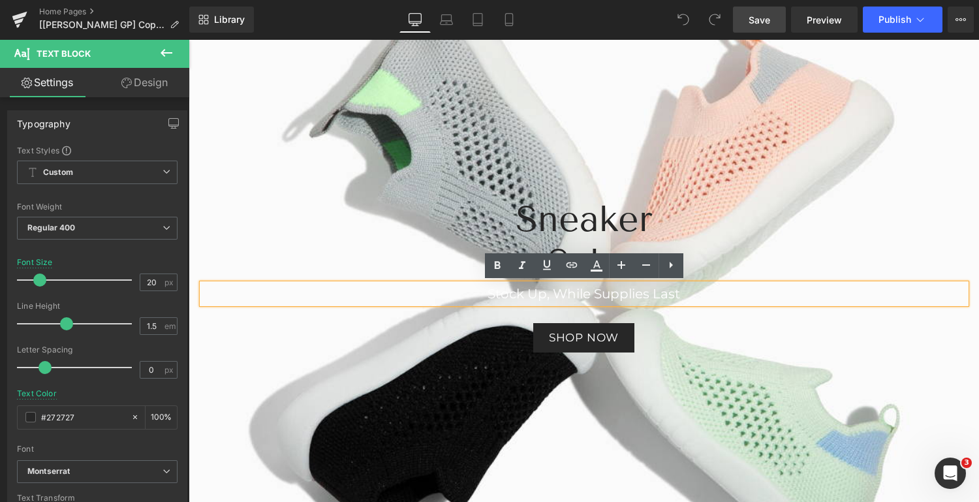
click at [764, 18] on span "Save" at bounding box center [759, 20] width 22 height 14
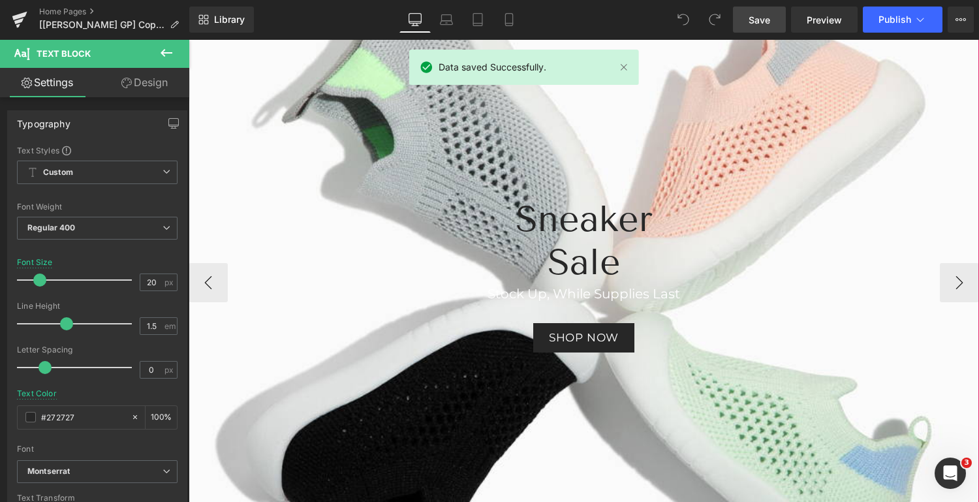
scroll to position [0, 0]
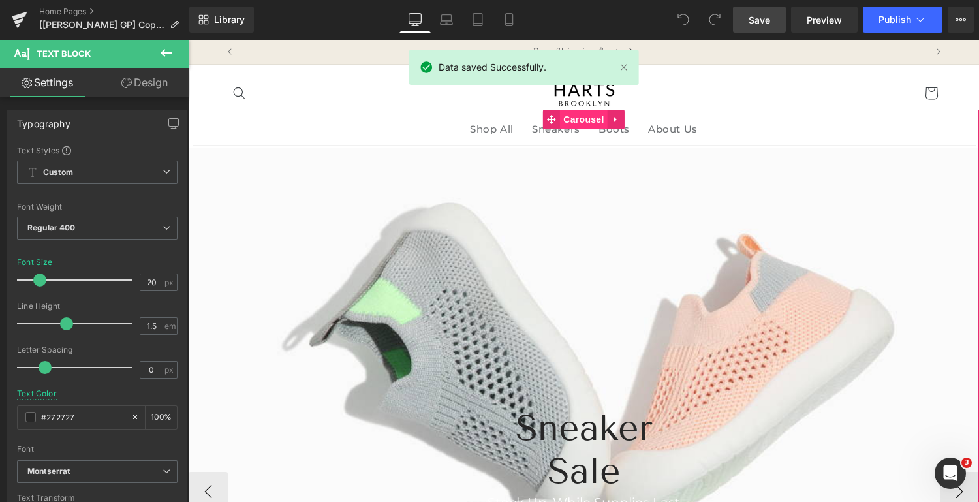
click at [574, 117] on span "Carousel" at bounding box center [583, 120] width 47 height 20
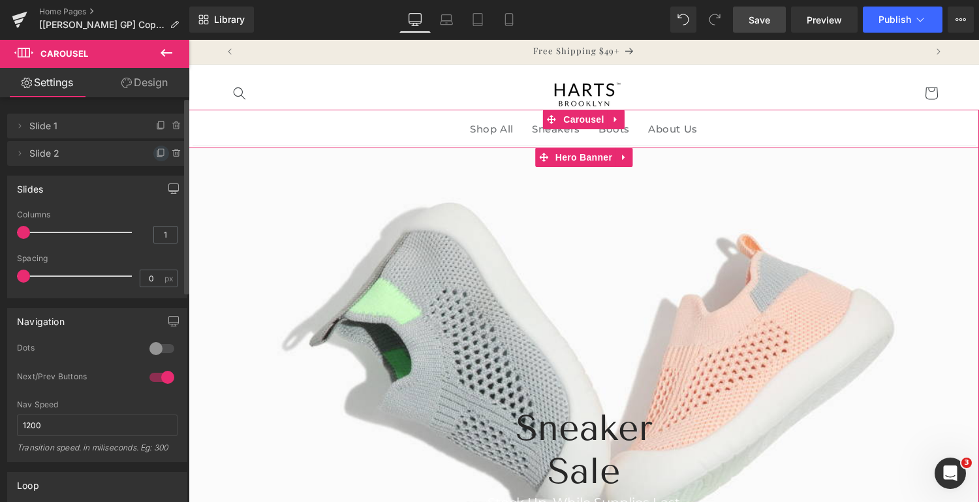
click at [156, 153] on icon at bounding box center [161, 153] width 10 height 10
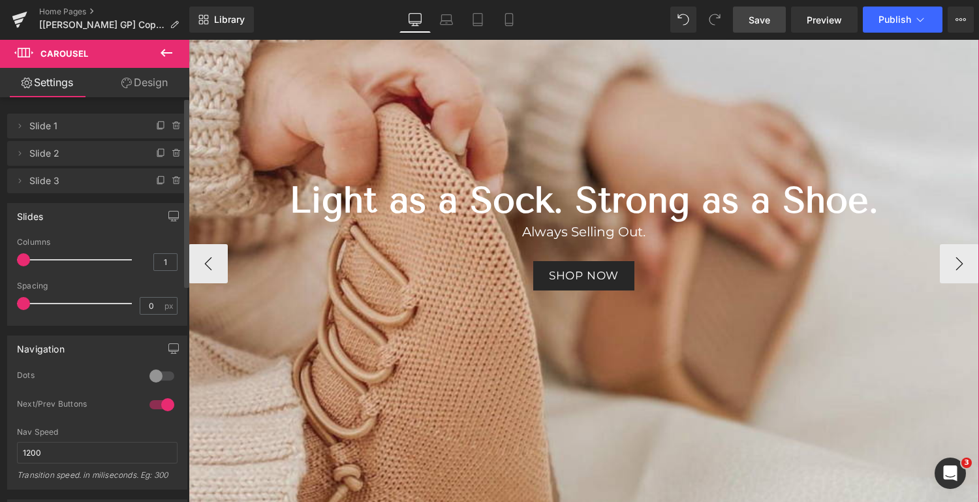
scroll to position [308, 0]
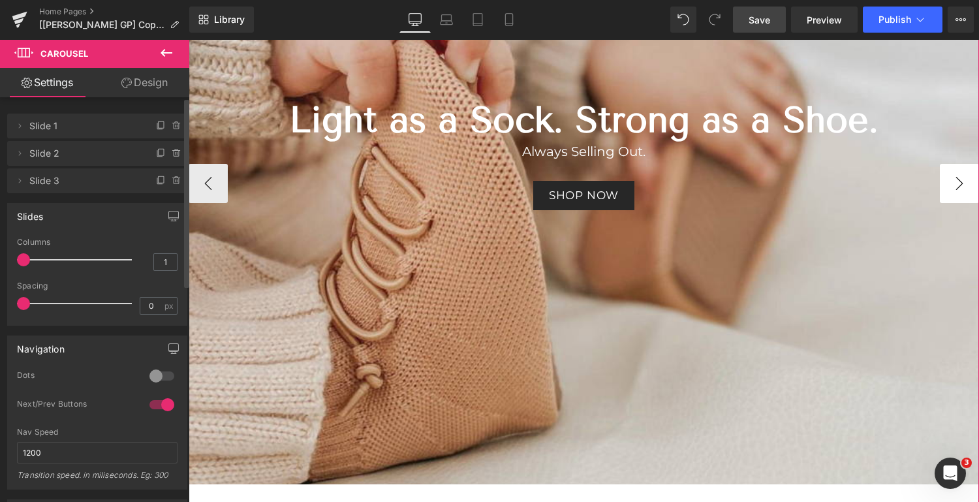
click at [962, 184] on button "›" at bounding box center [959, 183] width 39 height 39
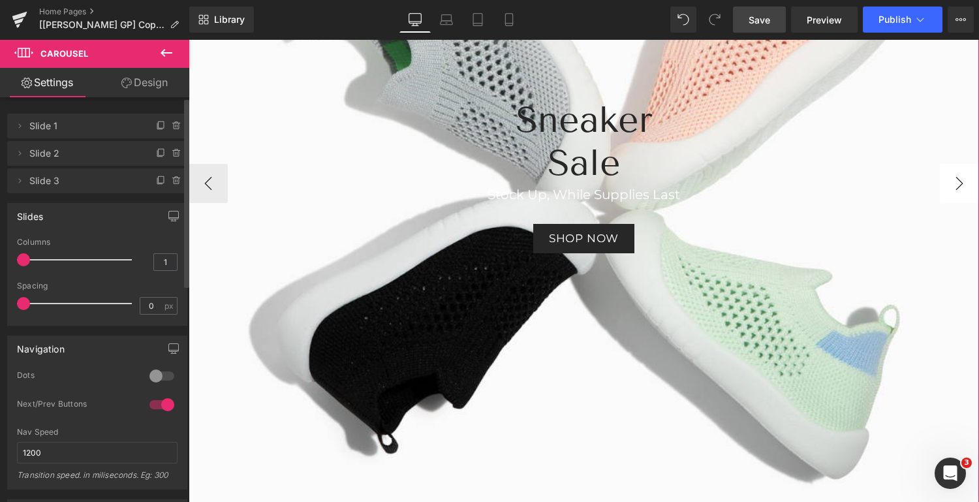
click at [962, 184] on button "›" at bounding box center [959, 183] width 39 height 39
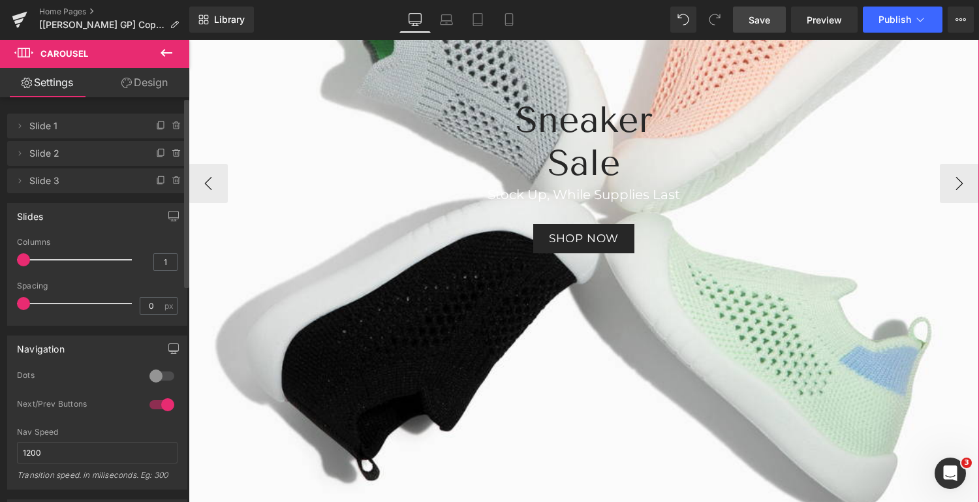
click at [642, 301] on div at bounding box center [584, 183] width 790 height 688
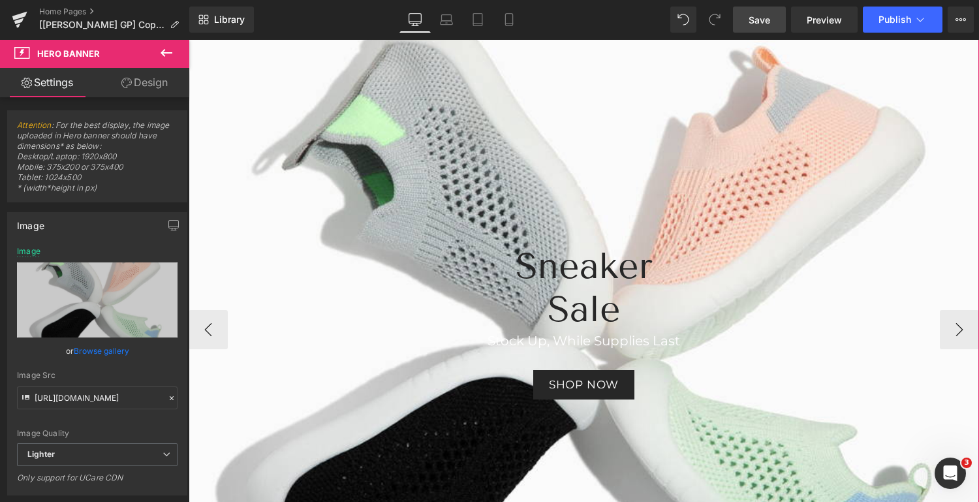
scroll to position [164, 0]
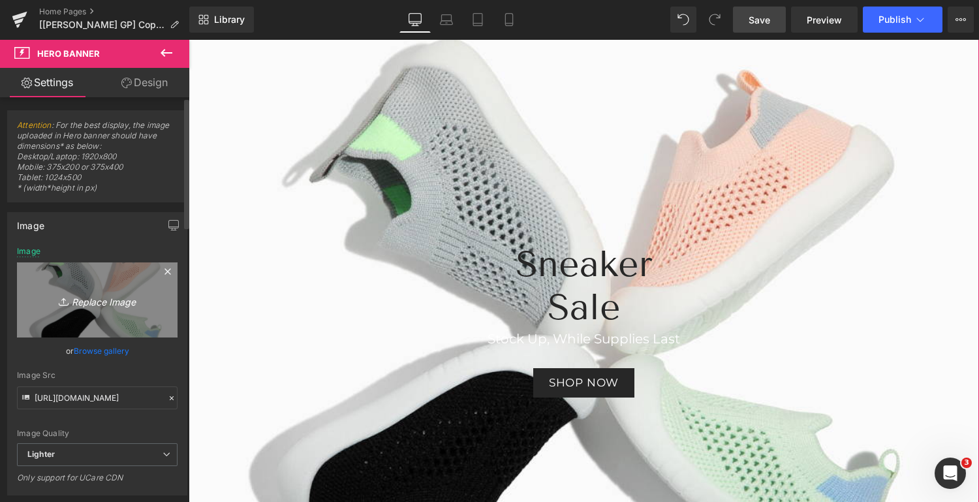
click at [102, 301] on icon "Replace Image" at bounding box center [97, 300] width 104 height 16
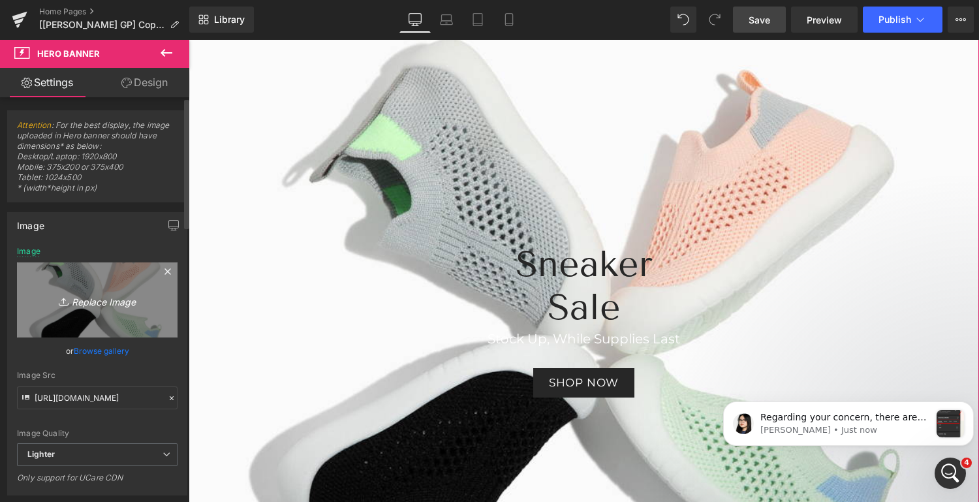
scroll to position [0, 0]
type input "C:\fakepath\c9e92a4093deb6-ED242429756.jpg"
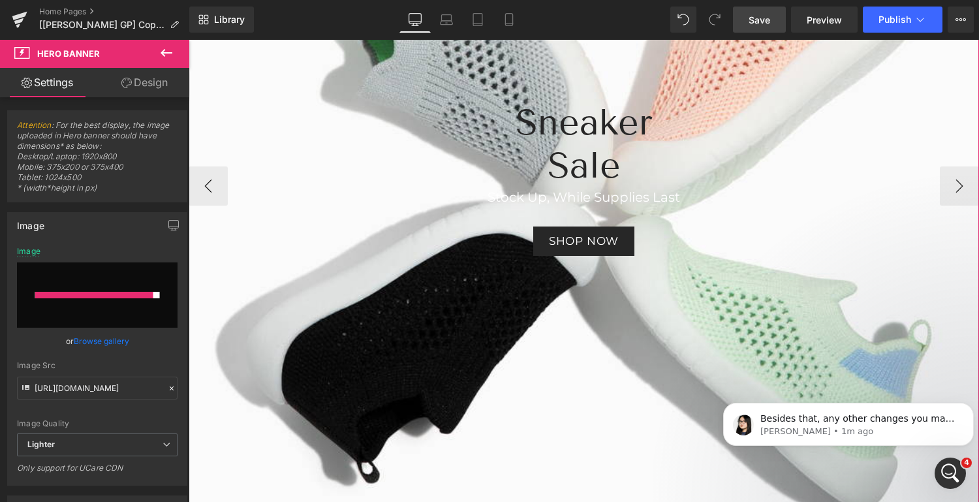
scroll to position [321, 0]
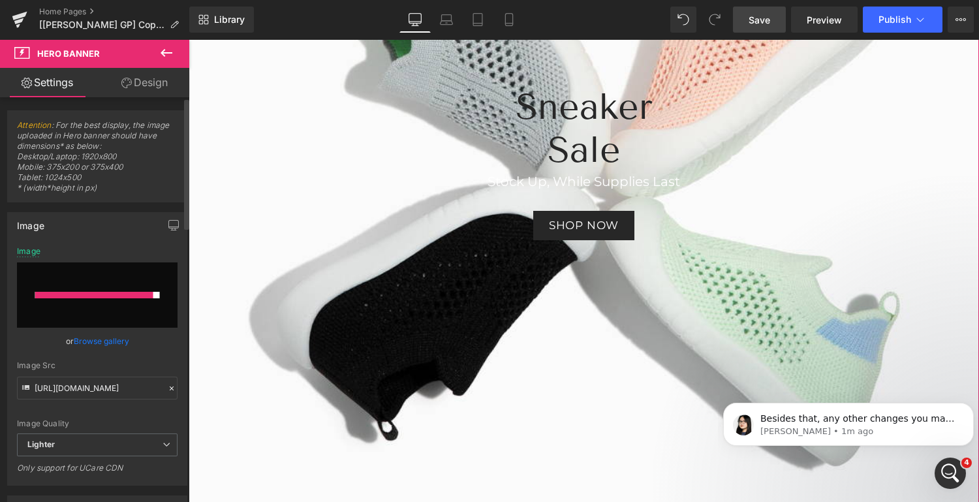
click at [105, 339] on link "Browse gallery" at bounding box center [101, 340] width 55 height 23
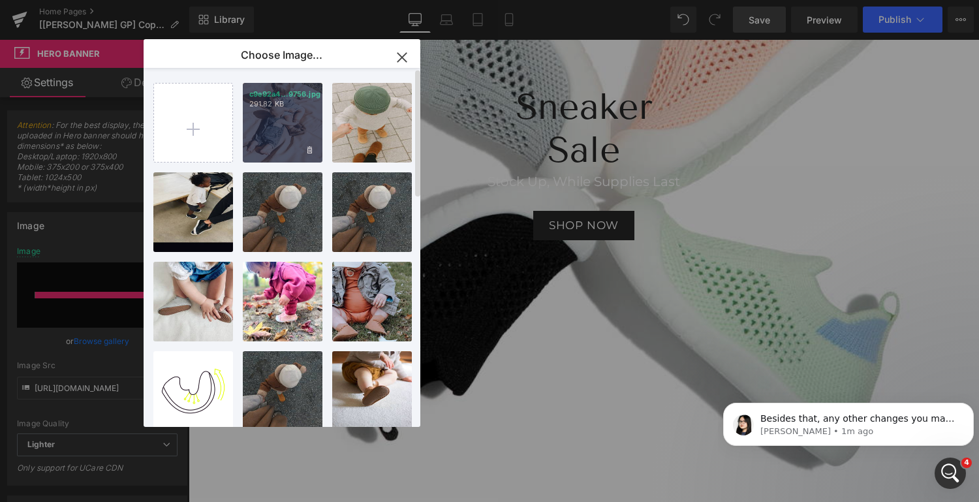
click at [279, 109] on div "c9e92a4...9756.jpg 291.82 KB" at bounding box center [283, 123] width 80 height 80
type input "https://ucarecdn.com/ed16e926-de71-48b6-aaff-8e27fa9ee8e3/-/format/auto/-/previ…"
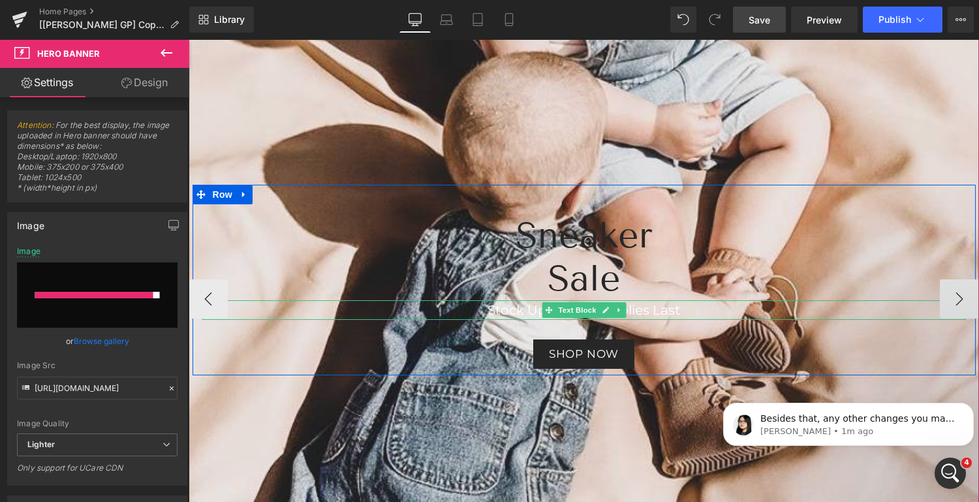
scroll to position [197, 0]
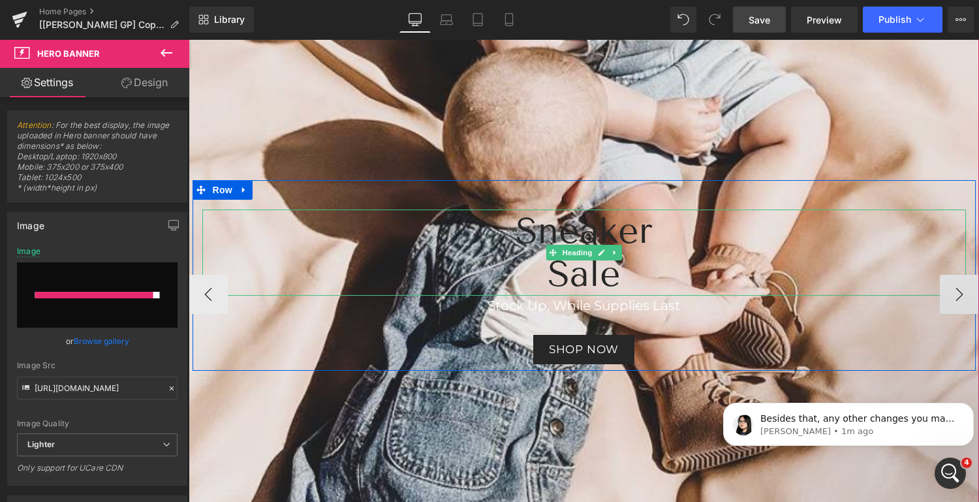
click at [585, 228] on h2 "Sneaker" at bounding box center [583, 230] width 763 height 43
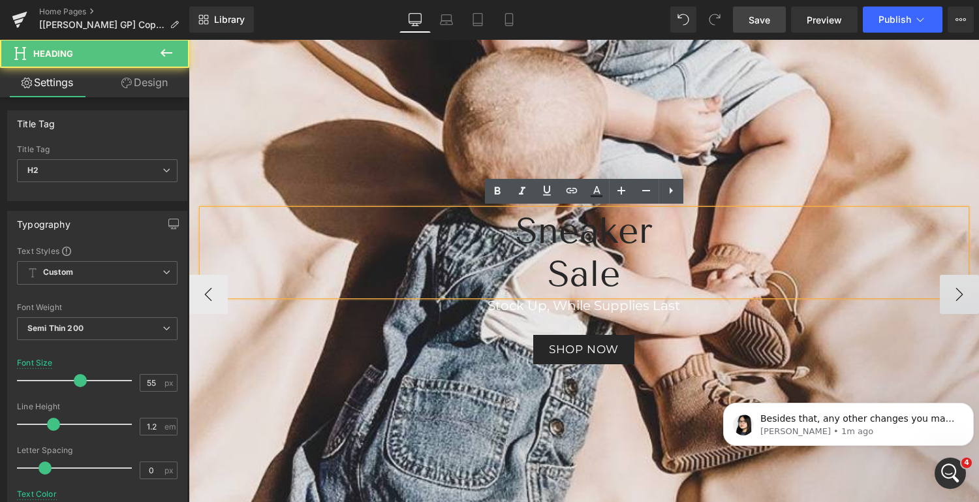
click at [585, 228] on h2 "Sneaker" at bounding box center [583, 230] width 763 height 43
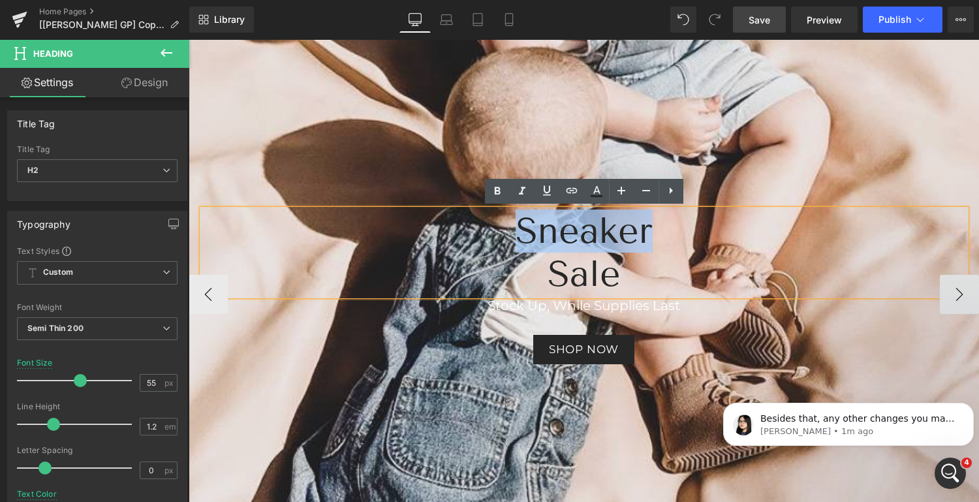
click at [609, 231] on h2 "Sneaker" at bounding box center [583, 230] width 763 height 43
click at [606, 231] on h2 "Sneaker" at bounding box center [583, 230] width 763 height 43
drag, startPoint x: 620, startPoint y: 276, endPoint x: 508, endPoint y: 246, distance: 115.5
click at [508, 246] on div "Sneaker Sale" at bounding box center [583, 252] width 763 height 86
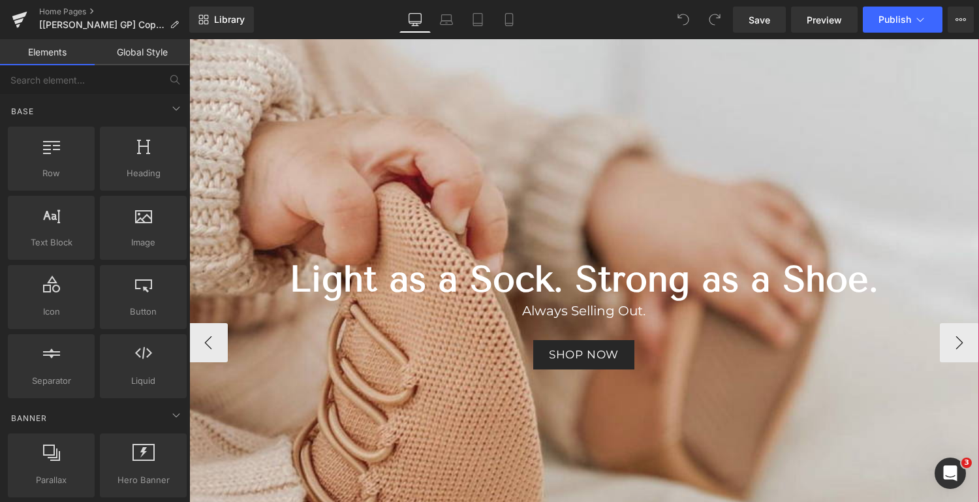
scroll to position [155, 0]
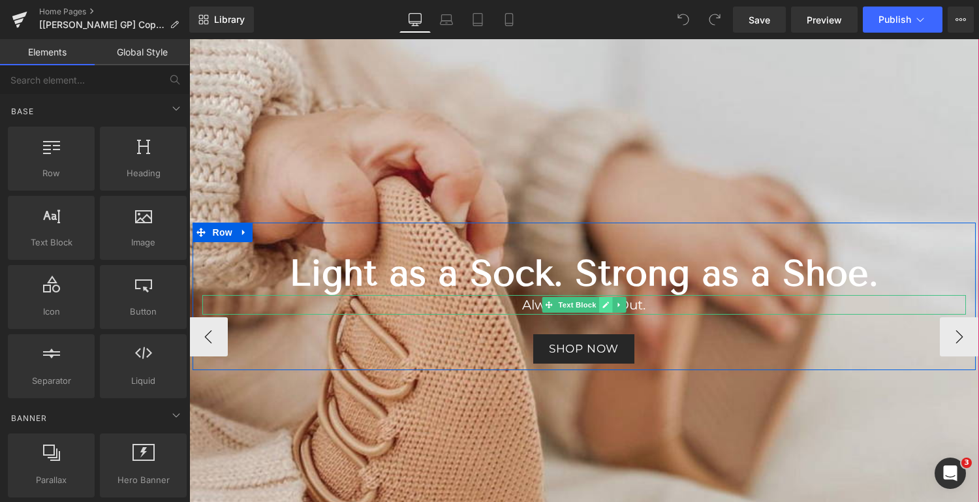
click at [604, 305] on icon at bounding box center [605, 304] width 7 height 7
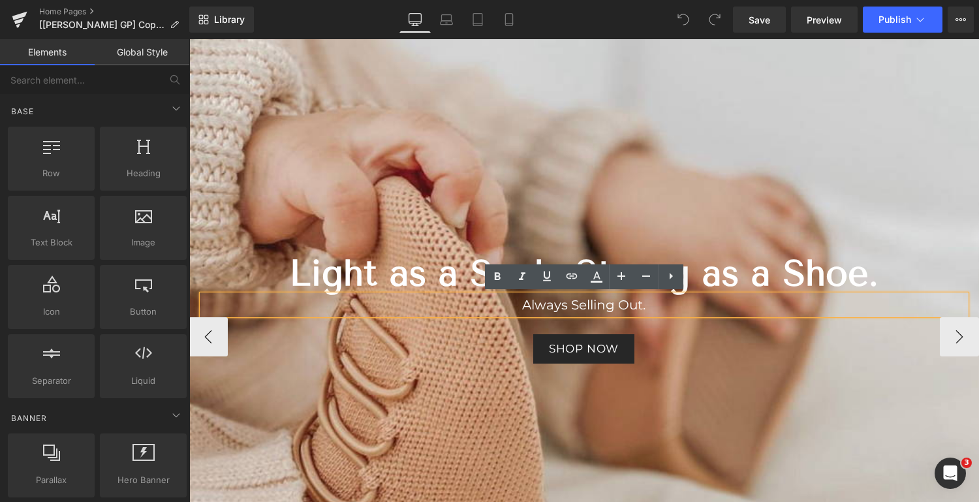
click at [657, 306] on p "Always Selling Out." at bounding box center [583, 305] width 763 height 20
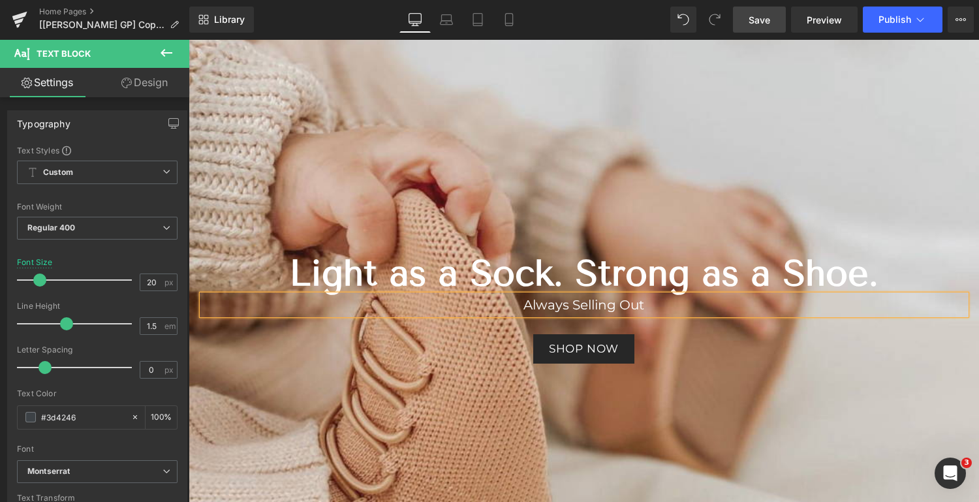
click at [760, 18] on span "Save" at bounding box center [759, 20] width 22 height 14
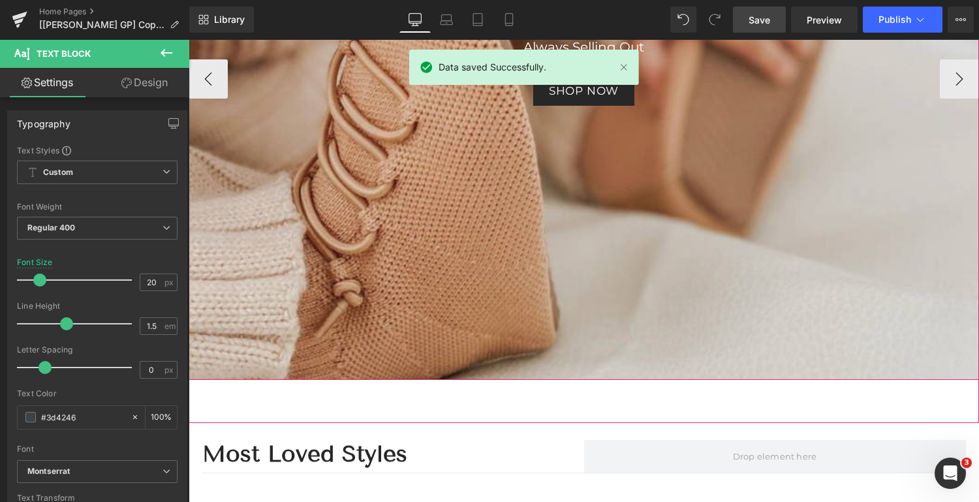
scroll to position [407, 0]
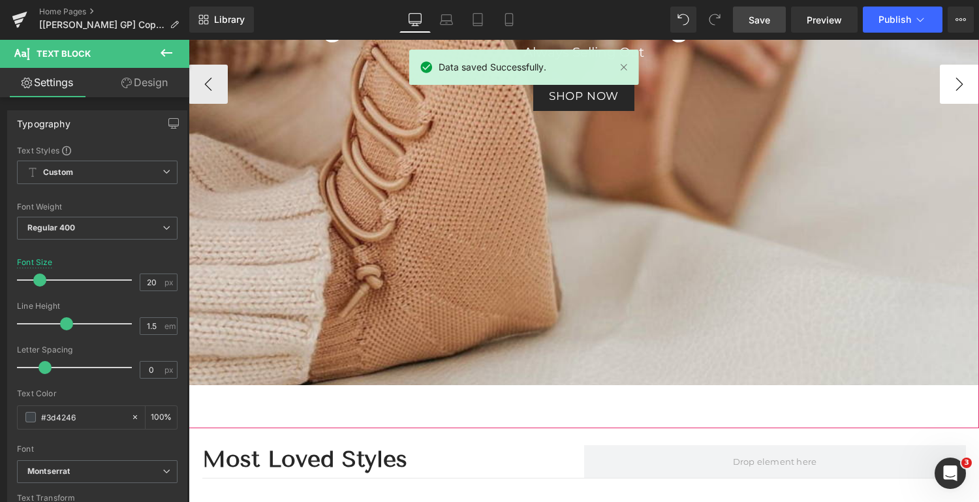
click at [959, 82] on button "›" at bounding box center [959, 84] width 39 height 39
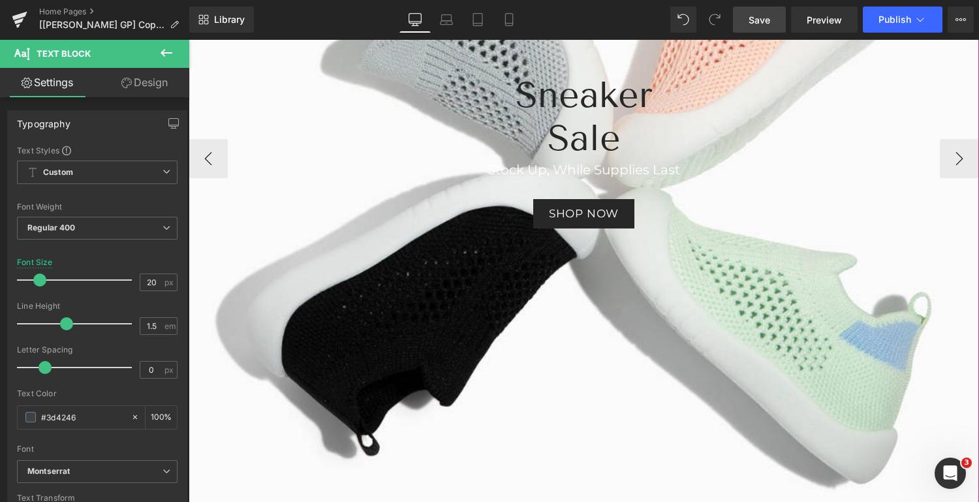
scroll to position [330, 0]
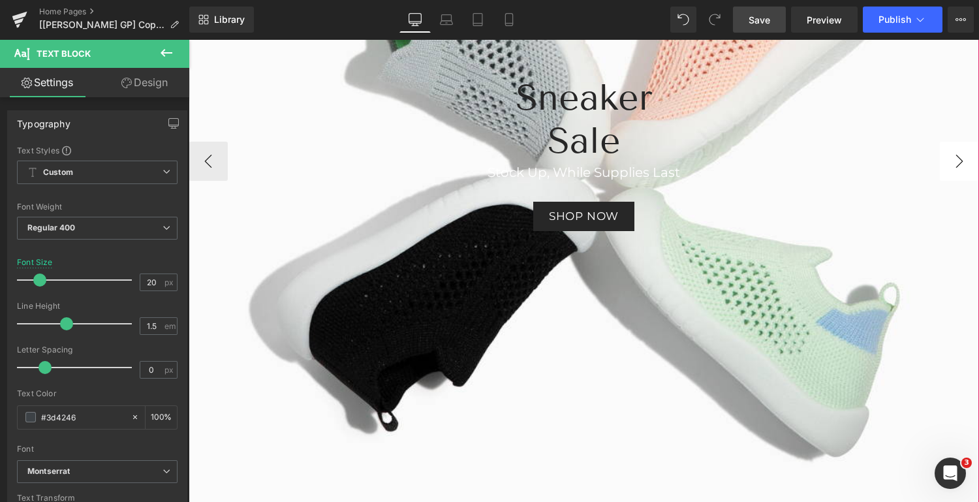
click at [958, 164] on button "›" at bounding box center [959, 161] width 39 height 39
click at [959, 157] on button "›" at bounding box center [959, 161] width 39 height 39
click at [204, 166] on button "‹" at bounding box center [208, 161] width 39 height 39
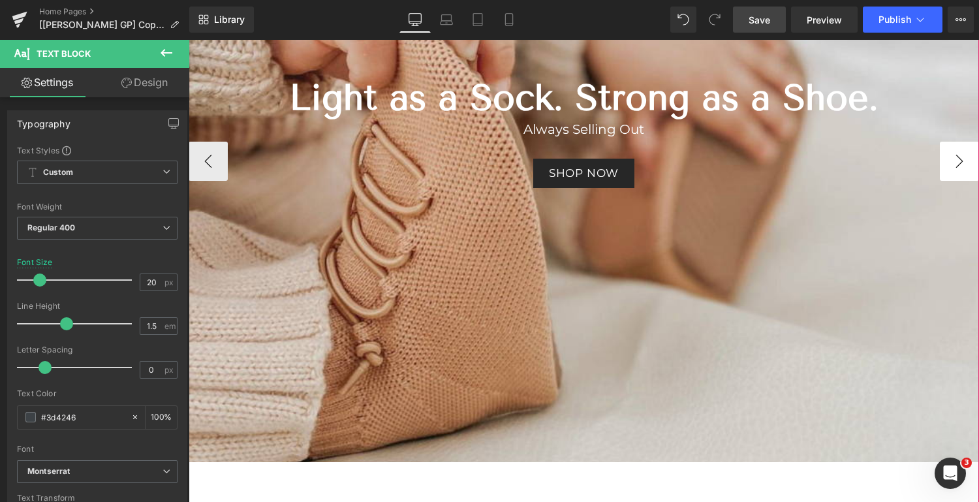
click at [960, 159] on button "›" at bounding box center [959, 161] width 39 height 39
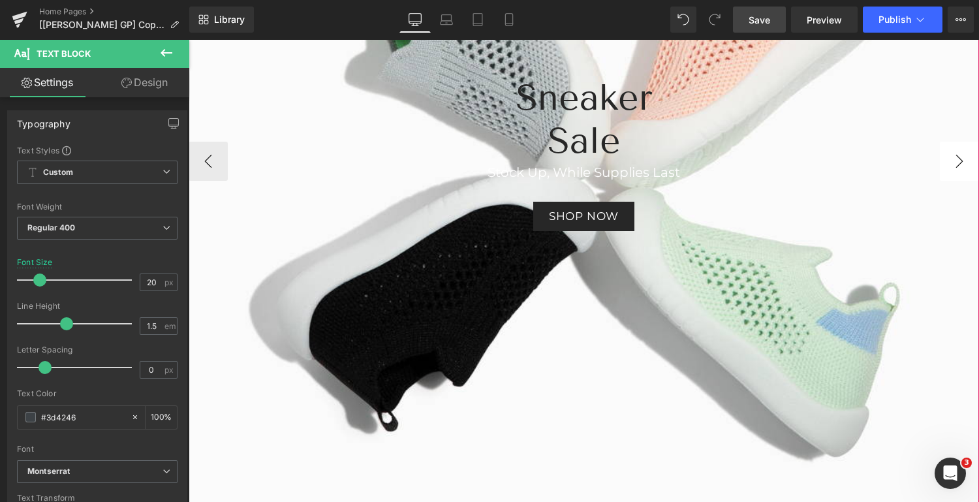
click at [960, 159] on button "›" at bounding box center [959, 161] width 39 height 39
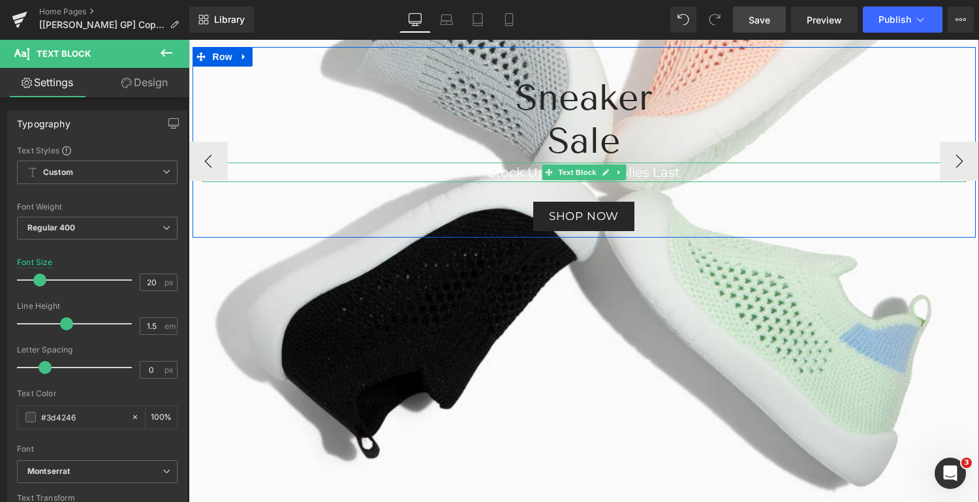
scroll to position [0, 0]
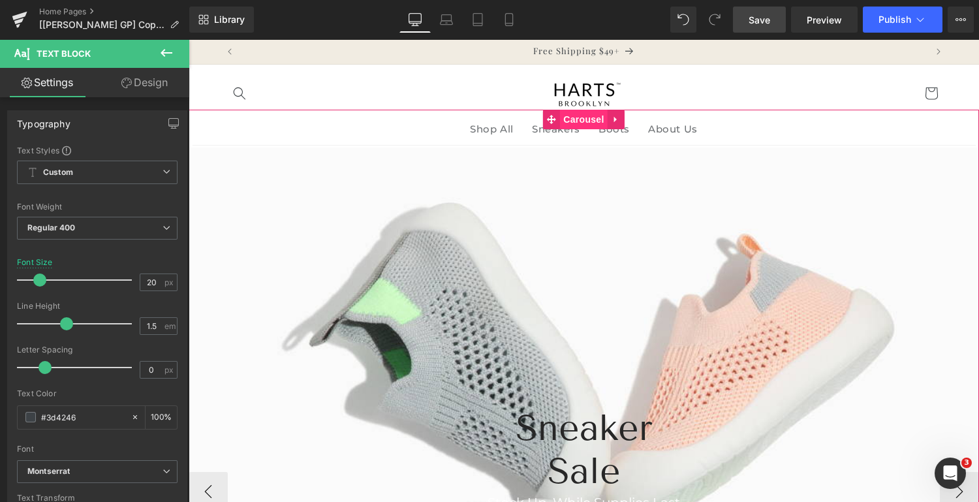
click at [580, 118] on span "Carousel" at bounding box center [583, 120] width 47 height 20
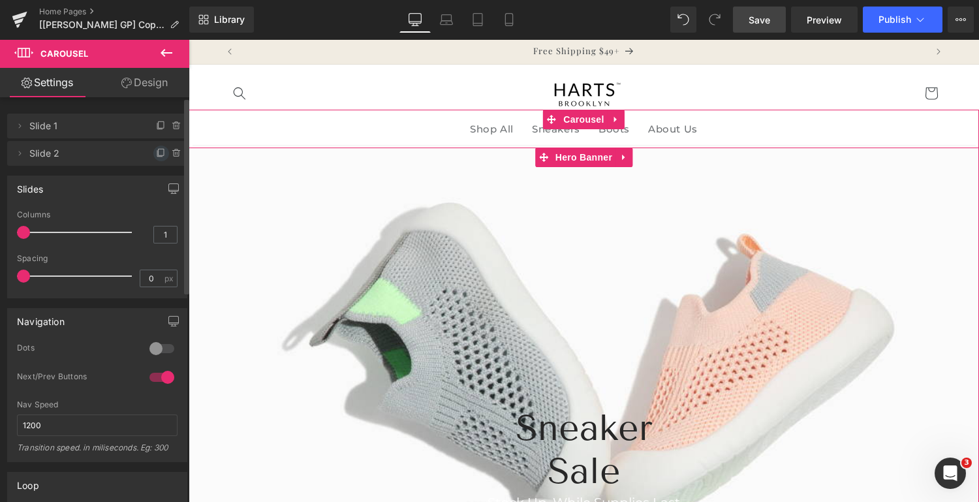
click at [156, 153] on icon at bounding box center [161, 153] width 10 height 10
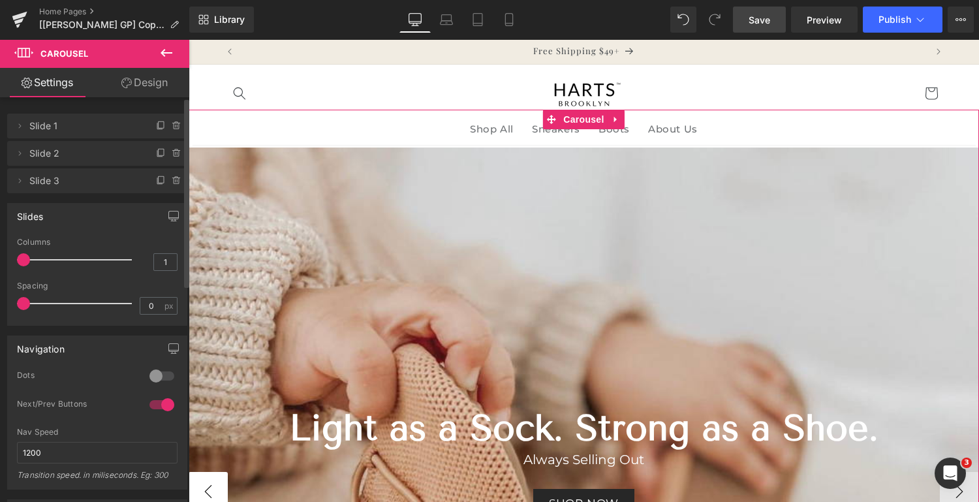
click at [202, 485] on button "‹" at bounding box center [208, 491] width 39 height 39
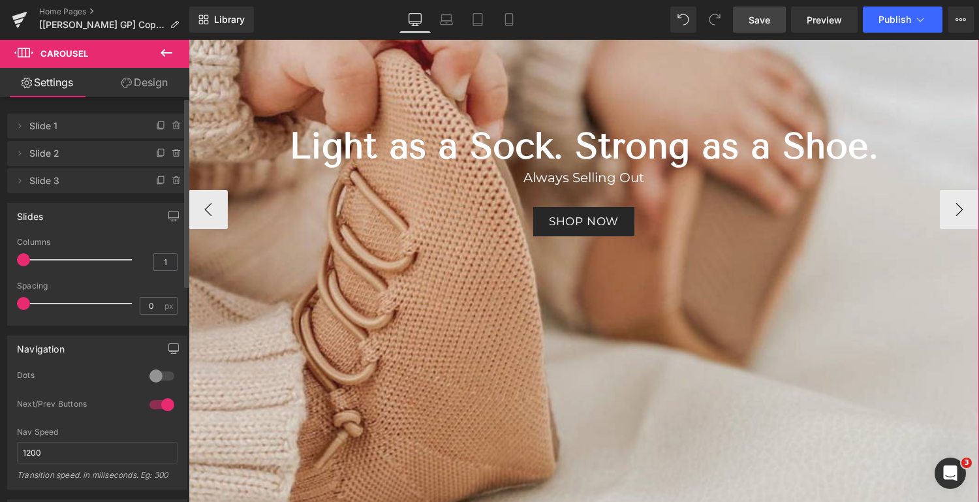
scroll to position [281, 0]
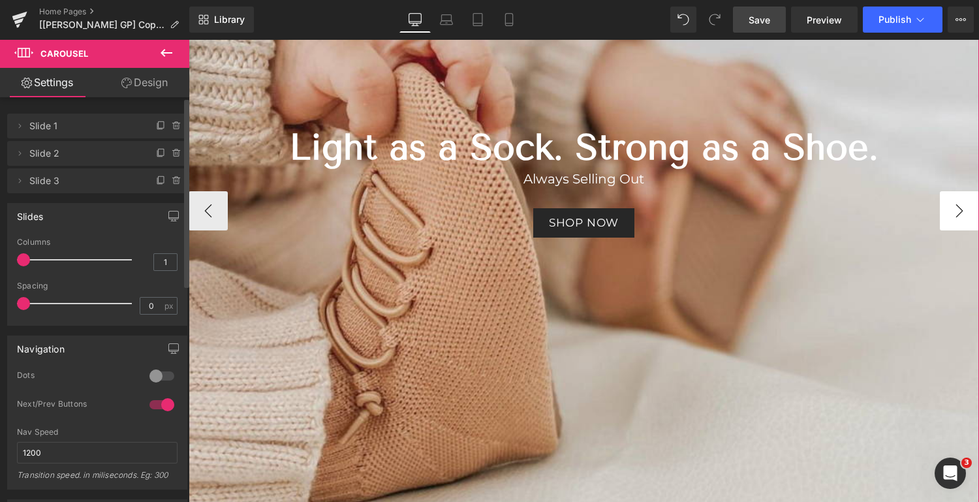
click at [956, 209] on button "›" at bounding box center [959, 210] width 39 height 39
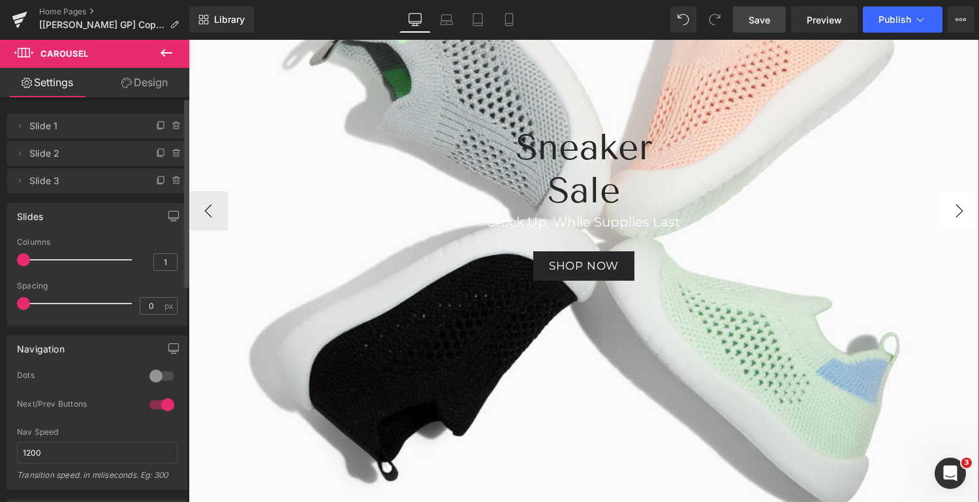
click at [956, 209] on button "›" at bounding box center [959, 210] width 39 height 39
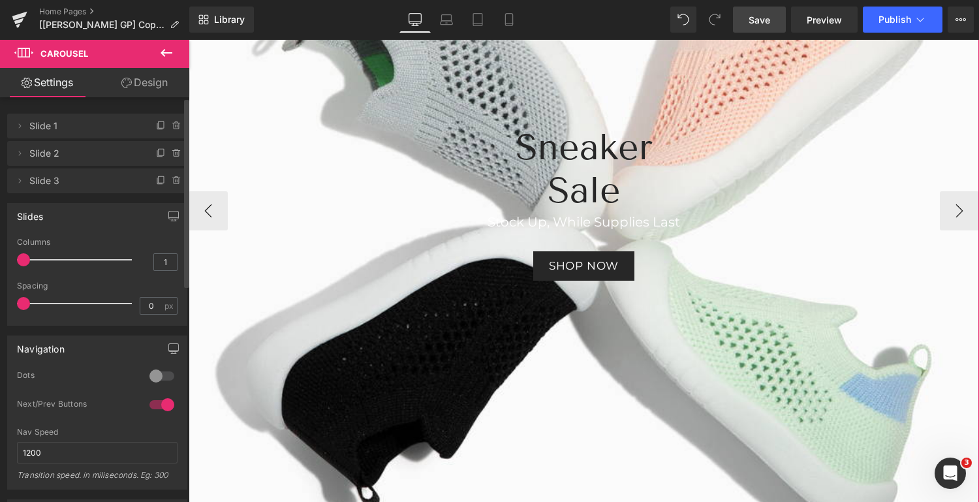
click at [700, 382] on div at bounding box center [584, 211] width 790 height 688
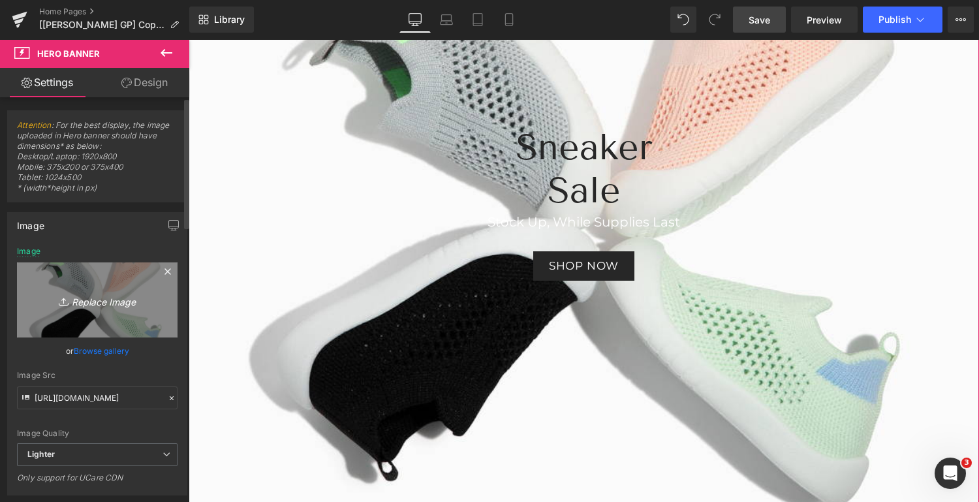
click at [96, 297] on icon "Replace Image" at bounding box center [97, 300] width 104 height 16
type input "C:\fakepath\Lifestyle + Overlay 8.4.25 (3).png"
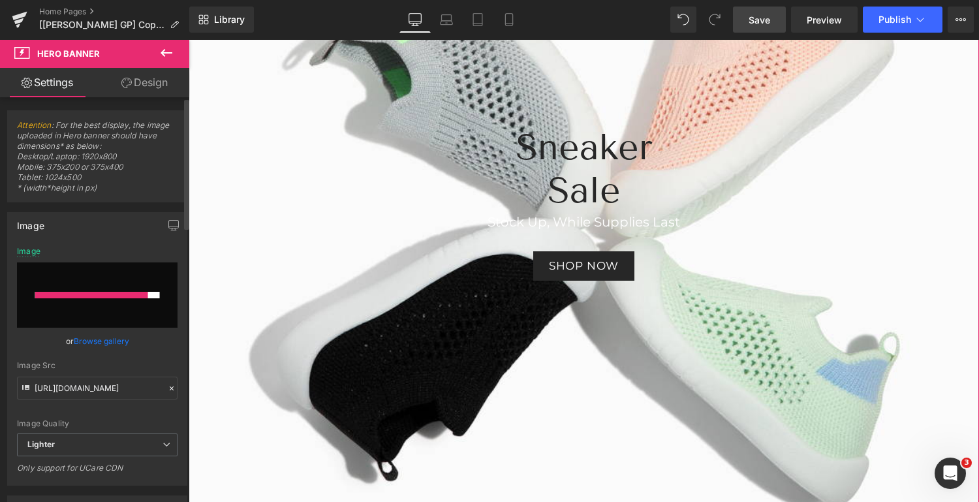
click at [96, 338] on link "Browse gallery" at bounding box center [101, 340] width 55 height 23
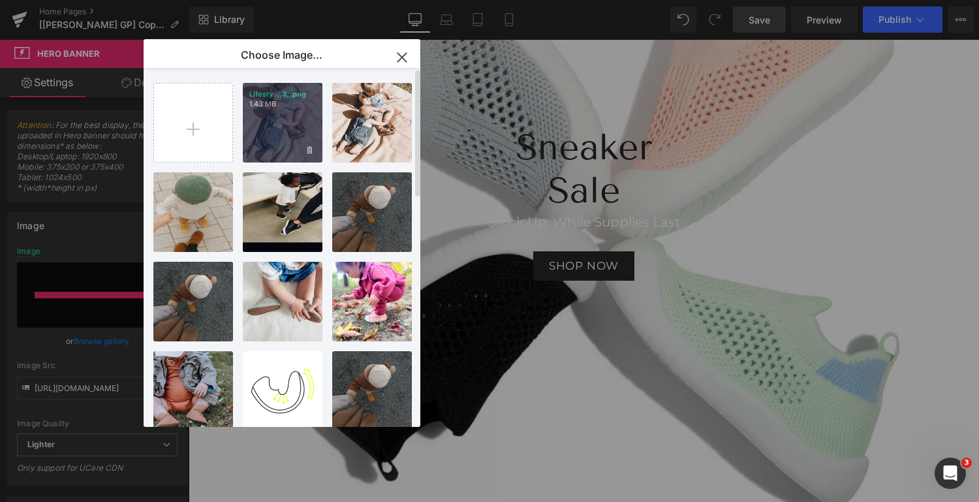
click at [288, 133] on div "Lifesty...3_.png 1.43 MB" at bounding box center [283, 123] width 80 height 80
type input "https://ucarecdn.com/afcc19fe-635d-4e3f-9c31-e8c0b2fc131c/-/format/auto/-/previ…"
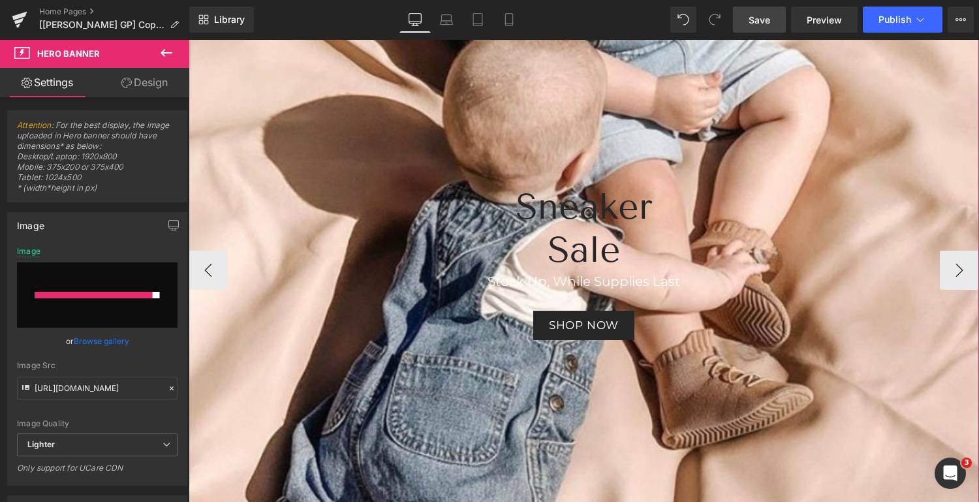
scroll to position [221, 0]
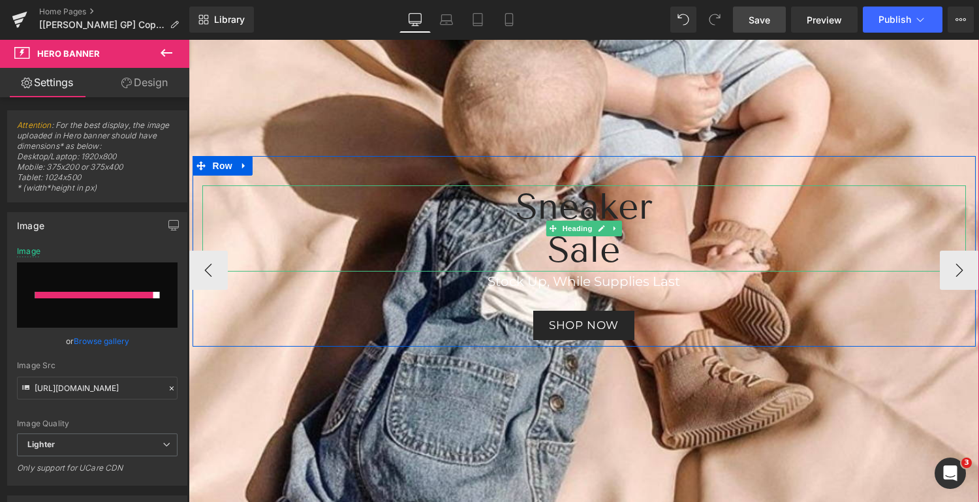
click at [570, 204] on h2 "Sneaker" at bounding box center [583, 206] width 763 height 43
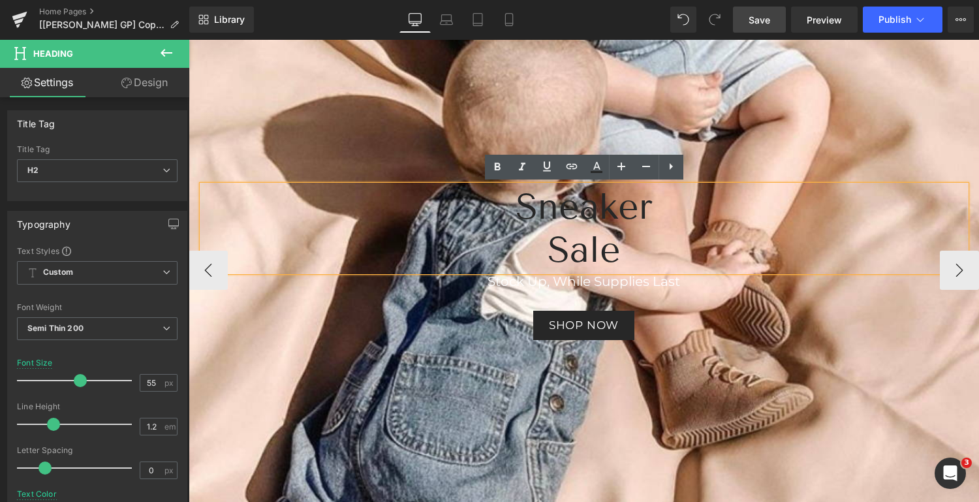
click at [582, 256] on h2 "Sale" at bounding box center [583, 249] width 763 height 43
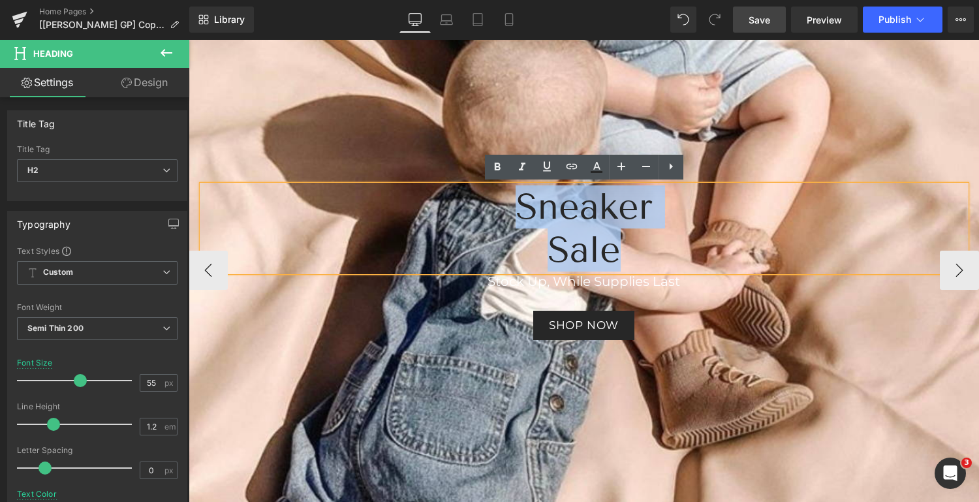
drag, startPoint x: 619, startPoint y: 252, endPoint x: 517, endPoint y: 214, distance: 108.6
click at [517, 214] on div "Sneaker Sale" at bounding box center [583, 228] width 763 height 86
click at [532, 236] on h2 "Sale" at bounding box center [583, 249] width 763 height 43
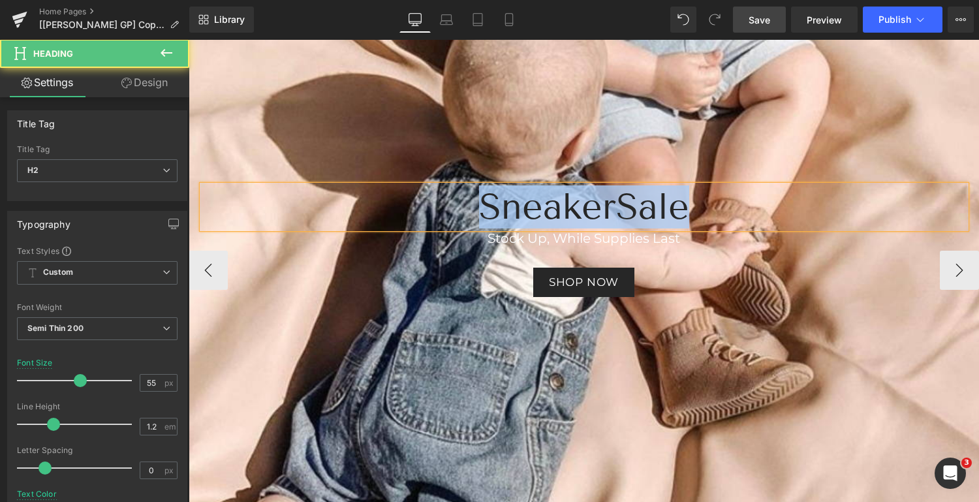
drag, startPoint x: 696, startPoint y: 203, endPoint x: 472, endPoint y: 222, distance: 224.6
click at [472, 222] on h2 "Sneaker Sale" at bounding box center [583, 206] width 763 height 43
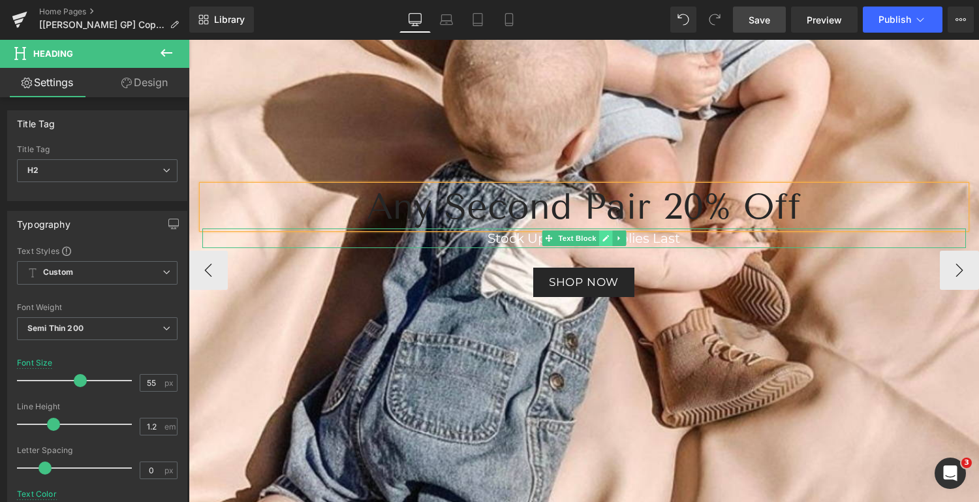
click at [603, 238] on icon at bounding box center [605, 238] width 7 height 7
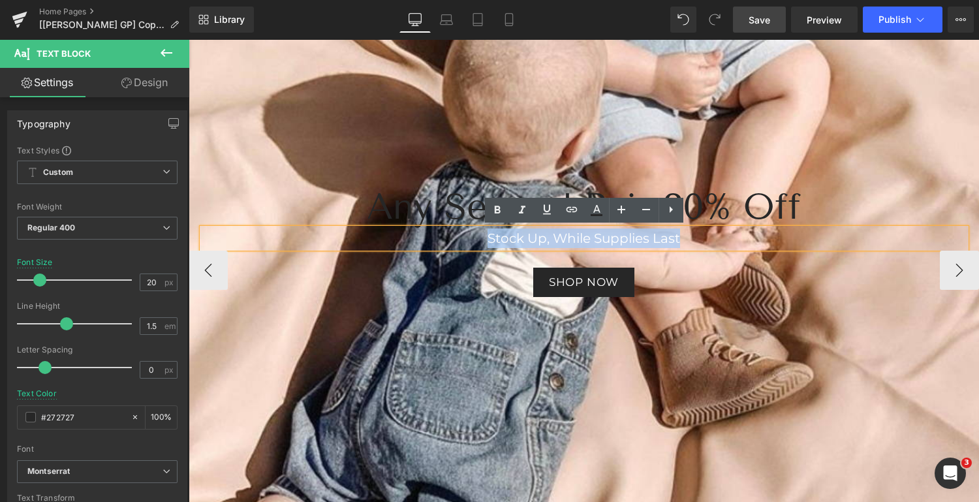
drag, startPoint x: 690, startPoint y: 239, endPoint x: 488, endPoint y: 234, distance: 202.3
click at [488, 234] on p "Stock Up, While Supplies Last" at bounding box center [583, 238] width 763 height 20
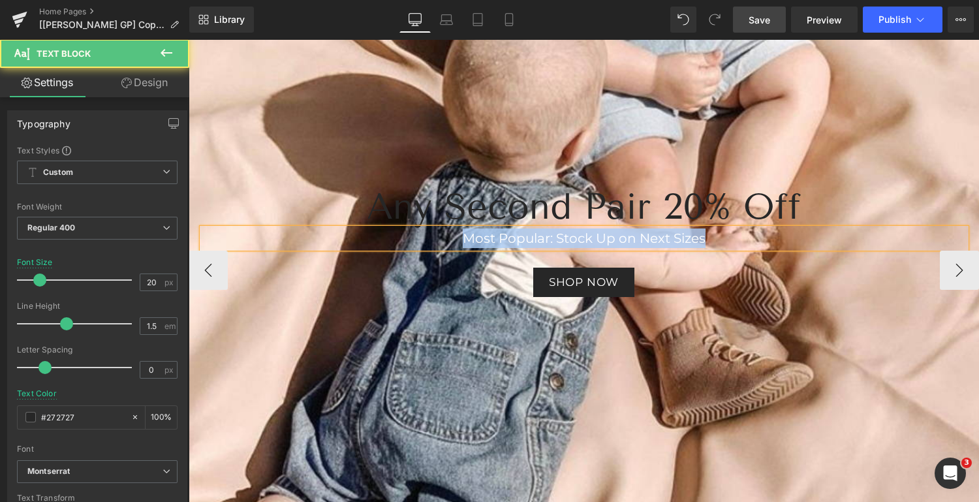
drag, startPoint x: 710, startPoint y: 243, endPoint x: 462, endPoint y: 234, distance: 248.1
click at [462, 234] on p "Most Popular: Stock Up on Next Sizes" at bounding box center [583, 238] width 763 height 20
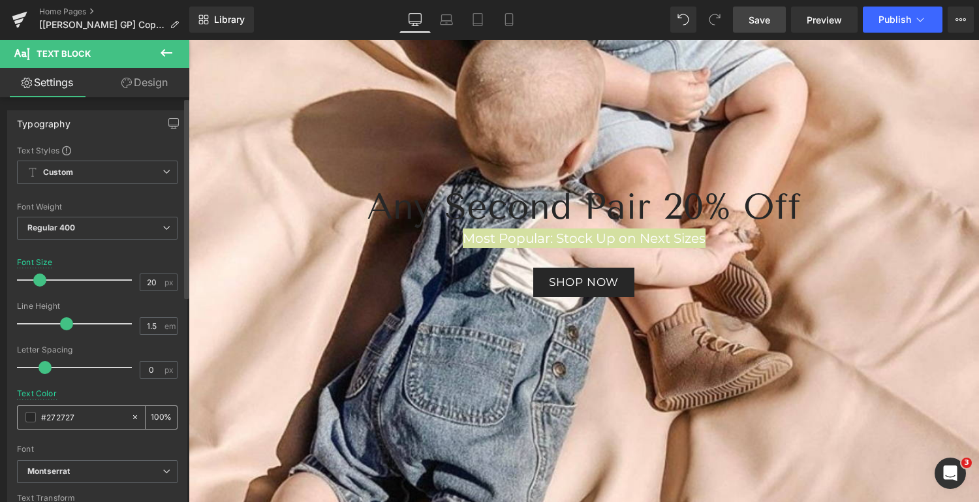
click at [71, 413] on input "#272727" at bounding box center [83, 417] width 84 height 14
click at [764, 18] on span "Save" at bounding box center [759, 20] width 22 height 14
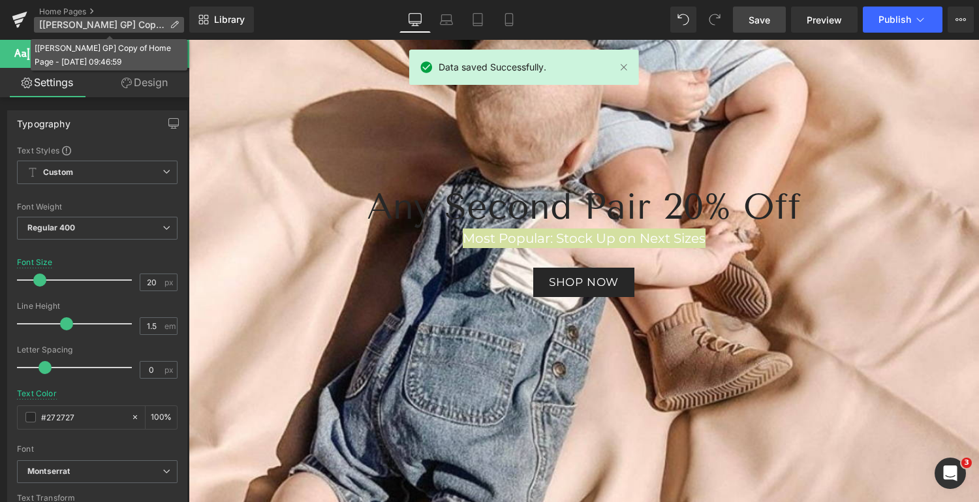
click at [171, 20] on icon at bounding box center [174, 24] width 9 height 9
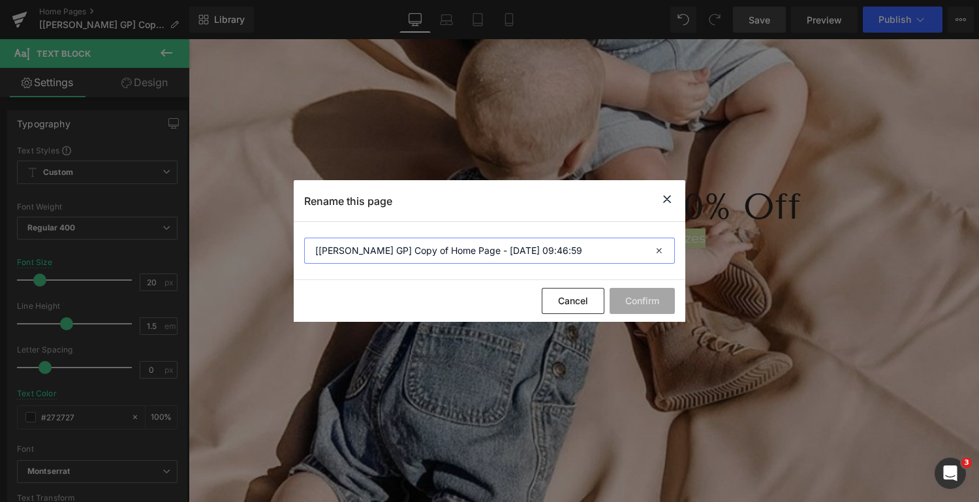
drag, startPoint x: 542, startPoint y: 248, endPoint x: 294, endPoint y: 258, distance: 248.2
click at [294, 258] on section "[[PERSON_NAME] GP] Copy of Home Page - [DATE] 09:46:59" at bounding box center [489, 251] width 391 height 58
click at [583, 298] on button "Cancel" at bounding box center [573, 301] width 63 height 26
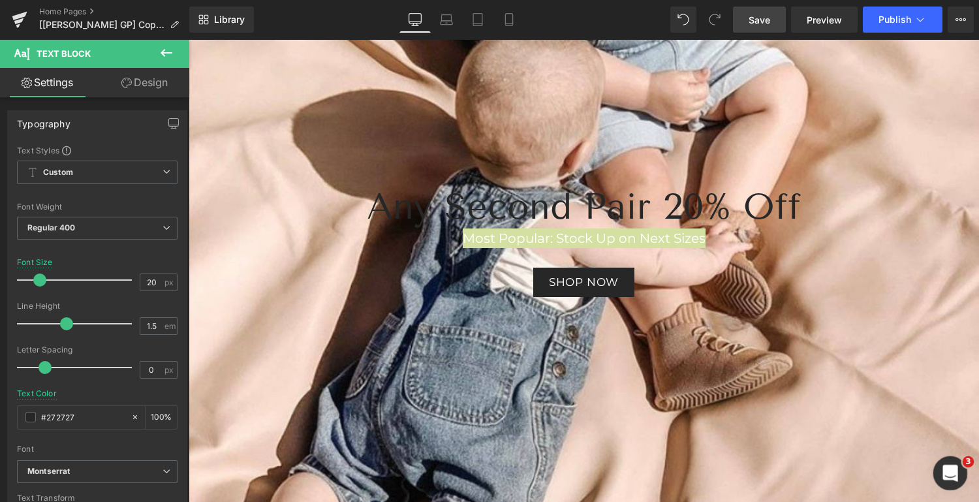
click at [950, 470] on icon "Open Intercom Messenger" at bounding box center [949, 472] width 22 height 22
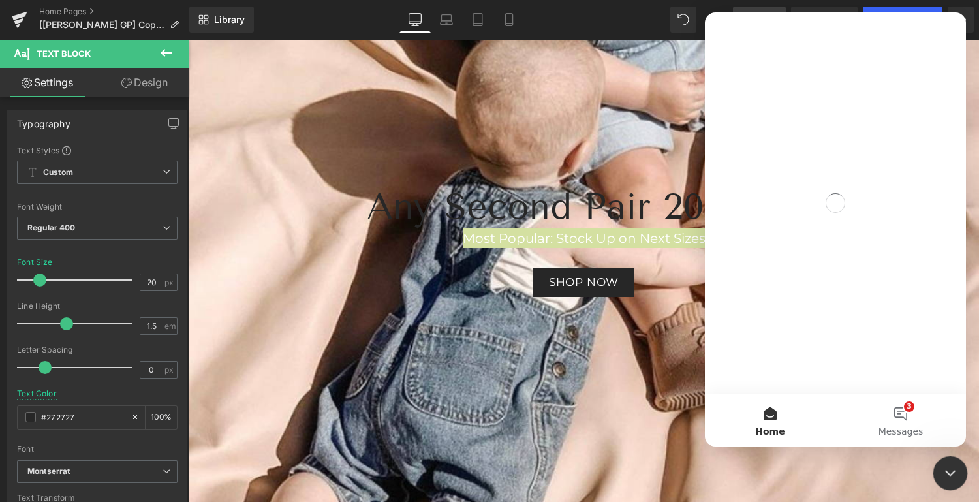
scroll to position [0, 0]
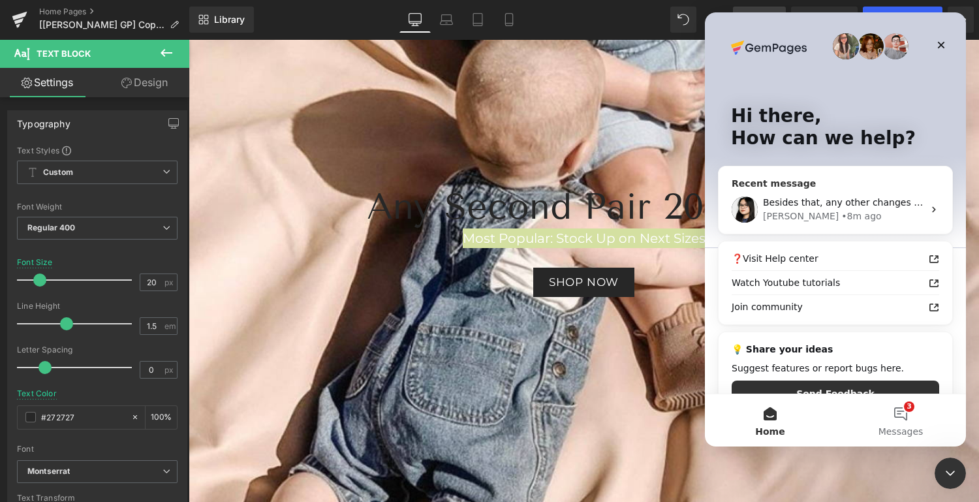
click at [830, 183] on div "Recent message" at bounding box center [834, 184] width 207 height 14
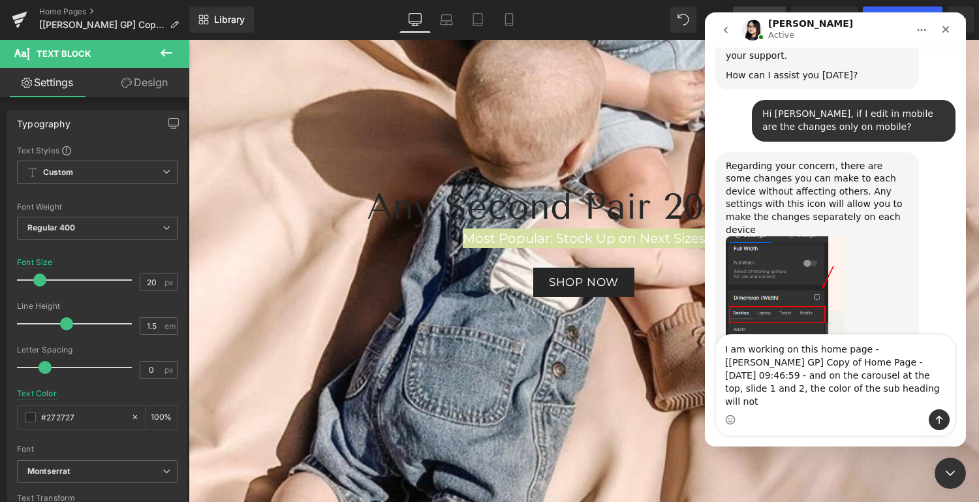
scroll to position [1648, 0]
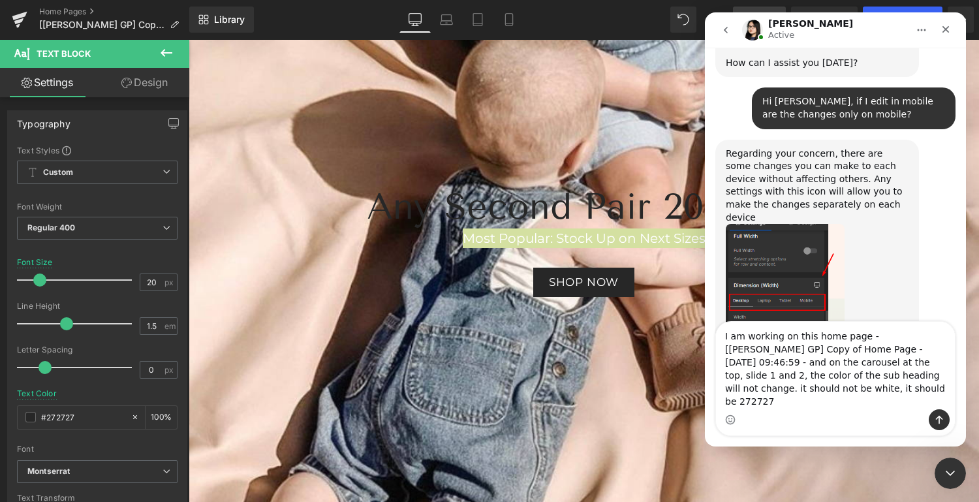
type textarea "I am working on this home page - [Ken GP] Copy of Home Page - Aug 13, 09:46:59 …"
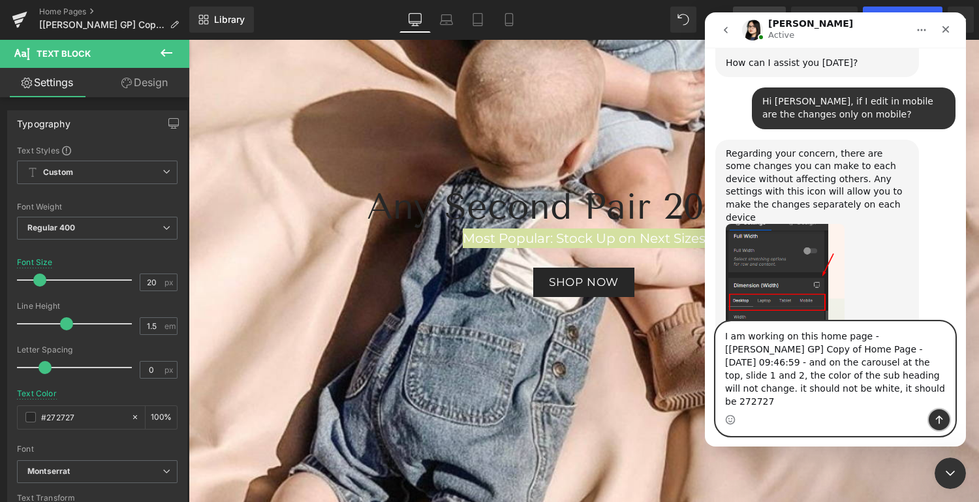
click at [936, 420] on icon "Send a message…" at bounding box center [939, 419] width 10 height 10
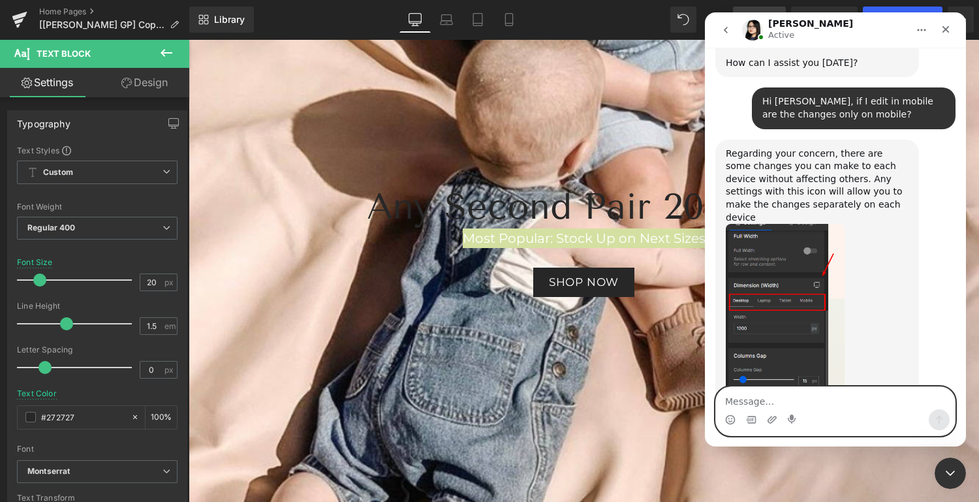
scroll to position [1699, 0]
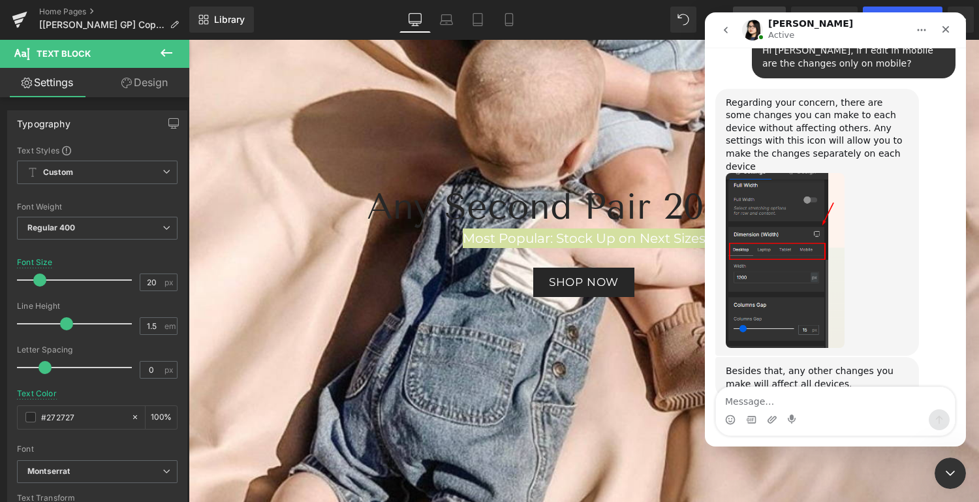
click at [589, 359] on div at bounding box center [489, 231] width 979 height 463
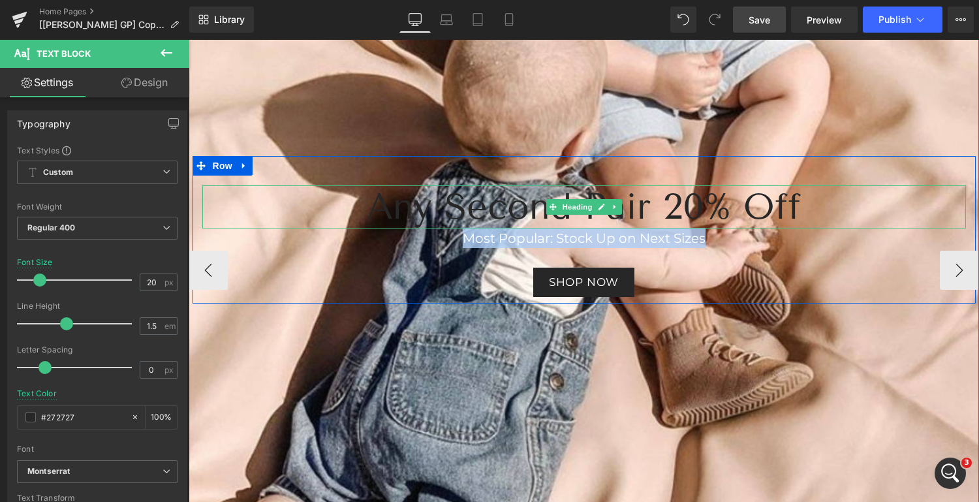
click at [731, 203] on h2 "Any Second Pair 20% Off" at bounding box center [583, 206] width 763 height 43
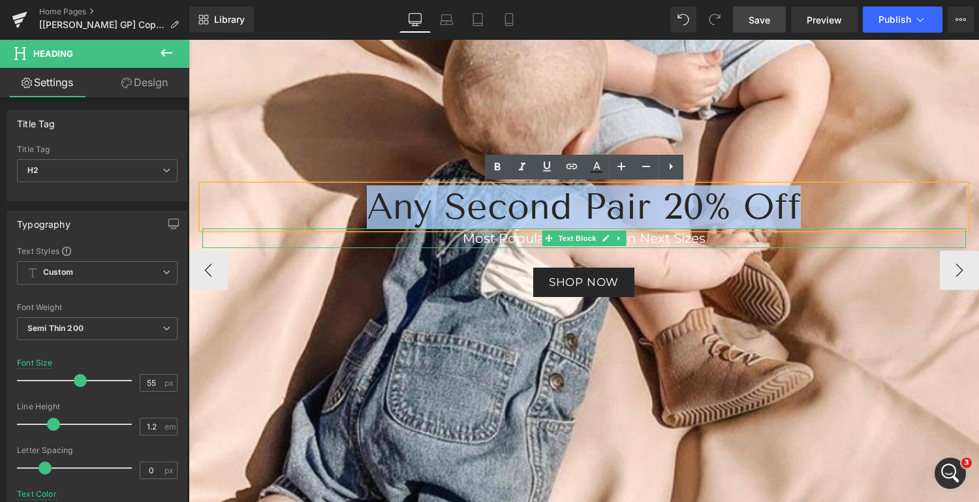
drag, startPoint x: 814, startPoint y: 201, endPoint x: 339, endPoint y: 233, distance: 475.4
click at [339, 233] on div "Any Second Pair 20% Off Heading Most Popular: Stock Up on Next Sizes Text Block…" at bounding box center [583, 241] width 783 height 112
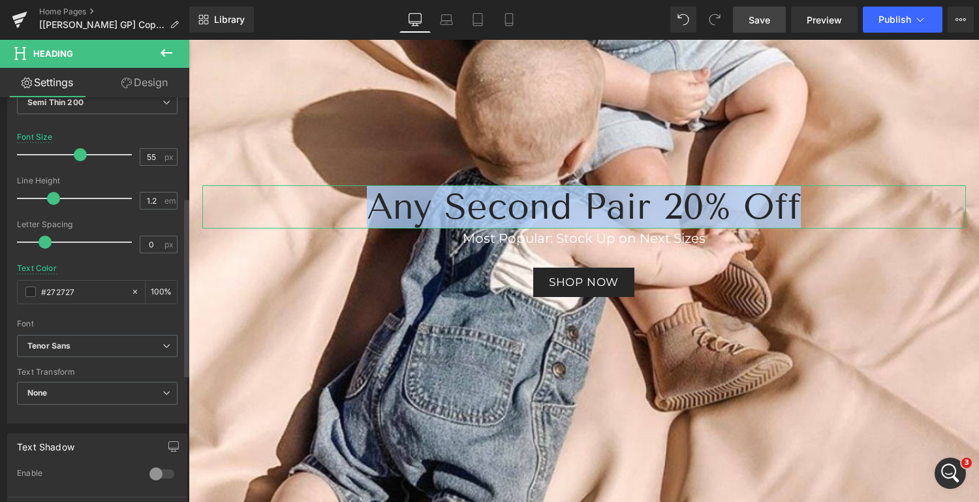
scroll to position [226, 0]
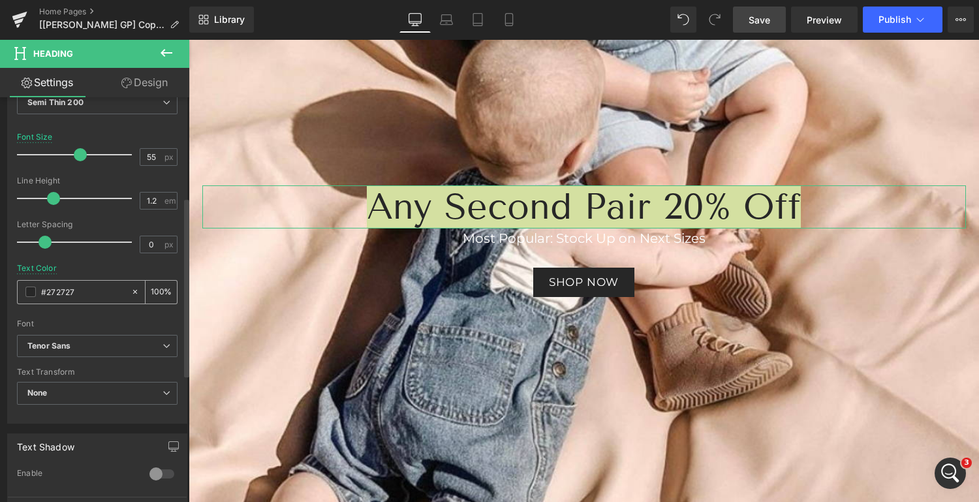
drag, startPoint x: 91, startPoint y: 290, endPoint x: 43, endPoint y: 286, distance: 47.7
click at [43, 286] on input "#272727" at bounding box center [83, 291] width 84 height 14
type input "fff"
type input "0"
type input "ffffff"
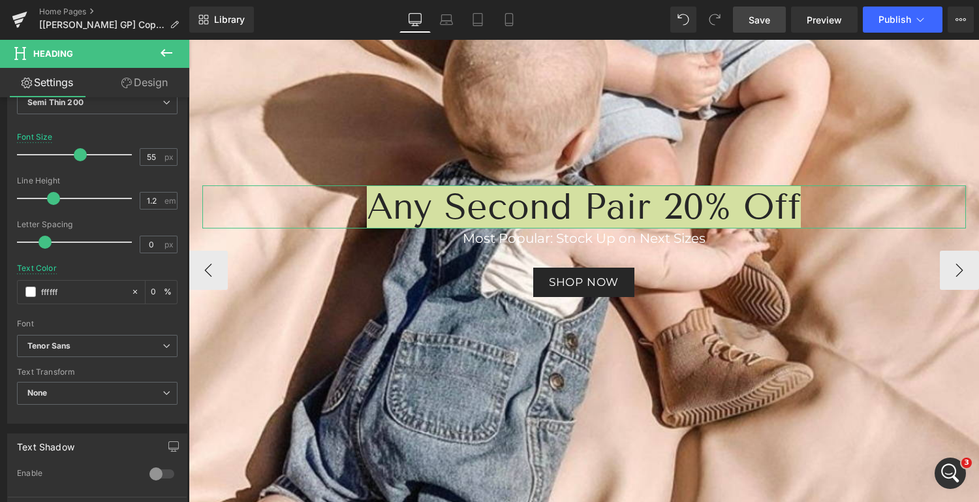
type input "100"
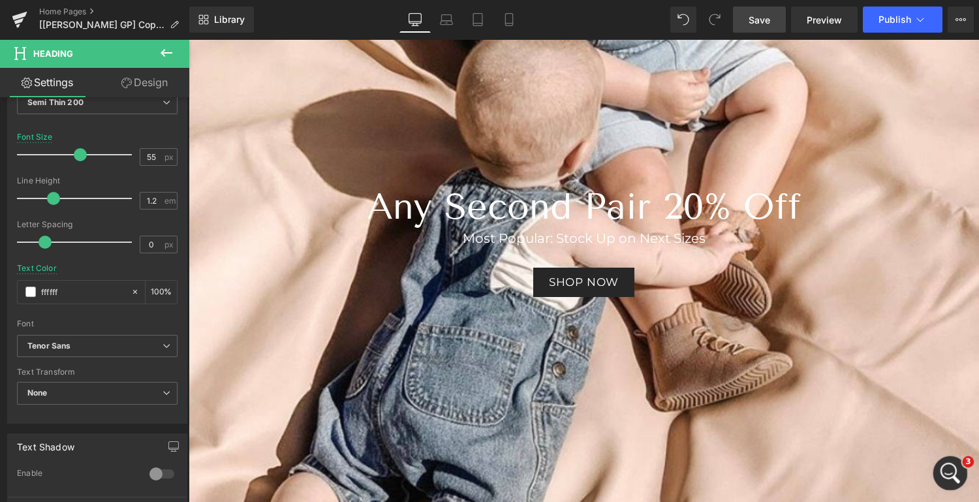
click at [950, 474] on icon "Open Intercom Messenger" at bounding box center [949, 472] width 22 height 22
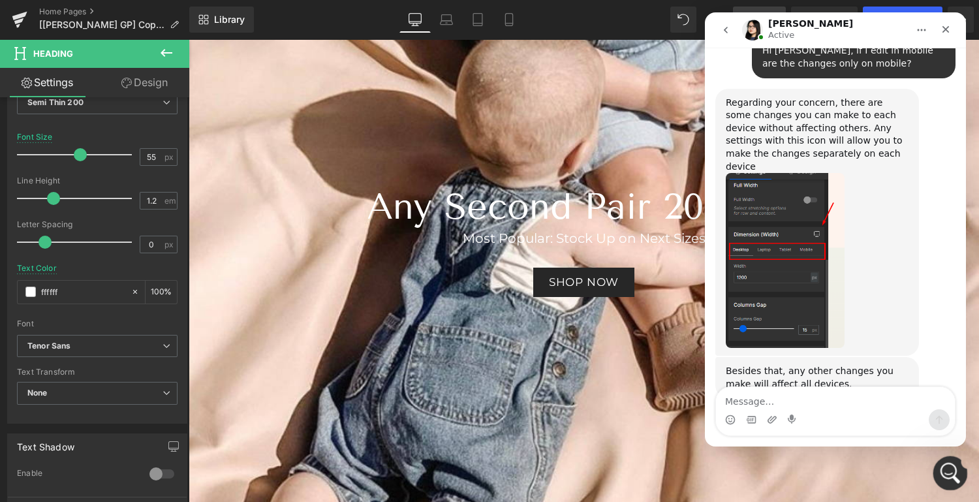
type input "#ffffff"
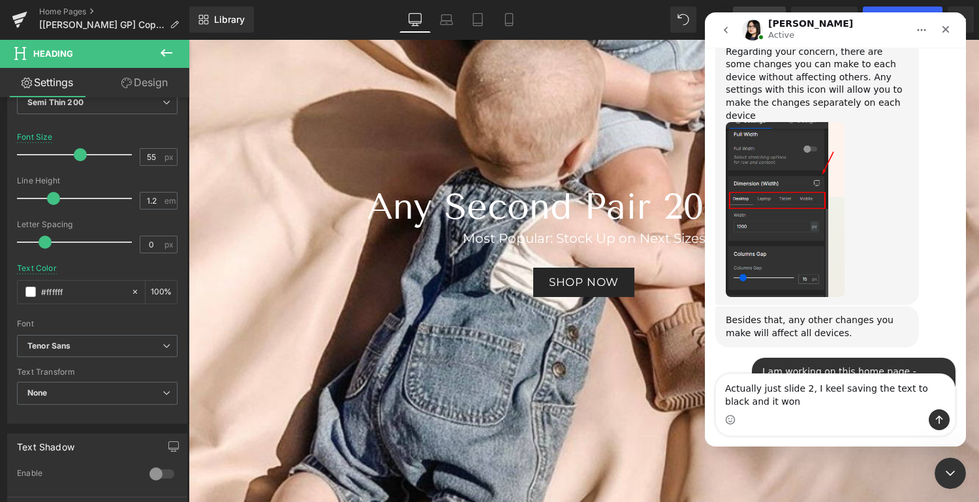
scroll to position [1751, 0]
type textarea "Actually just slide 2, I keel saving the text to black and it wont stay"
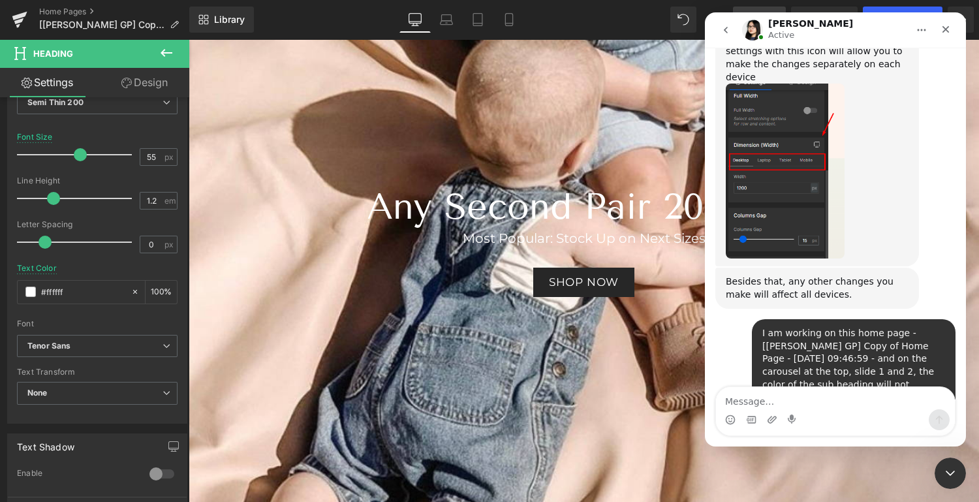
scroll to position [1790, 0]
click at [633, 424] on div at bounding box center [489, 231] width 979 height 463
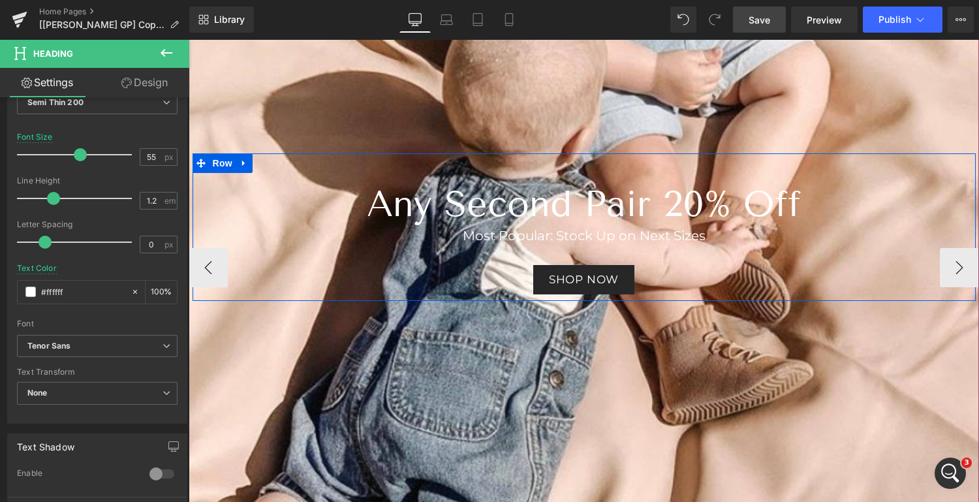
scroll to position [145, 0]
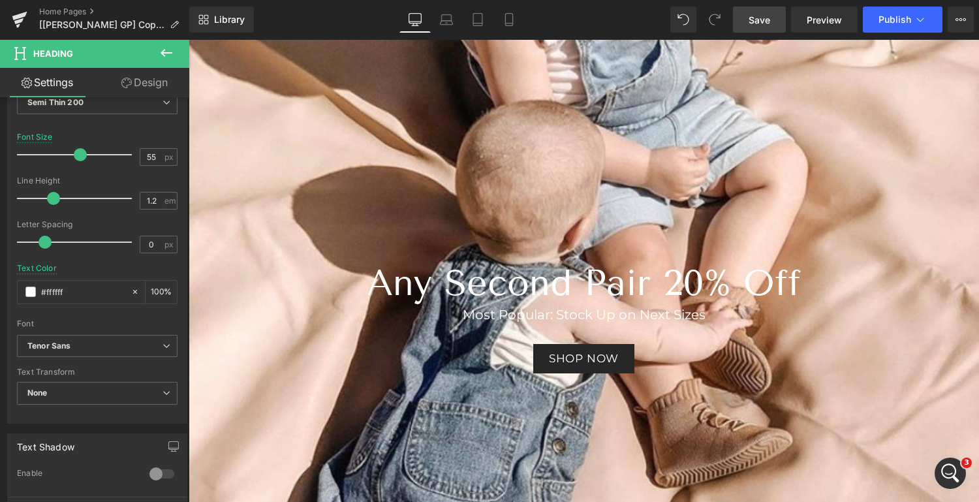
click at [758, 24] on span "Save" at bounding box center [759, 20] width 22 height 14
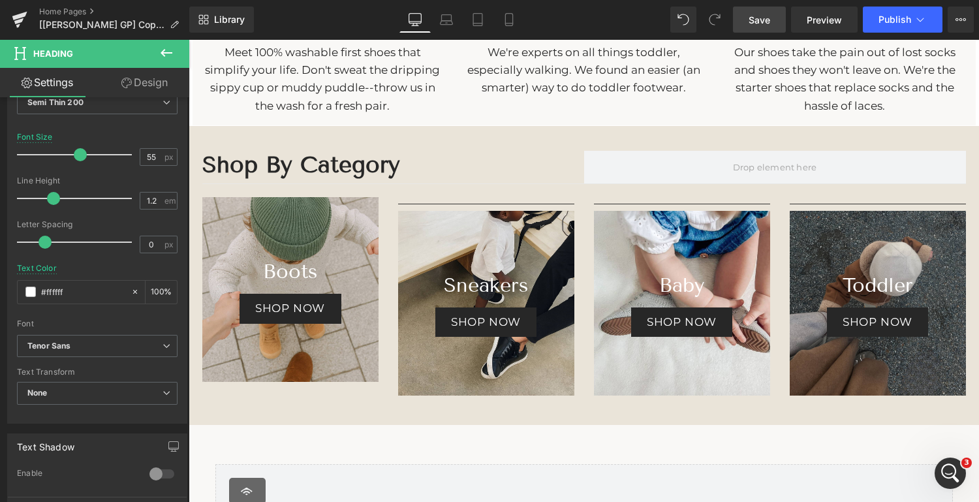
scroll to position [1612, 0]
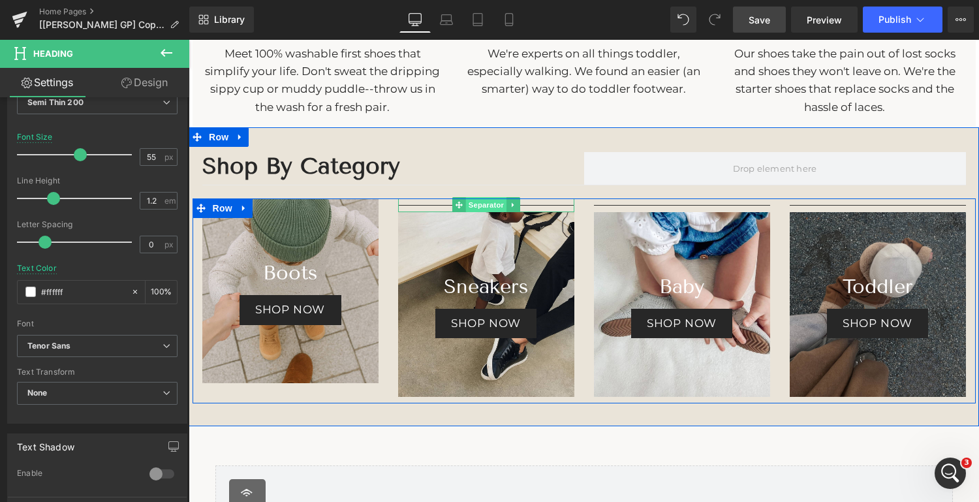
click at [493, 203] on span "Separator" at bounding box center [485, 205] width 40 height 16
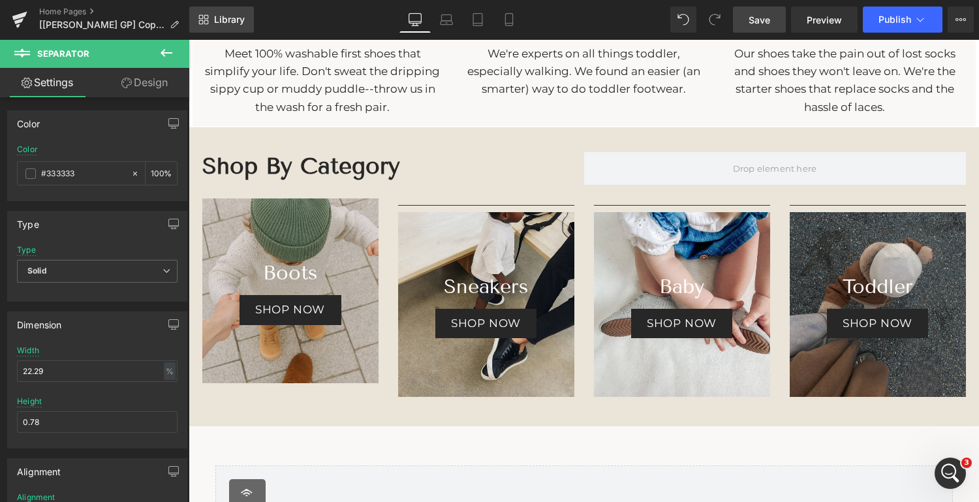
scroll to position [1840, 0]
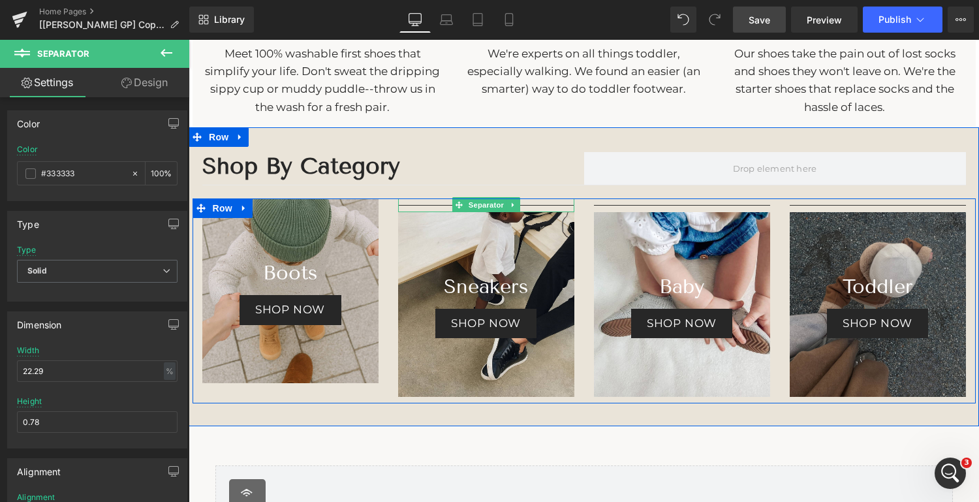
click at [448, 205] on hr at bounding box center [486, 208] width 176 height 7
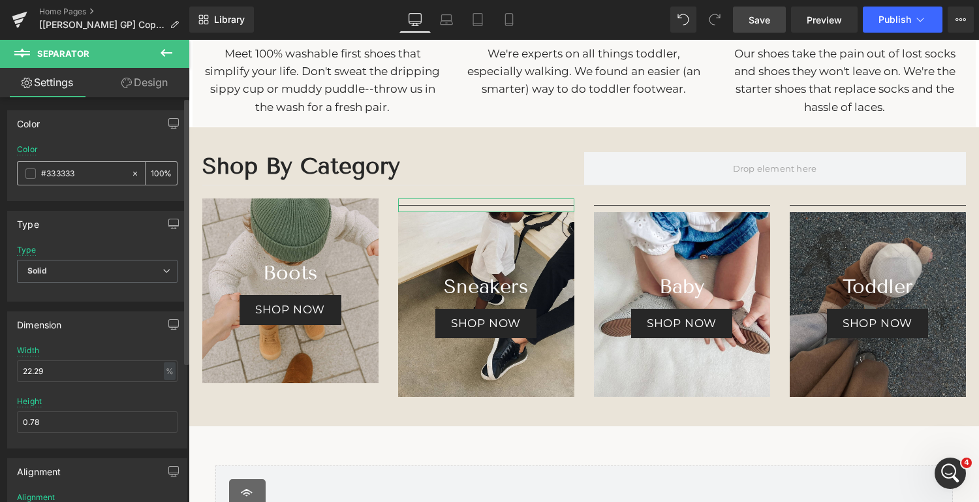
drag, startPoint x: 89, startPoint y: 170, endPoint x: 27, endPoint y: 172, distance: 62.0
click at [27, 172] on div "#333333" at bounding box center [74, 173] width 113 height 23
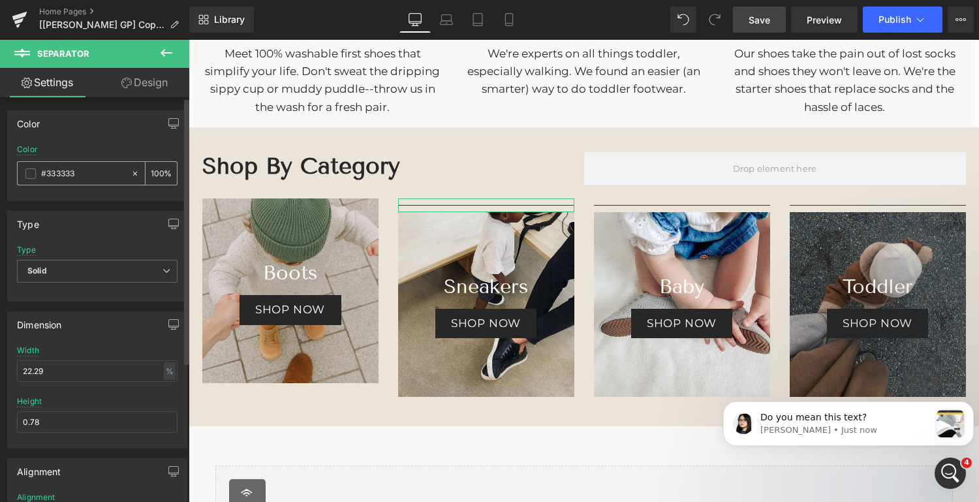
scroll to position [0, 0]
paste input "eae4d9"
type input "#eae4d9"
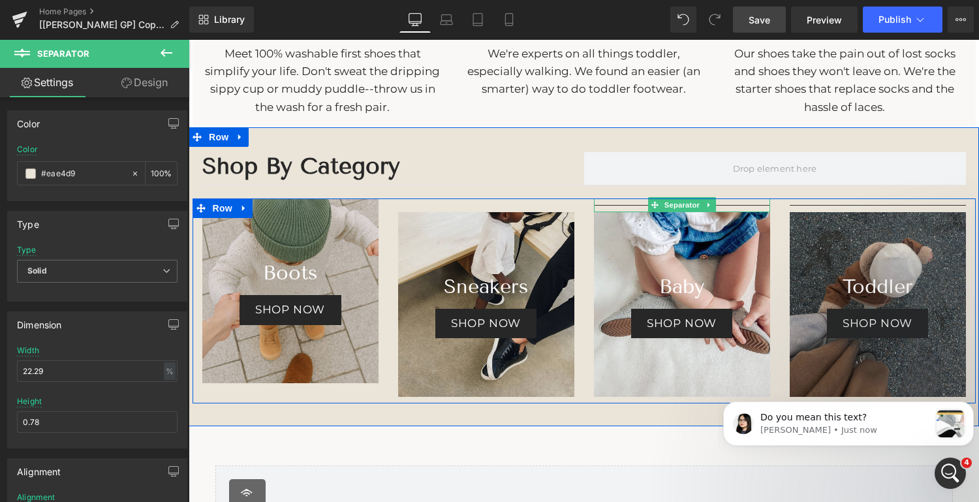
click at [726, 205] on hr at bounding box center [682, 208] width 176 height 7
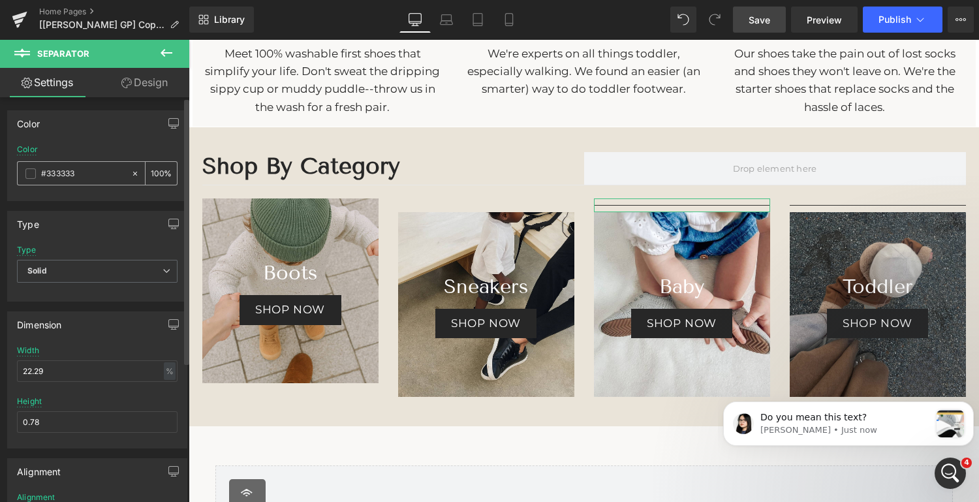
drag, startPoint x: 87, startPoint y: 170, endPoint x: 22, endPoint y: 167, distance: 65.3
click at [22, 167] on div "#333333" at bounding box center [74, 173] width 113 height 23
type input "#eae4d9"
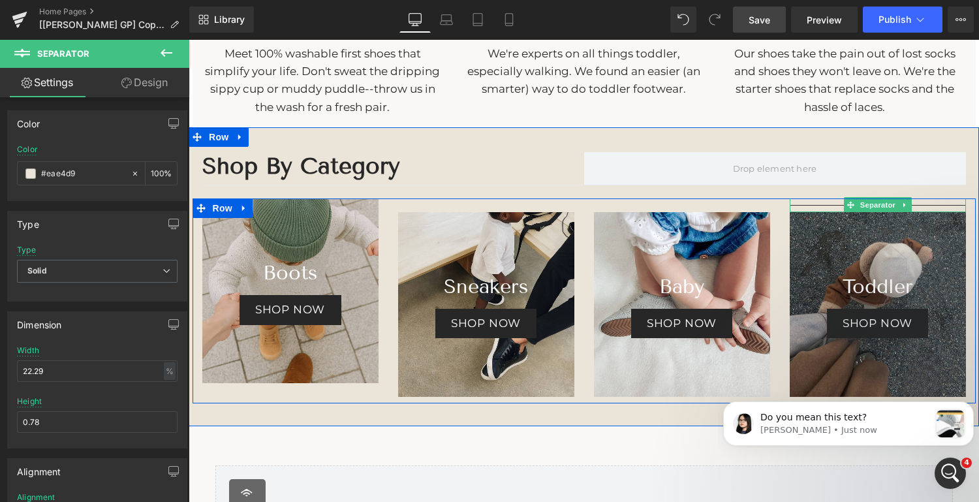
click at [917, 205] on hr at bounding box center [877, 208] width 176 height 7
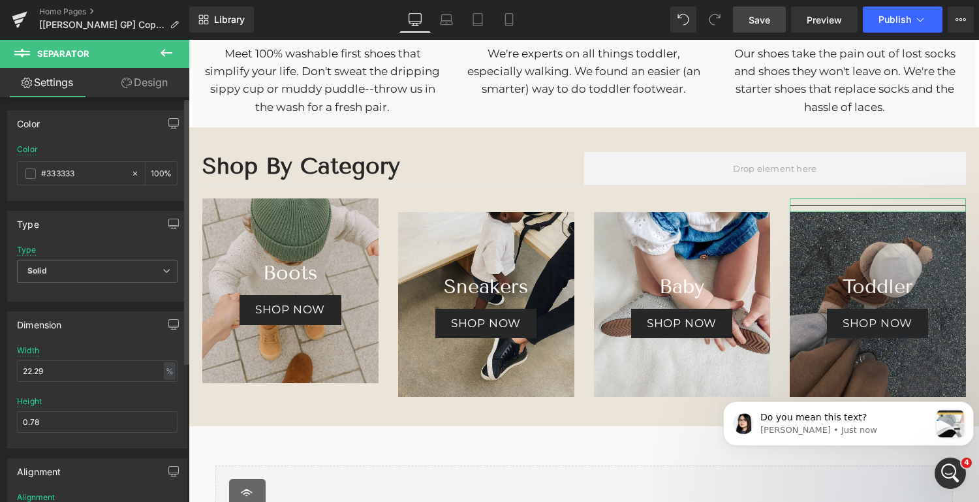
drag, startPoint x: 93, startPoint y: 166, endPoint x: 0, endPoint y: 168, distance: 92.7
click at [0, 168] on div "Color rgb(51, 51, 51) Color #333333 100 %" at bounding box center [97, 150] width 195 height 100
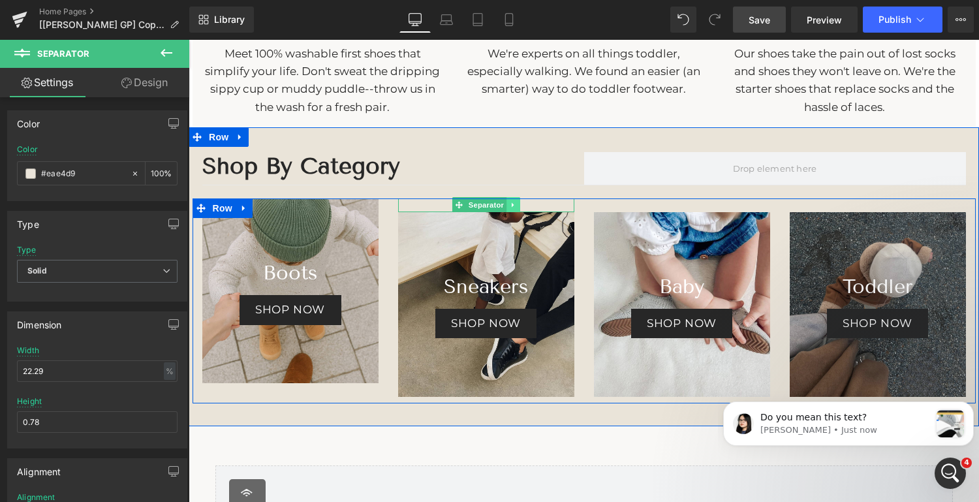
type input "#eae4d9"
click at [510, 204] on icon at bounding box center [513, 205] width 7 height 8
click at [506, 204] on icon at bounding box center [505, 205] width 7 height 7
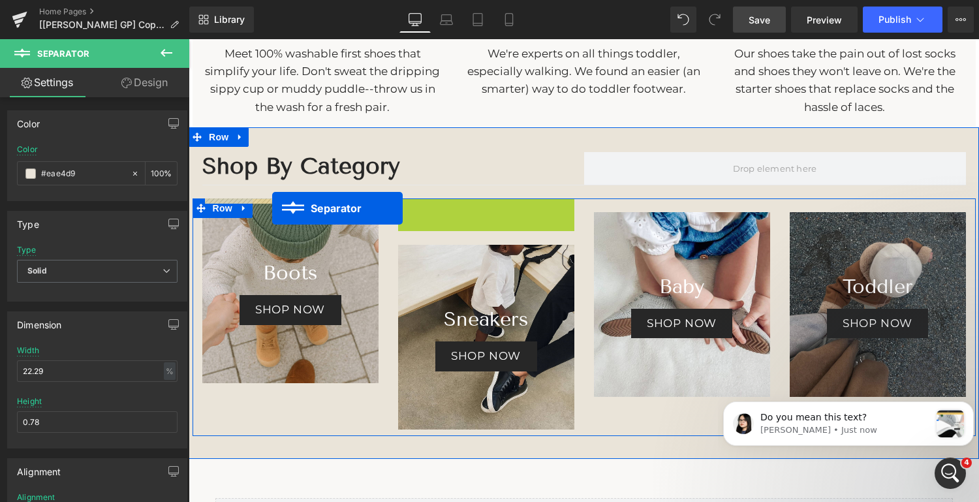
drag, startPoint x: 437, startPoint y: 205, endPoint x: 272, endPoint y: 209, distance: 165.1
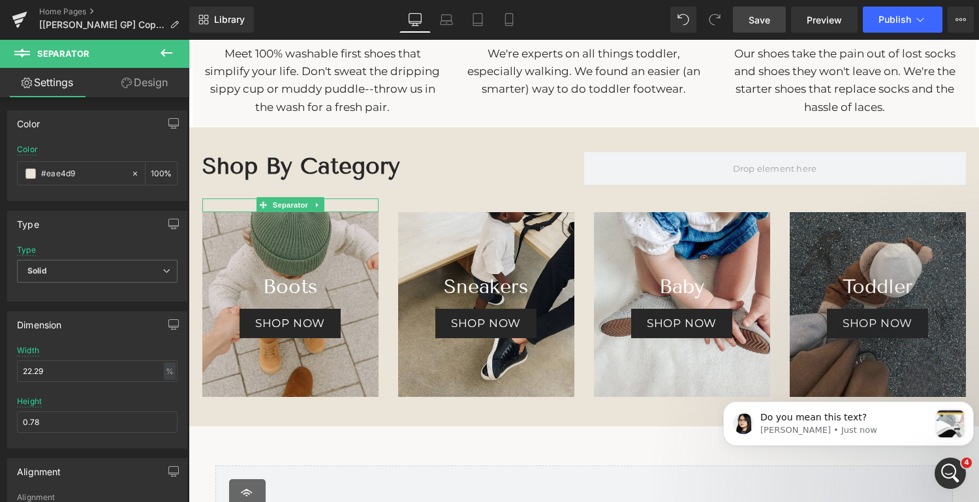
click at [758, 16] on span "Save" at bounding box center [759, 20] width 22 height 14
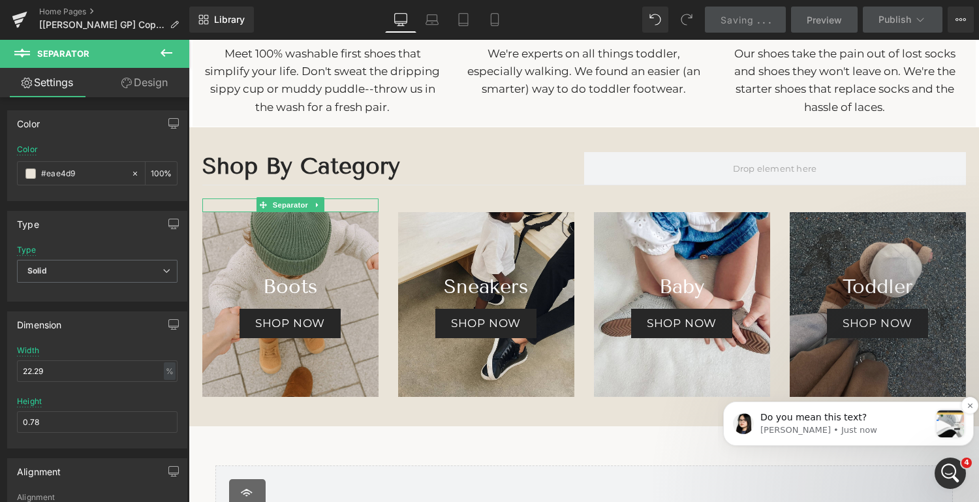
click at [838, 417] on p "Do you mean this text?" at bounding box center [845, 417] width 170 height 13
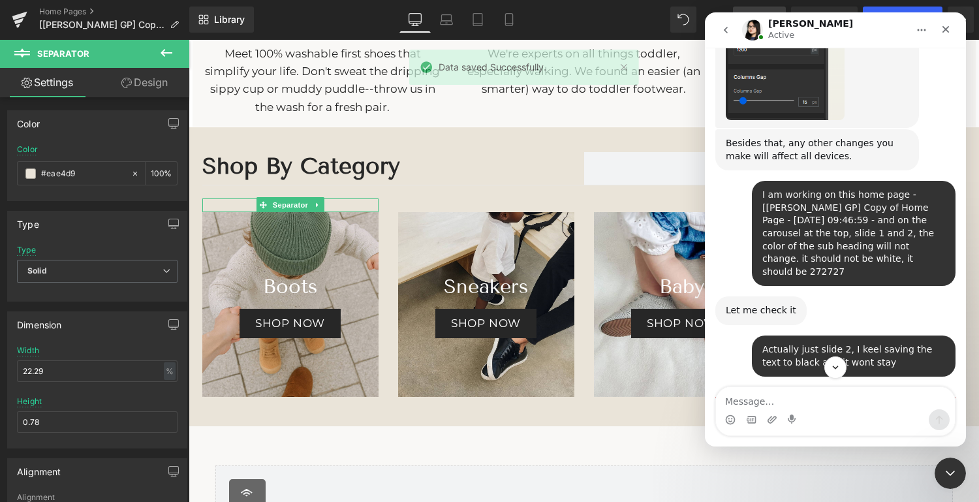
scroll to position [1926, 0]
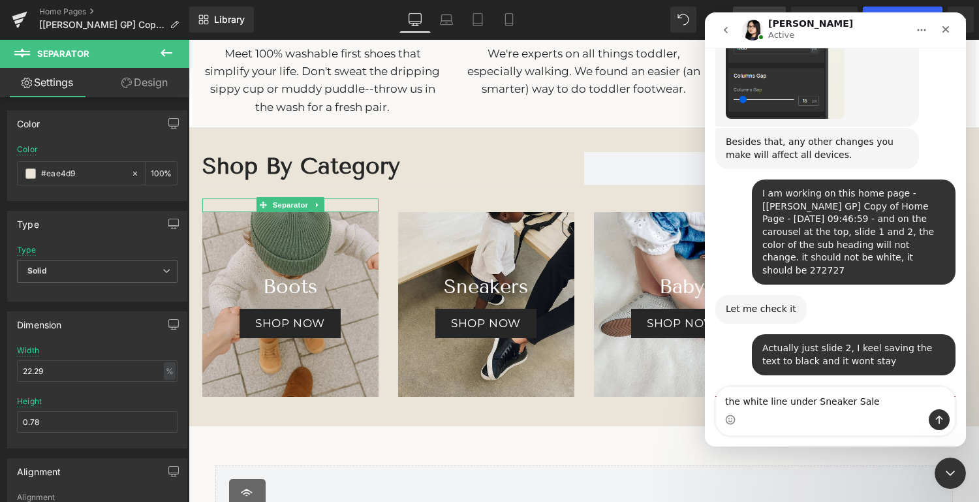
type textarea "the white line under Sneaker Sale"
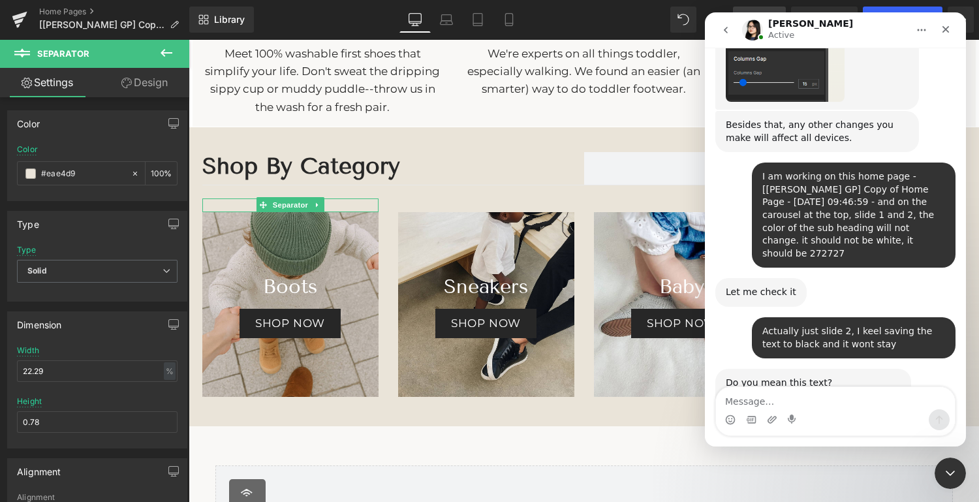
scroll to position [1943, 0]
click at [628, 103] on div at bounding box center [489, 231] width 979 height 463
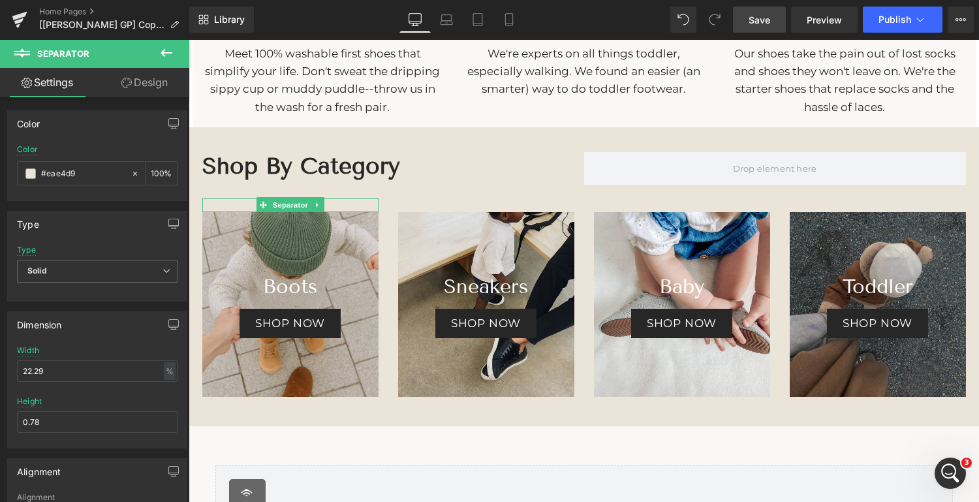
click at [761, 21] on span "Save" at bounding box center [759, 20] width 22 height 14
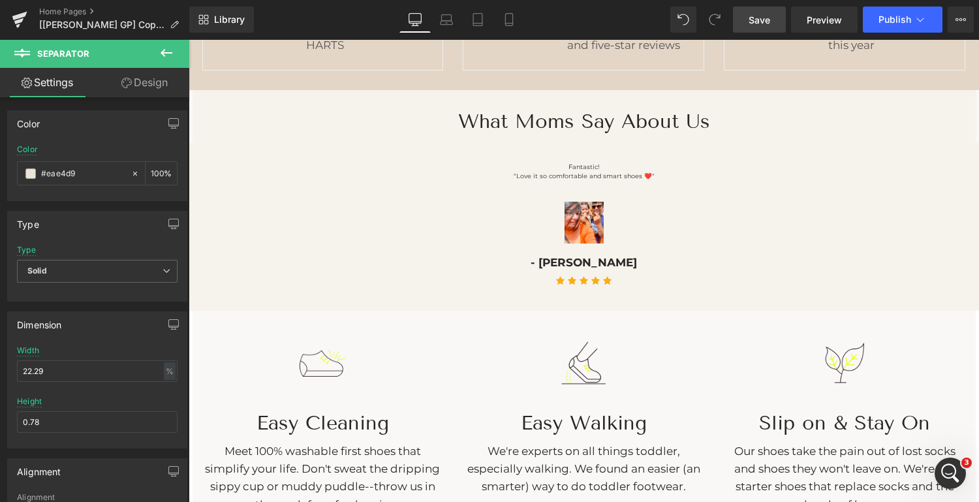
scroll to position [1216, 0]
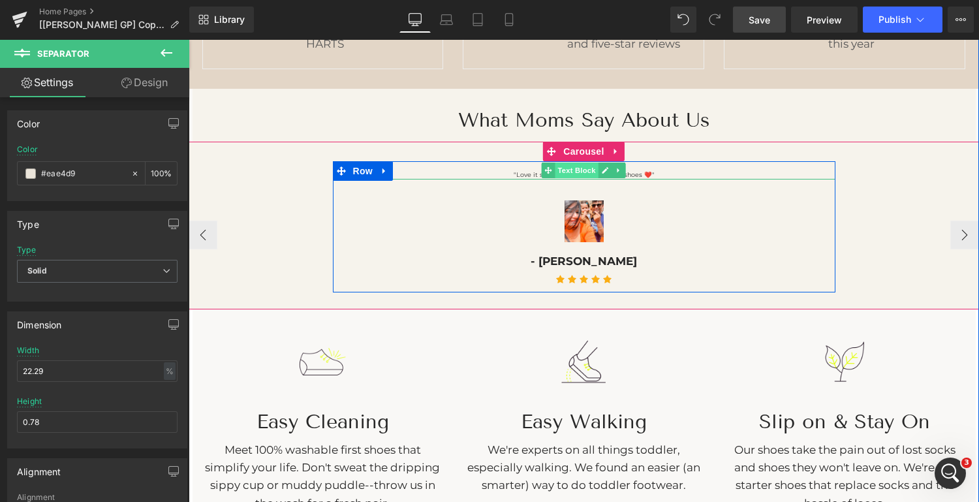
click at [585, 170] on span "Text Block" at bounding box center [576, 170] width 43 height 16
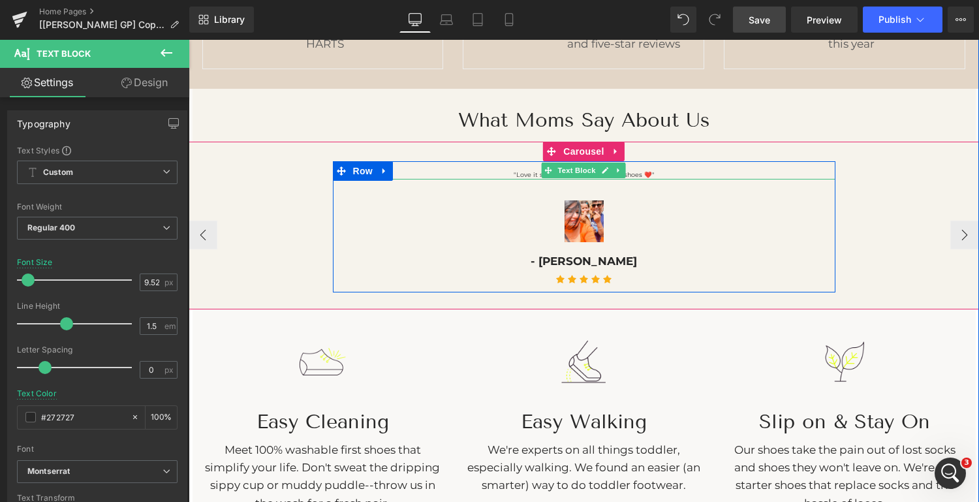
click at [654, 170] on p ""Love it so comfortable and smart shoes ❤️"" at bounding box center [584, 174] width 502 height 9
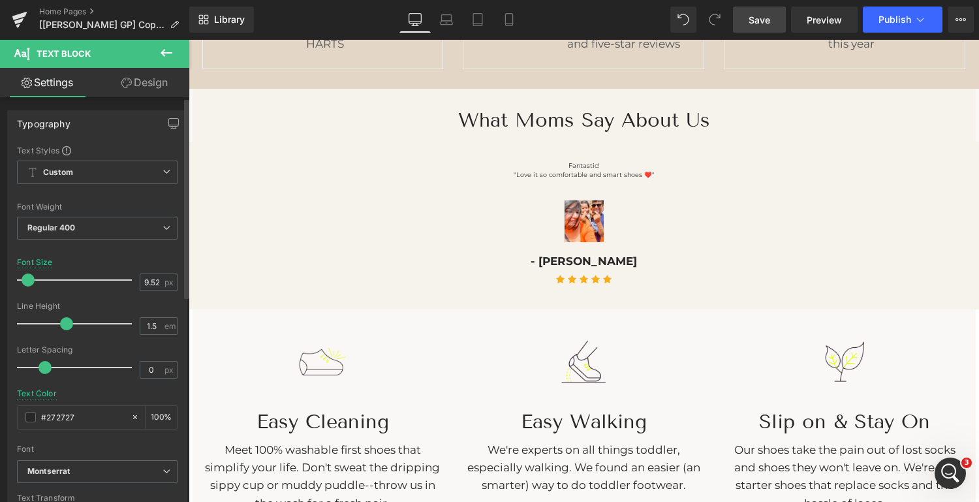
click at [39, 277] on div at bounding box center [77, 280] width 108 height 26
type input "20"
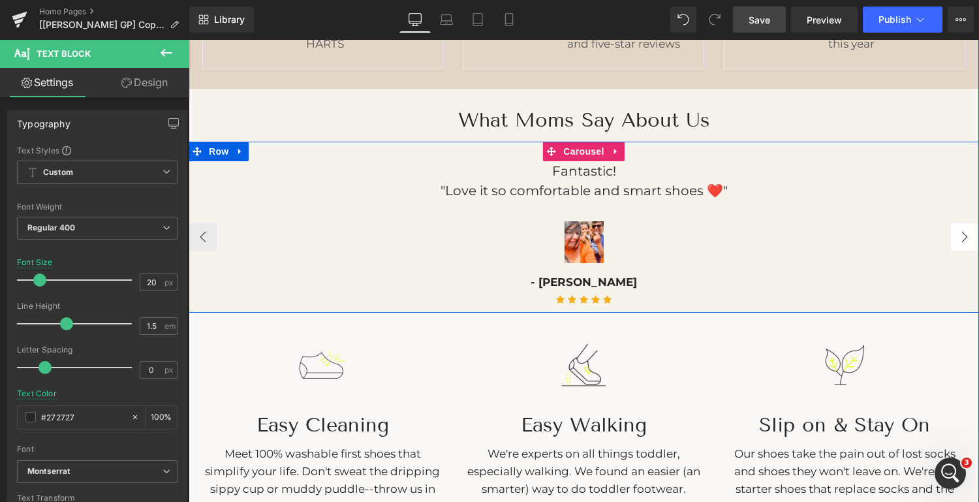
click at [959, 231] on button "›" at bounding box center [964, 236] width 29 height 29
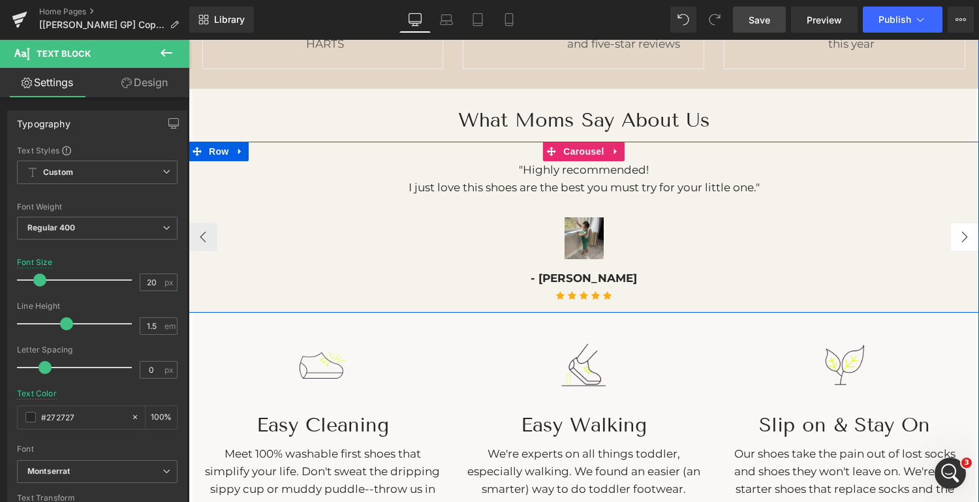
click at [959, 231] on button "›" at bounding box center [964, 236] width 29 height 29
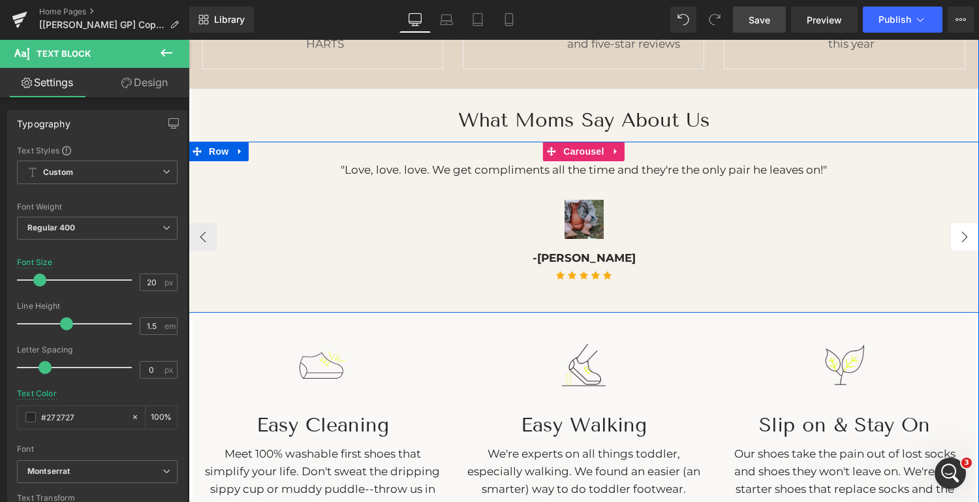
click at [959, 231] on button "›" at bounding box center [964, 236] width 29 height 29
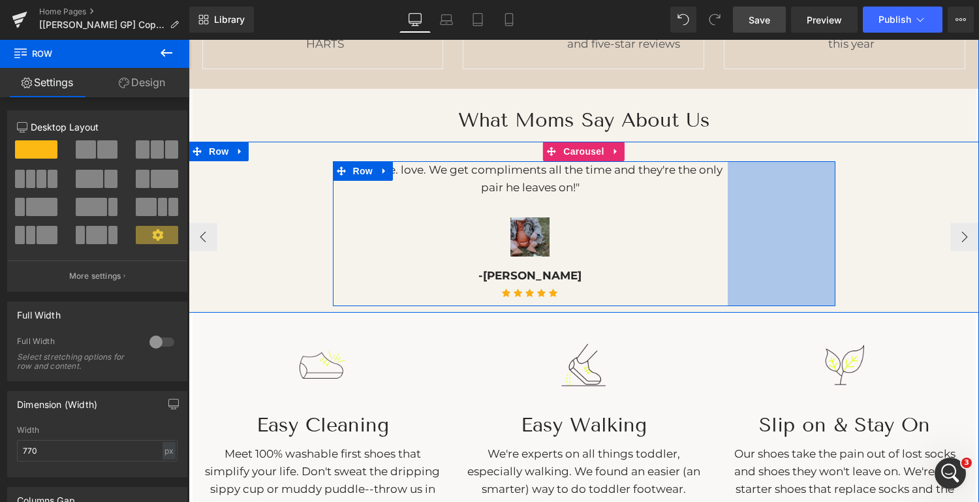
drag, startPoint x: 831, startPoint y: 195, endPoint x: 852, endPoint y: 48, distance: 148.3
click at [724, 208] on div ""Love, love. love. We get compliments all the time and they're the only pair he…" at bounding box center [584, 233] width 502 height 145
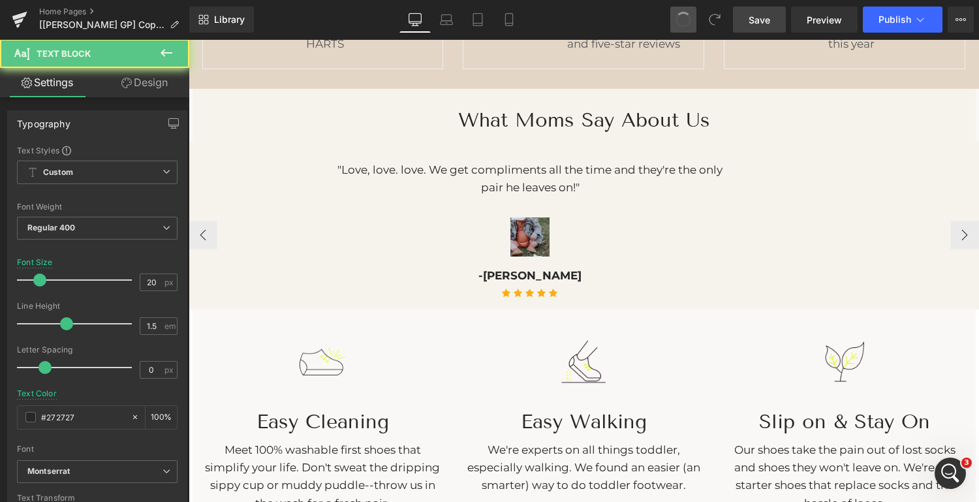
type input "9.52"
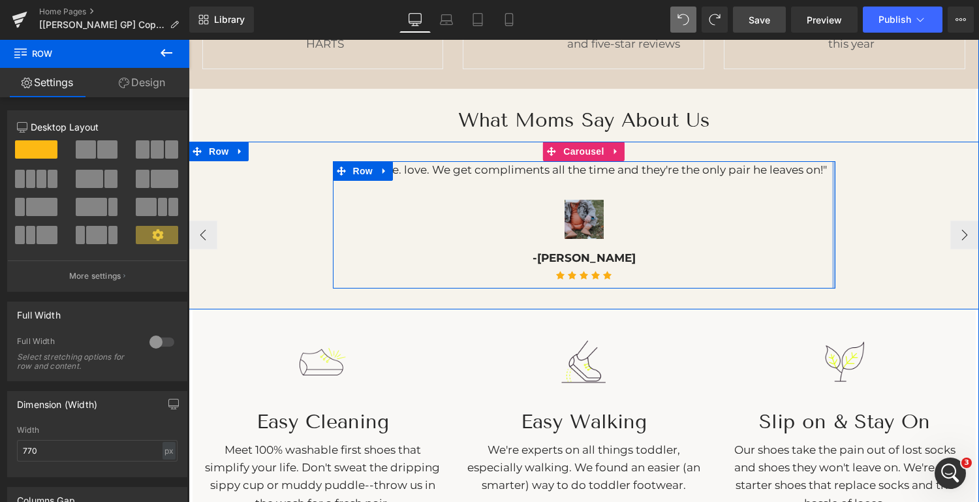
drag, startPoint x: 741, startPoint y: 242, endPoint x: 853, endPoint y: 237, distance: 112.3
click at [853, 237] on div ""Love, love. love. We get compliments all the time and they're the only pair he…" at bounding box center [584, 225] width 790 height 128
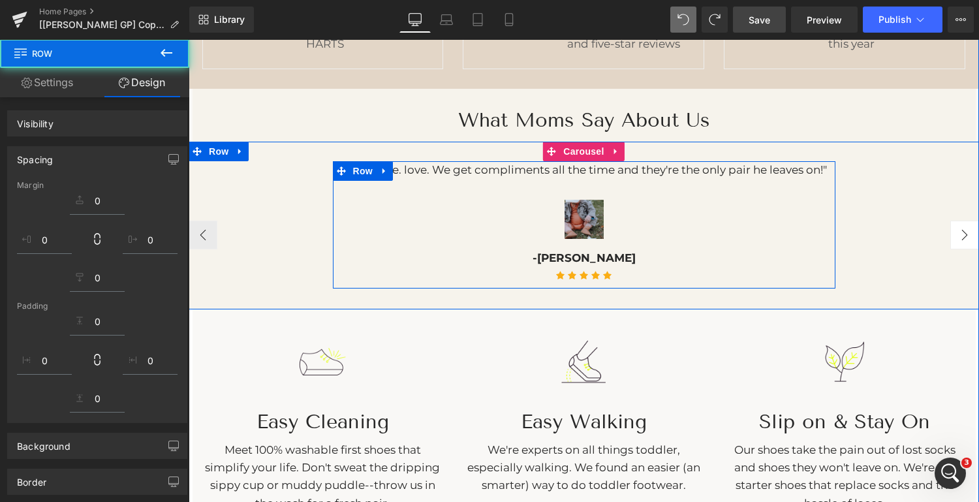
click at [965, 232] on button "›" at bounding box center [964, 235] width 29 height 29
click at [956, 237] on button "›" at bounding box center [964, 235] width 29 height 29
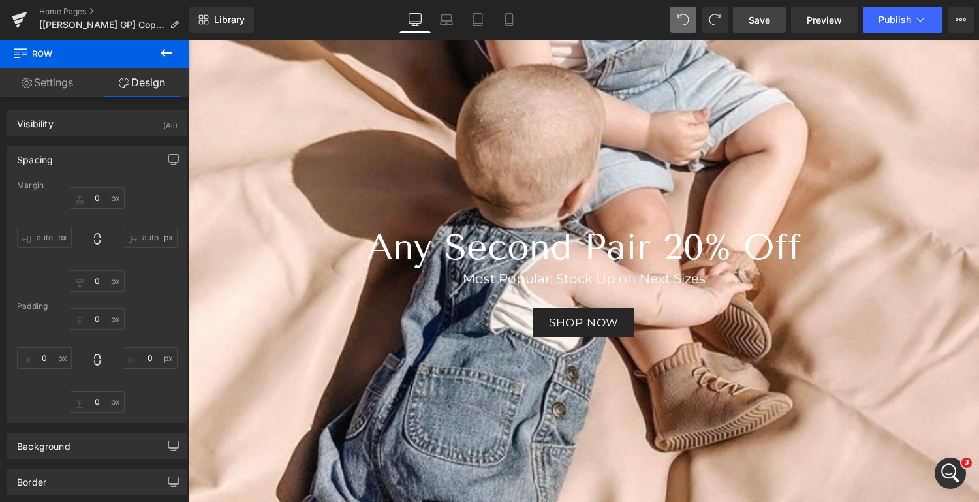
scroll to position [140, 0]
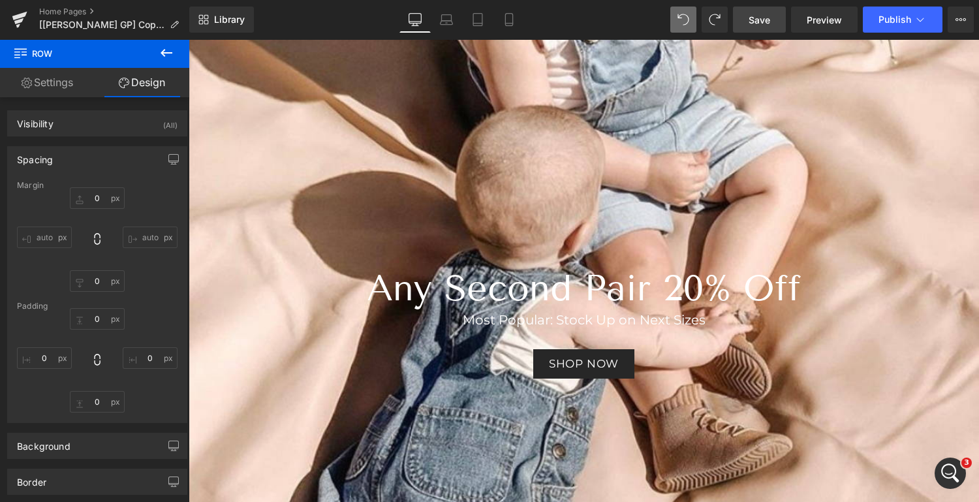
click at [763, 18] on span "Save" at bounding box center [759, 20] width 22 height 14
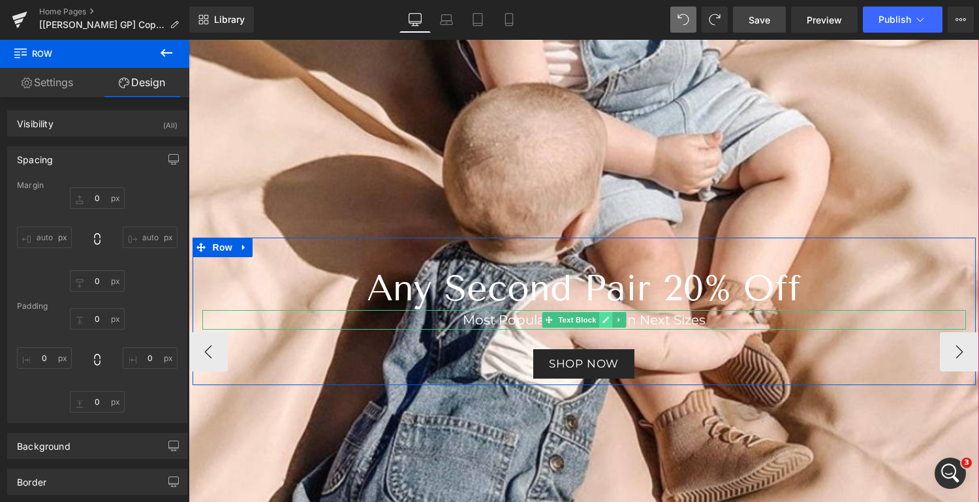
click at [607, 319] on icon at bounding box center [605, 320] width 7 height 8
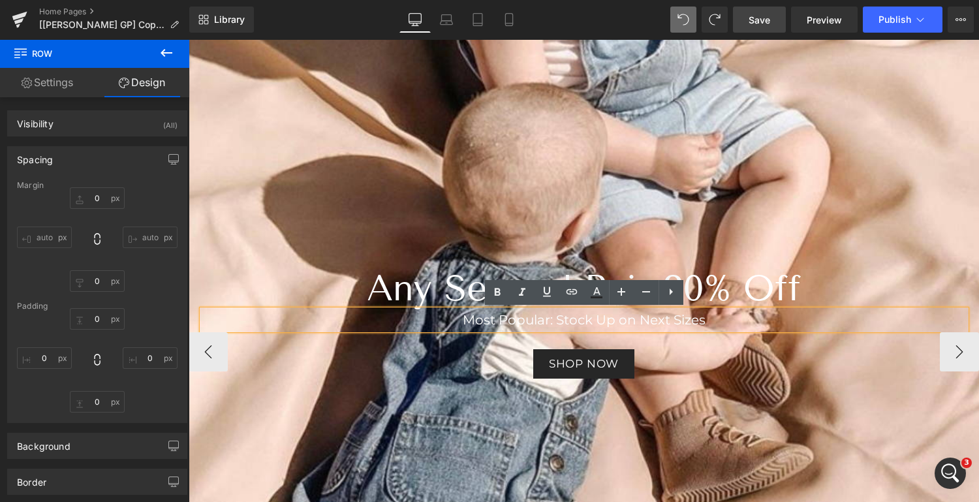
click at [712, 320] on p "Most Popular: Stock Up on Next Sizes" at bounding box center [583, 320] width 763 height 20
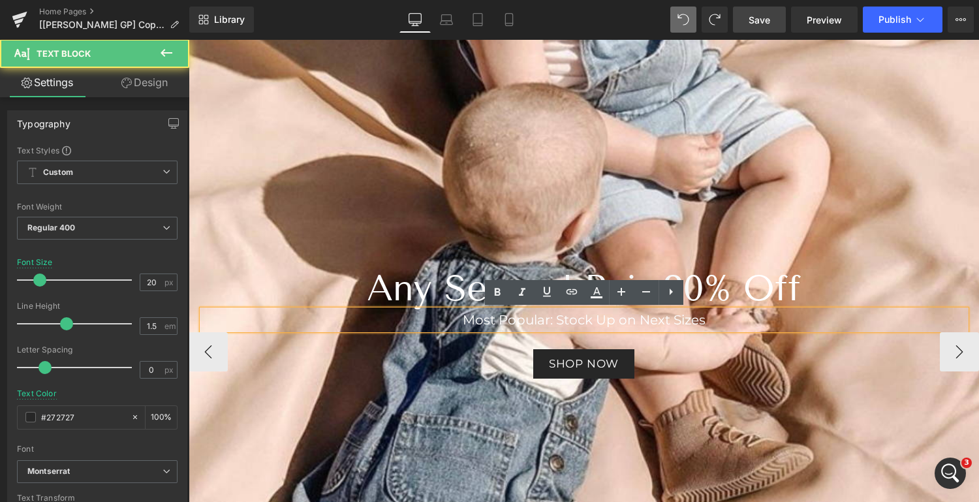
click at [739, 316] on p "Most Popular: Stock Up on Next Sizes" at bounding box center [583, 320] width 763 height 20
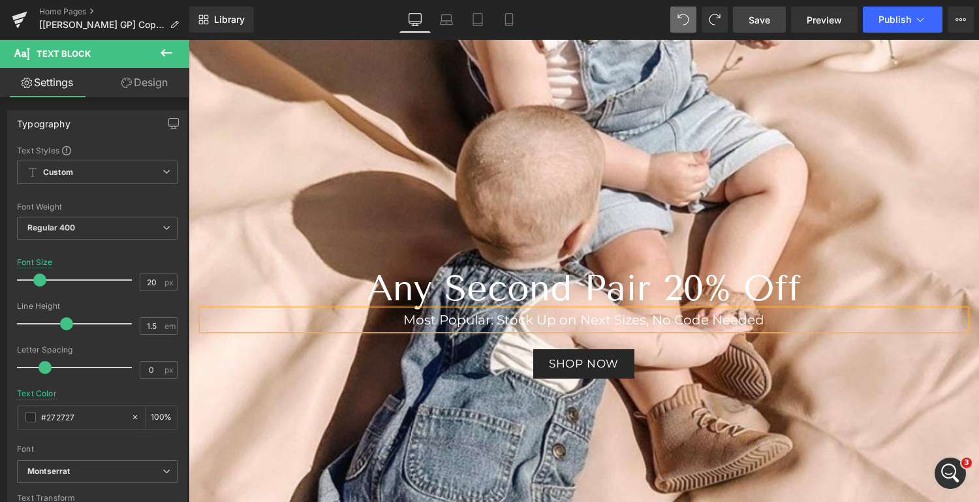
scroll to position [1993, 0]
click at [755, 23] on span "Save" at bounding box center [759, 20] width 22 height 14
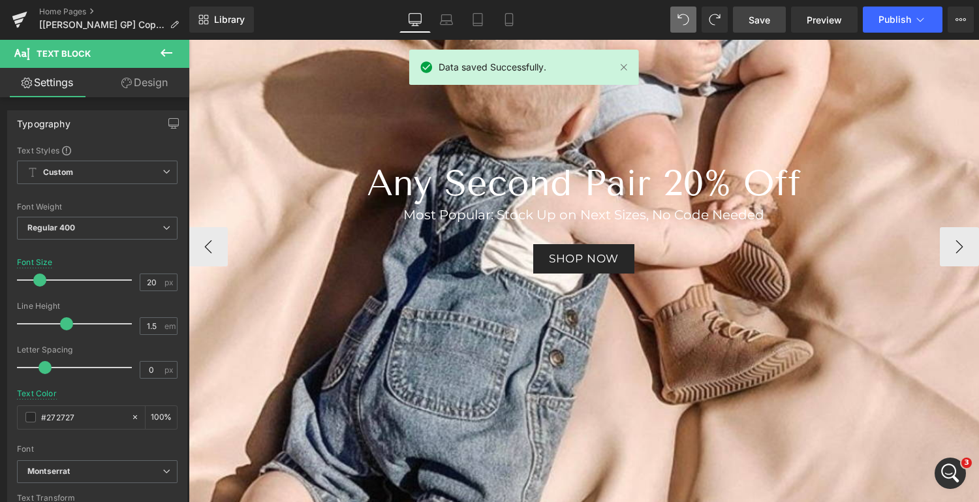
scroll to position [249, 0]
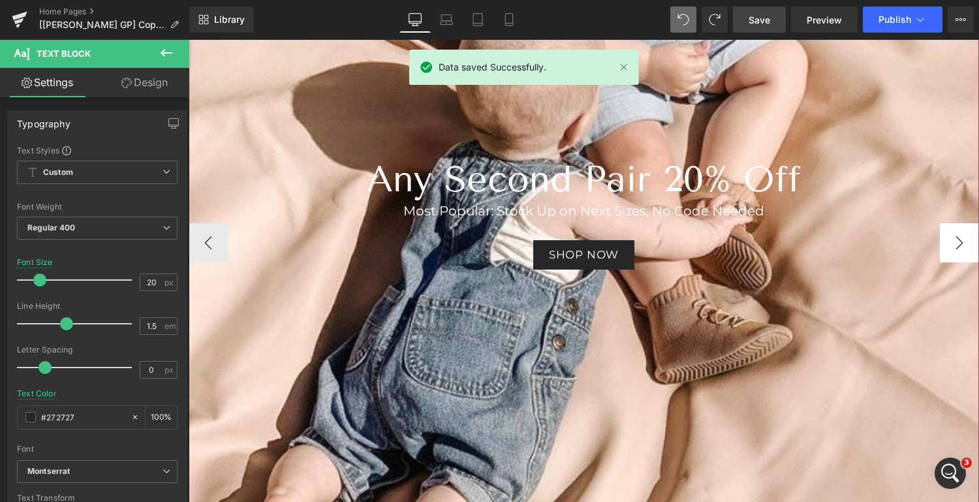
click at [951, 241] on button "›" at bounding box center [959, 242] width 39 height 39
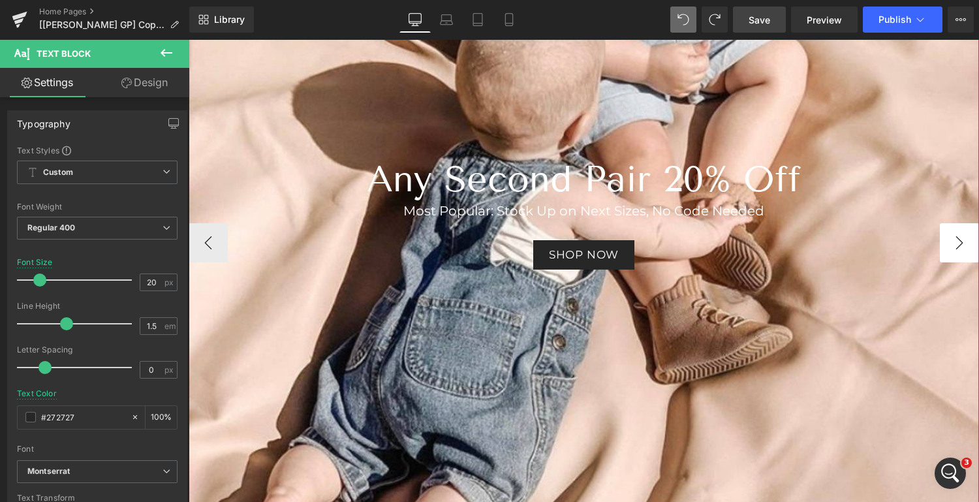
click at [951, 241] on button "›" at bounding box center [959, 242] width 39 height 39
click at [952, 244] on button "›" at bounding box center [959, 242] width 39 height 39
click at [209, 243] on button "‹" at bounding box center [208, 242] width 39 height 39
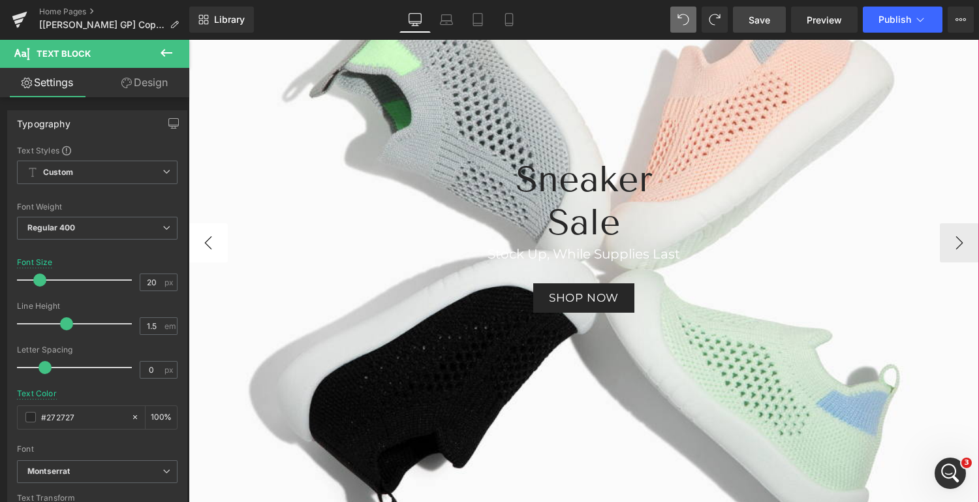
click at [209, 243] on button "‹" at bounding box center [208, 242] width 39 height 39
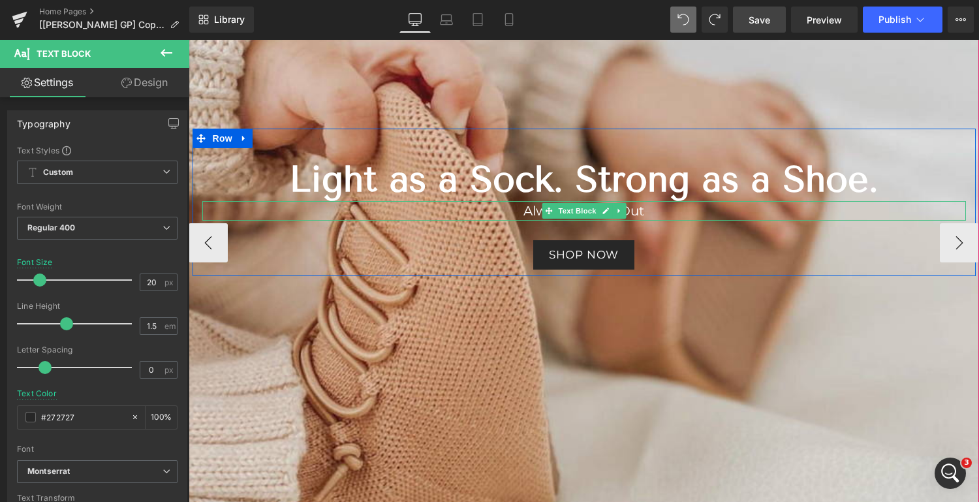
scroll to position [0, 0]
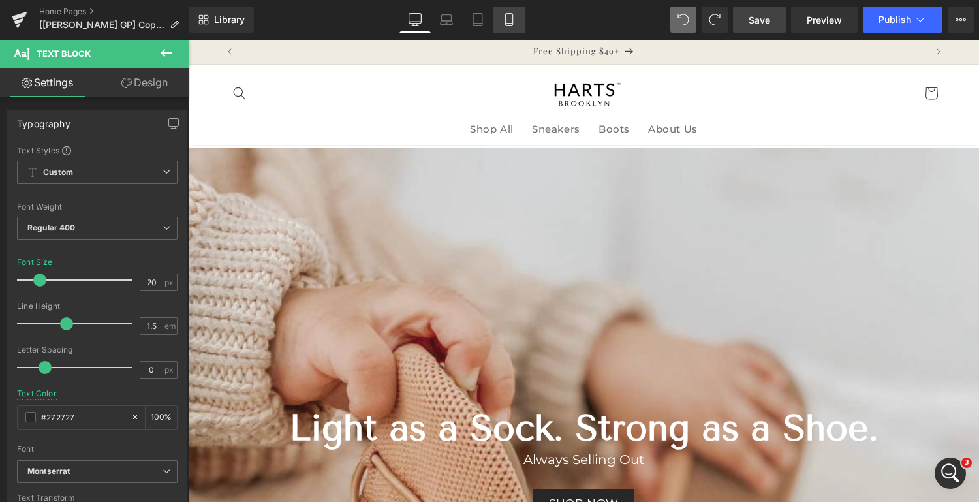
click at [512, 23] on icon at bounding box center [508, 23] width 7 height 0
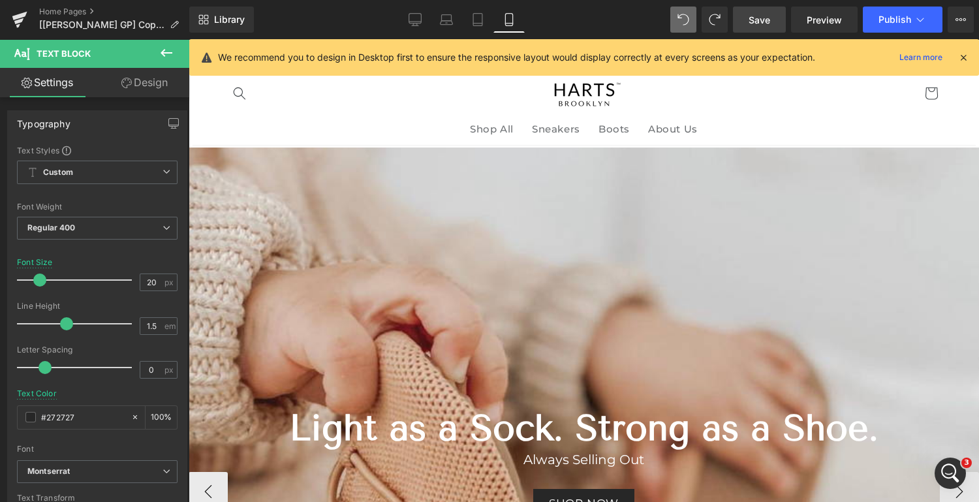
type input "18"
type input "100"
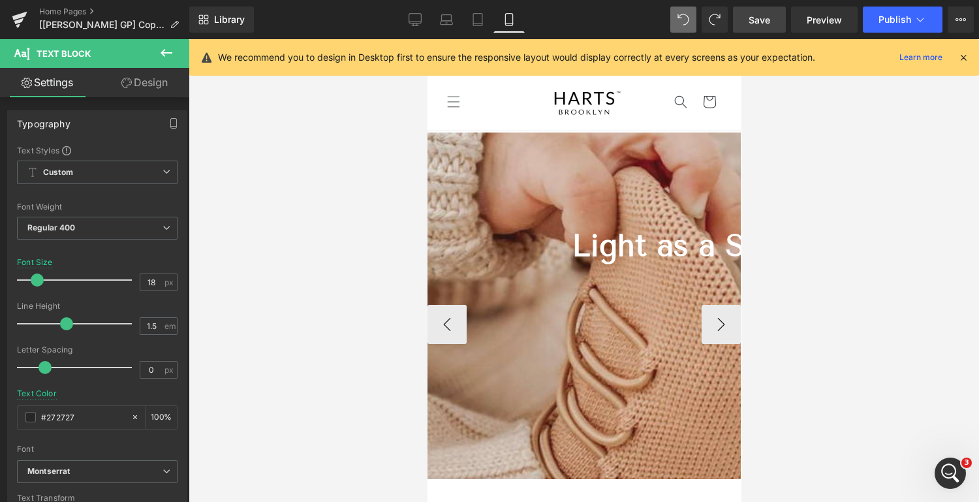
scroll to position [68, 0]
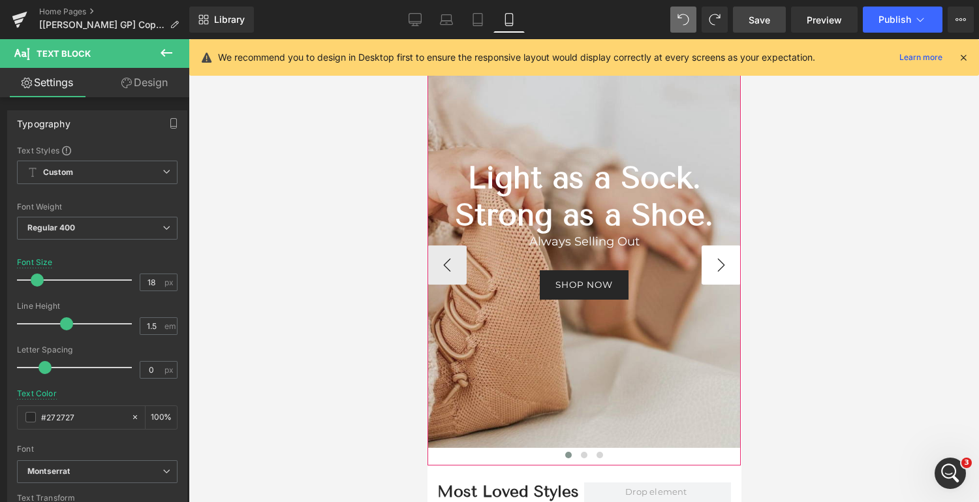
click at [718, 269] on button "›" at bounding box center [720, 264] width 39 height 39
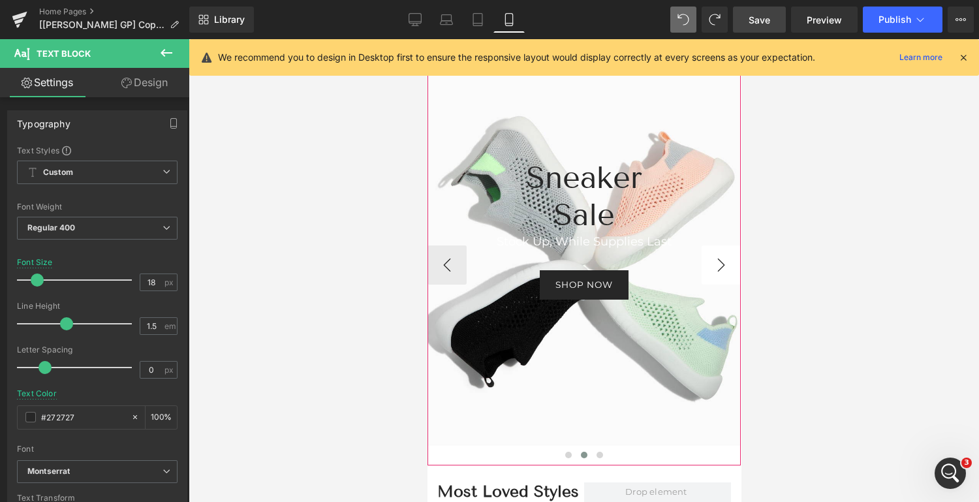
click at [718, 269] on button "›" at bounding box center [720, 264] width 39 height 39
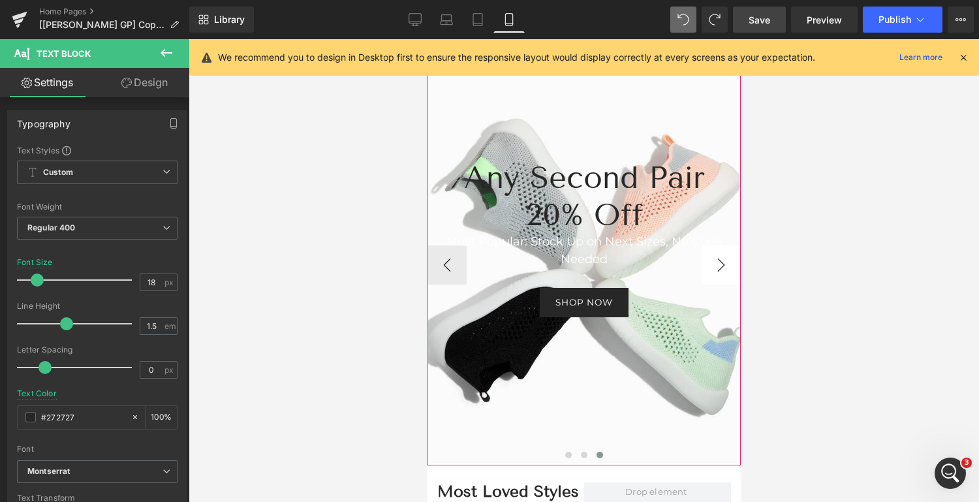
click at [718, 269] on button "›" at bounding box center [720, 264] width 39 height 39
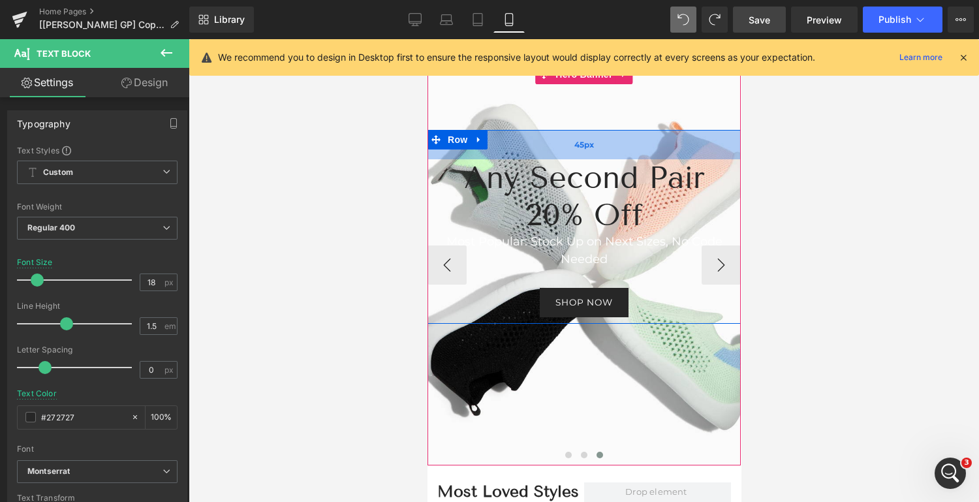
scroll to position [1943, 0]
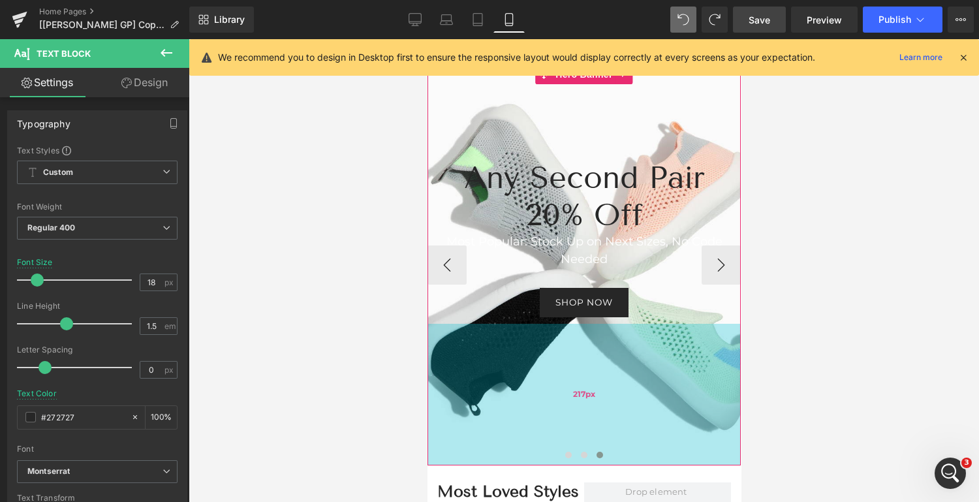
click at [464, 384] on div "217px" at bounding box center [583, 395] width 313 height 142
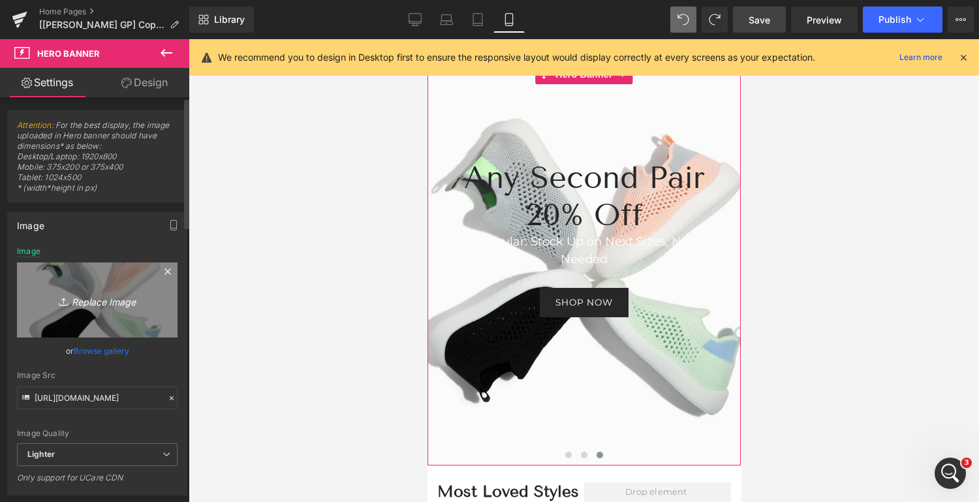
click at [102, 296] on icon "Replace Image" at bounding box center [97, 300] width 104 height 16
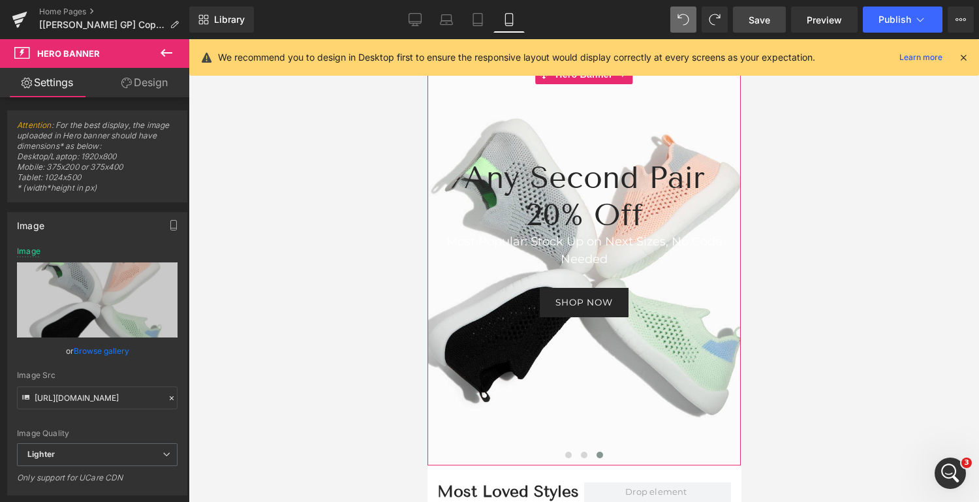
type input "C:\fakepath\Lifestyle + Overlay 8.4.25 (3).png"
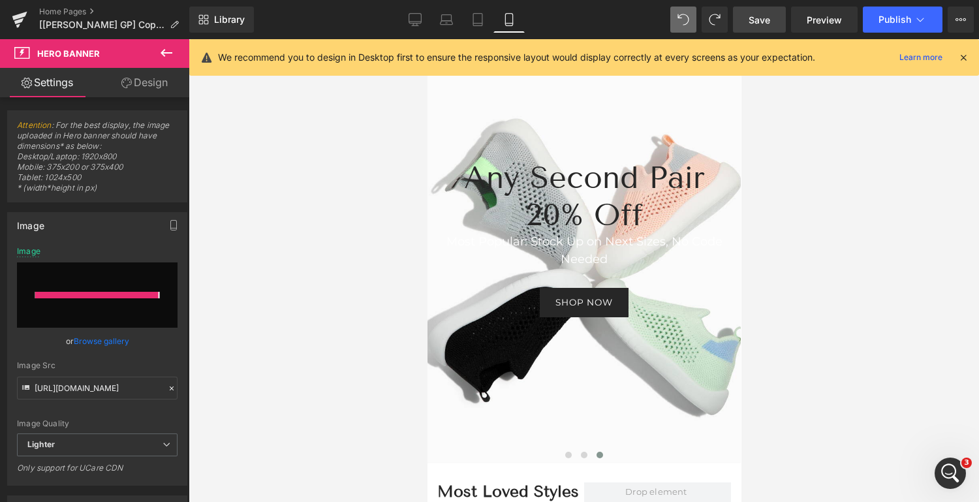
type input "https://ucarecdn.com/0559ec9f-beb6-47c4-987f-a0b9666defbc/-/format/auto/-/previ…"
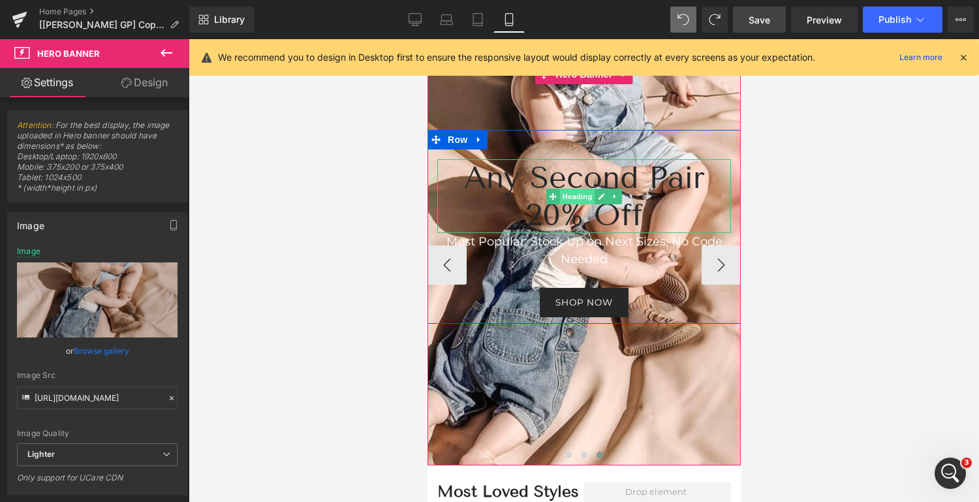
click at [579, 195] on span "Heading" at bounding box center [576, 197] width 35 height 16
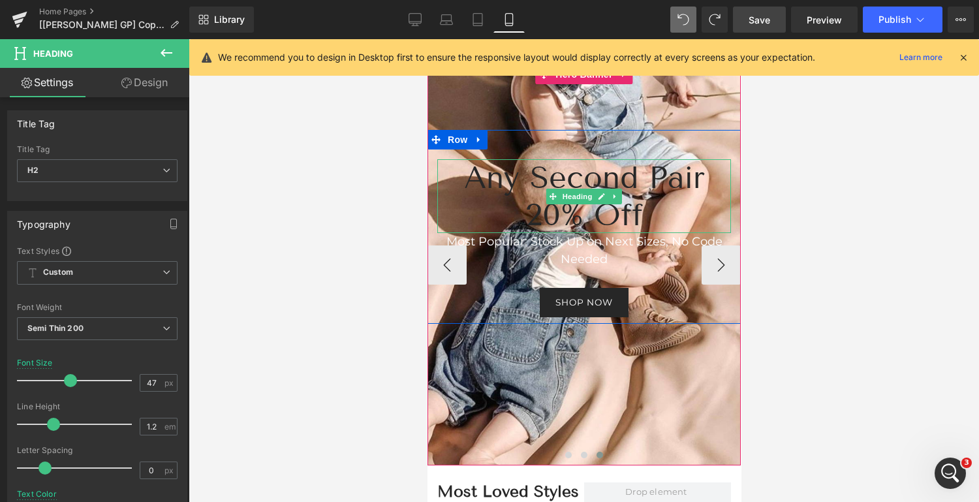
click at [642, 210] on h2 "Any Second Pair 20% Off" at bounding box center [583, 196] width 294 height 74
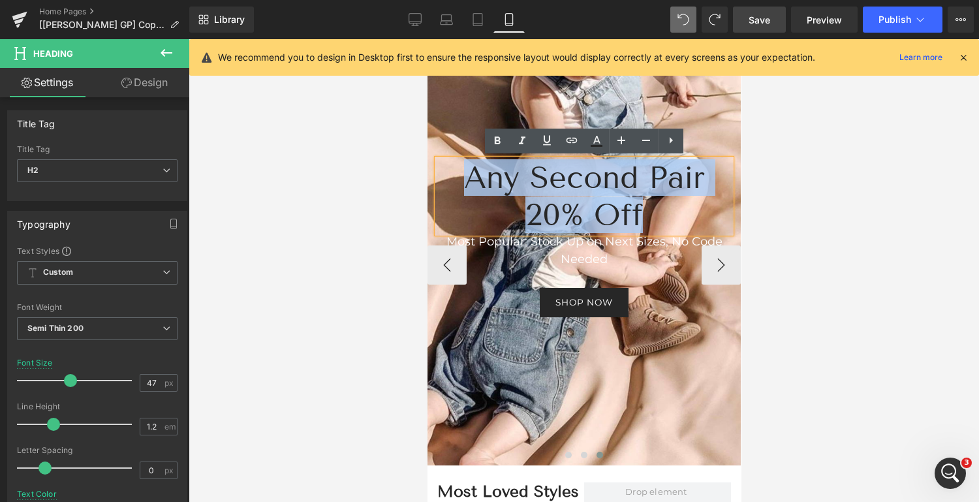
drag, startPoint x: 647, startPoint y: 209, endPoint x: 467, endPoint y: 180, distance: 182.5
click at [467, 180] on h2 "Any Second Pair 20% Off" at bounding box center [583, 196] width 294 height 74
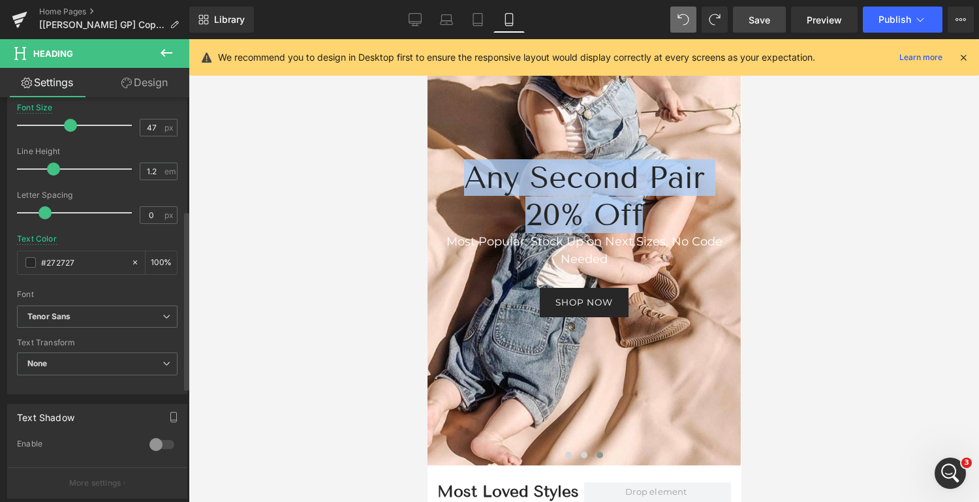
scroll to position [256, 0]
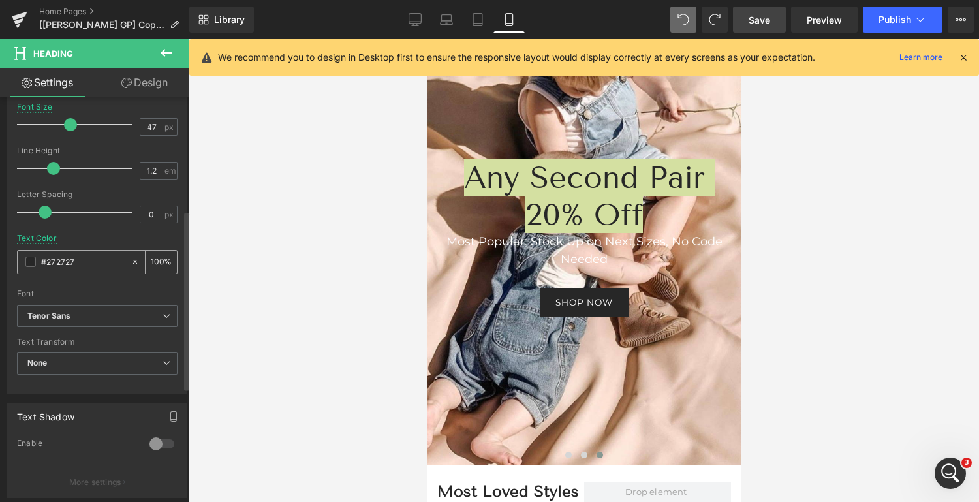
drag, startPoint x: 78, startPoint y: 260, endPoint x: 46, endPoint y: 256, distance: 32.8
click at [46, 256] on input "#272727" at bounding box center [83, 261] width 84 height 14
type input "#fff"
type input "100"
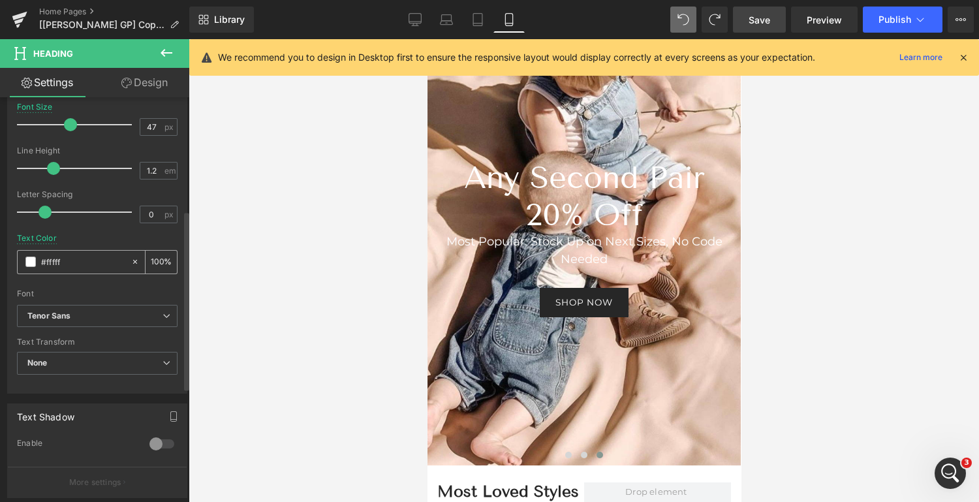
type input "#ffffff"
type input "100"
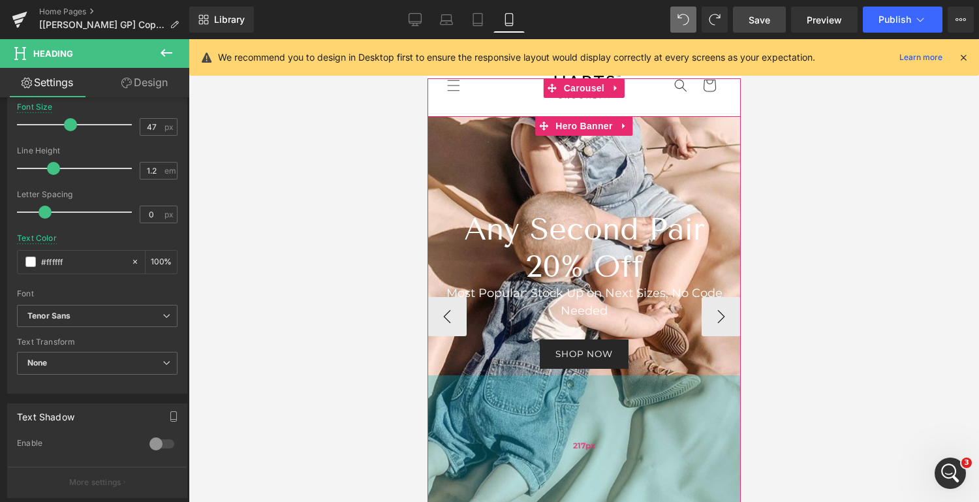
scroll to position [20, 0]
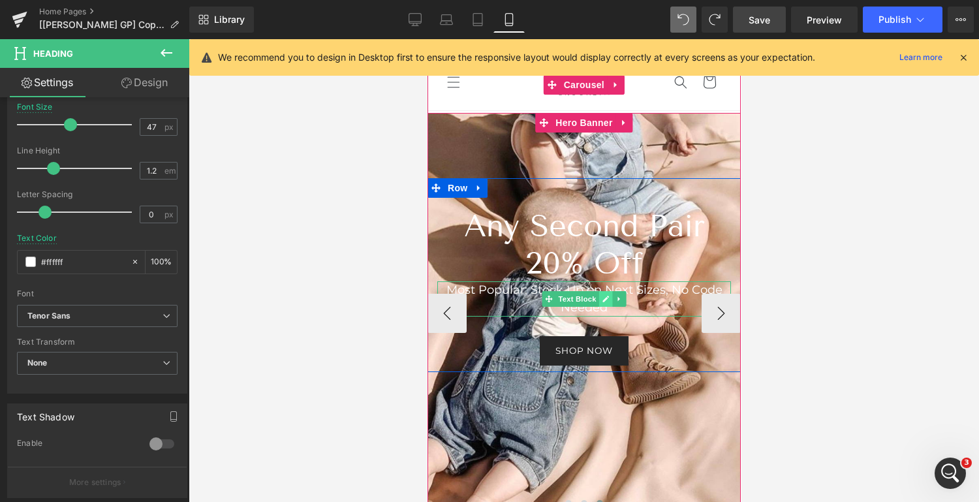
type input "#ffffff"
click at [602, 295] on icon at bounding box center [605, 299] width 7 height 8
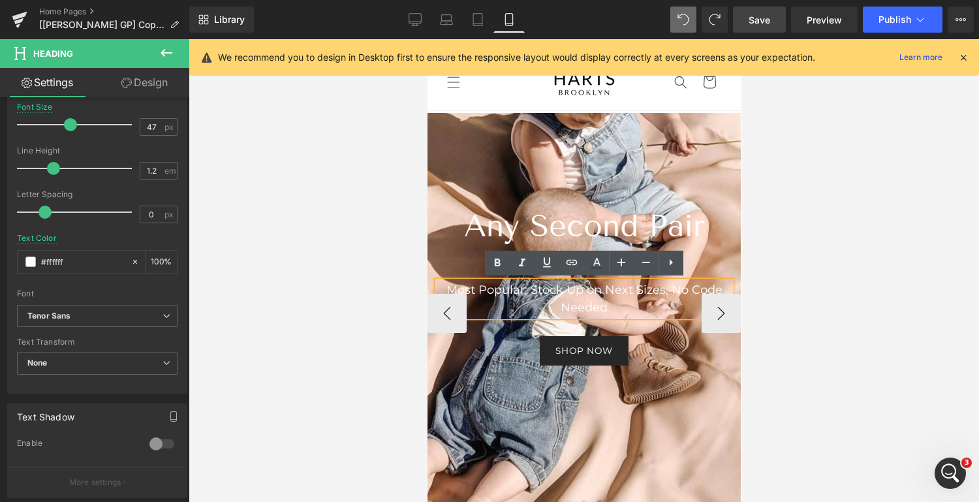
click at [671, 288] on font "Most Popular: Stock Up on Next Sizes, No Code Needed" at bounding box center [584, 299] width 276 height 32
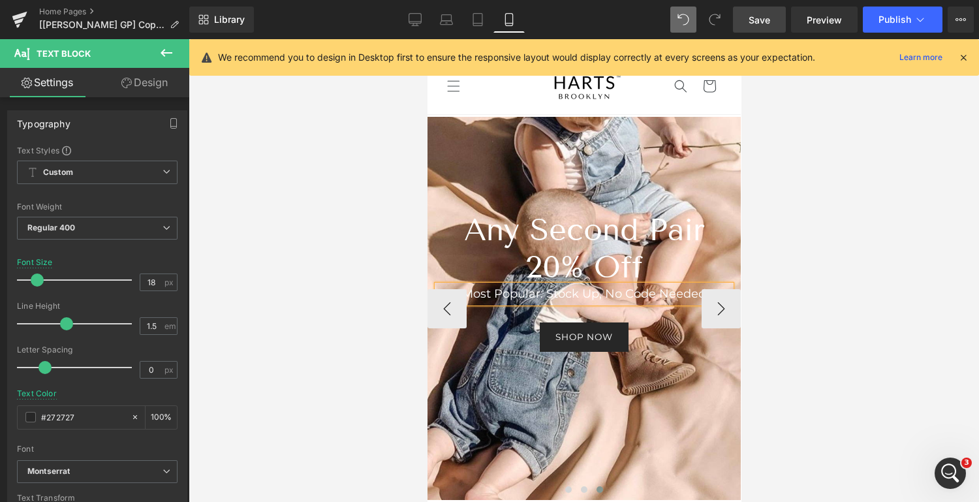
scroll to position [18, 0]
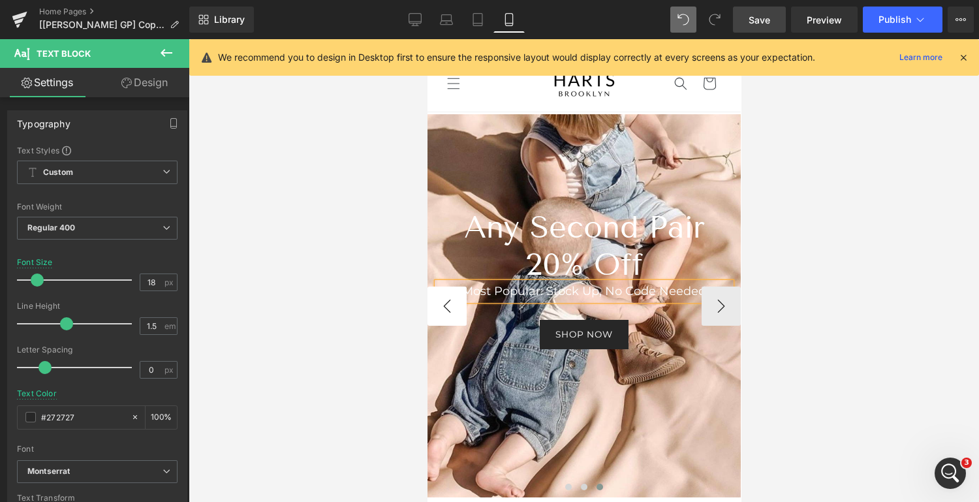
click at [448, 307] on button "‹" at bounding box center [446, 305] width 39 height 39
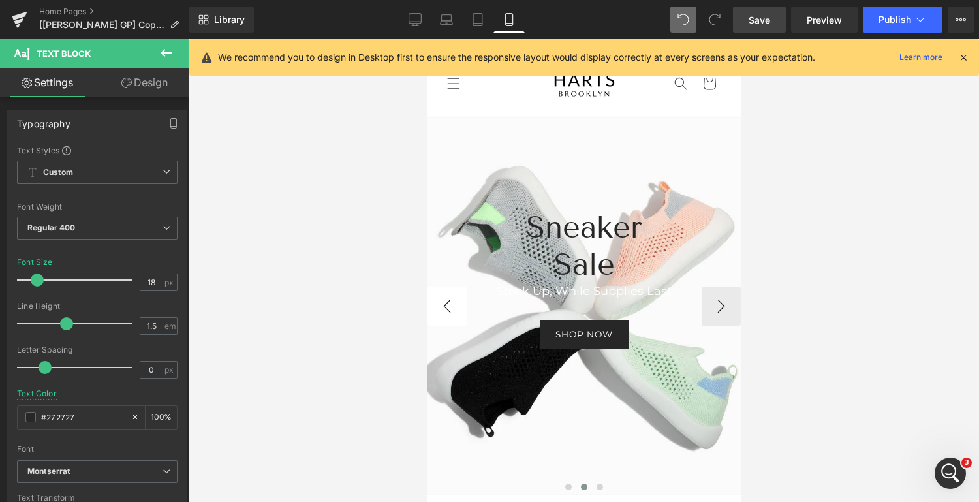
click at [448, 307] on button "‹" at bounding box center [446, 305] width 39 height 39
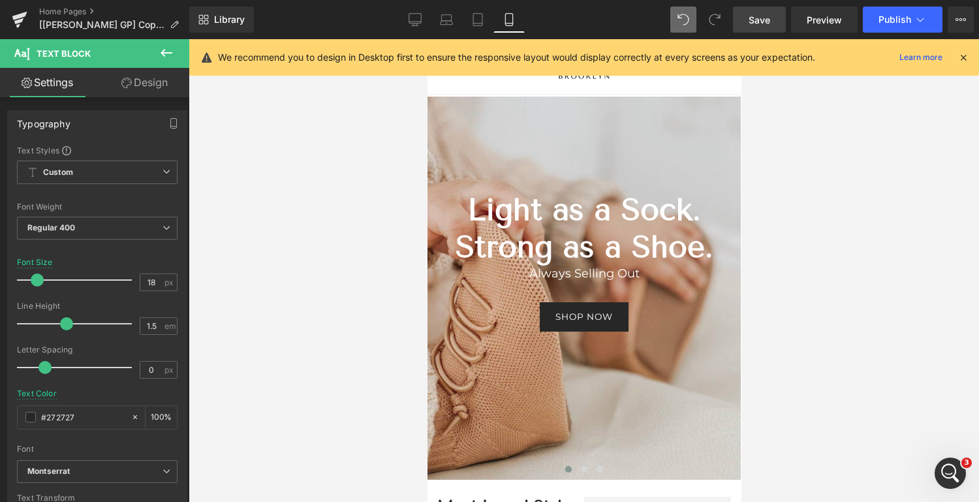
scroll to position [0, 0]
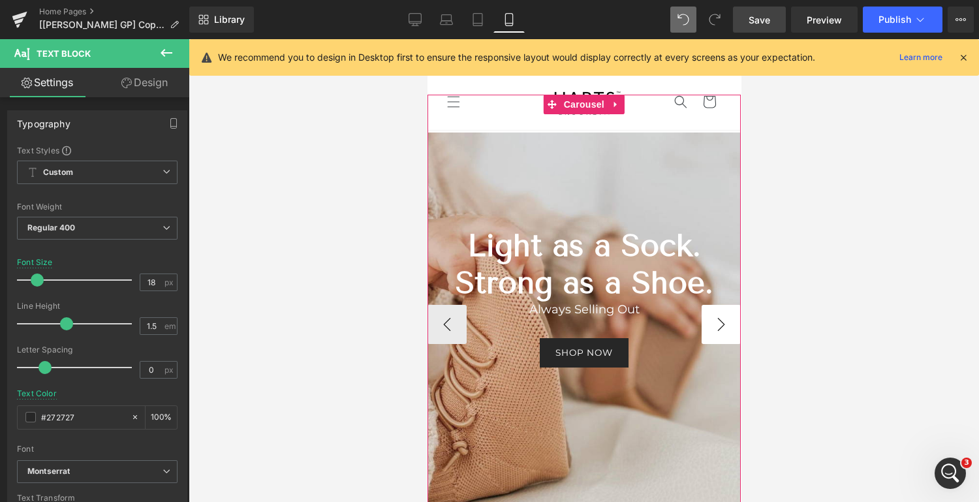
click at [720, 326] on button "›" at bounding box center [720, 324] width 39 height 39
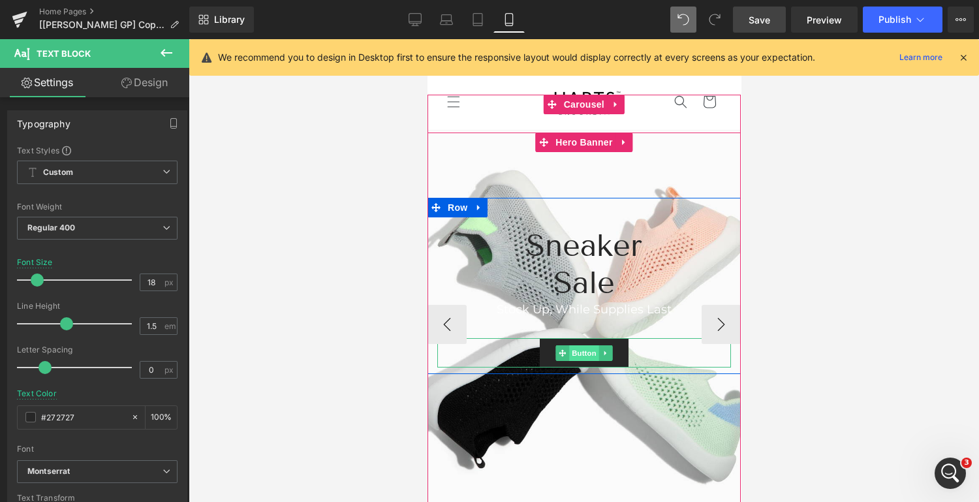
click at [576, 356] on span "Button" at bounding box center [583, 353] width 30 height 16
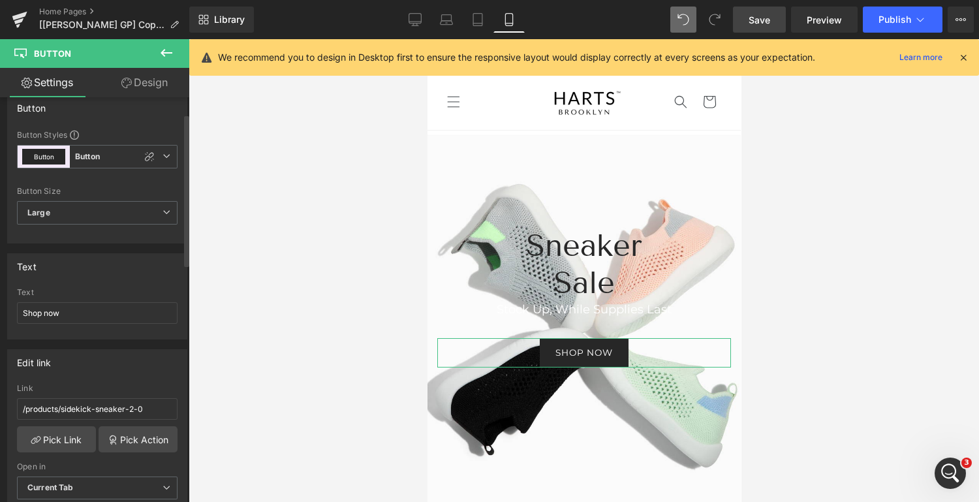
scroll to position [2, 0]
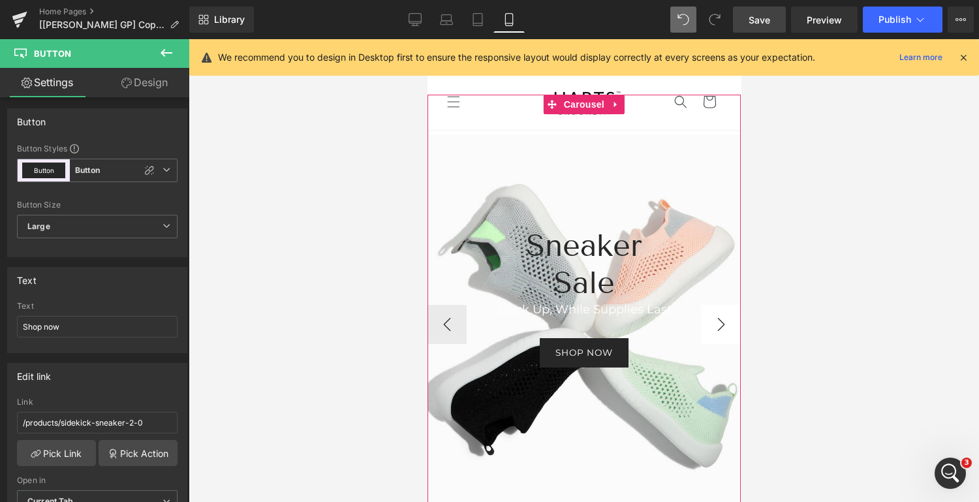
click at [727, 320] on button "›" at bounding box center [720, 324] width 39 height 39
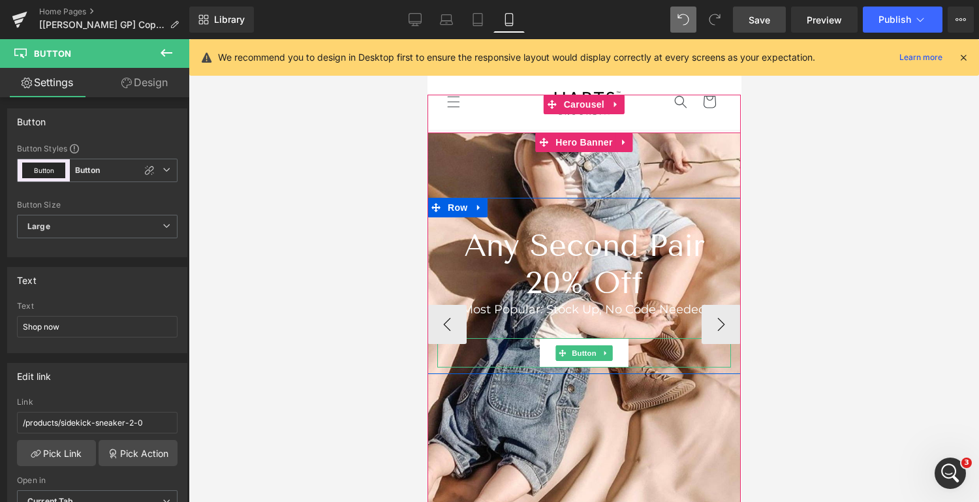
click at [620, 356] on link "Shop now" at bounding box center [583, 352] width 88 height 29
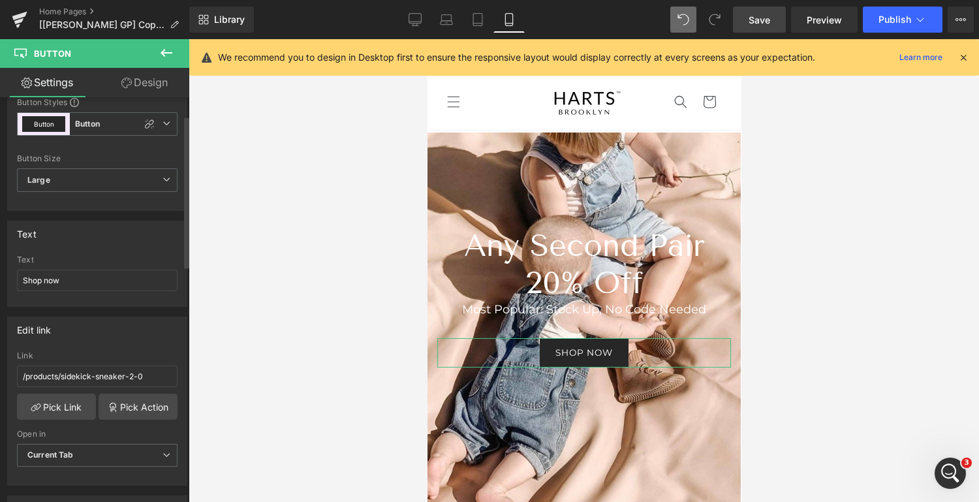
scroll to position [50, 0]
click at [46, 403] on link "Pick Link" at bounding box center [56, 404] width 79 height 26
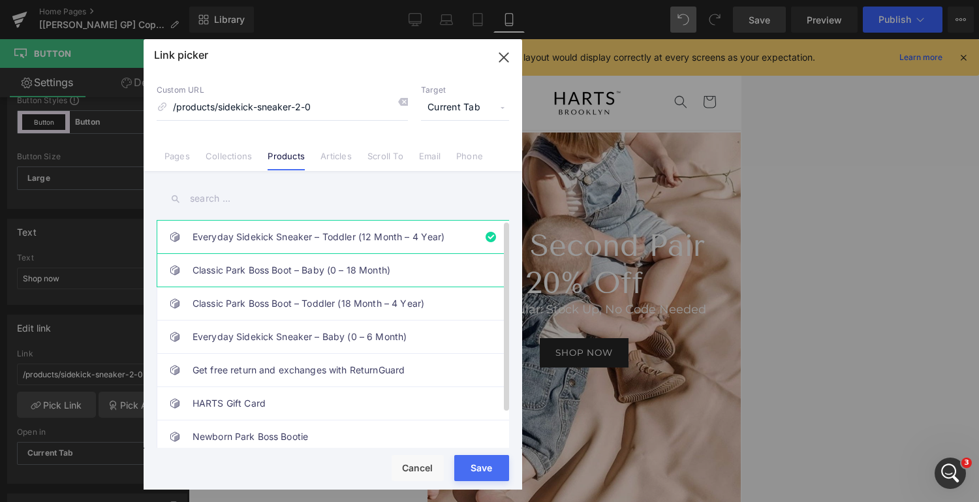
click at [448, 266] on link "Classic Park Boss Boot – Baby (0 – 18 Month)" at bounding box center [335, 270] width 287 height 33
type input "/products/parkbosstan"
click at [476, 468] on button "Save" at bounding box center [481, 468] width 55 height 26
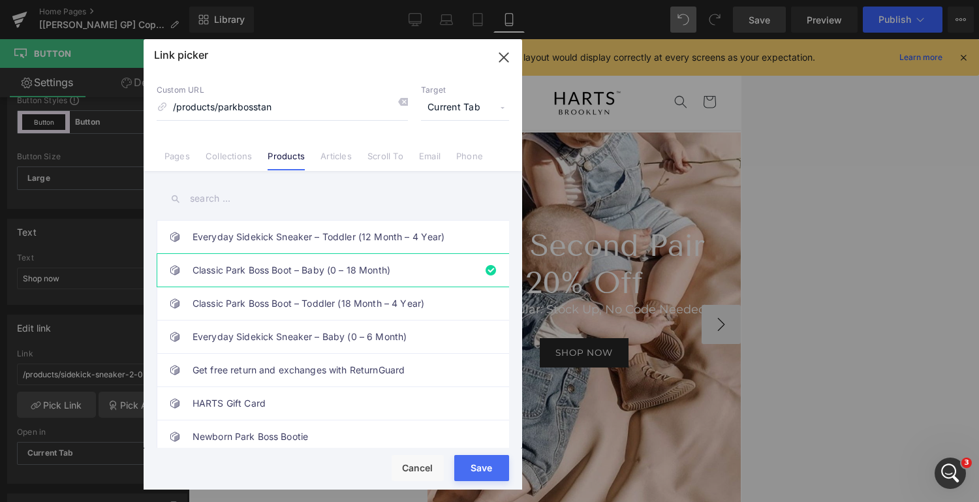
type input "/products/parkbosstan"
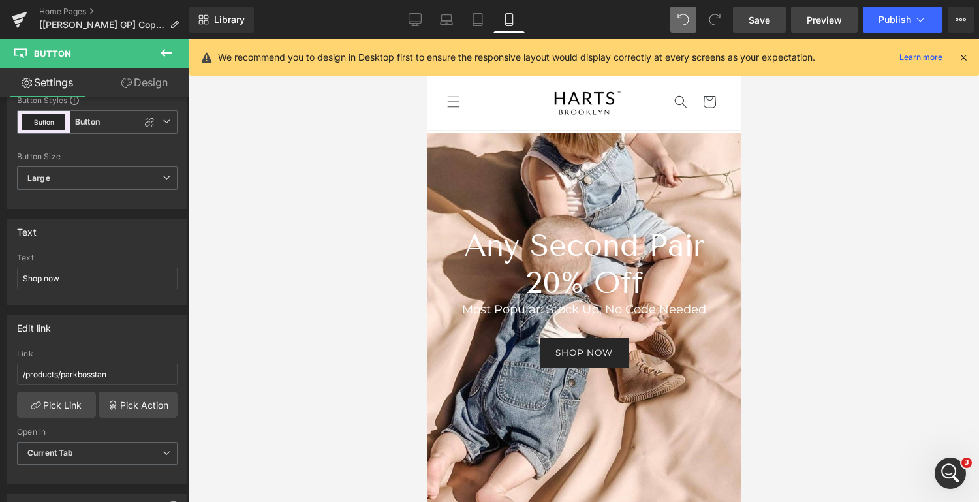
scroll to position [74, 0]
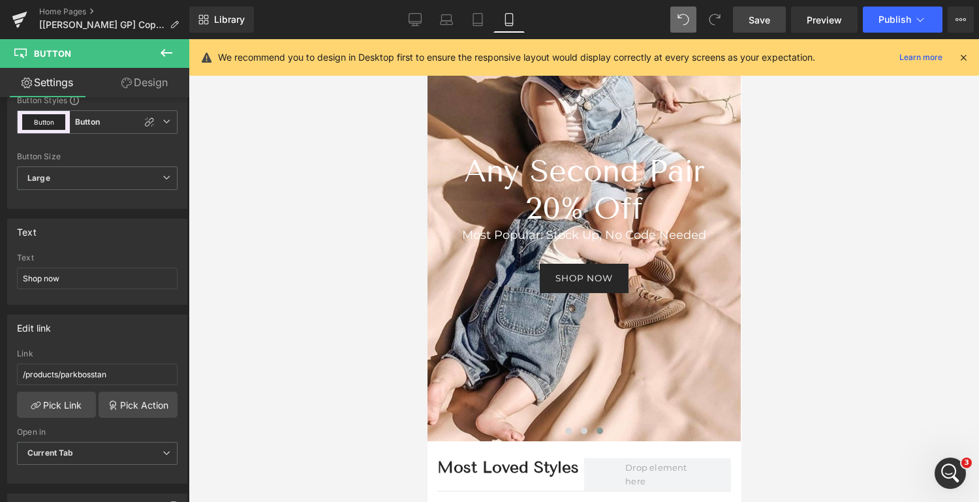
click at [765, 18] on span "Save" at bounding box center [759, 20] width 22 height 14
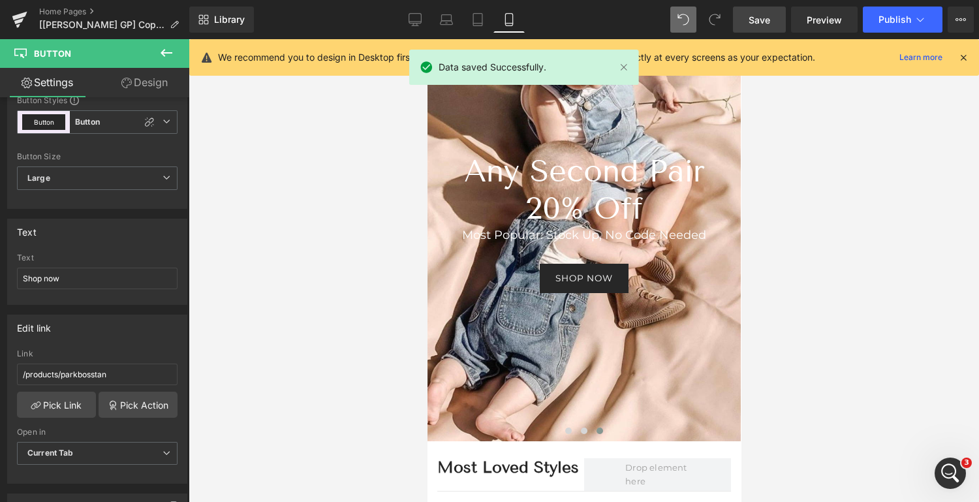
scroll to position [1943, 0]
click at [414, 18] on icon at bounding box center [414, 19] width 13 height 13
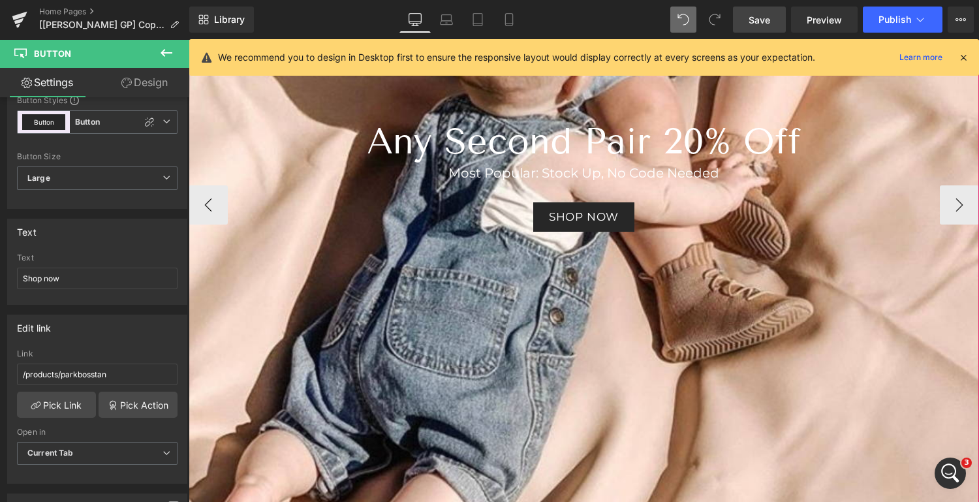
scroll to position [290, 0]
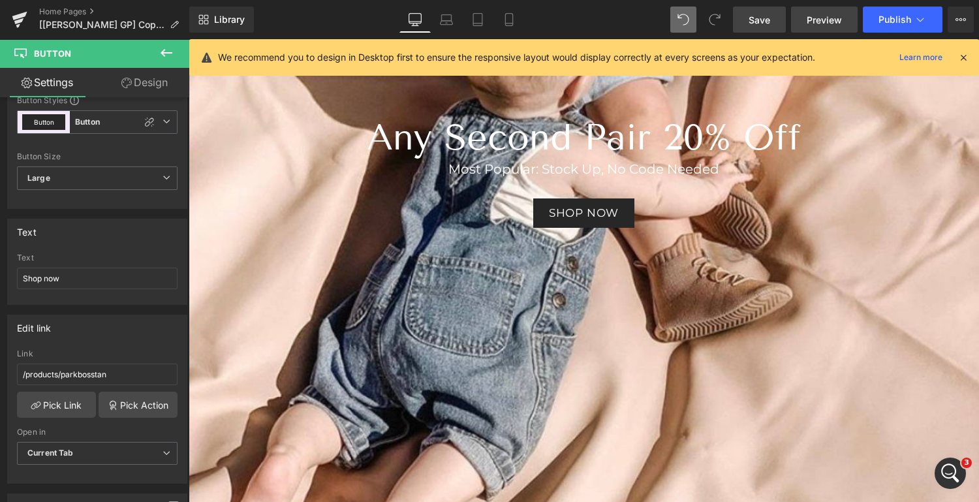
click at [827, 14] on span "Preview" at bounding box center [823, 20] width 35 height 14
click at [892, 14] on span "Publish" at bounding box center [894, 19] width 33 height 10
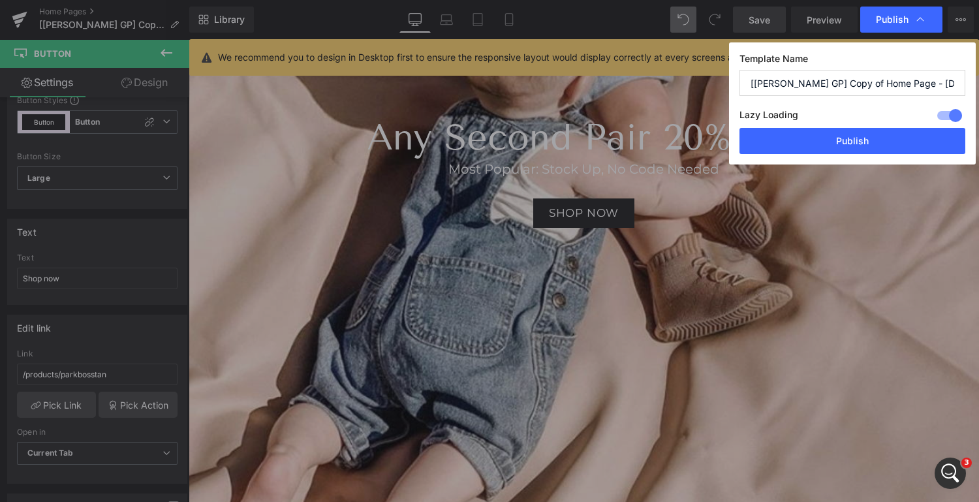
scroll to position [1943, 0]
click at [870, 136] on button "Publish" at bounding box center [852, 141] width 226 height 26
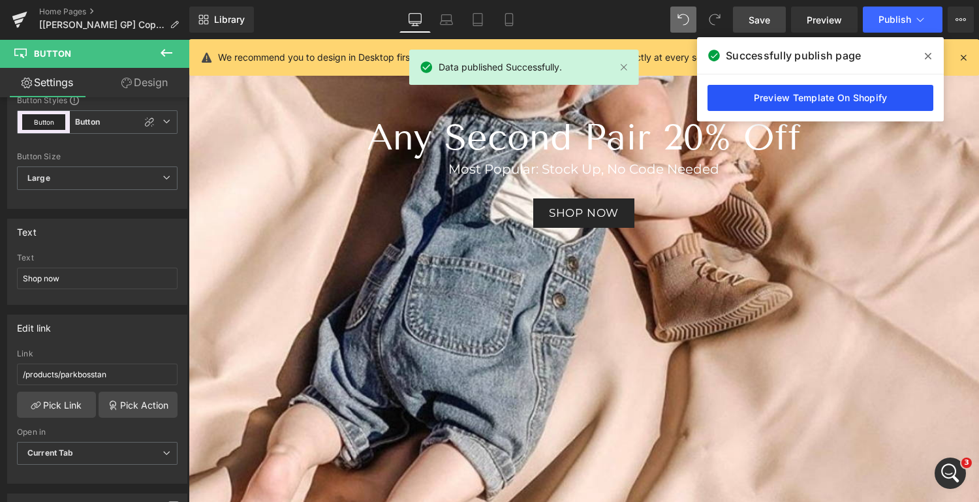
scroll to position [1993, 0]
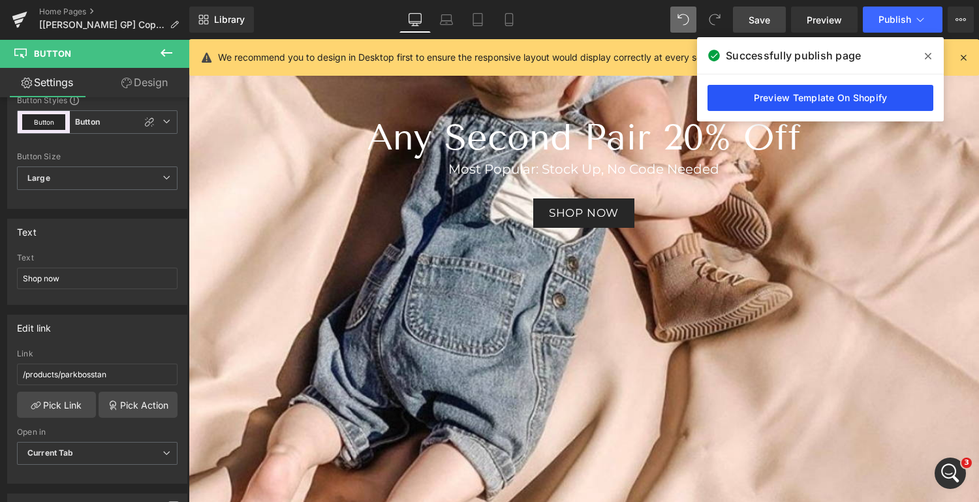
click at [775, 96] on link "Preview Template On Shopify" at bounding box center [820, 98] width 226 height 26
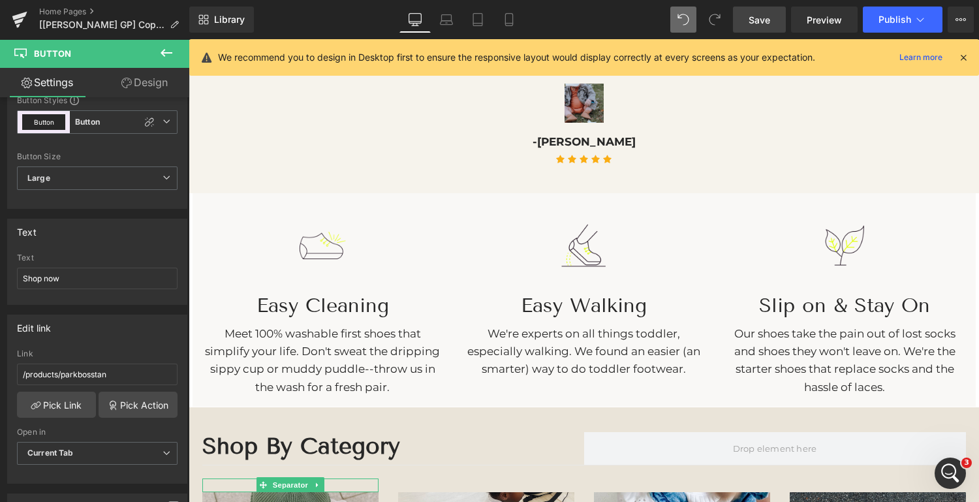
scroll to position [1334, 0]
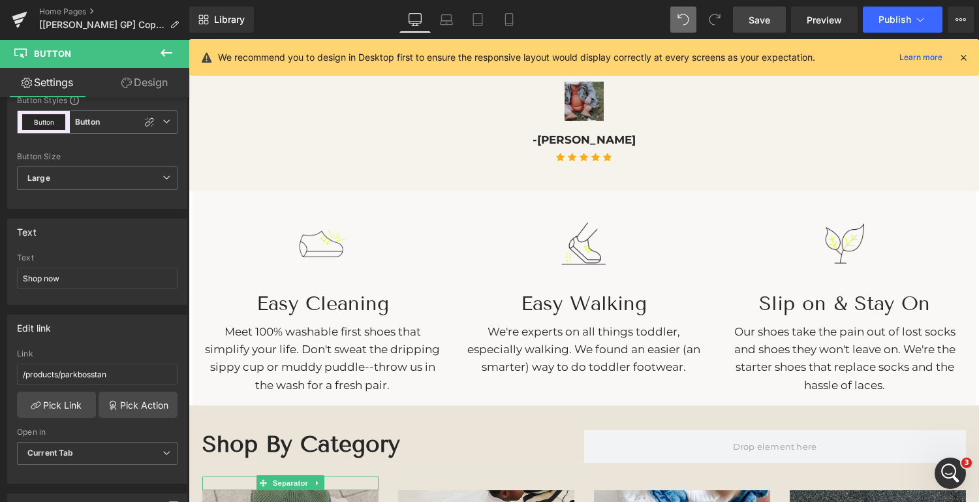
click at [541, 298] on h4 "Easy Walking" at bounding box center [583, 303] width 241 height 23
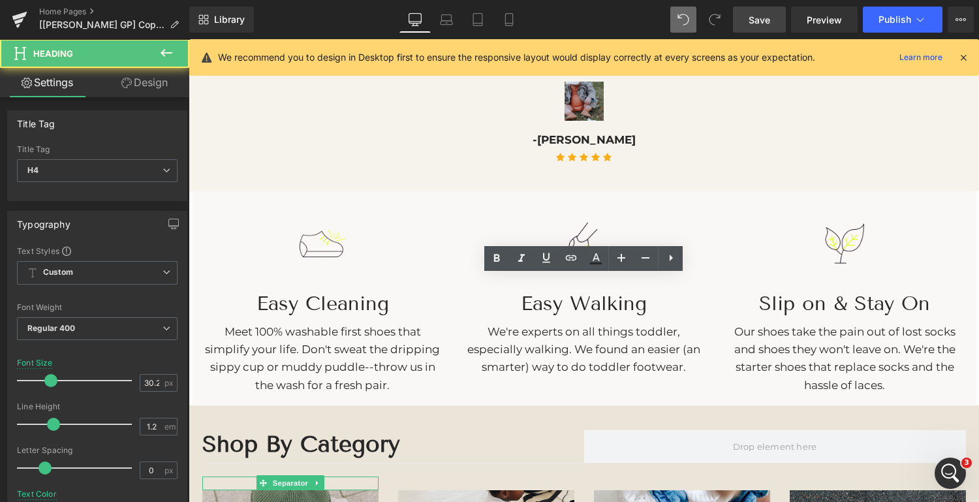
click at [639, 288] on div "Easy Walking" at bounding box center [583, 295] width 241 height 39
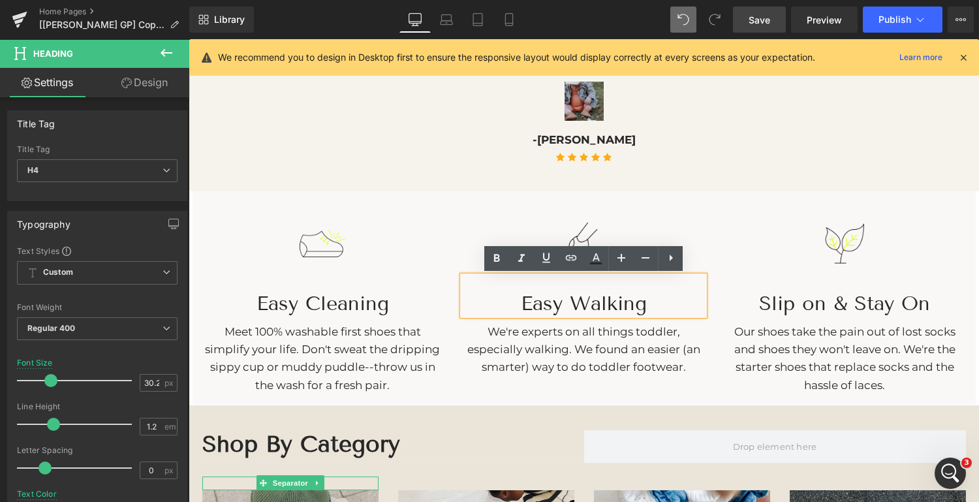
click at [476, 391] on div "Image Easy Cleaning Heading Meet 100% washable first shoes that simplify your l…" at bounding box center [583, 297] width 783 height 213
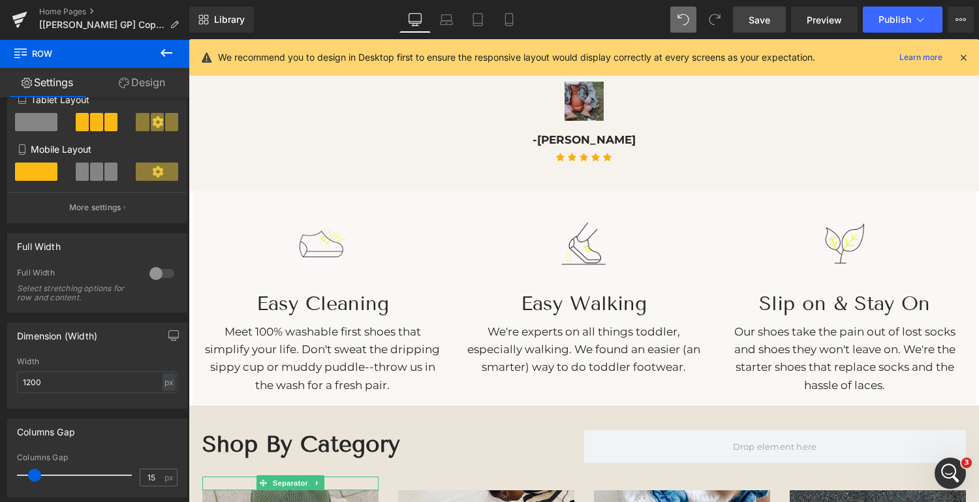
scroll to position [217, 0]
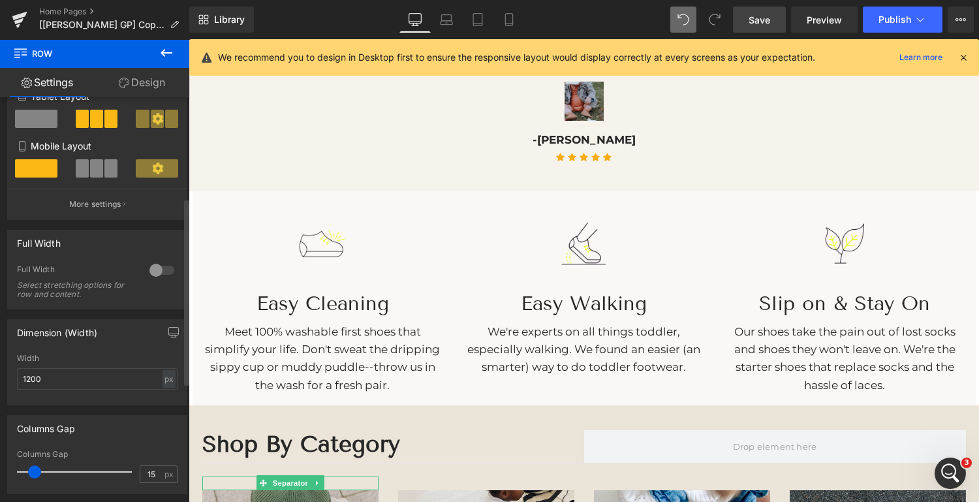
click at [153, 276] on div at bounding box center [161, 270] width 31 height 21
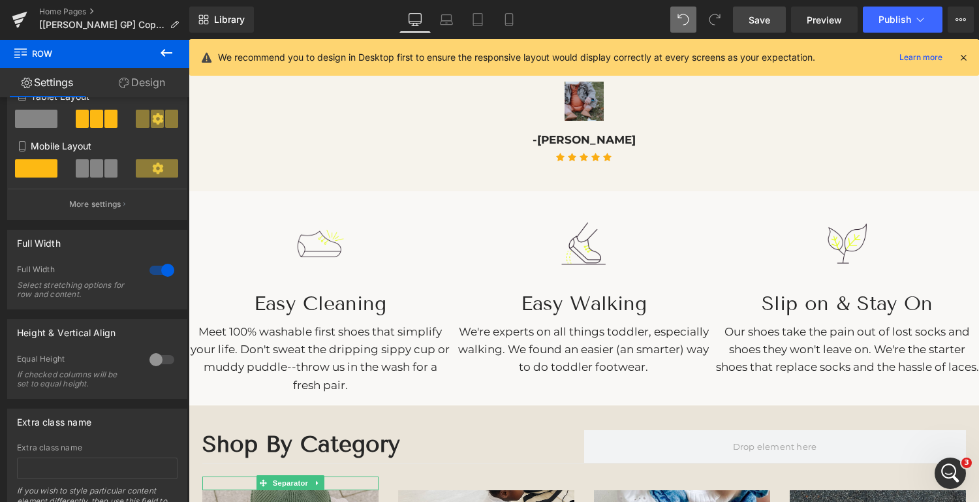
click at [767, 16] on span "Save" at bounding box center [759, 20] width 22 height 14
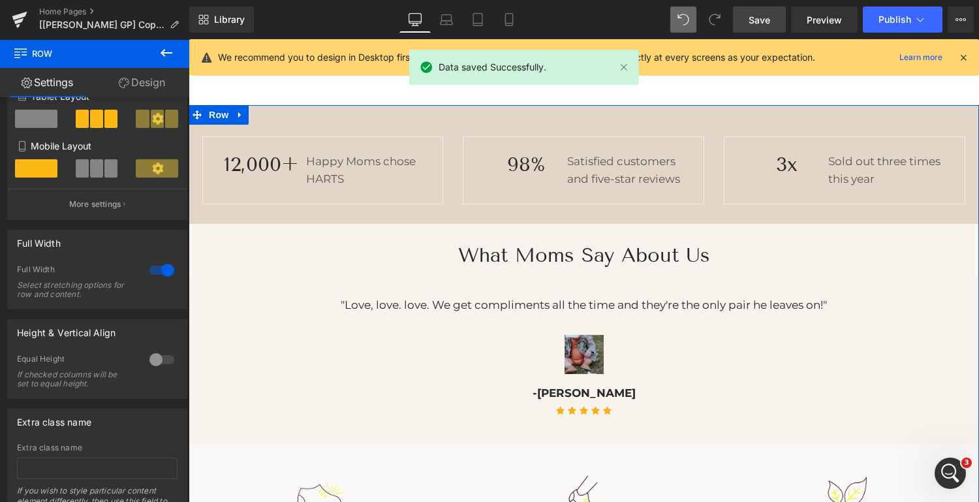
scroll to position [1080, 0]
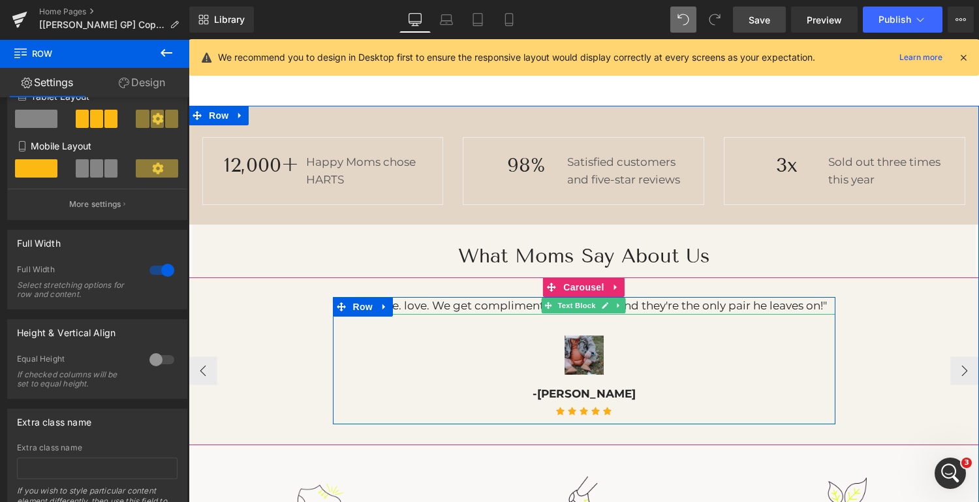
click at [680, 304] on p ""Love, love. love. We get compliments all the time and they're the only pair he…" at bounding box center [584, 306] width 502 height 18
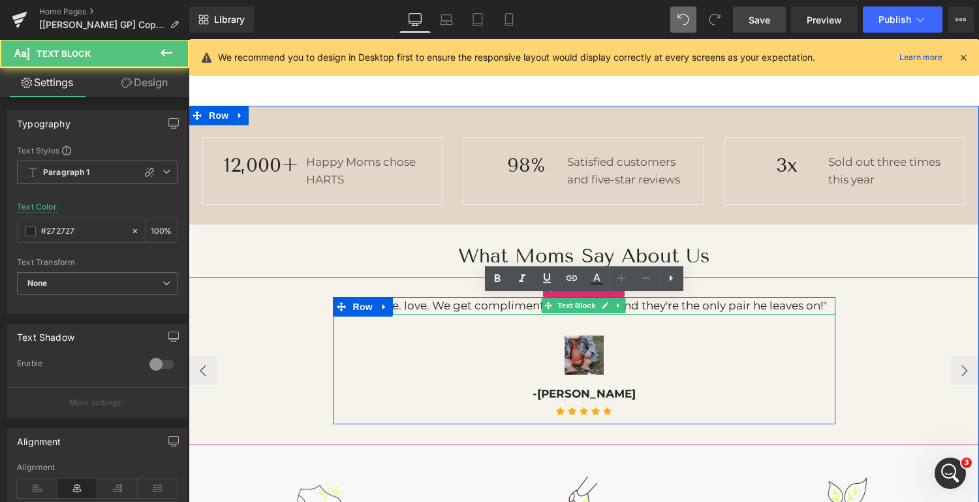
click at [680, 304] on p ""Love, love. love. We get compliments all the time and they're the only pair he…" at bounding box center [584, 306] width 502 height 18
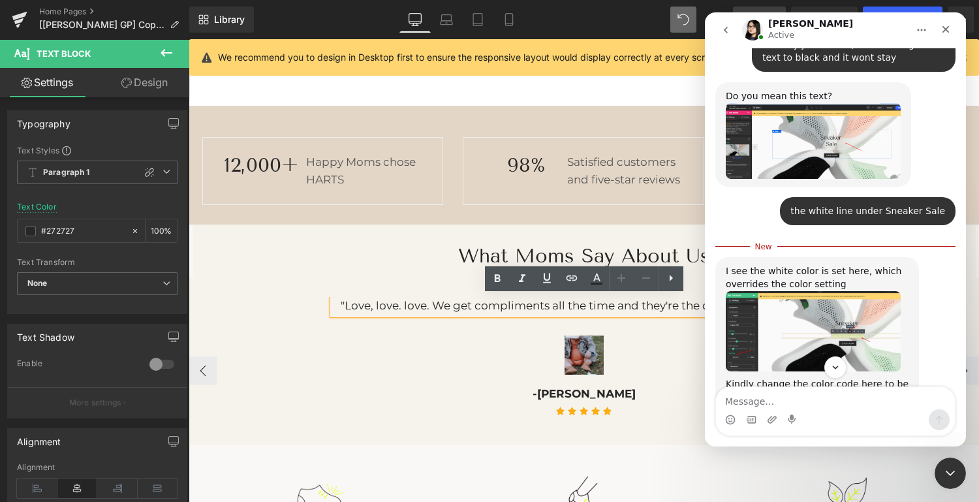
scroll to position [2232, 0]
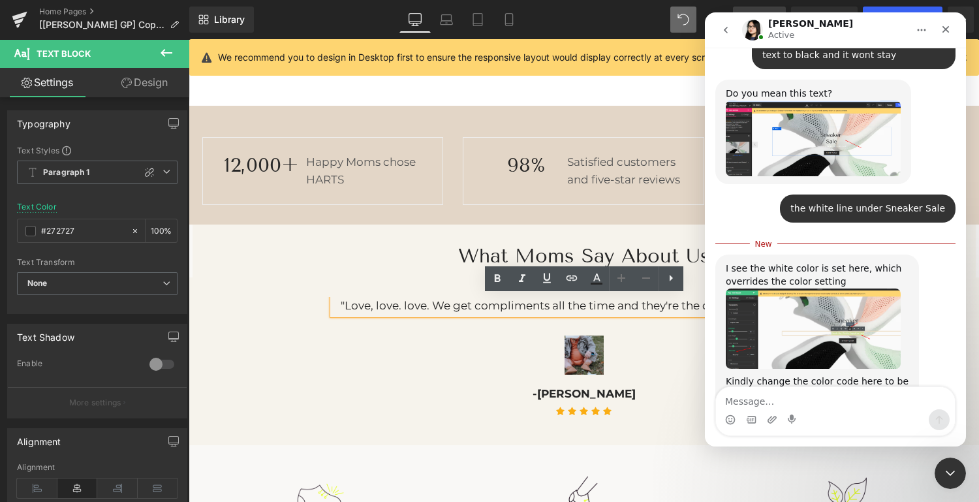
click at [761, 439] on img "Pauline says…" at bounding box center [813, 471] width 175 height 65
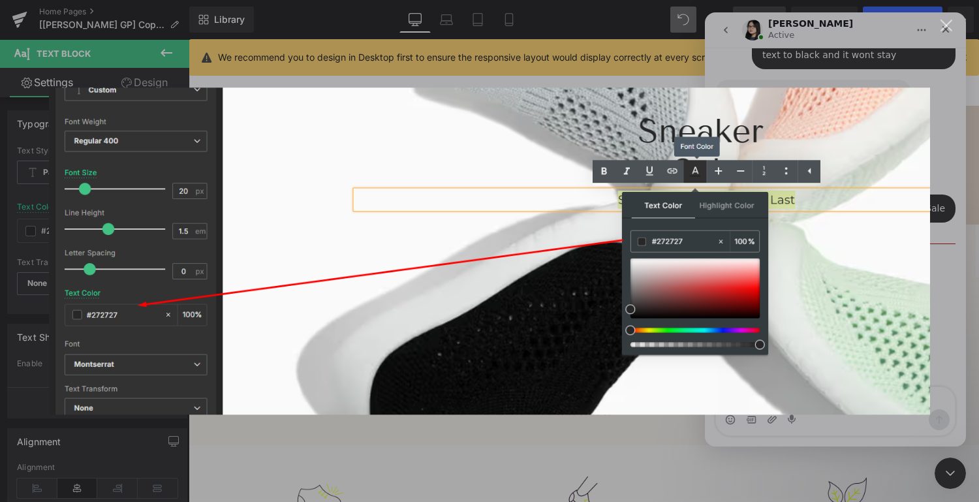
click at [478, 470] on div "Intercom messenger" at bounding box center [489, 251] width 979 height 502
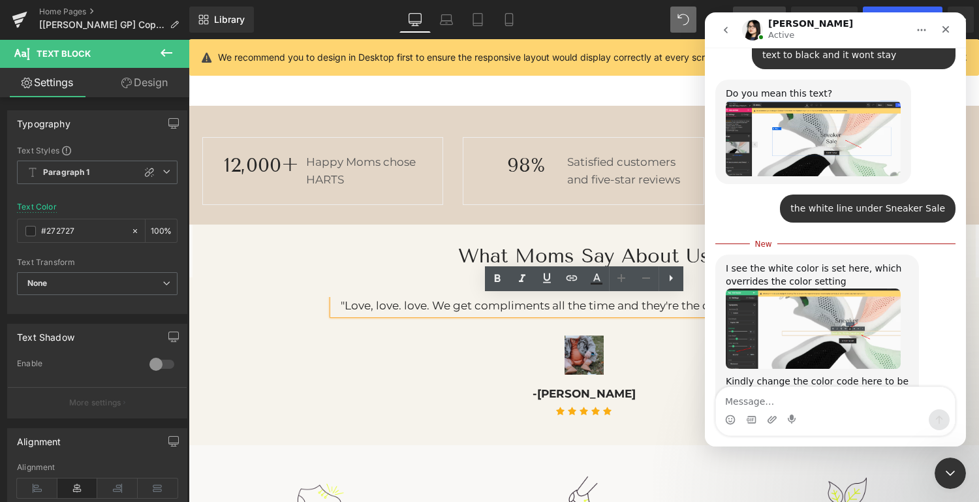
click at [801, 288] on img "Pauline says…" at bounding box center [813, 328] width 175 height 80
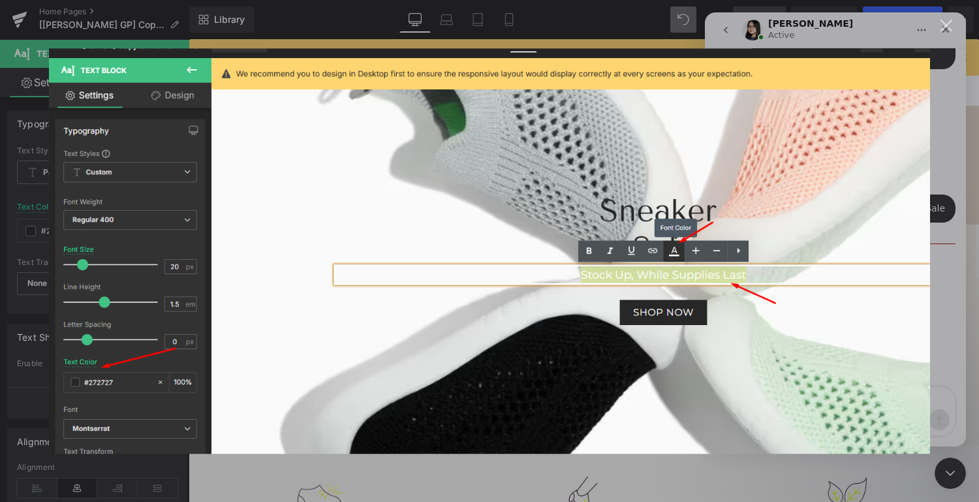
click at [606, 482] on div "Intercom messenger" at bounding box center [489, 251] width 979 height 502
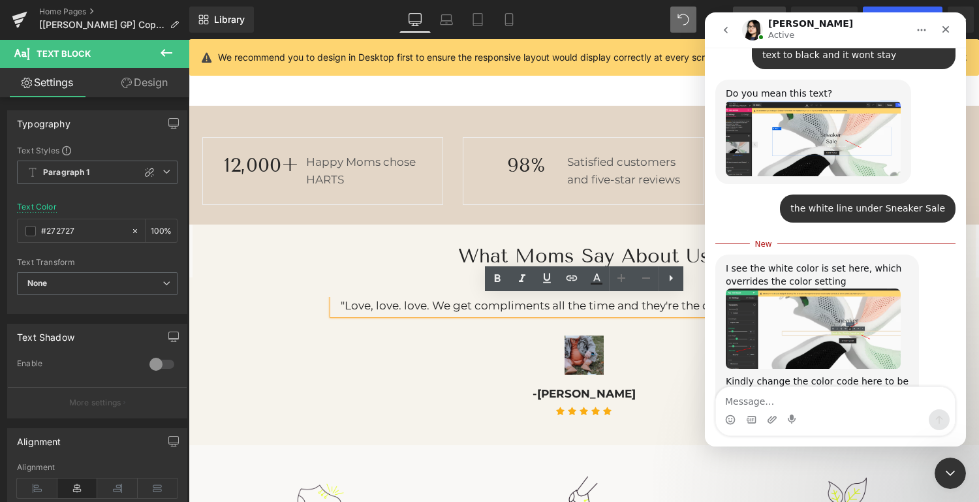
click at [397, 284] on div at bounding box center [489, 231] width 979 height 463
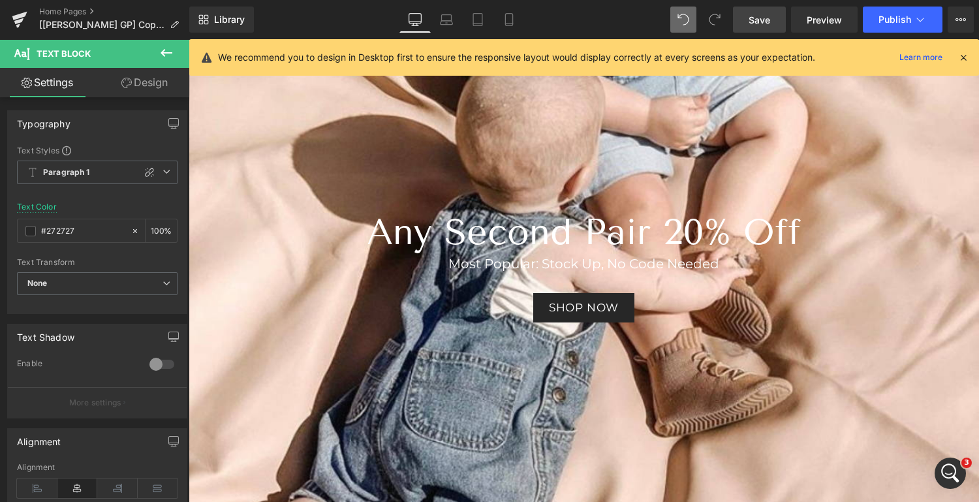
scroll to position [200, 0]
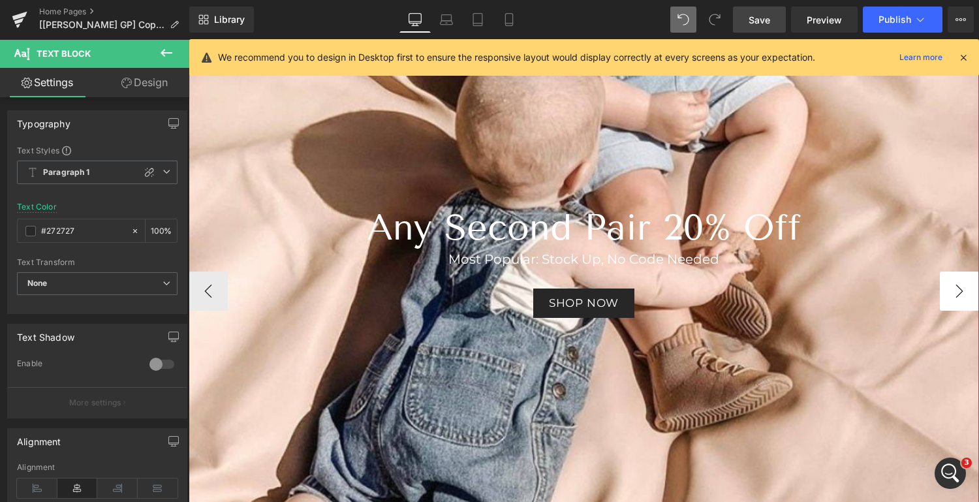
click at [962, 296] on button "›" at bounding box center [959, 290] width 39 height 39
click at [213, 286] on button "‹" at bounding box center [208, 290] width 39 height 39
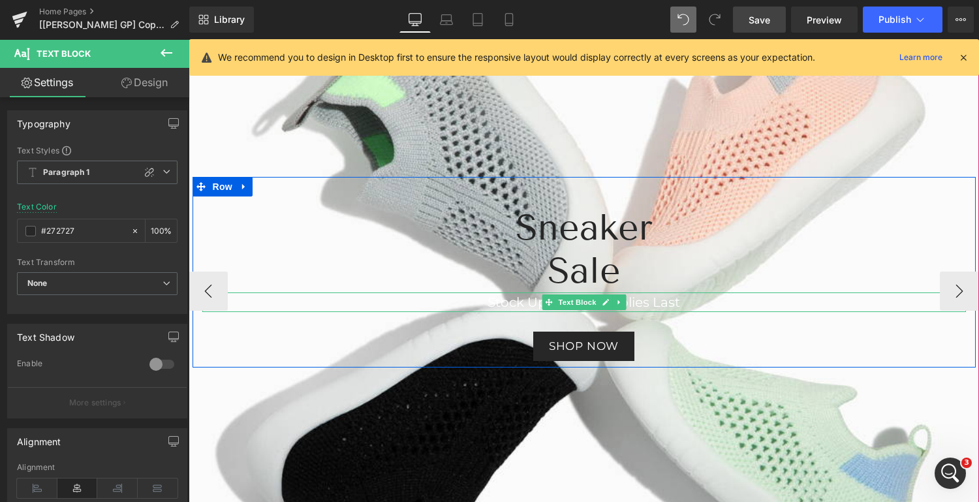
click at [651, 298] on font "Stock Up, While Supplies Last" at bounding box center [583, 302] width 192 height 16
click at [602, 302] on font "Stock Up, While Supplies Last" at bounding box center [583, 302] width 192 height 16
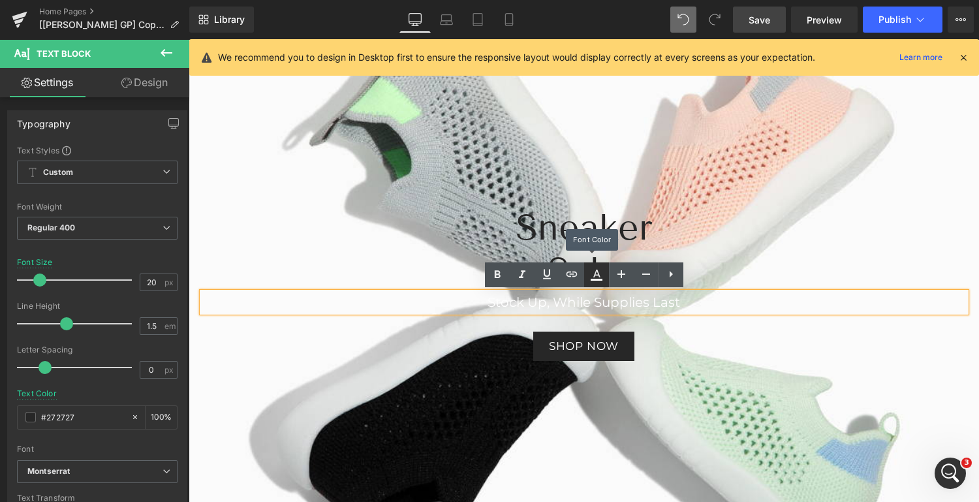
click at [599, 273] on icon at bounding box center [597, 275] width 16 height 16
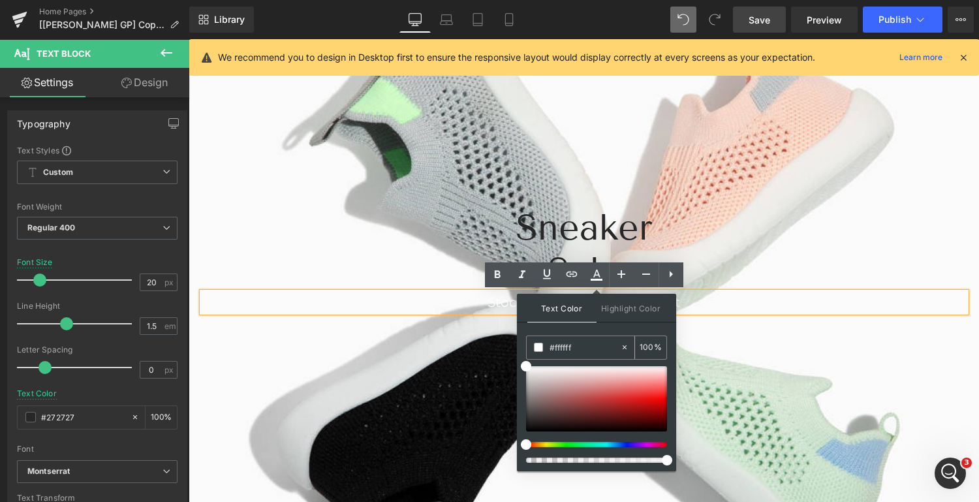
drag, startPoint x: 580, startPoint y: 347, endPoint x: 544, endPoint y: 343, distance: 36.1
click at [544, 343] on div "#ffffff" at bounding box center [573, 347] width 93 height 23
type input "2"
type input "0"
type input "2727"
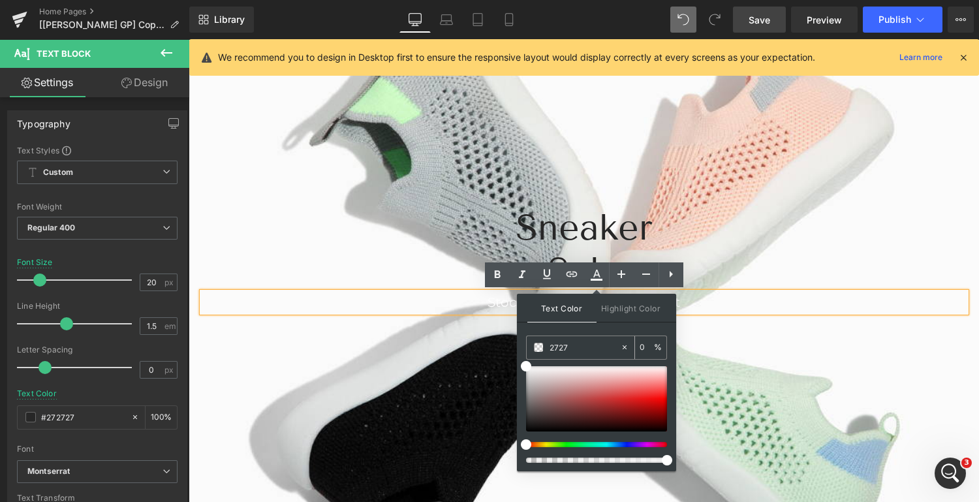
type input "47"
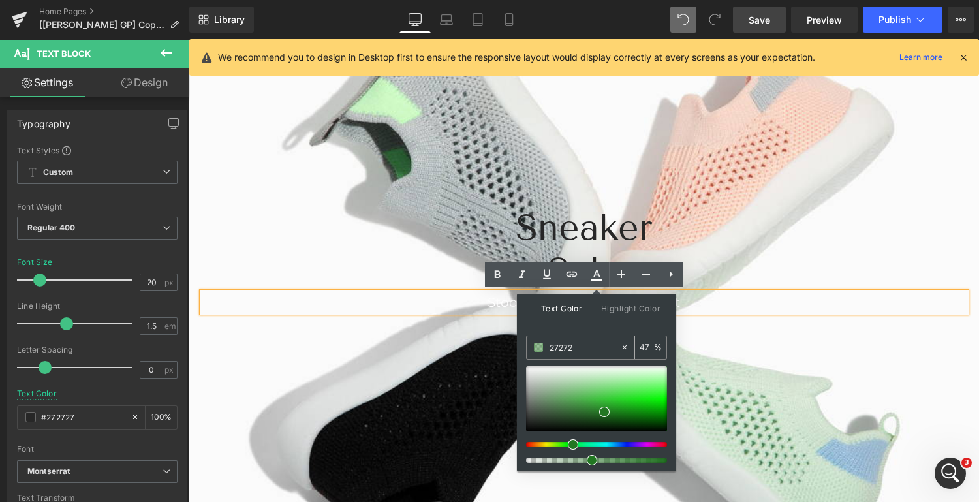
type input "272727"
type input "100"
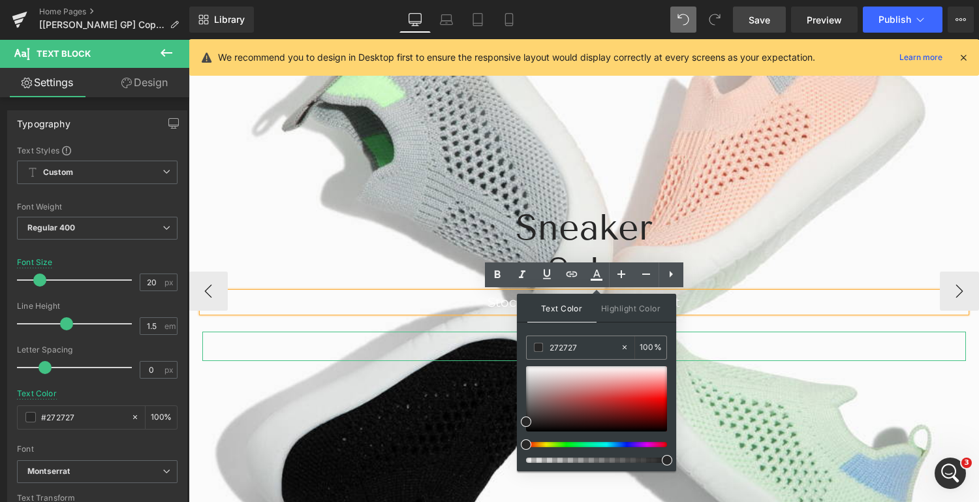
click at [706, 352] on div "Shop now" at bounding box center [583, 345] width 763 height 29
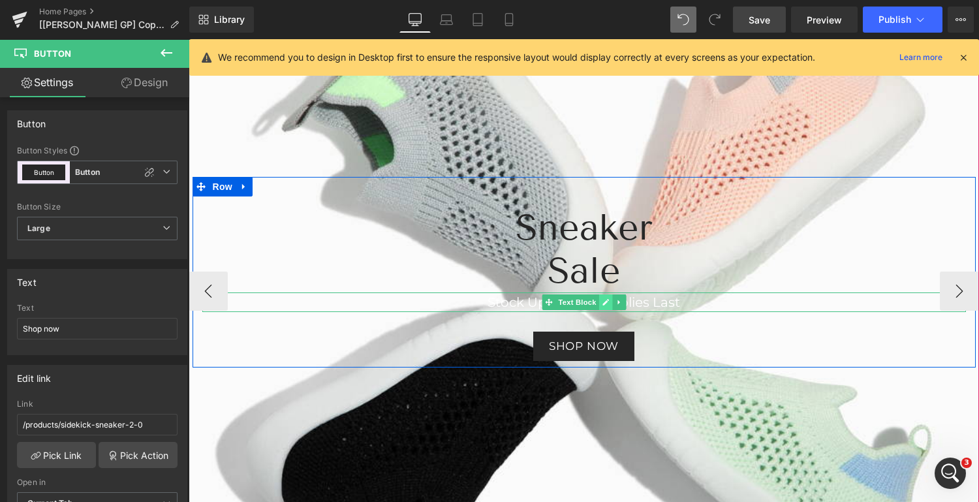
click at [602, 299] on icon at bounding box center [605, 302] width 7 height 8
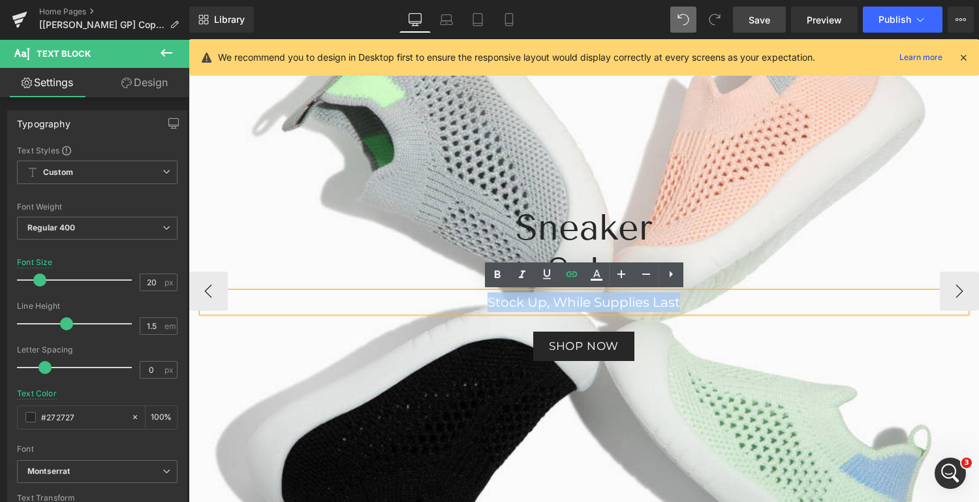
drag, startPoint x: 682, startPoint y: 299, endPoint x: 477, endPoint y: 298, distance: 204.9
click at [477, 298] on p "Stock Up, While Supplies Last" at bounding box center [583, 302] width 763 height 20
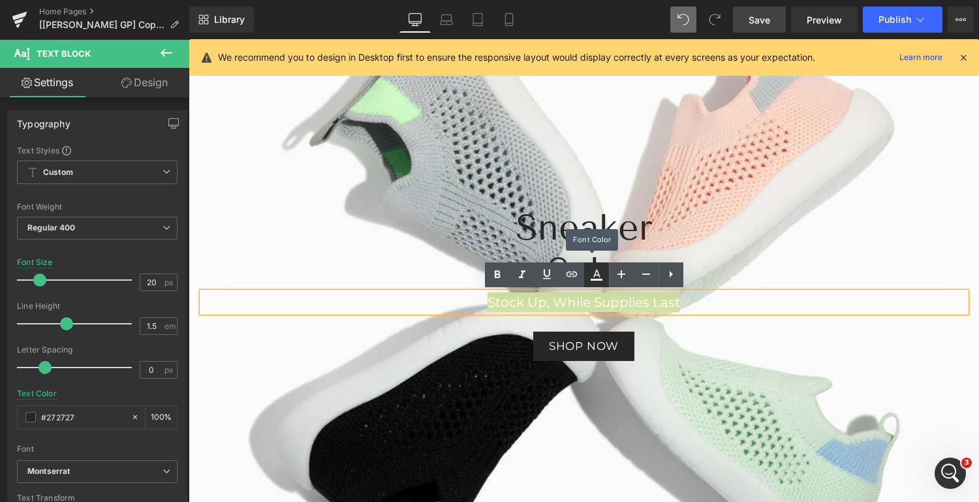
click at [595, 279] on icon at bounding box center [596, 280] width 12 height 2
type input "#ffffff"
type input "100"
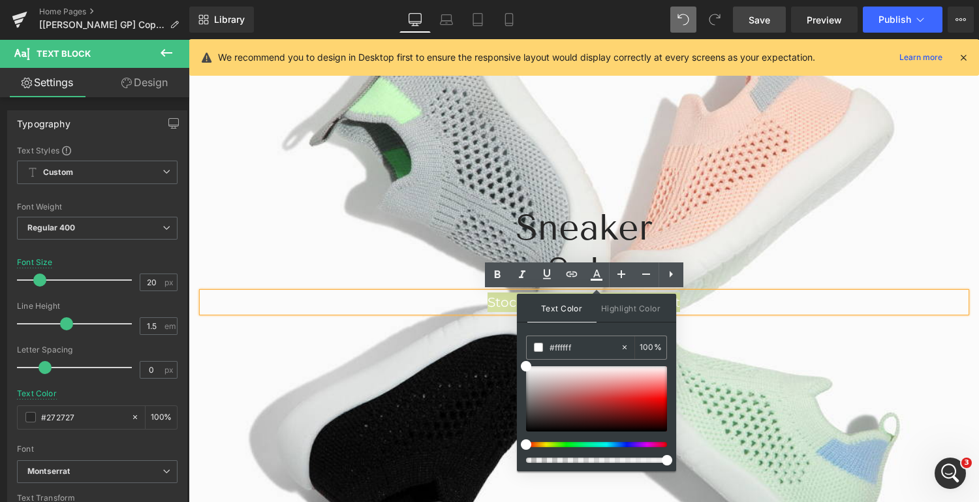
drag, startPoint x: 587, startPoint y: 346, endPoint x: 525, endPoint y: 348, distance: 62.0
click at [525, 348] on div "Text Color Highlight Color rgba(255, 255, 255, 1) #ffffff 100 % transparent tra…" at bounding box center [596, 382] width 159 height 177
type input "27"
type input "0"
type input "27272"
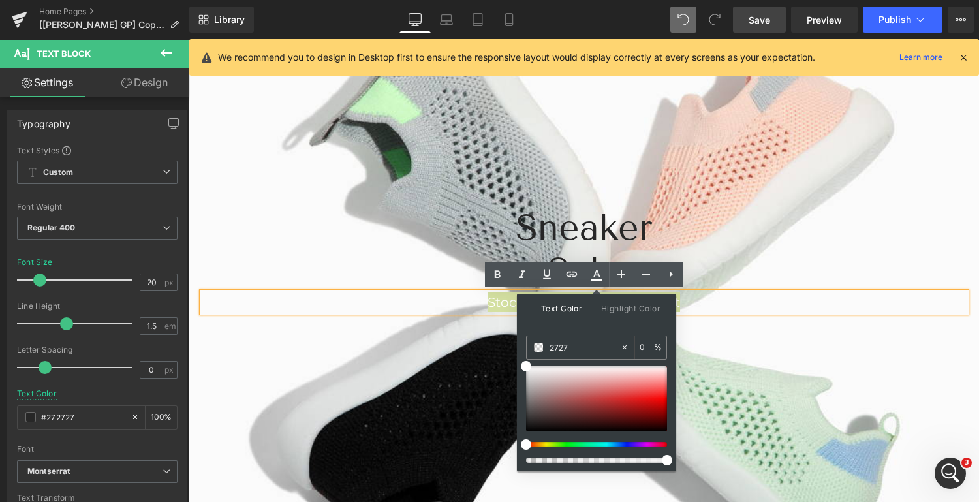
type input "47"
type input "272727"
type input "100"
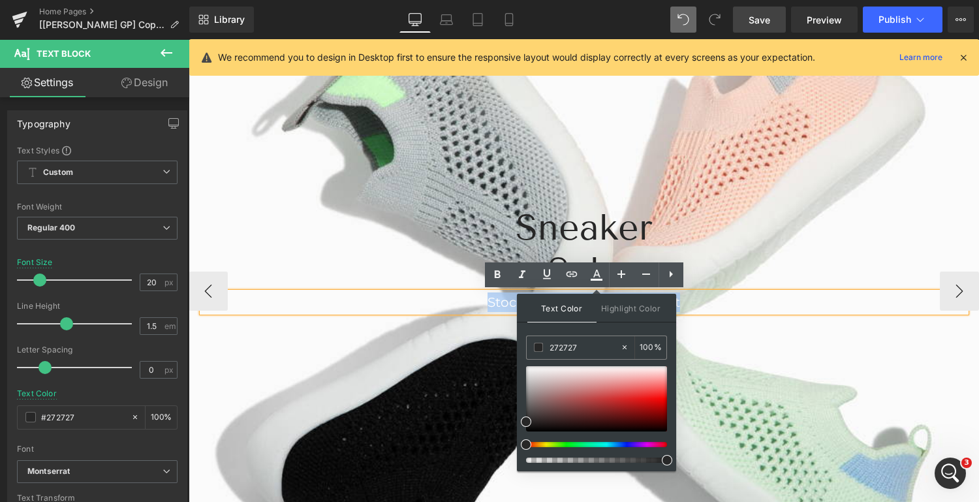
click at [717, 366] on div "Sneaker Sale Heading Stock Up, While Supplies Last Text Block Shop now Button R…" at bounding box center [583, 272] width 783 height 191
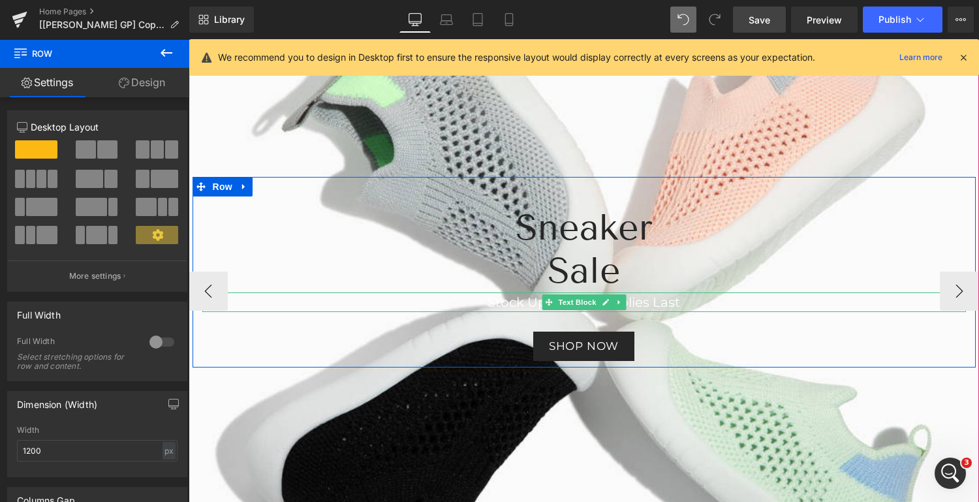
click at [659, 299] on font "Stock Up, While Supplies Last" at bounding box center [583, 302] width 192 height 16
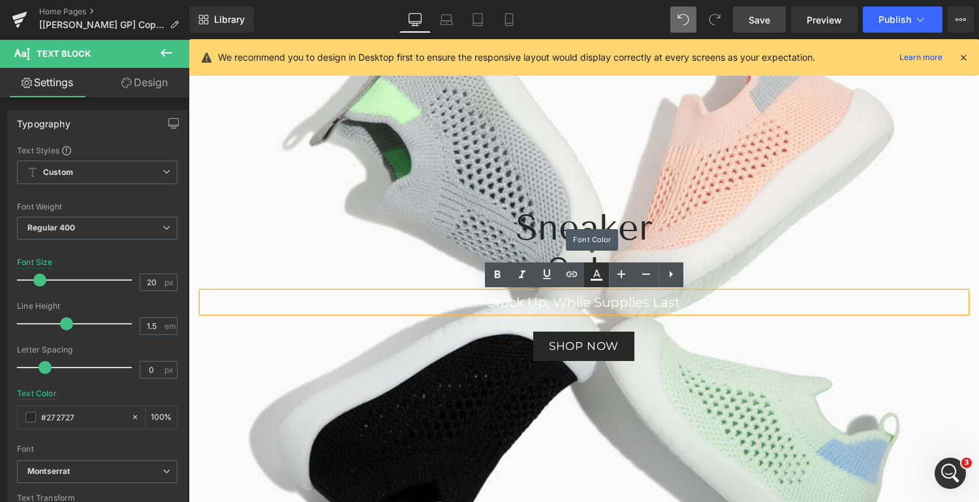
click at [592, 270] on icon at bounding box center [597, 275] width 16 height 16
type input "#ffffff"
type input "100"
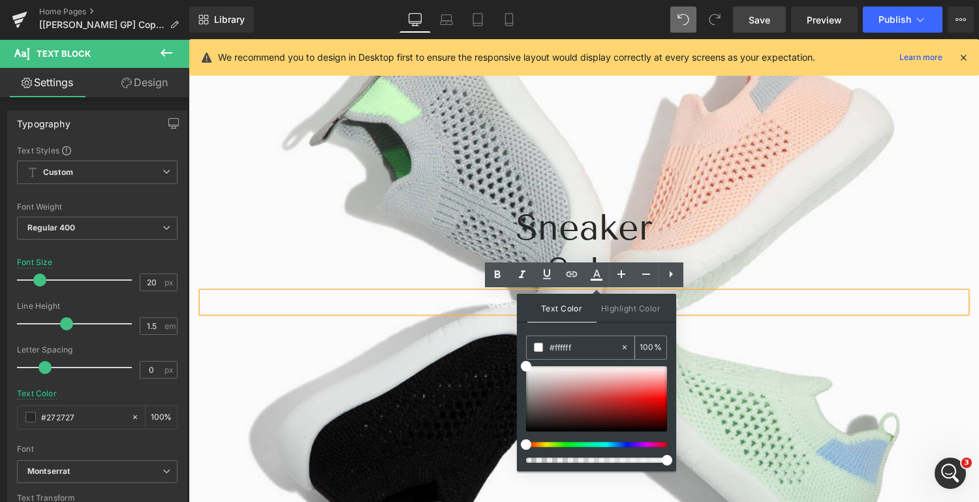
drag, startPoint x: 581, startPoint y: 344, endPoint x: 545, endPoint y: 347, distance: 35.3
click at [545, 347] on div "#ffffff" at bounding box center [573, 347] width 93 height 23
type input "27"
type input "0"
type input "2727"
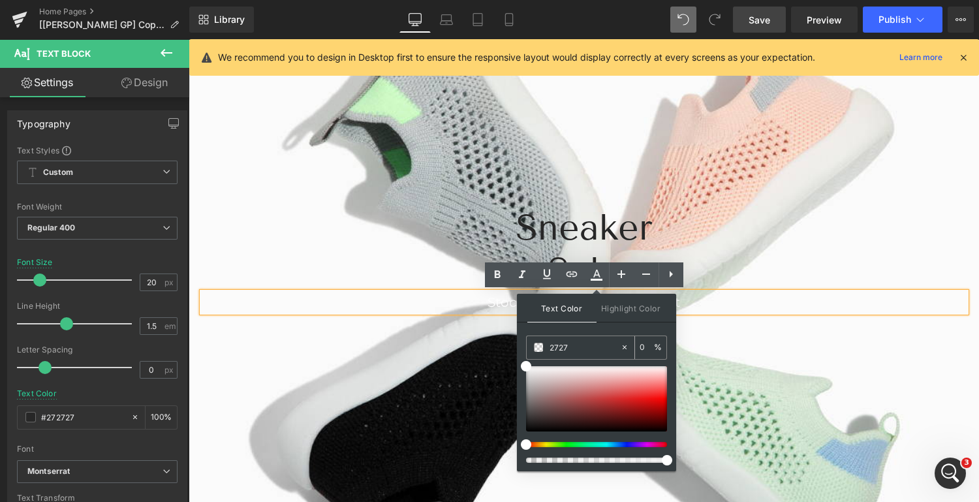
type input "47"
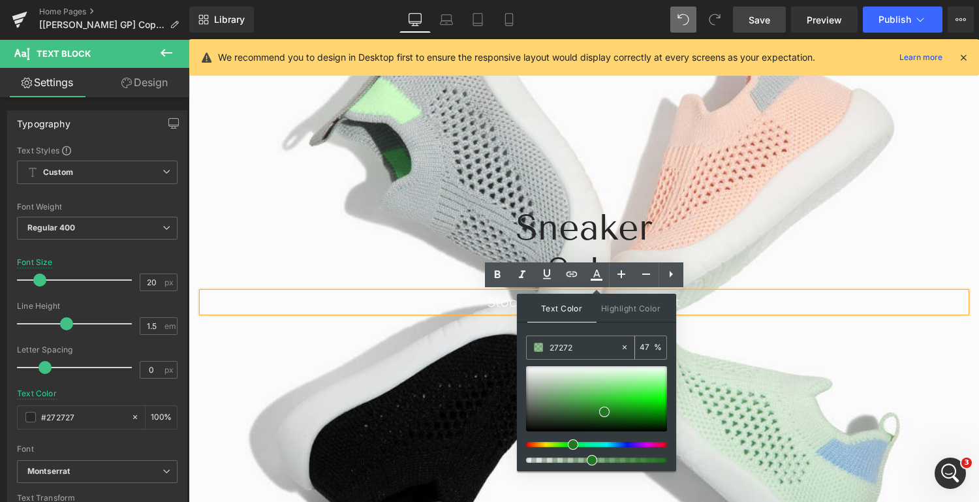
type input "272727"
type input "100"
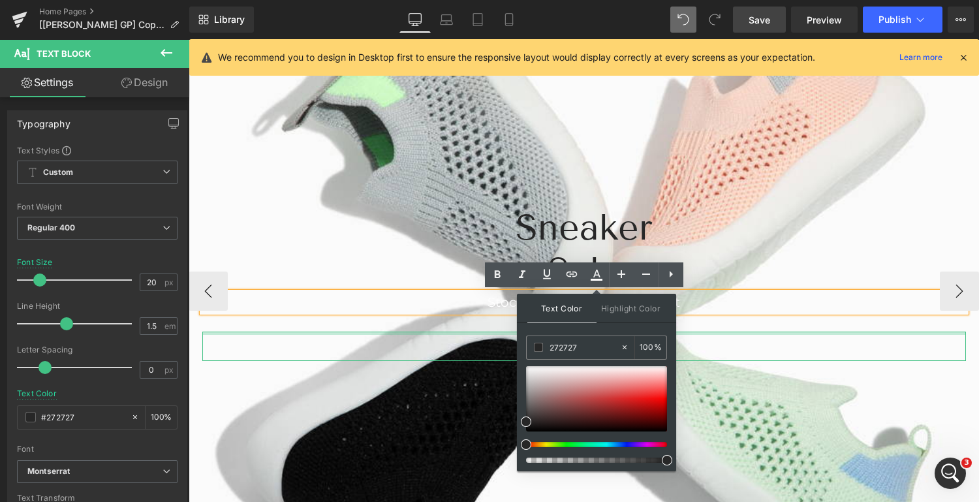
click at [692, 331] on div at bounding box center [583, 332] width 763 height 3
click at [697, 302] on p "Stock Up, While Supplies Last" at bounding box center [583, 302] width 763 height 20
click at [693, 303] on p "Stock Up, While Supplies Last" at bounding box center [583, 302] width 763 height 20
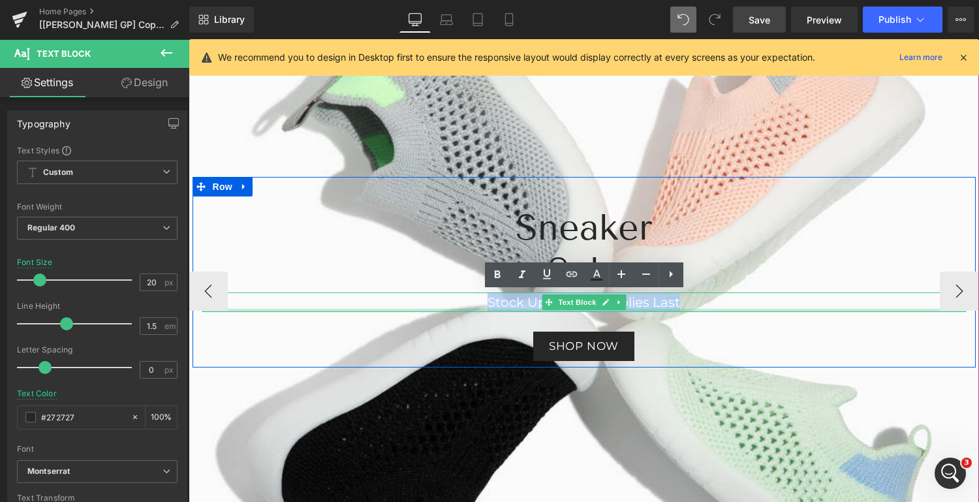
drag, startPoint x: 679, startPoint y: 298, endPoint x: 474, endPoint y: 309, distance: 205.2
click at [474, 309] on div "Stock Up, While Supplies Last Text Block" at bounding box center [583, 302] width 763 height 20
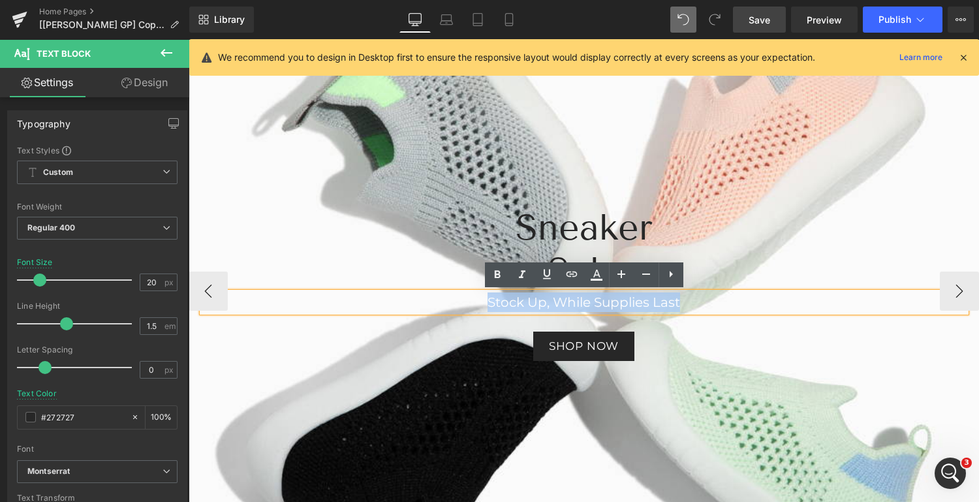
click at [619, 301] on font "Stock Up, While Supplies Last" at bounding box center [583, 302] width 192 height 16
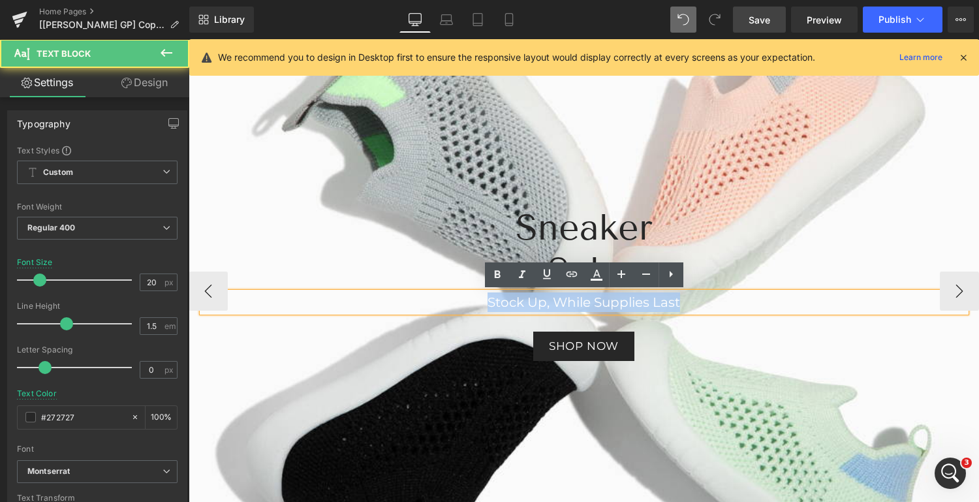
drag, startPoint x: 707, startPoint y: 302, endPoint x: 474, endPoint y: 294, distance: 233.1
click at [474, 294] on p "Stock Up, While Supplies Last" at bounding box center [583, 302] width 763 height 20
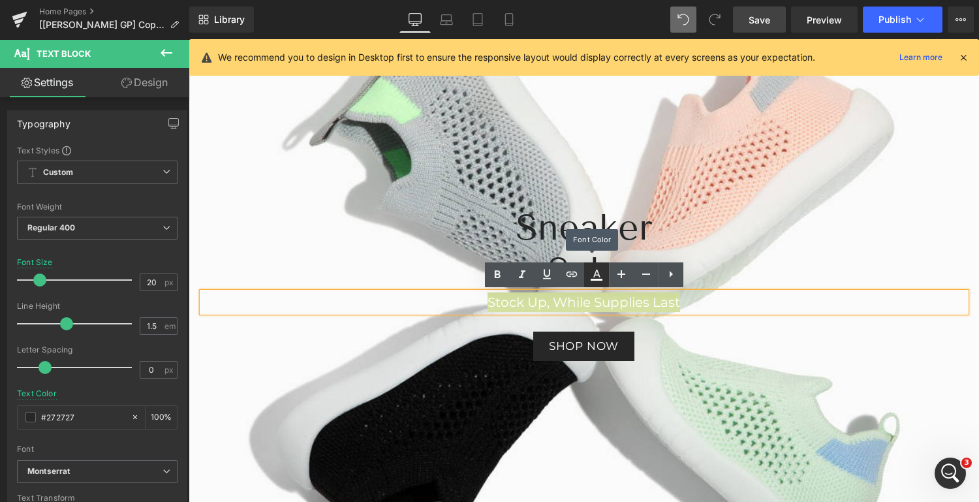
click at [598, 280] on icon at bounding box center [597, 275] width 16 height 16
type input "#ffffff"
type input "100"
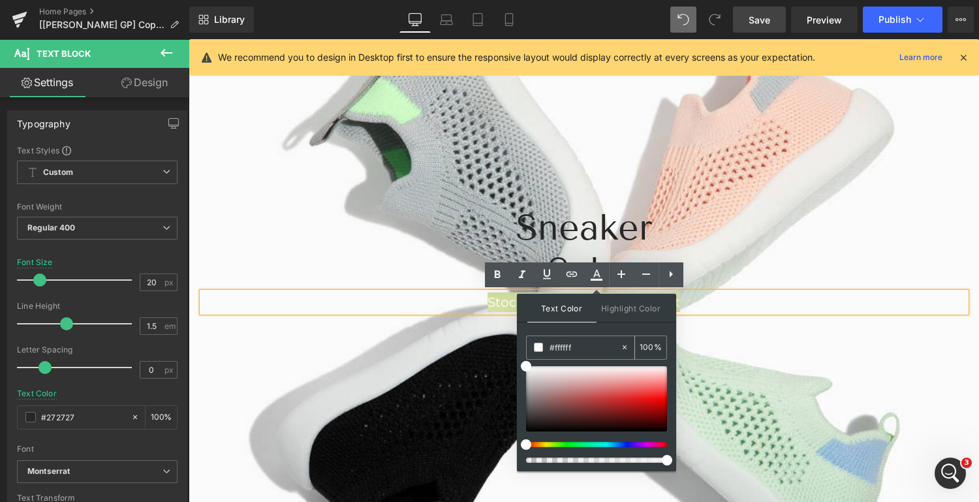
click at [584, 347] on input "#ffffff" at bounding box center [584, 347] width 70 height 14
click at [625, 345] on icon at bounding box center [624, 347] width 4 height 4
type input "none"
type input "0"
click at [598, 344] on input "none" at bounding box center [584, 347] width 70 height 14
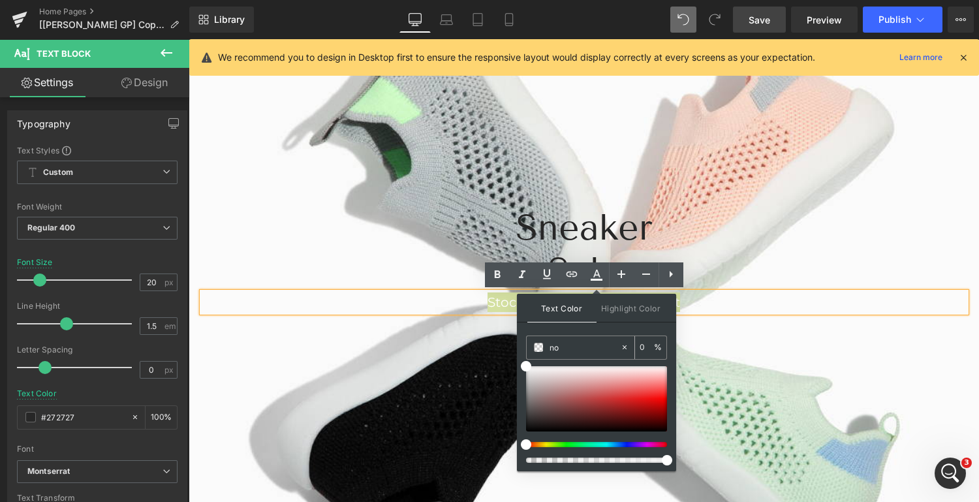
type input "n"
type input "2727"
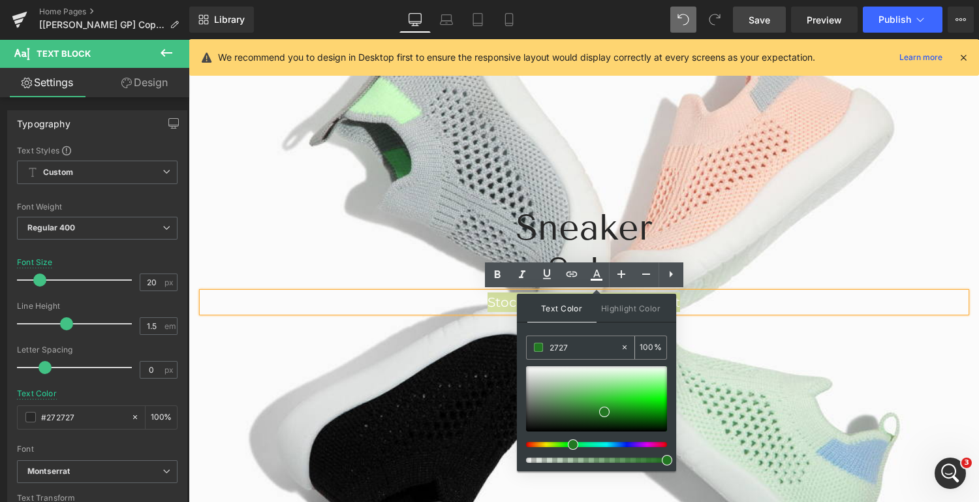
type input "47"
type input "27272"
type input "0"
type input "272727"
type input "100"
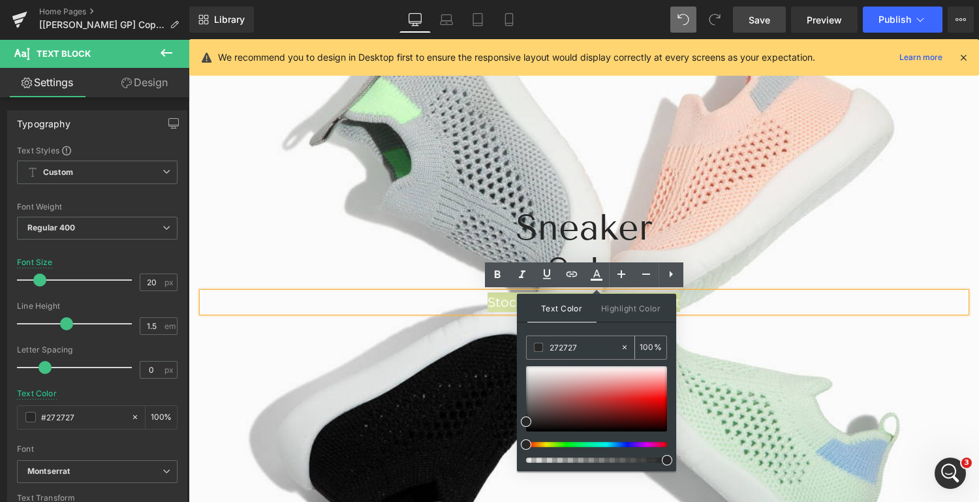
type input "272727"
click at [756, 14] on span "Save" at bounding box center [759, 20] width 22 height 14
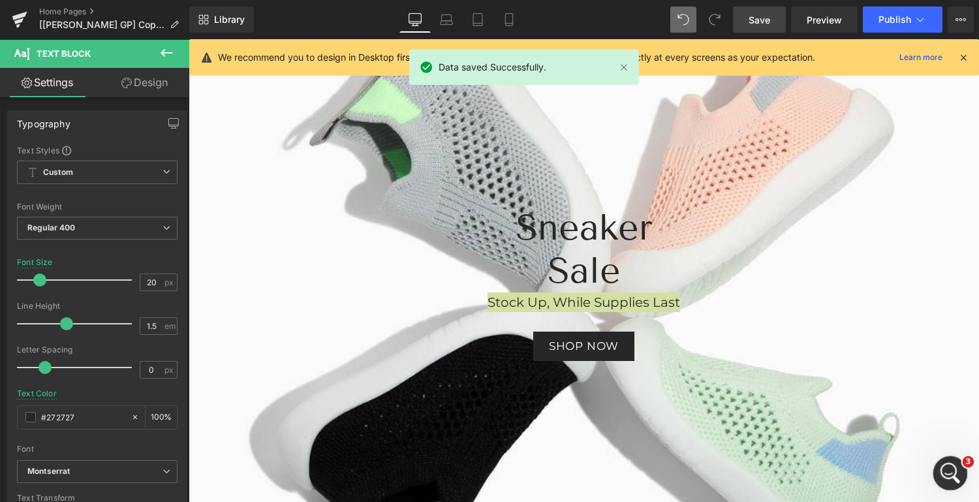
click at [947, 467] on icon "Open Intercom Messenger" at bounding box center [949, 472] width 22 height 22
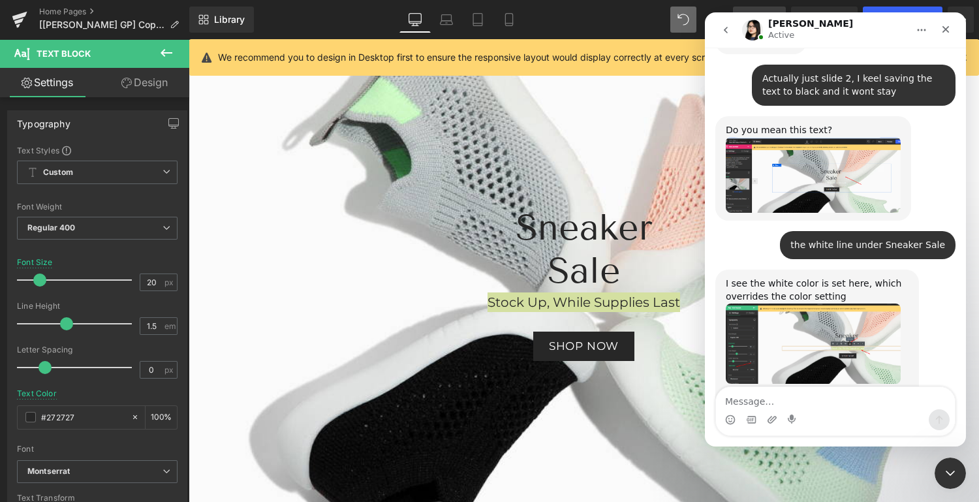
scroll to position [2211, 0]
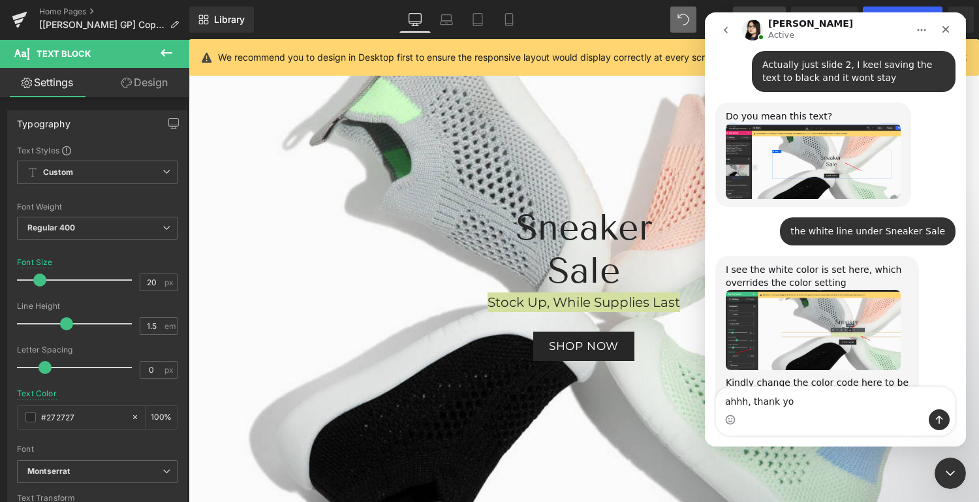
type textarea "ahhh, thank you"
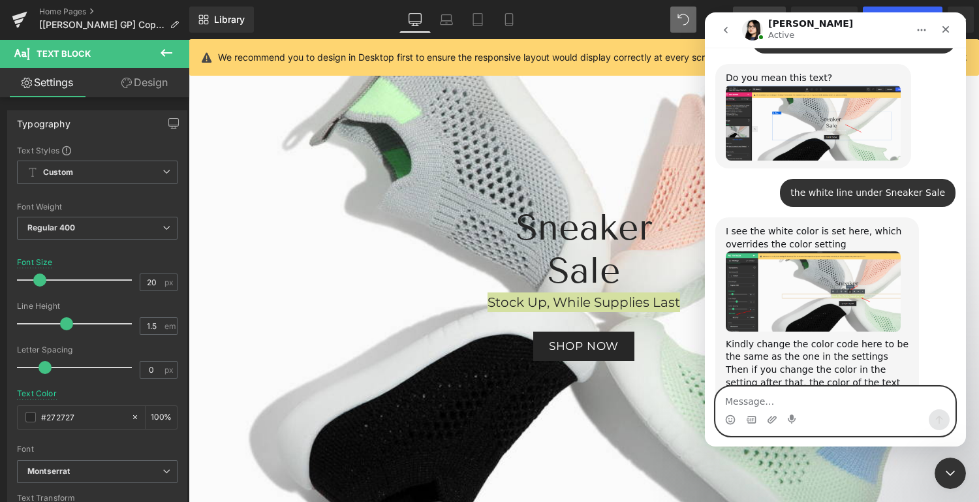
scroll to position [2301, 0]
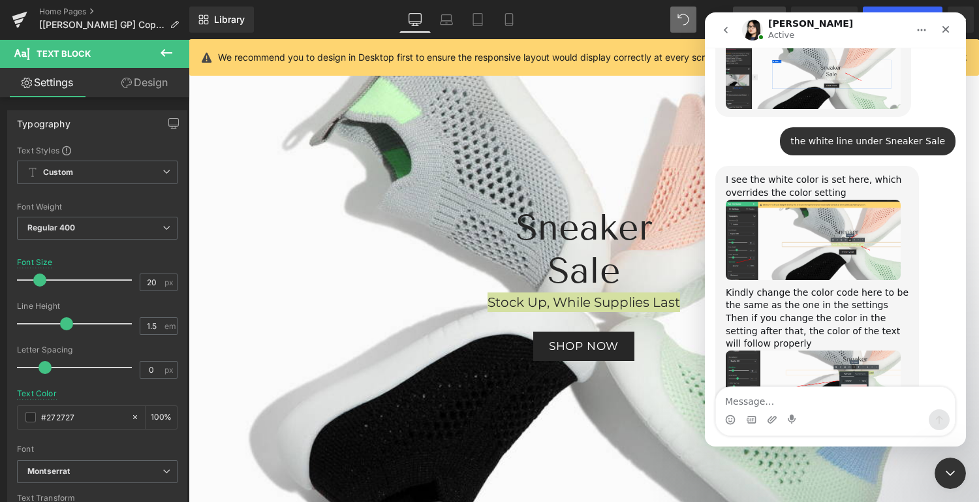
click at [634, 181] on div at bounding box center [489, 231] width 979 height 463
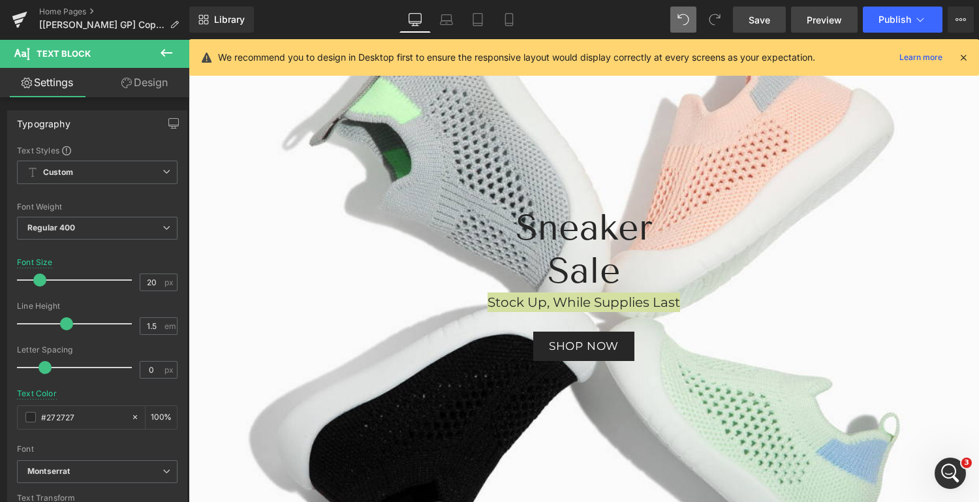
click at [825, 17] on span "Preview" at bounding box center [823, 20] width 35 height 14
click at [766, 22] on span "Save" at bounding box center [759, 20] width 22 height 14
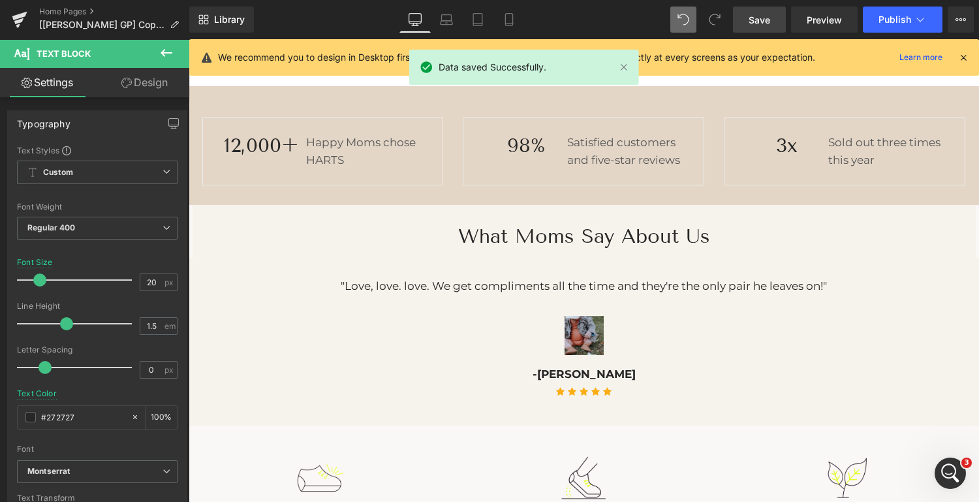
scroll to position [1100, 0]
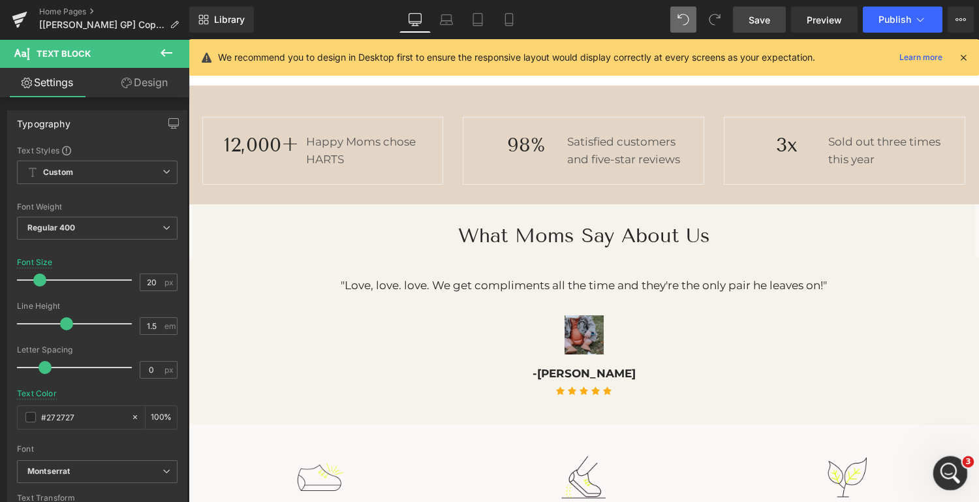
click at [953, 474] on icon "Open Intercom Messenger" at bounding box center [949, 472] width 22 height 22
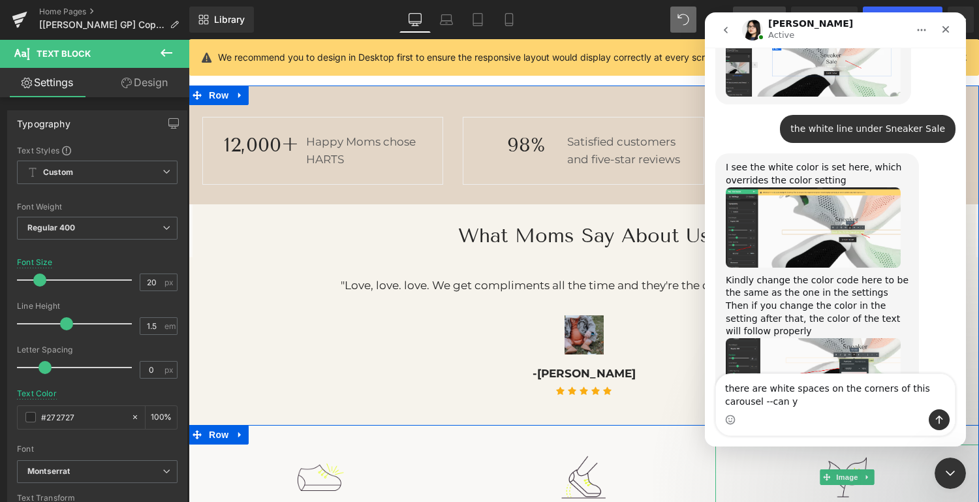
scroll to position [0, 0]
type textarea "there are white spaces on the corners of this carousel --can you tell me how to…"
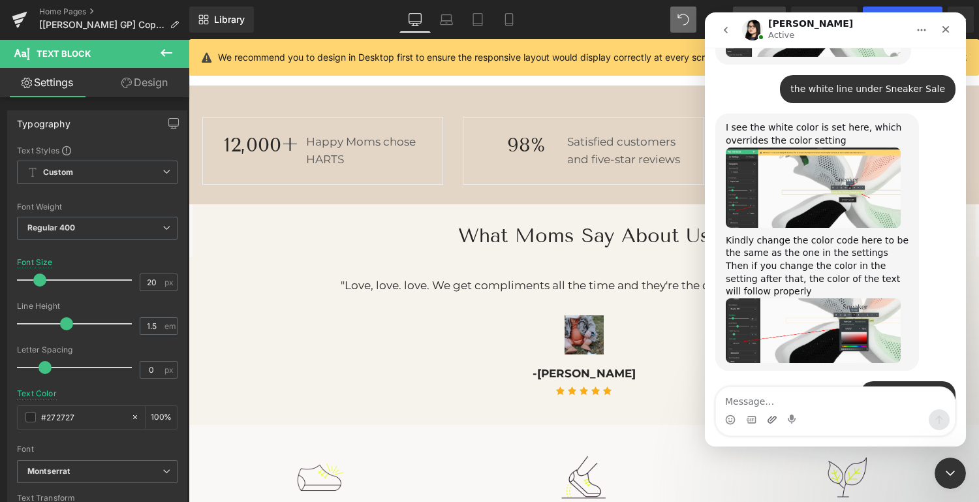
scroll to position [2353, 0]
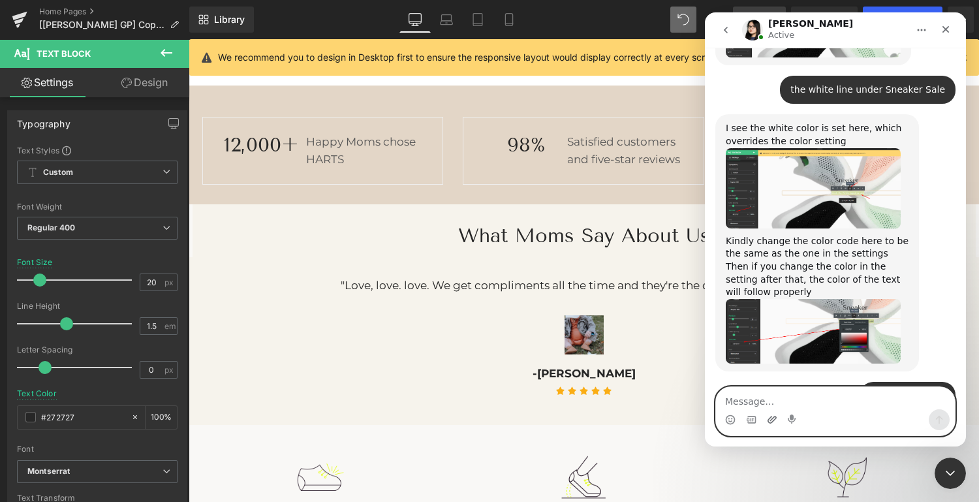
click at [773, 420] on icon "Upload attachment" at bounding box center [771, 419] width 9 height 7
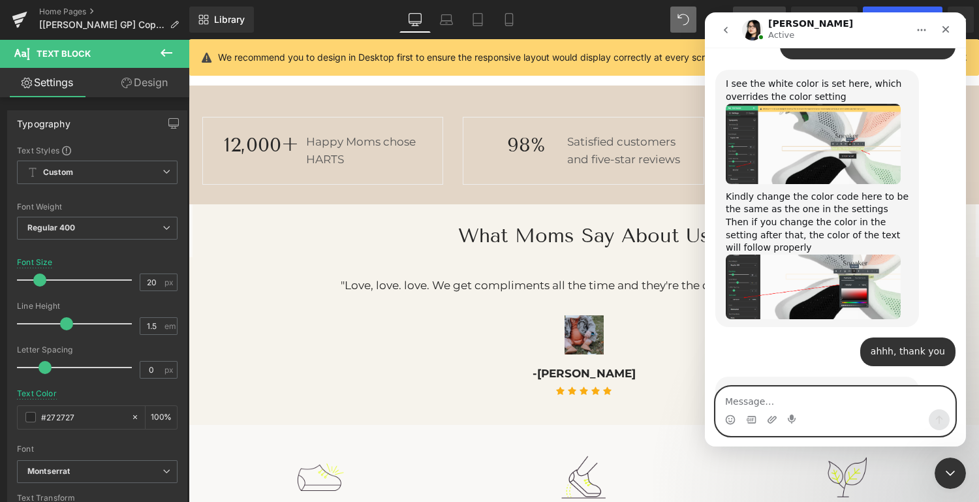
scroll to position [2399, 0]
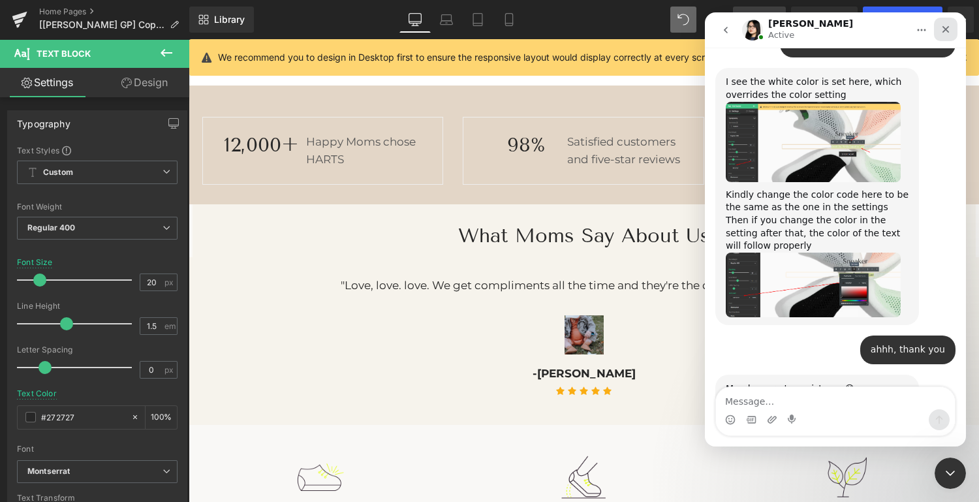
click at [943, 25] on icon "Close" at bounding box center [945, 29] width 10 height 10
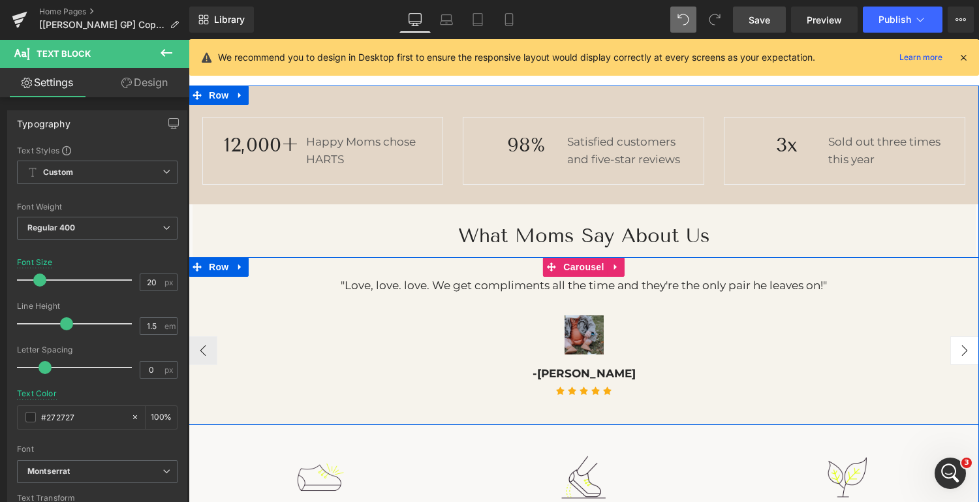
click at [962, 350] on button "›" at bounding box center [964, 350] width 29 height 29
click at [968, 349] on button "›" at bounding box center [964, 350] width 29 height 29
click at [203, 348] on button "‹" at bounding box center [203, 350] width 29 height 29
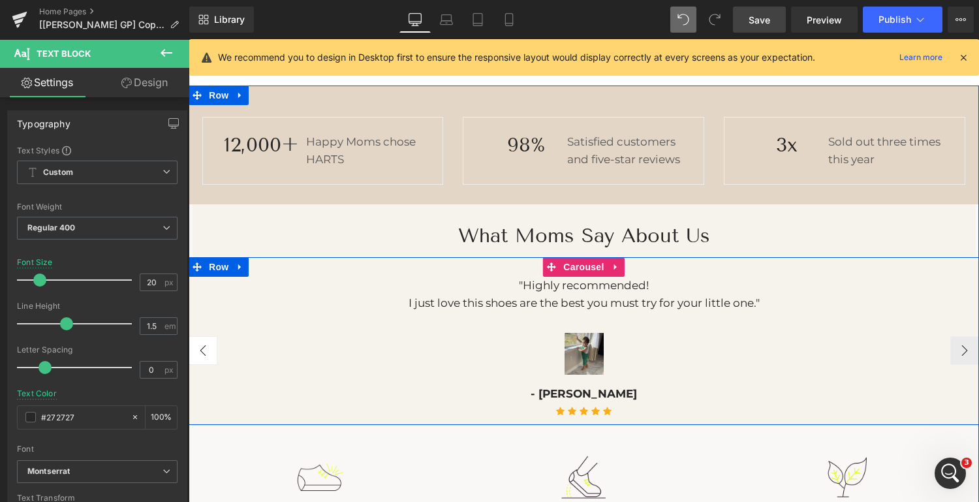
click at [203, 348] on button "‹" at bounding box center [203, 350] width 29 height 29
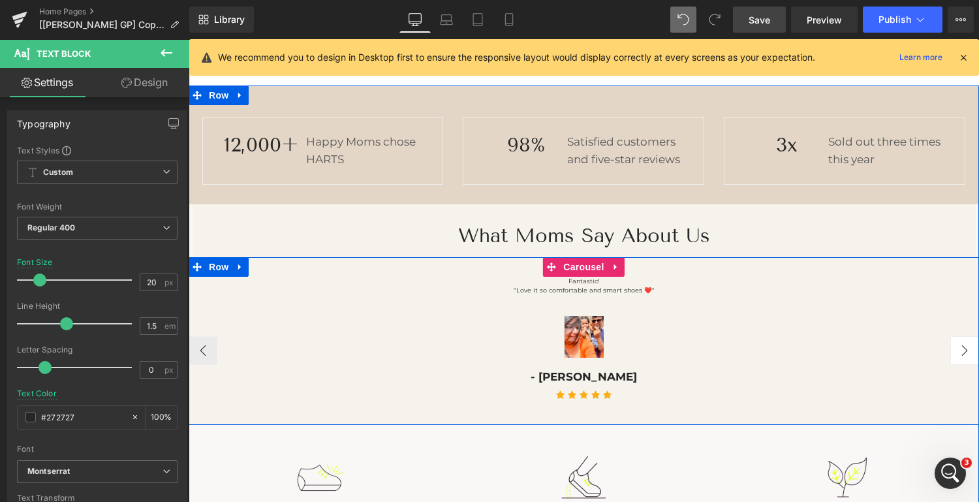
click at [958, 351] on button "›" at bounding box center [964, 350] width 29 height 29
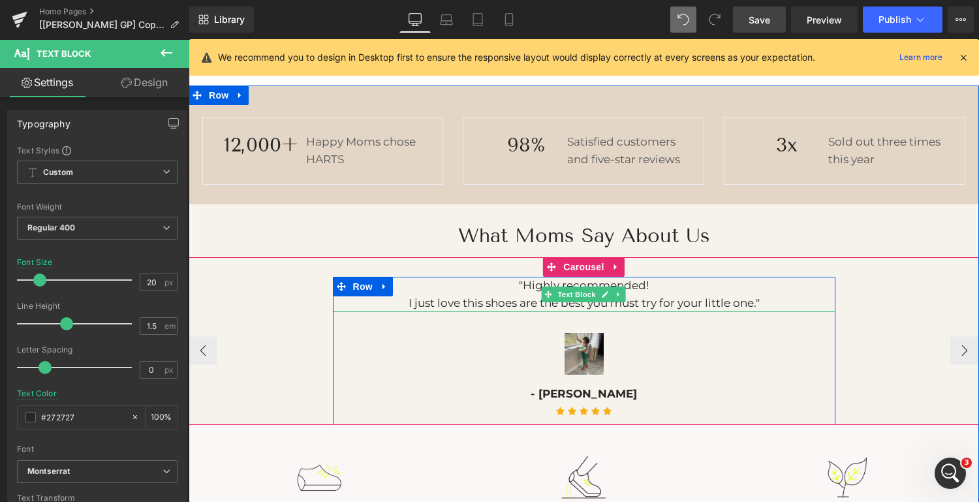
click at [681, 302] on p "I just love this shoes are the best you must try for your little one."" at bounding box center [584, 303] width 502 height 18
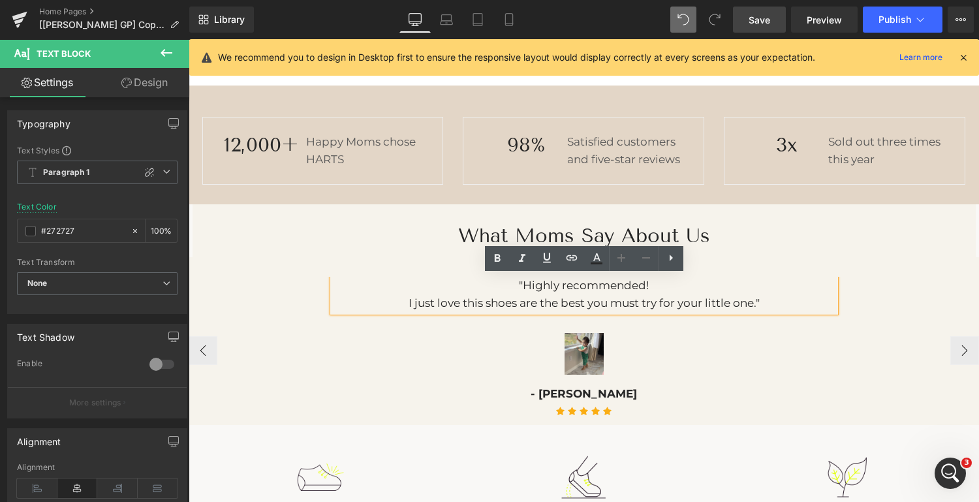
click at [681, 302] on p "I just love this shoes are the best you must try for your little one."" at bounding box center [584, 303] width 502 height 18
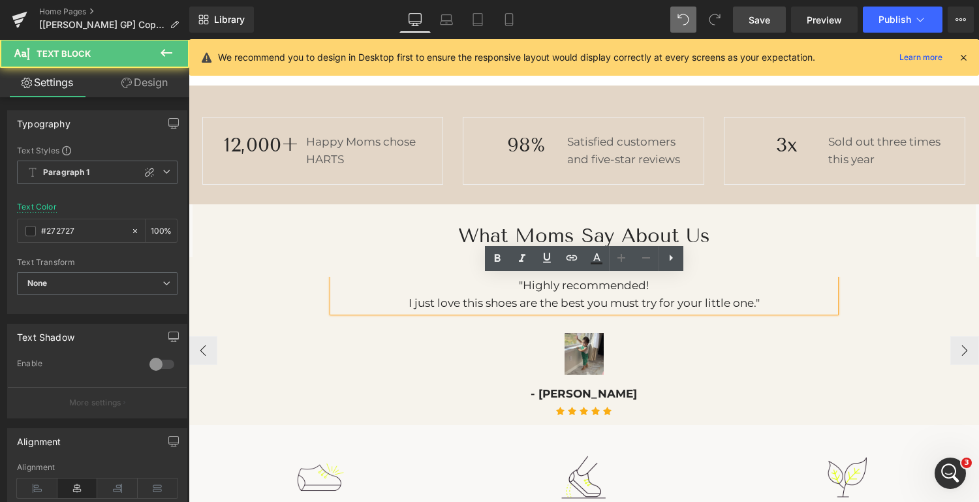
click at [675, 301] on p "I just love this shoes are the best you must try for your little one."" at bounding box center [584, 303] width 502 height 18
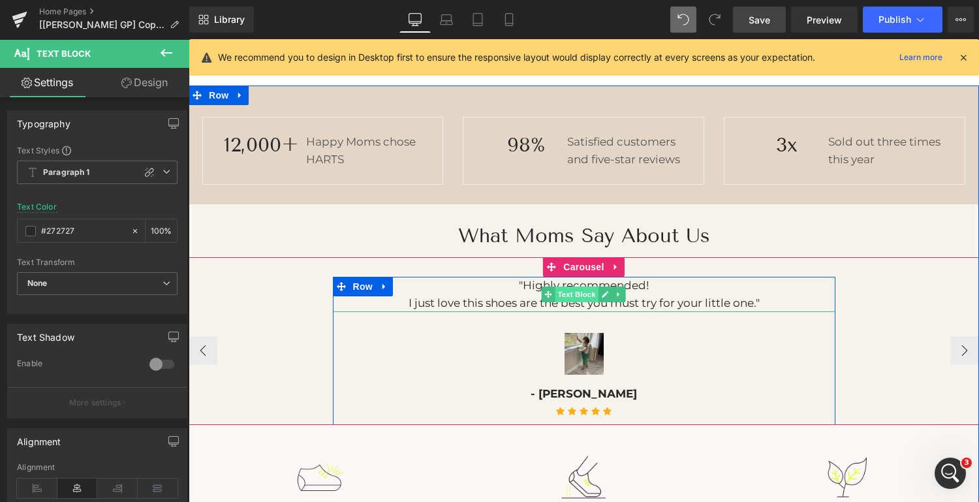
click at [580, 294] on span "Text Block" at bounding box center [576, 294] width 43 height 16
click at [679, 301] on p "I just love this shoes are the best you must try for your little one."" at bounding box center [584, 303] width 502 height 18
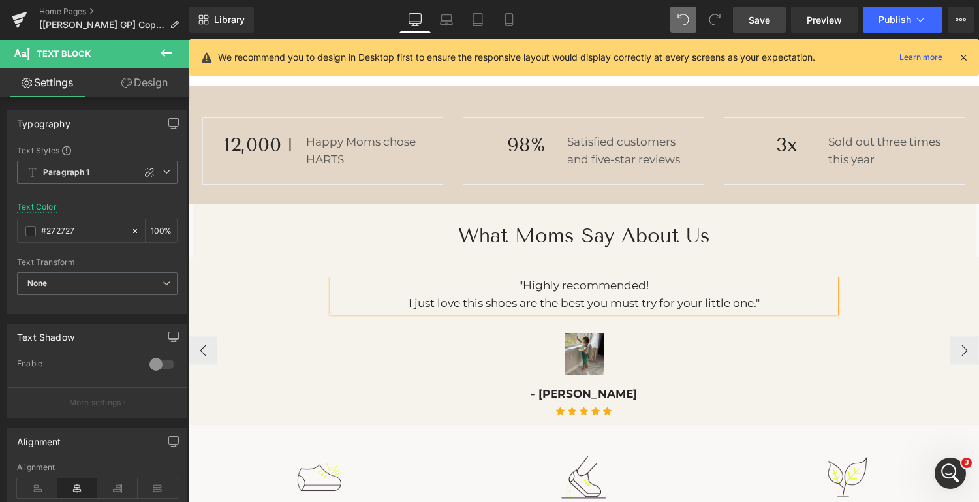
click at [679, 301] on p "I just love this shoes are the best you must try for your little one."" at bounding box center [584, 303] width 502 height 18
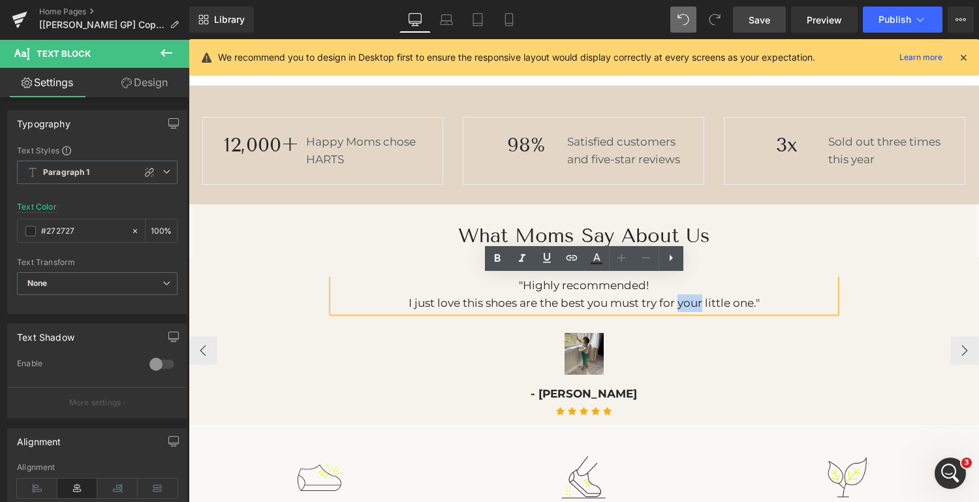
click at [664, 300] on p "I just love this shoes are the best you must try for your little one."" at bounding box center [584, 303] width 502 height 18
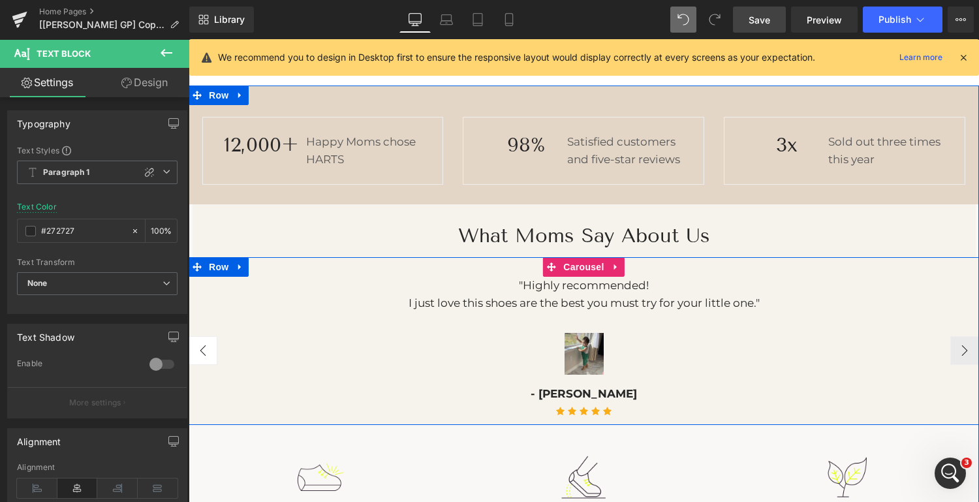
click at [204, 350] on button "‹" at bounding box center [203, 350] width 29 height 29
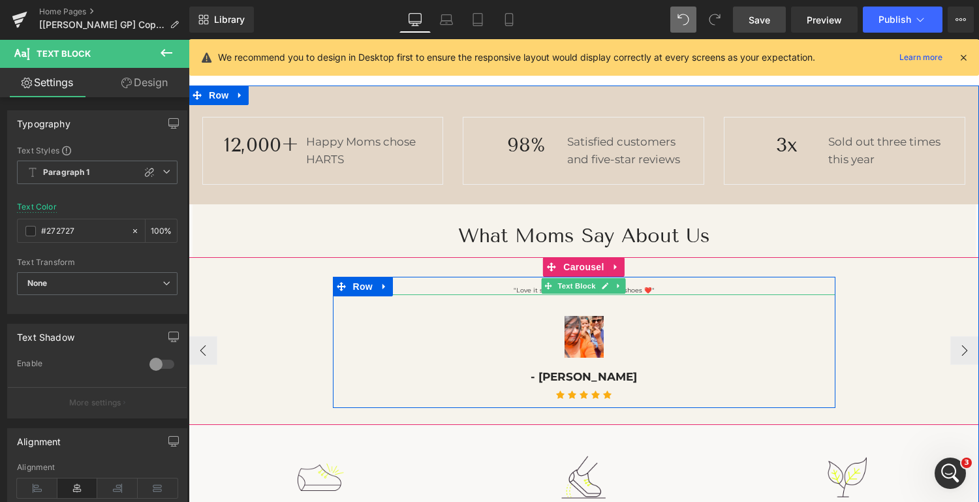
click at [681, 289] on p ""Love it so comfortable and smart shoes ❤️"" at bounding box center [584, 290] width 502 height 9
click at [637, 290] on p ""Love it so comfortable and smart shoes ❤️"" at bounding box center [584, 290] width 502 height 9
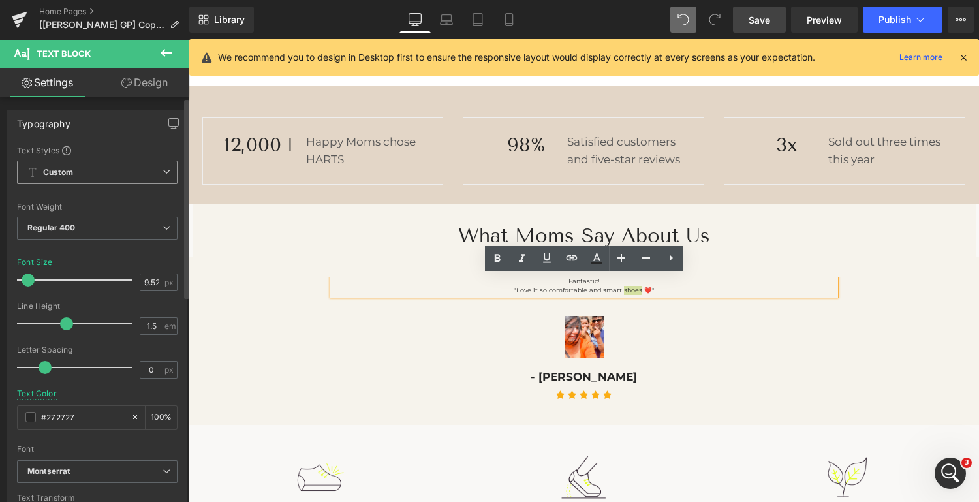
click at [148, 174] on span "Custom" at bounding box center [97, 172] width 161 height 23
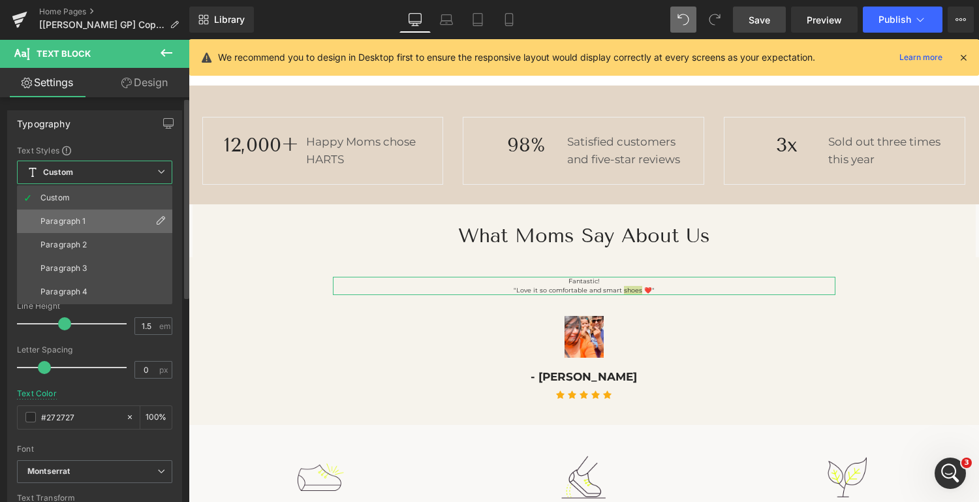
click at [110, 215] on li "Paragraph 1" at bounding box center [94, 220] width 155 height 23
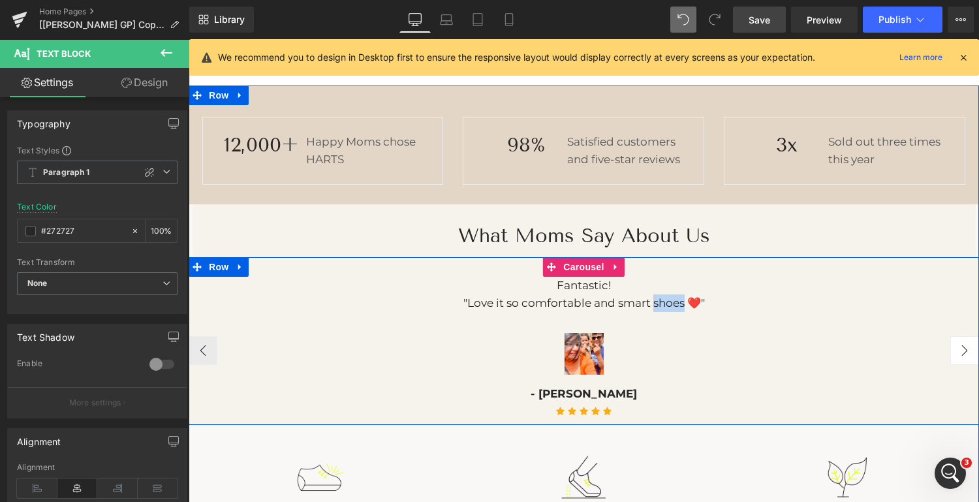
click at [964, 349] on button "›" at bounding box center [964, 350] width 29 height 29
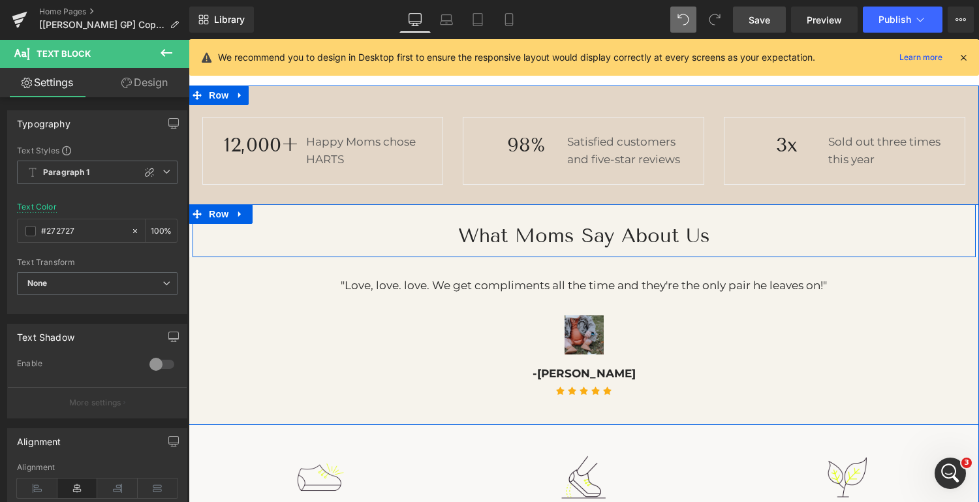
click at [943, 211] on div "What Moms Say About Us Heading Row" at bounding box center [583, 230] width 783 height 52
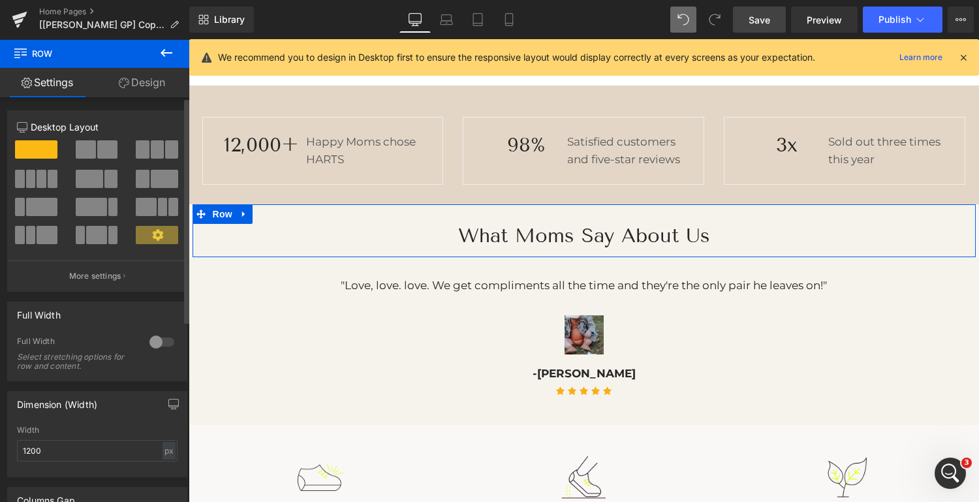
click at [156, 341] on div at bounding box center [161, 341] width 31 height 21
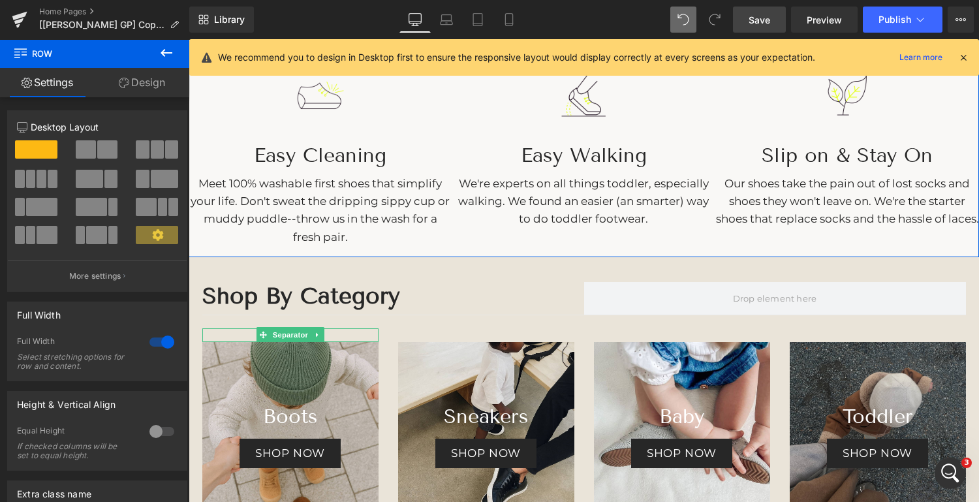
scroll to position [1484, 0]
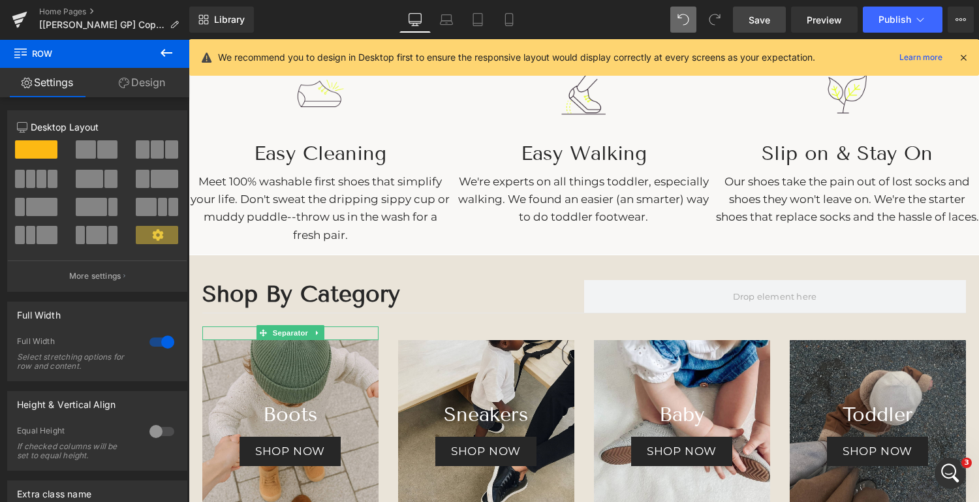
click at [766, 21] on span "Save" at bounding box center [759, 20] width 22 height 14
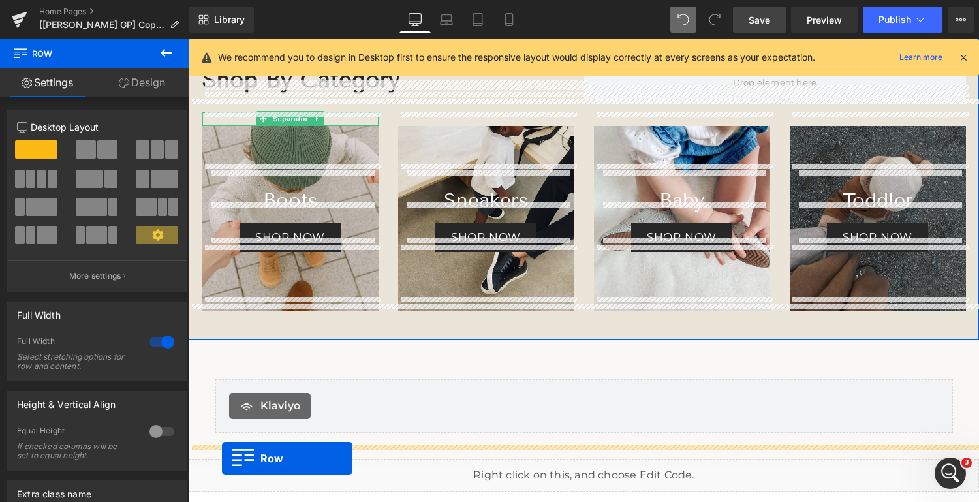
scroll to position [1531, 0]
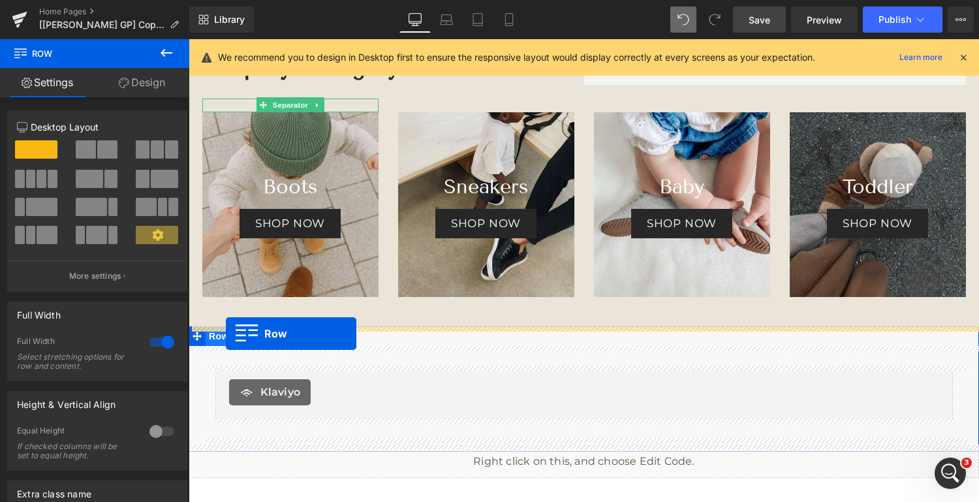
drag, startPoint x: 198, startPoint y: 149, endPoint x: 226, endPoint y: 334, distance: 187.4
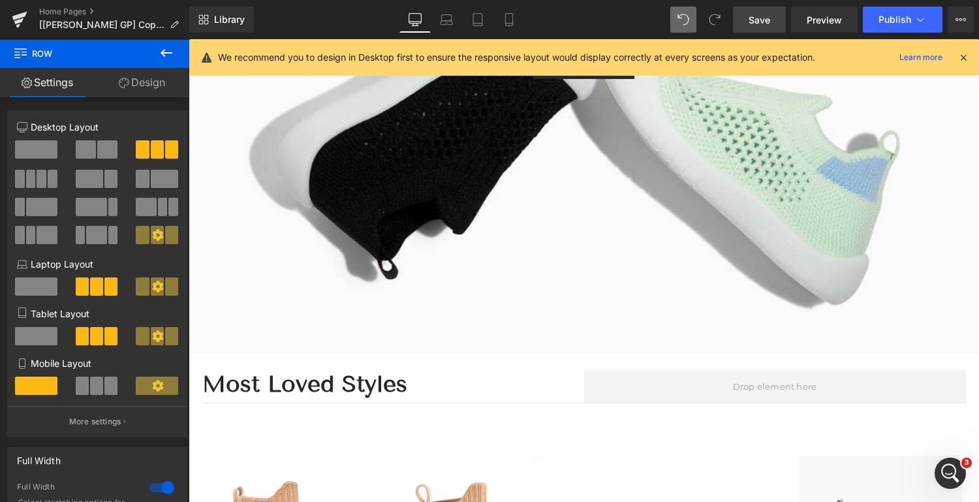
scroll to position [484, 0]
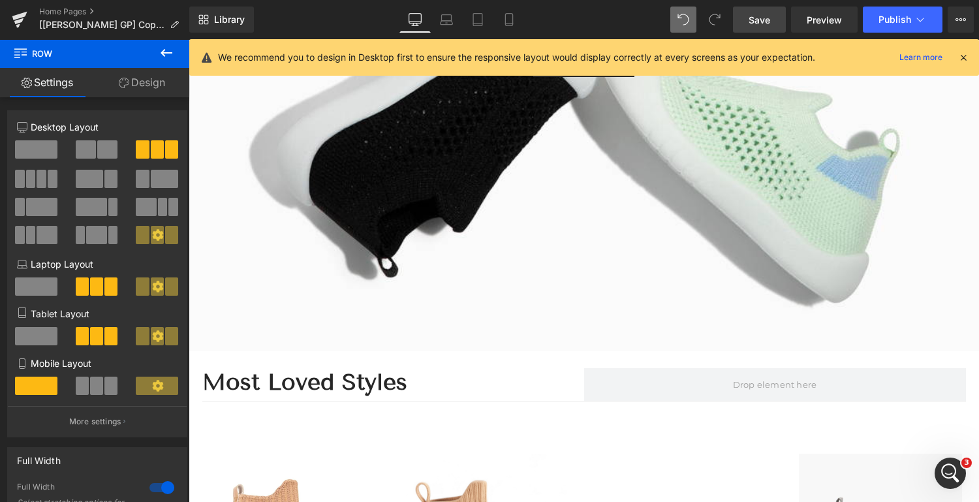
click at [755, 19] on span "Save" at bounding box center [759, 20] width 22 height 14
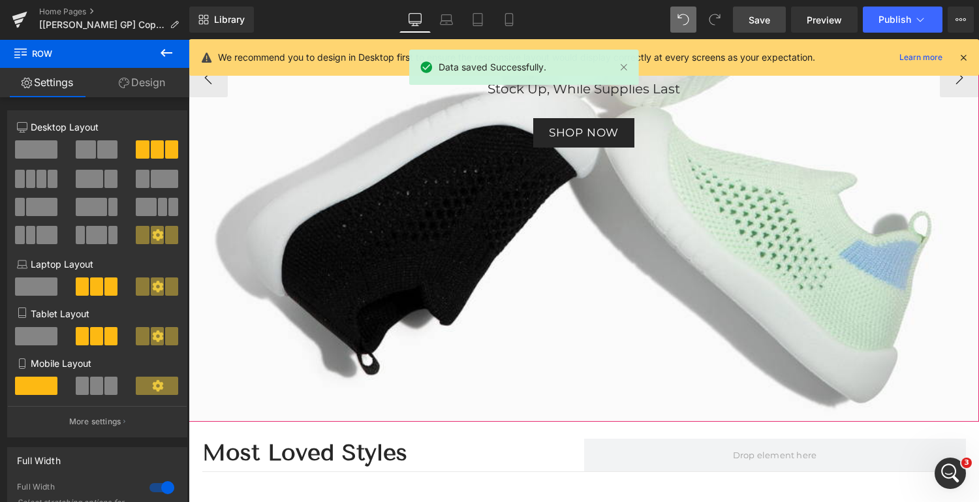
scroll to position [416, 0]
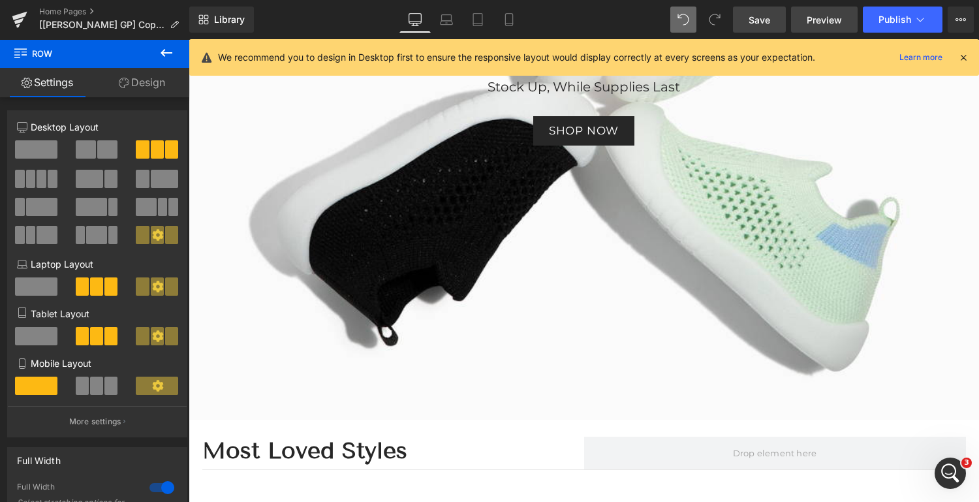
click at [821, 16] on span "Preview" at bounding box center [823, 20] width 35 height 14
click at [950, 467] on icon "Open Intercom Messenger" at bounding box center [949, 472] width 22 height 22
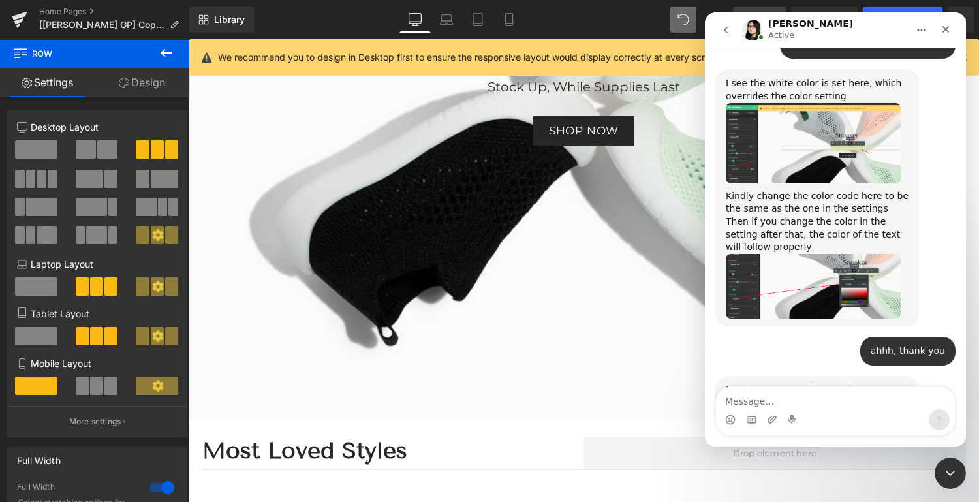
scroll to position [2399, 0]
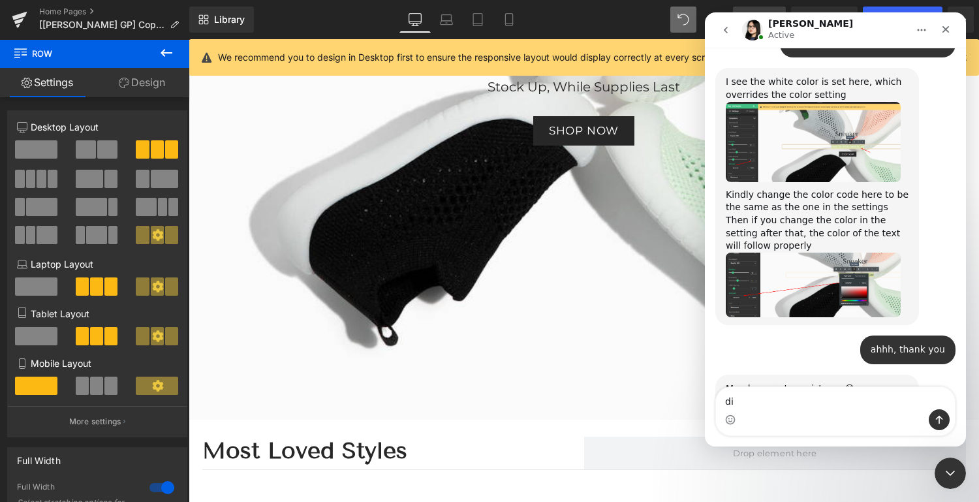
type textarea "d"
type textarea "it's ok--i got that"
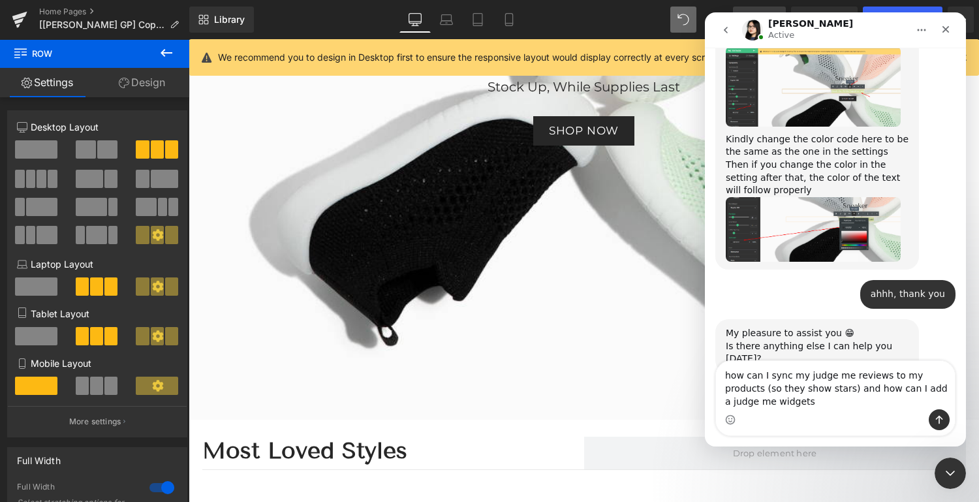
scroll to position [0, 0]
type textarea "how can I sync my judge me reviews to my products (so they show stars) and how …"
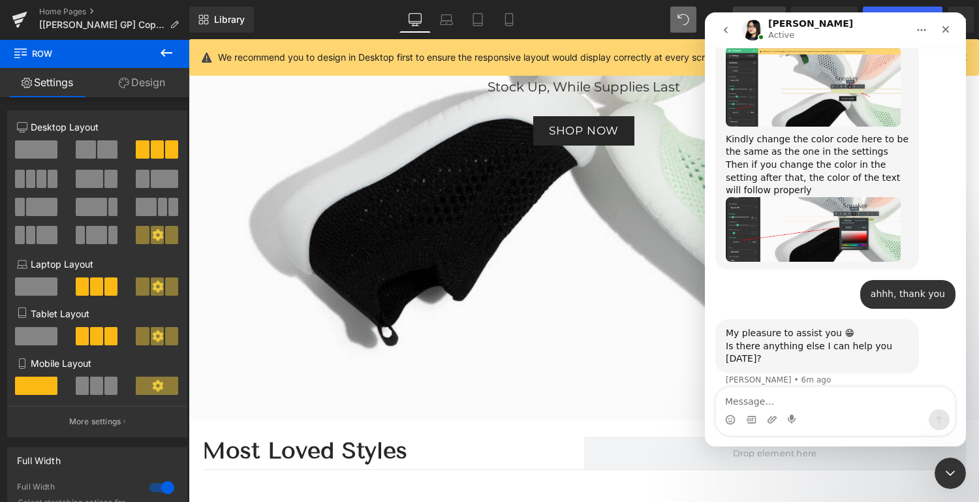
scroll to position [2484, 0]
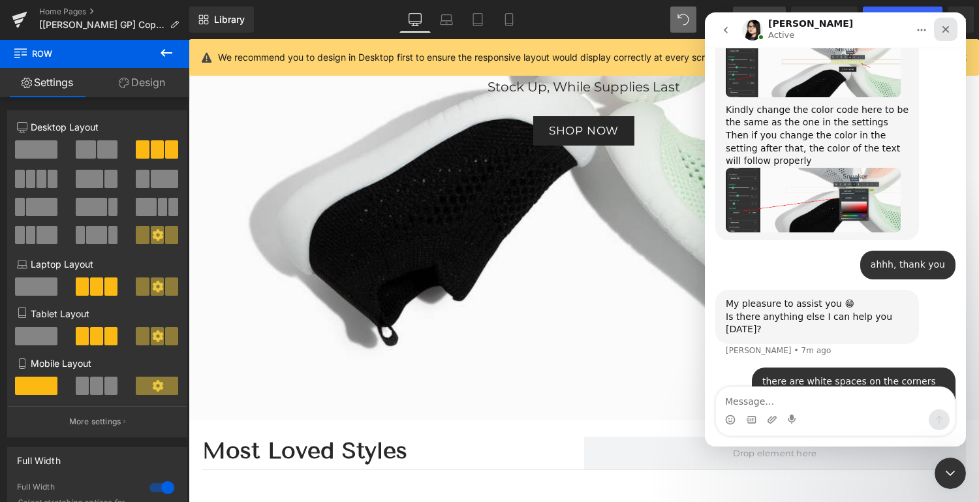
click at [946, 26] on icon "Close" at bounding box center [945, 29] width 10 height 10
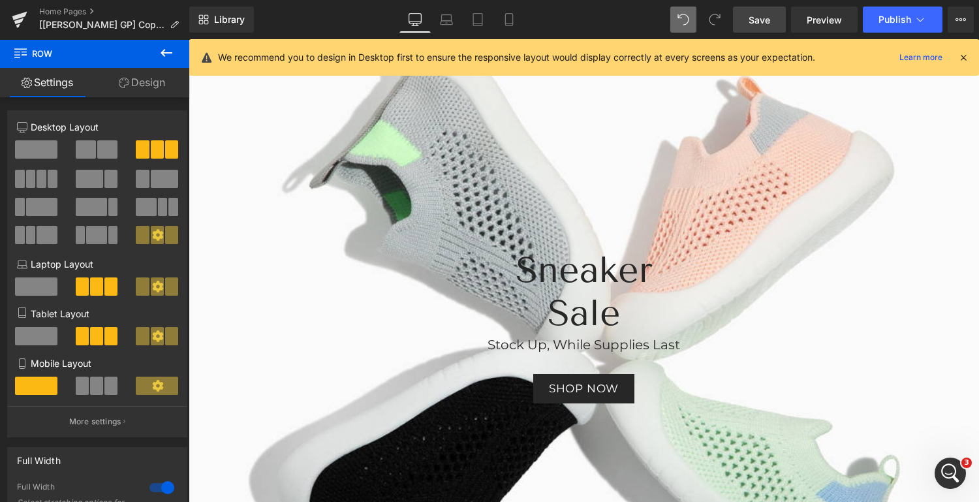
scroll to position [0, 0]
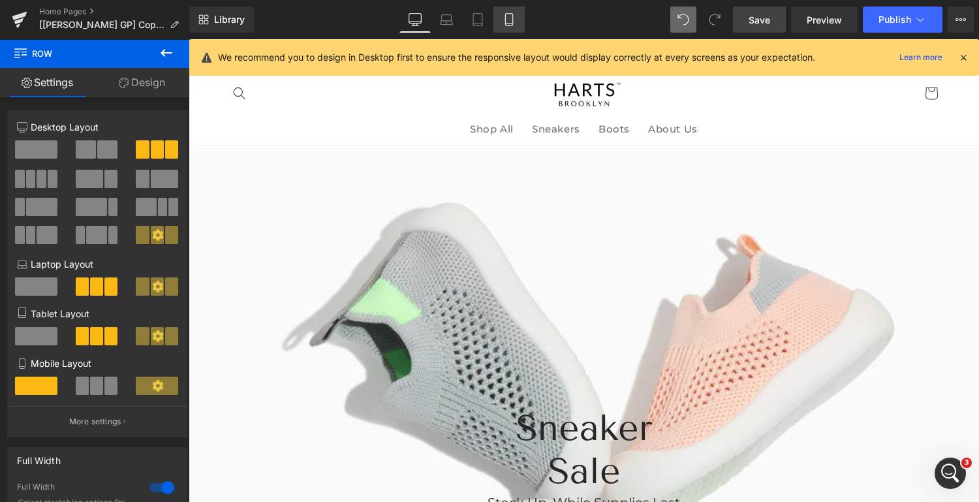
click at [508, 22] on icon at bounding box center [508, 19] width 13 height 13
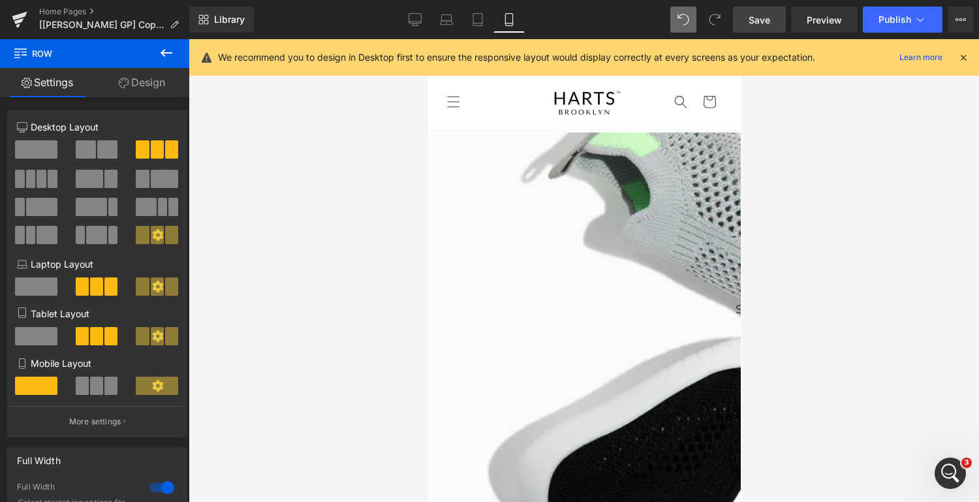
scroll to position [609, 0]
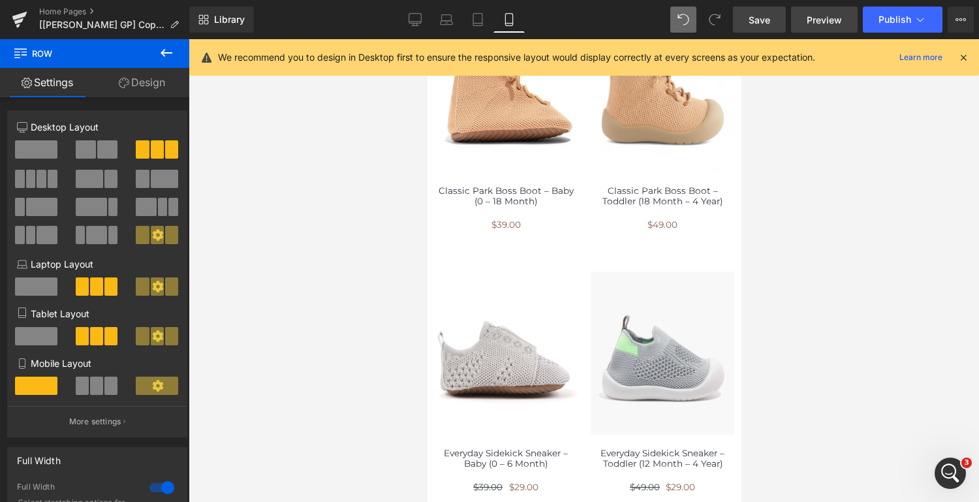
click at [816, 23] on span "Preview" at bounding box center [823, 20] width 35 height 14
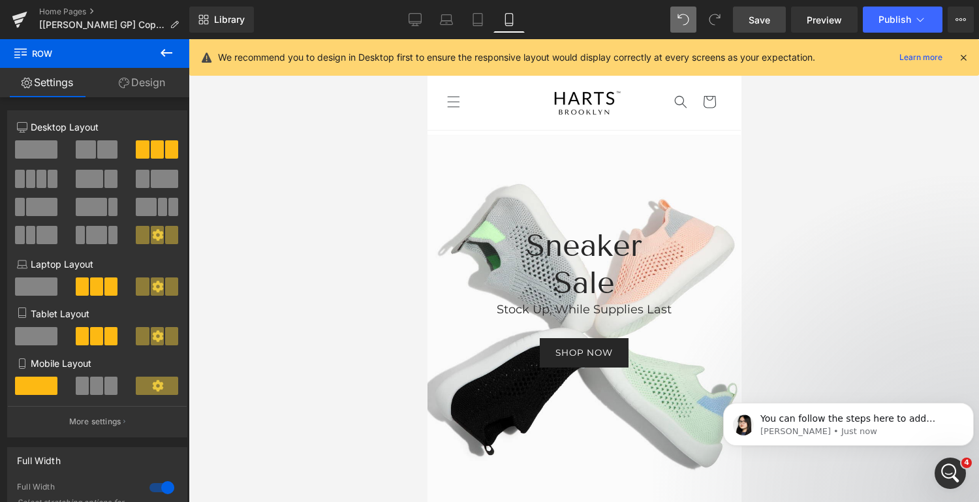
scroll to position [1, 0]
click at [851, 432] on p "[PERSON_NAME] • Just now" at bounding box center [858, 431] width 197 height 12
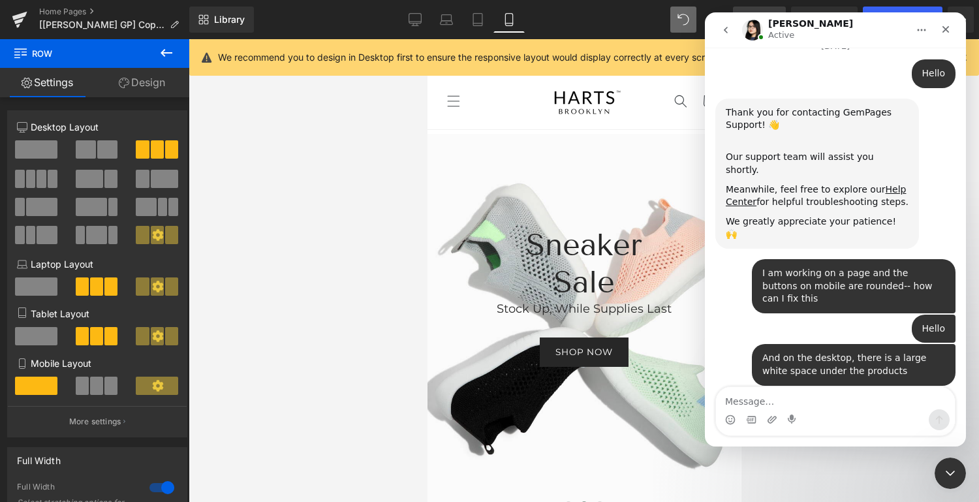
scroll to position [2582, 0]
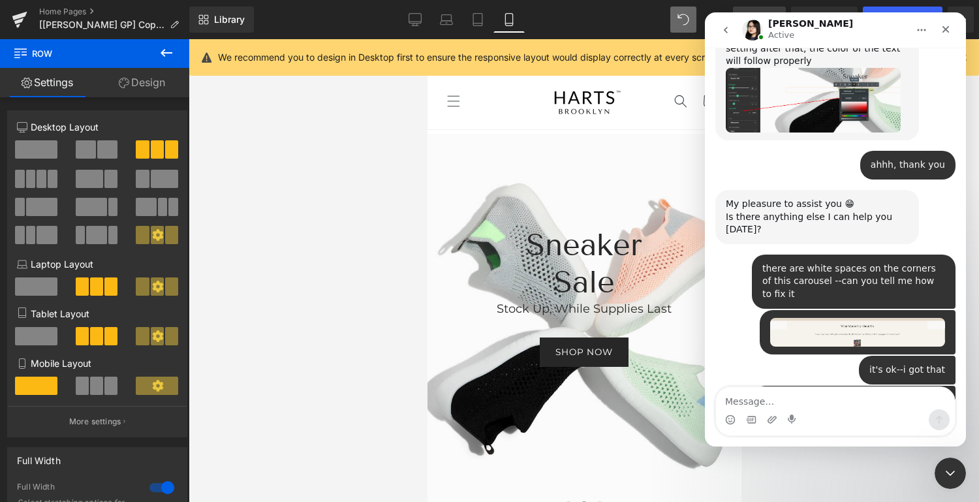
click at [941, 29] on icon "Close" at bounding box center [945, 29] width 10 height 10
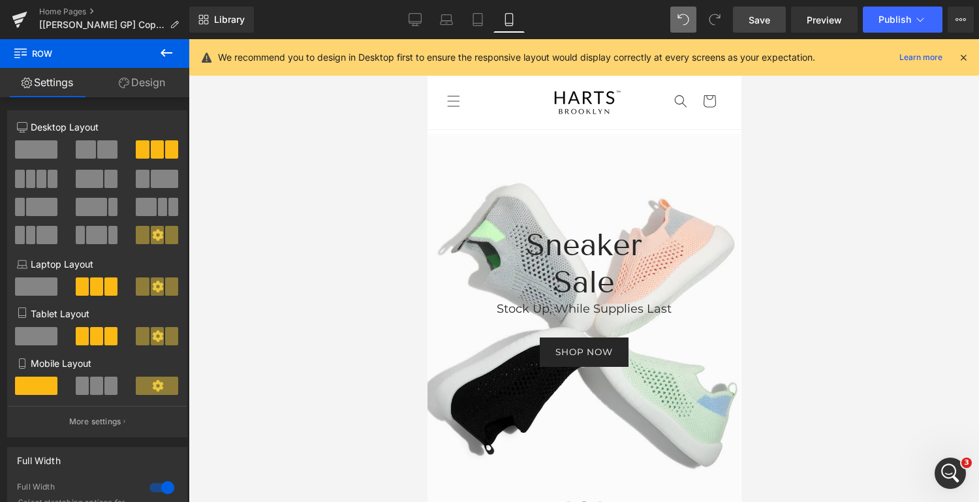
click at [750, 20] on span "Save" at bounding box center [759, 20] width 22 height 14
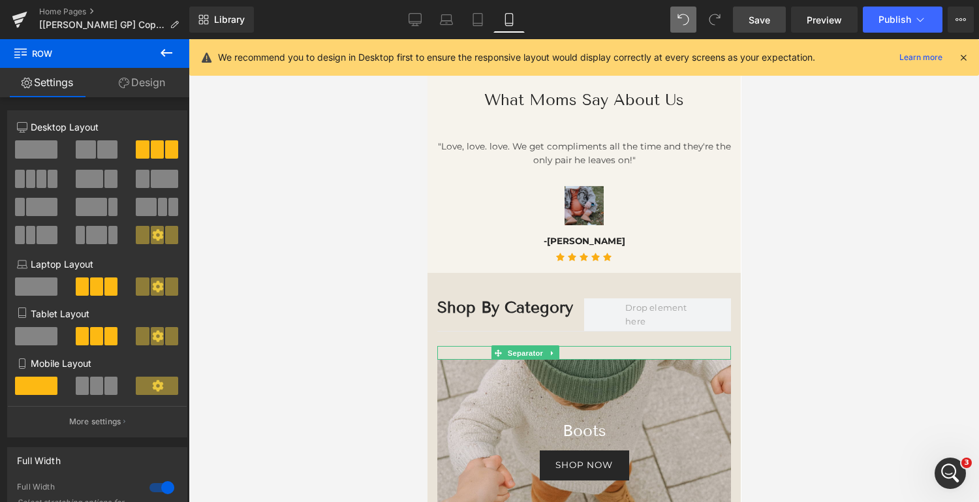
scroll to position [1286, 0]
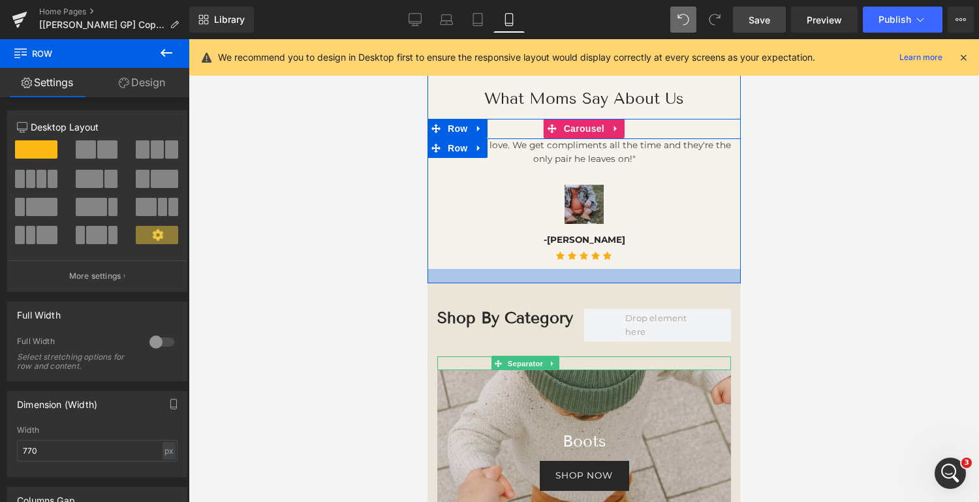
drag, startPoint x: 596, startPoint y: 266, endPoint x: 1204, endPoint y: 237, distance: 608.8
click at [596, 281] on div "12,000+ Heading Happy Moms chose HARTS Text Block Row 98% Heading Satisfied cus…" at bounding box center [583, 63] width 313 height 440
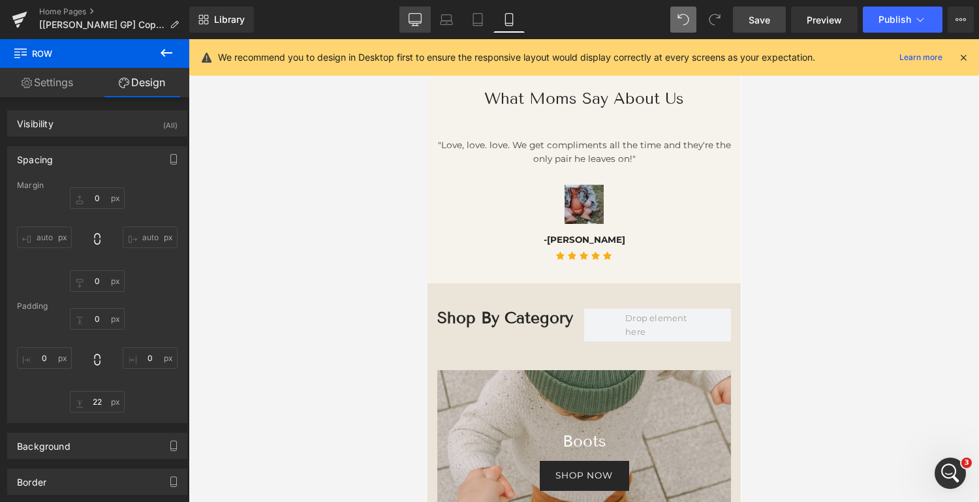
scroll to position [1566, 0]
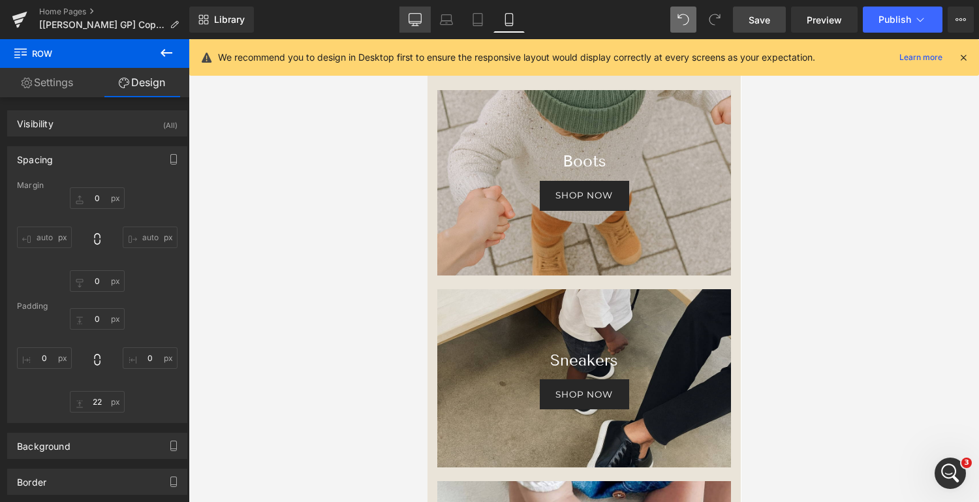
click at [420, 23] on icon at bounding box center [414, 19] width 13 height 13
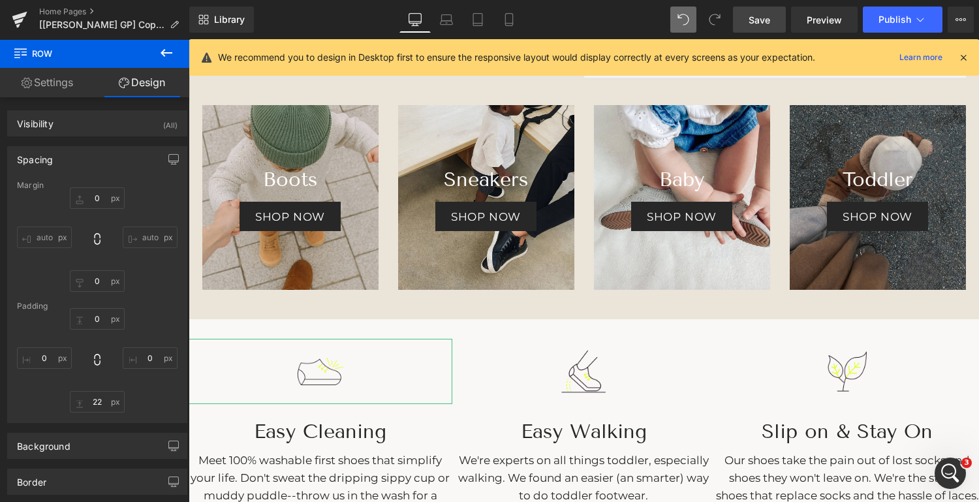
type input "0"
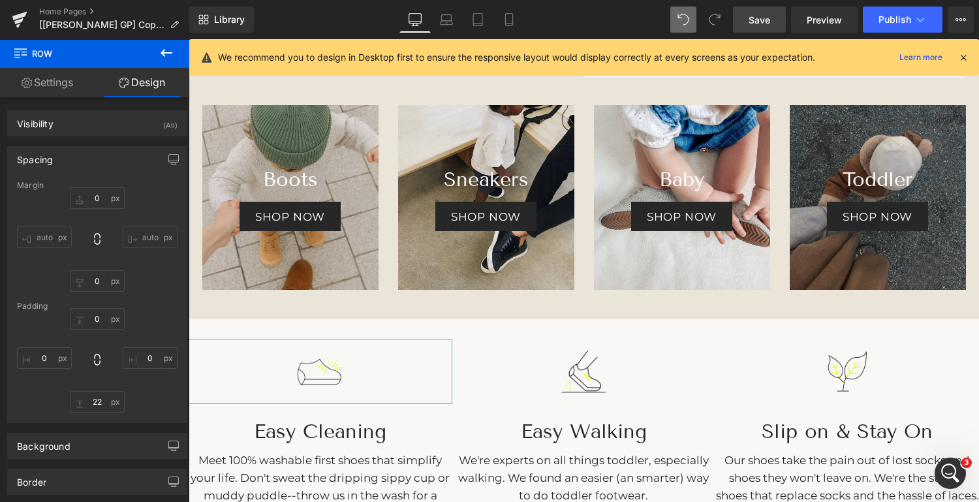
type input "0"
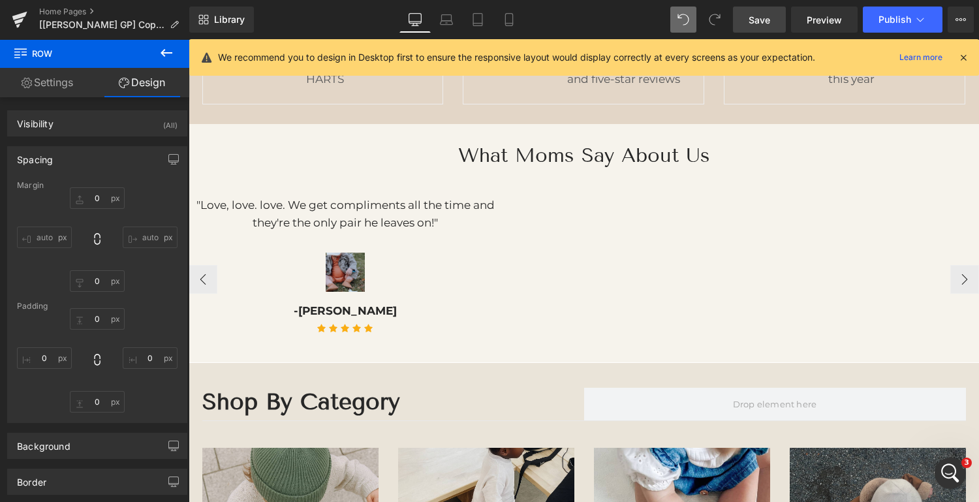
scroll to position [1180, 0]
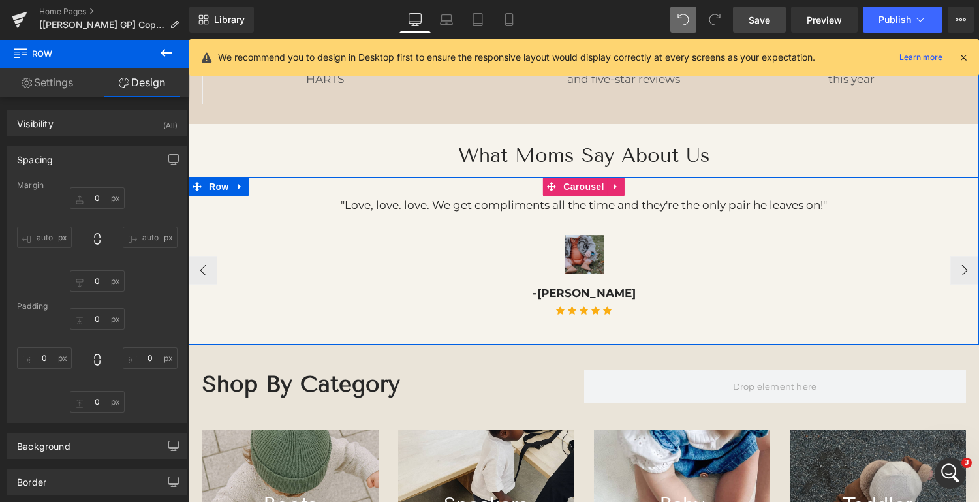
drag, startPoint x: 650, startPoint y: 340, endPoint x: 644, endPoint y: 329, distance: 12.9
click at [649, 350] on div "Light as a Sock. Strong as a Shoe. Heading Always Selling Out Text Block Shop n…" at bounding box center [584, 73] width 790 height 2216
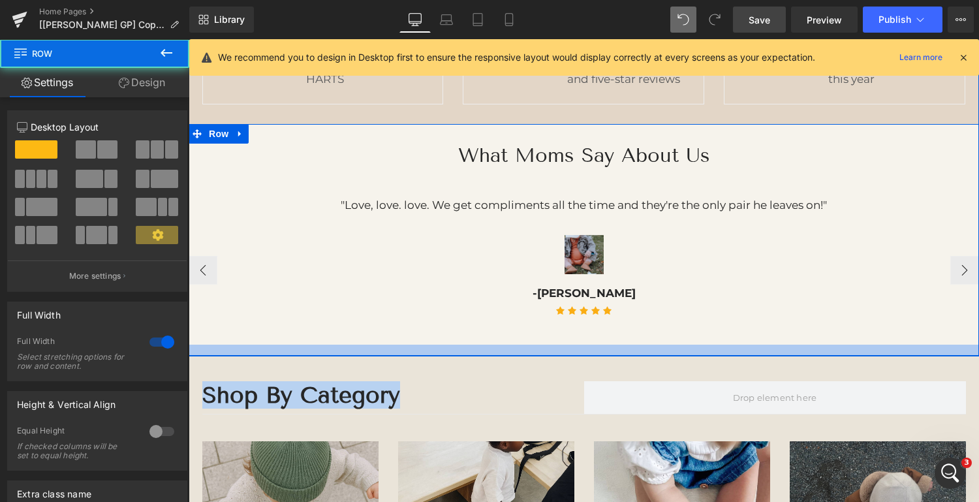
drag, startPoint x: 641, startPoint y: 341, endPoint x: 752, endPoint y: 284, distance: 125.2
click at [639, 352] on div at bounding box center [584, 349] width 790 height 11
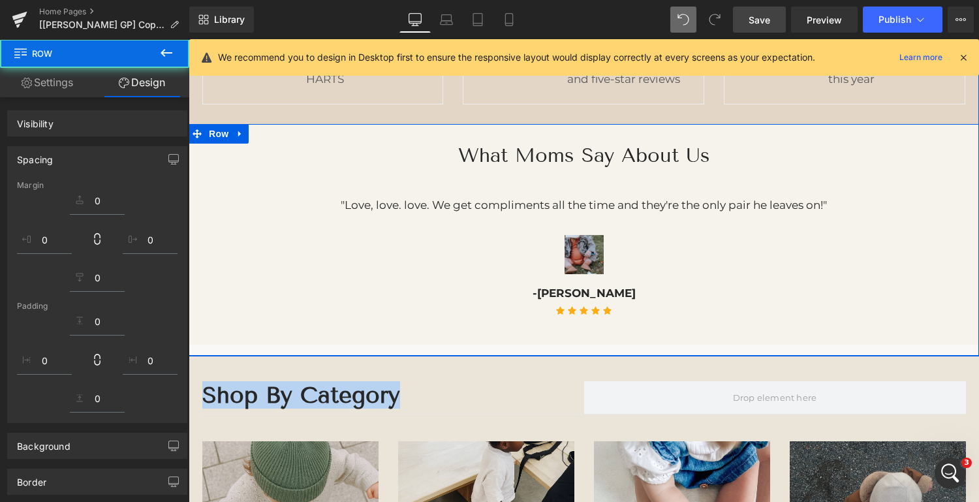
click at [702, 347] on div at bounding box center [584, 349] width 790 height 11
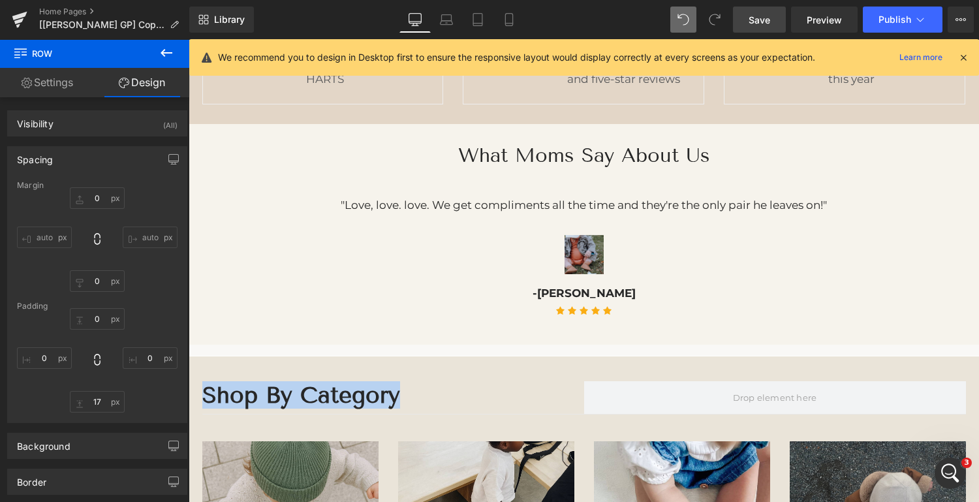
click at [684, 348] on div "What Moms Say About Us Heading Row Fantastic! "Love it so comfortable and smart…" at bounding box center [584, 239] width 790 height 231
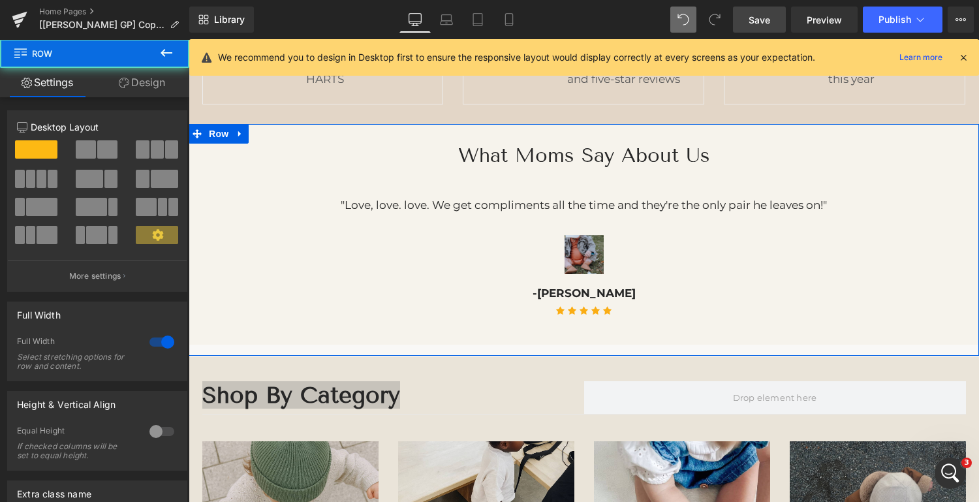
click at [156, 82] on link "Design" at bounding box center [142, 82] width 95 height 29
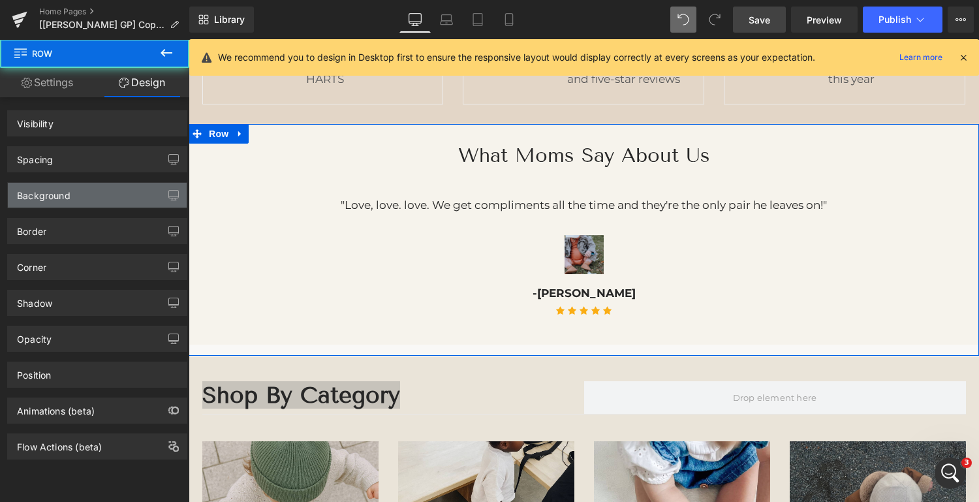
click at [83, 200] on div "Background" at bounding box center [97, 195] width 179 height 25
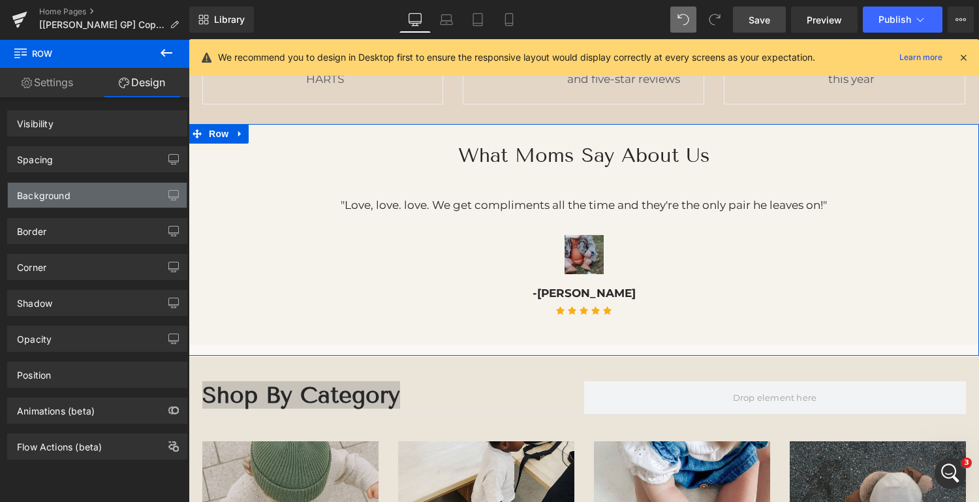
click at [95, 193] on div "Background" at bounding box center [97, 195] width 179 height 25
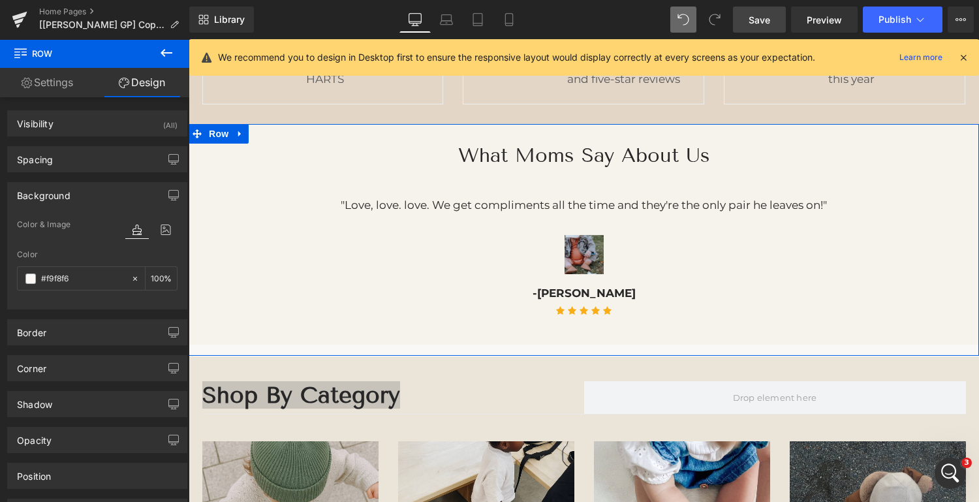
type input "#f9f8f6"
type input "100"
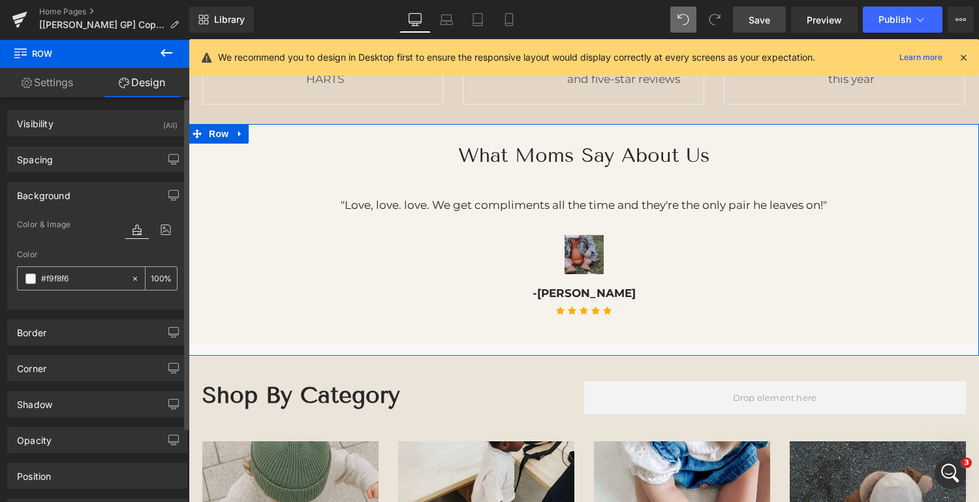
click at [82, 273] on input "#f9f8f6" at bounding box center [83, 278] width 84 height 14
type input "#"
type input "0"
paste input "#f6f3ec"
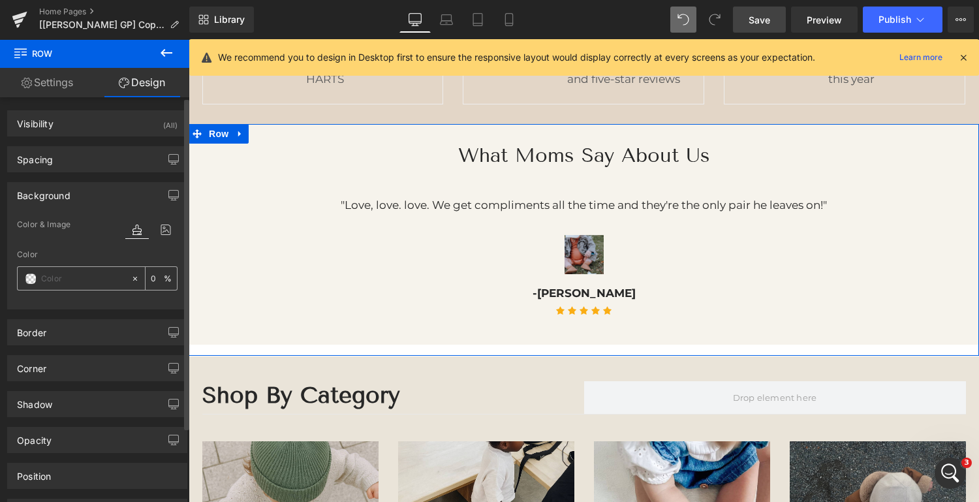
type input "#f6f3ec"
type input "100"
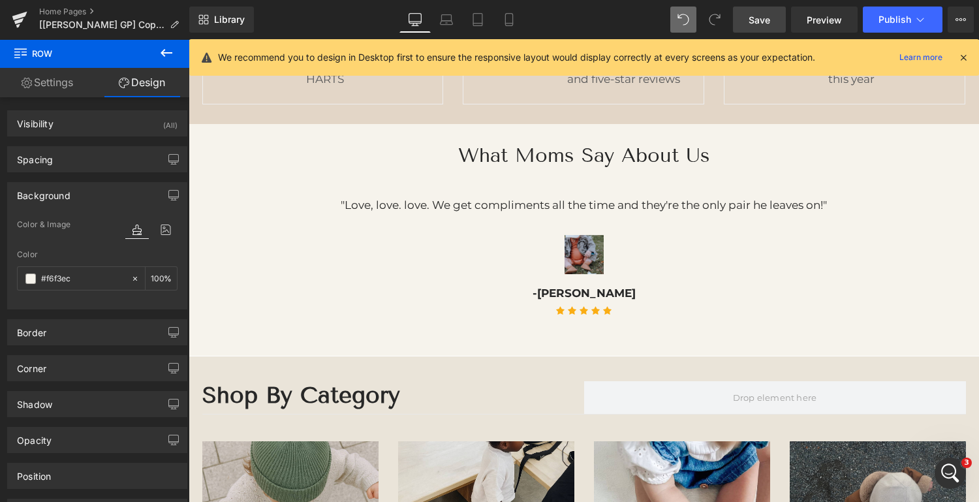
type input "#f6f3ec"
click at [759, 22] on span "Save" at bounding box center [759, 20] width 22 height 14
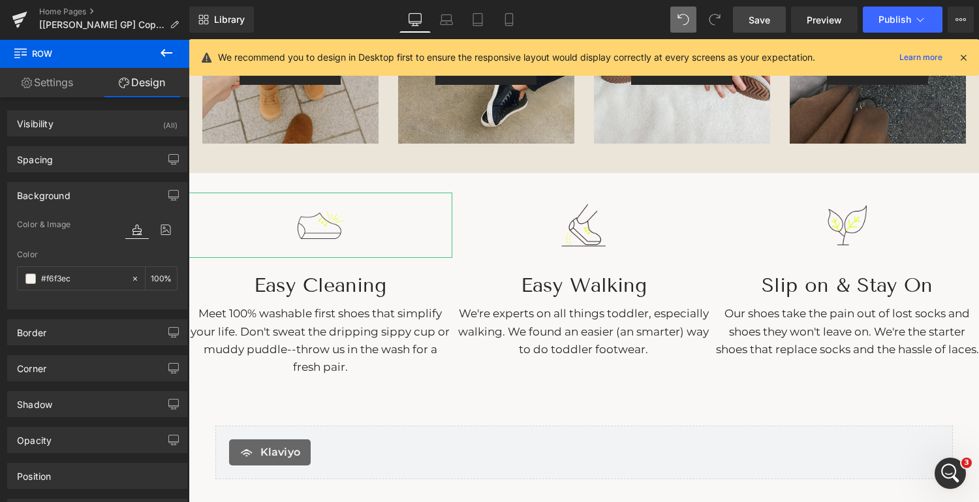
scroll to position [1662, 0]
click at [759, 16] on span "Save" at bounding box center [759, 20] width 22 height 14
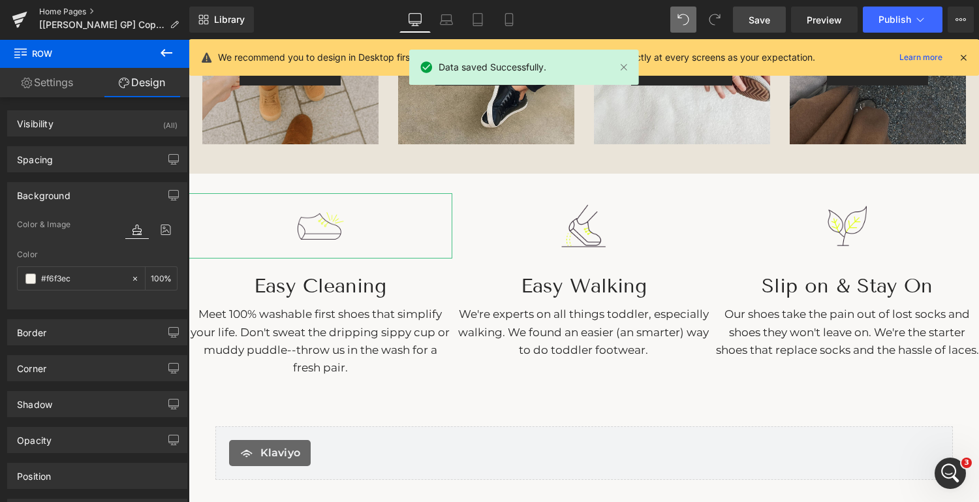
click at [70, 8] on link "Home Pages" at bounding box center [114, 12] width 150 height 10
